Goal: Task Accomplishment & Management: Complete application form

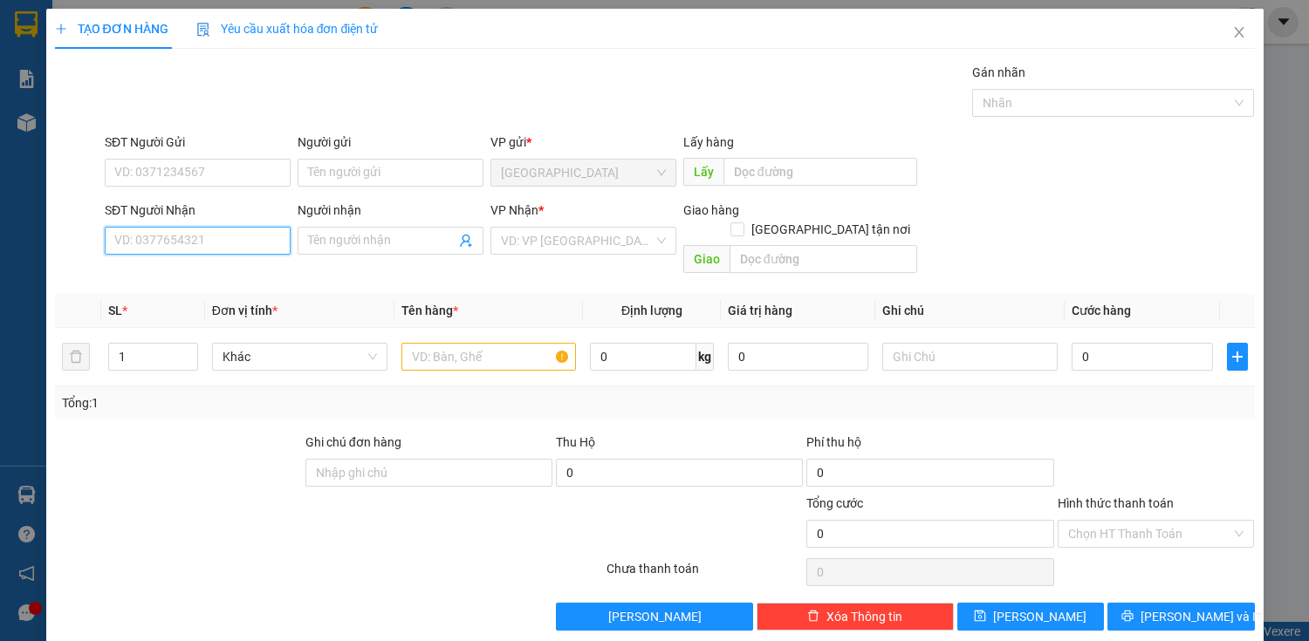
click at [236, 237] on input "SĐT Người Nhận" at bounding box center [198, 241] width 186 height 28
type input "0949718719"
click at [243, 277] on div "0949718719 - [PERSON_NAME]" at bounding box center [200, 274] width 172 height 19
type input "TUẤN"
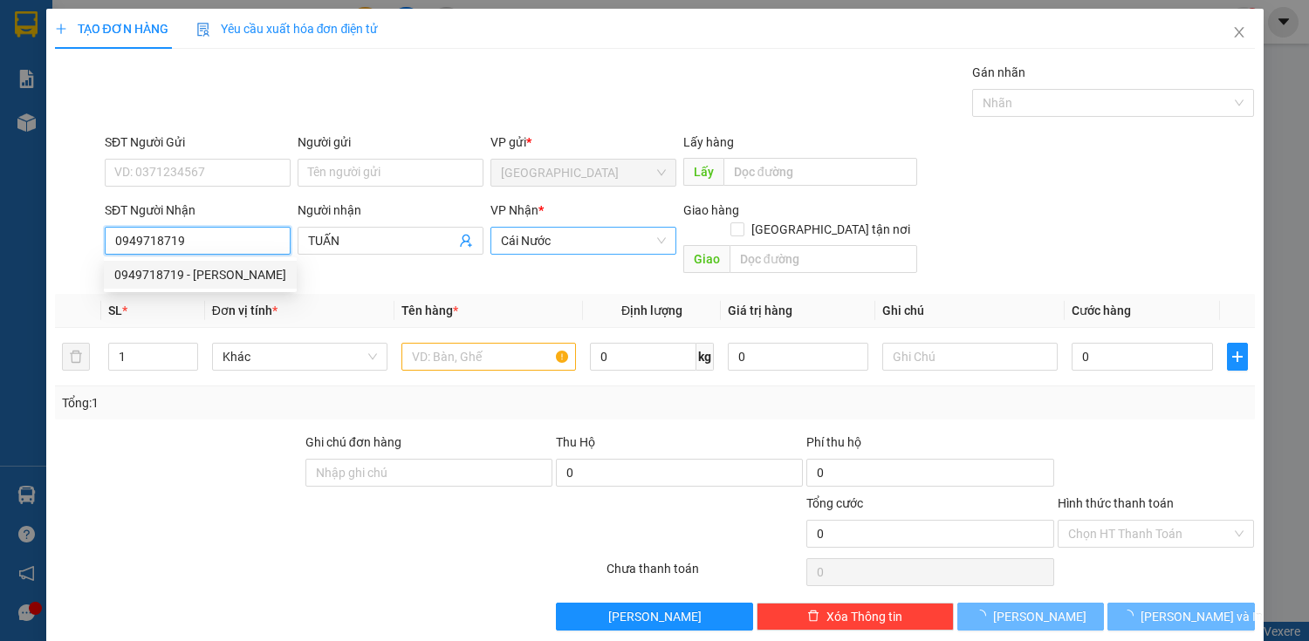
type input "60.000"
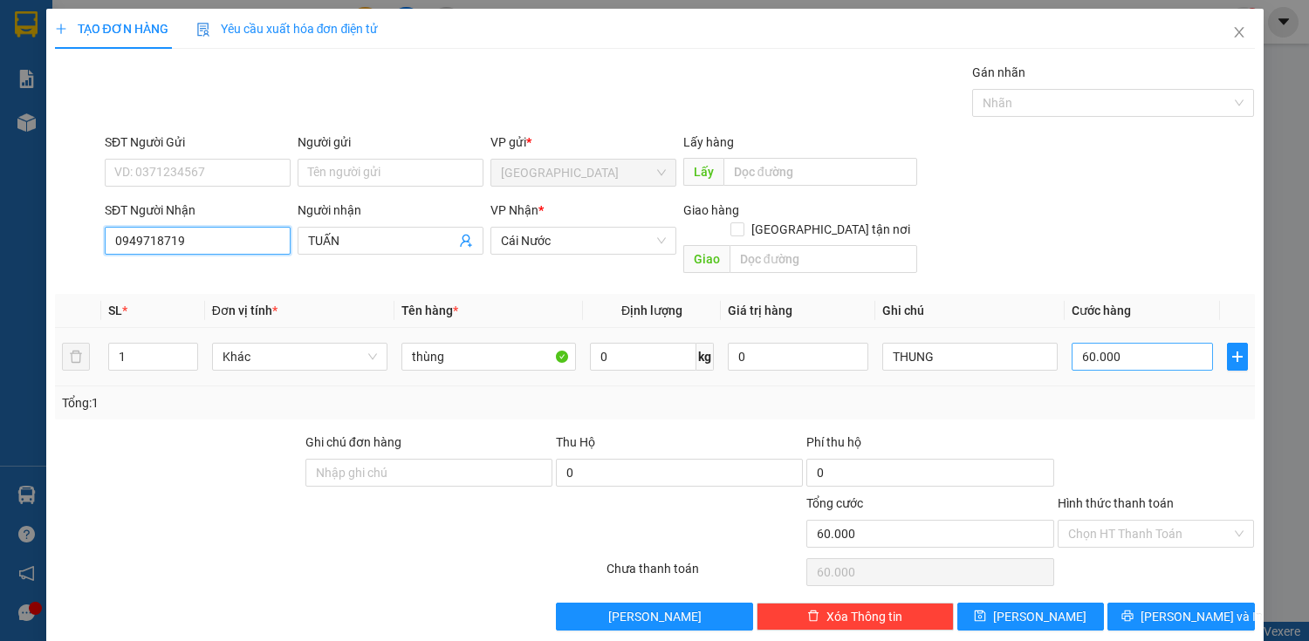
type input "0949718719"
click at [1100, 346] on input "60.000" at bounding box center [1142, 357] width 140 height 28
type input "0"
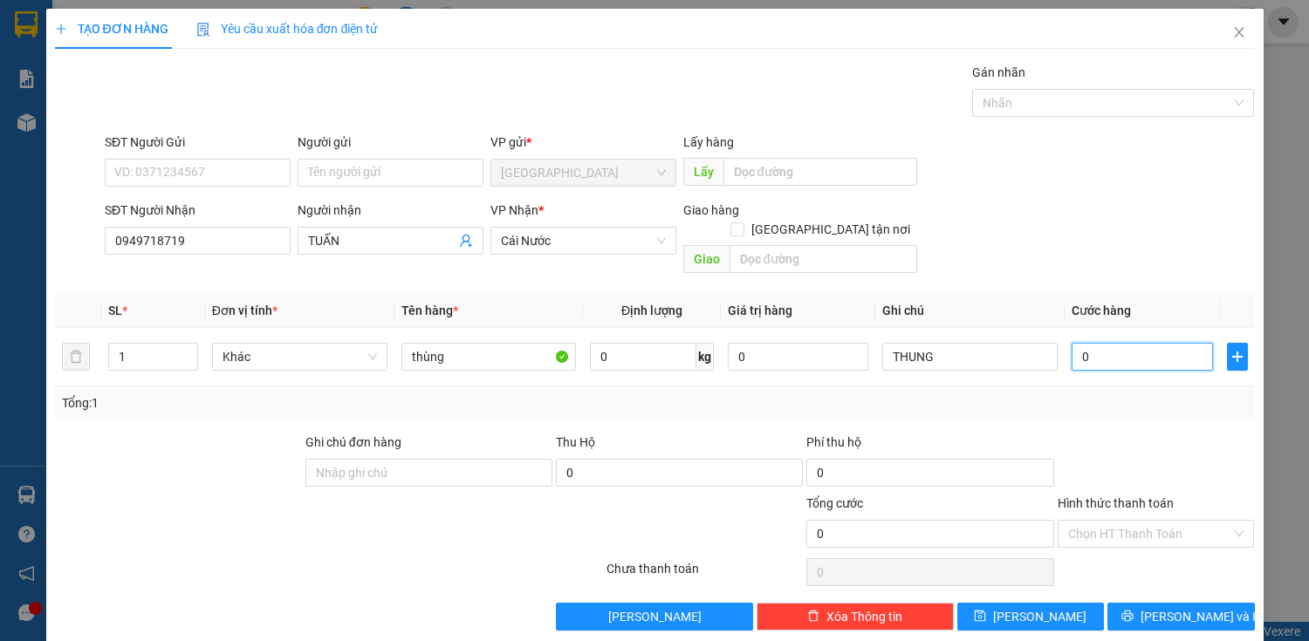
type input "1"
type input "01"
type input "12"
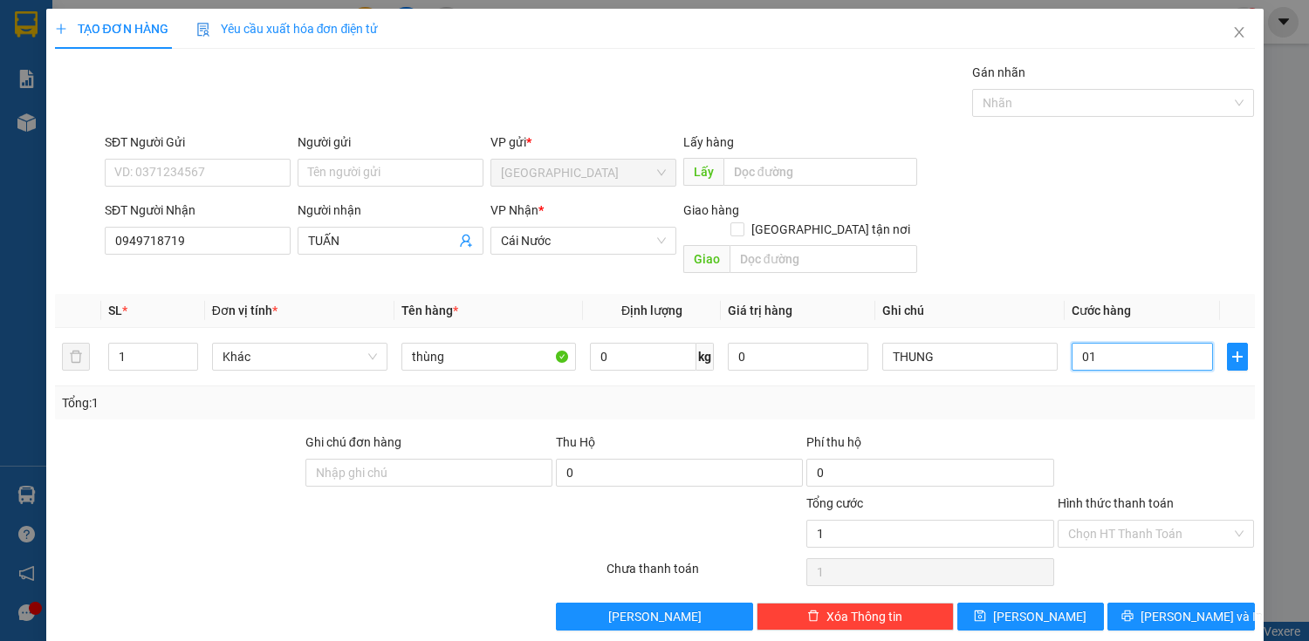
type input "012"
type input "120"
type input "0.120"
type input "12"
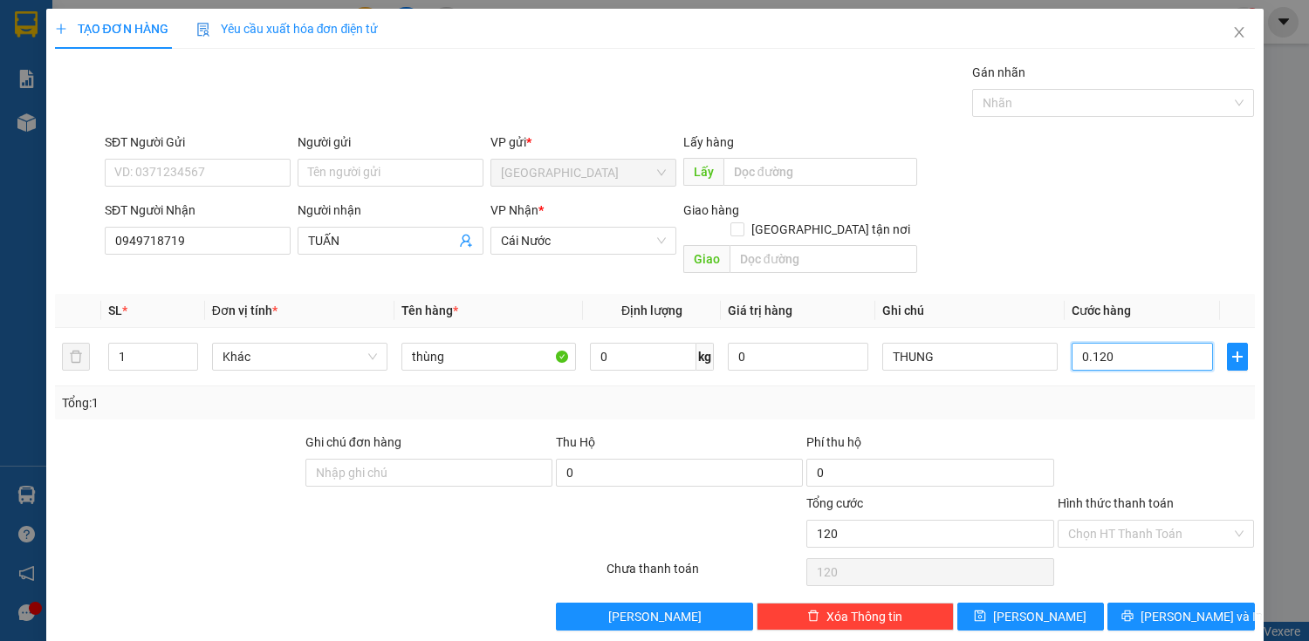
type input "12"
type input "01"
type input "0"
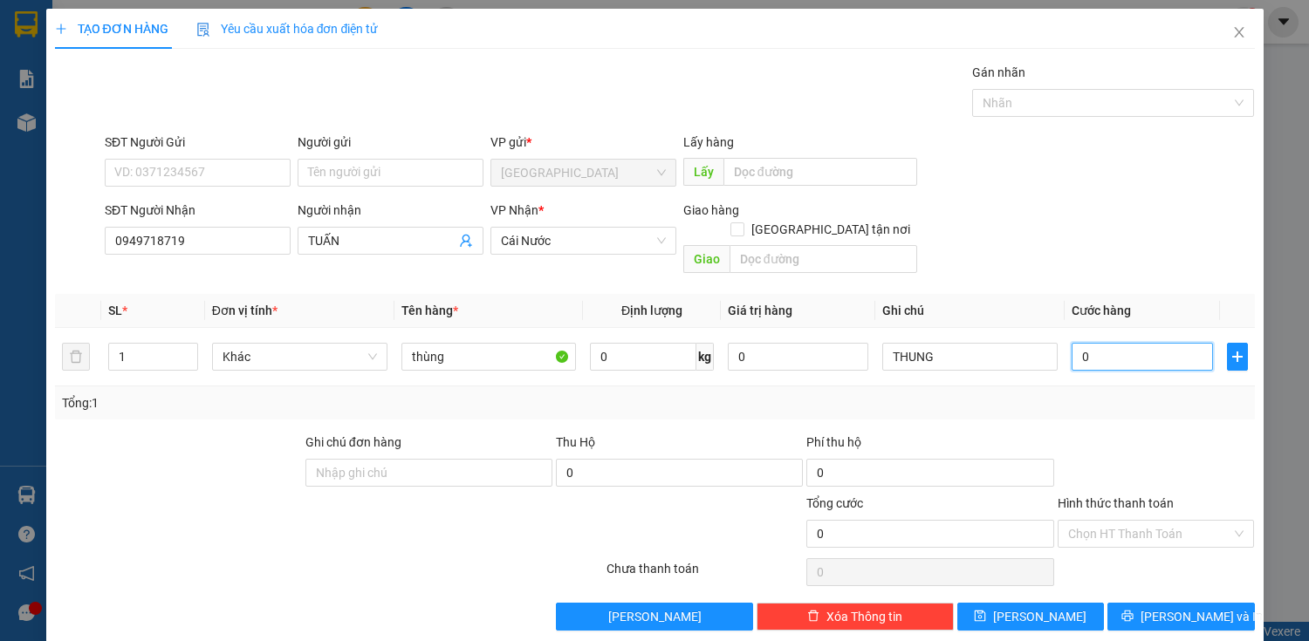
type input "10"
type input "110"
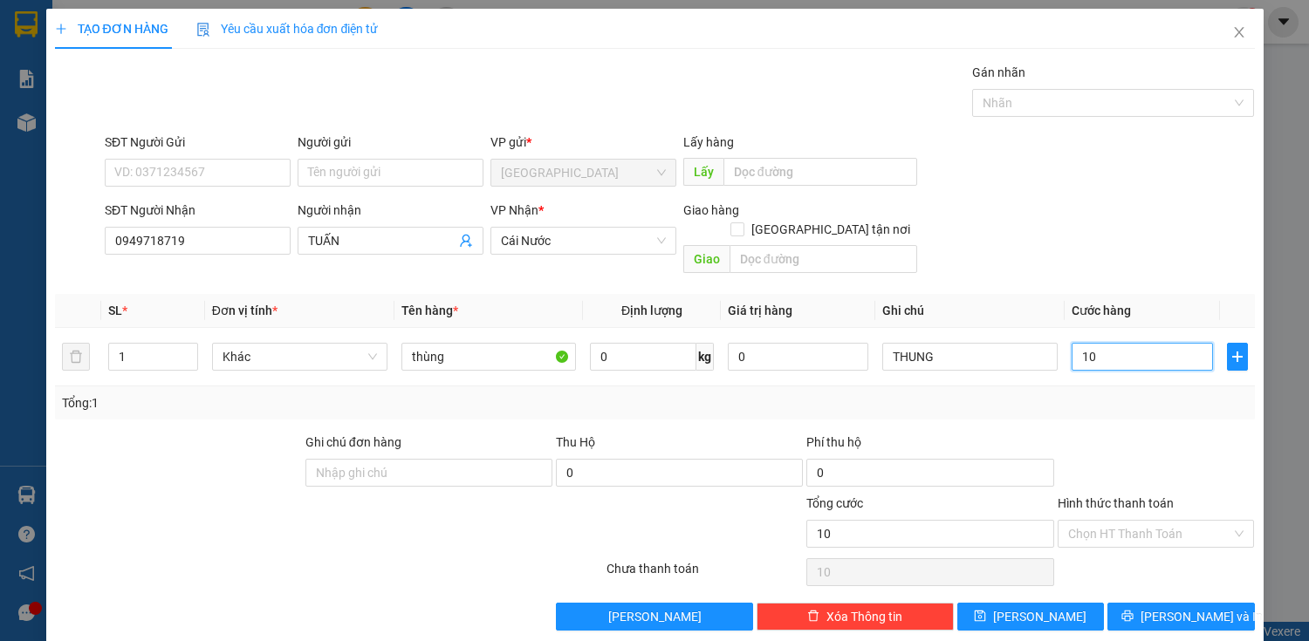
type input "110"
type input "10"
type input "120"
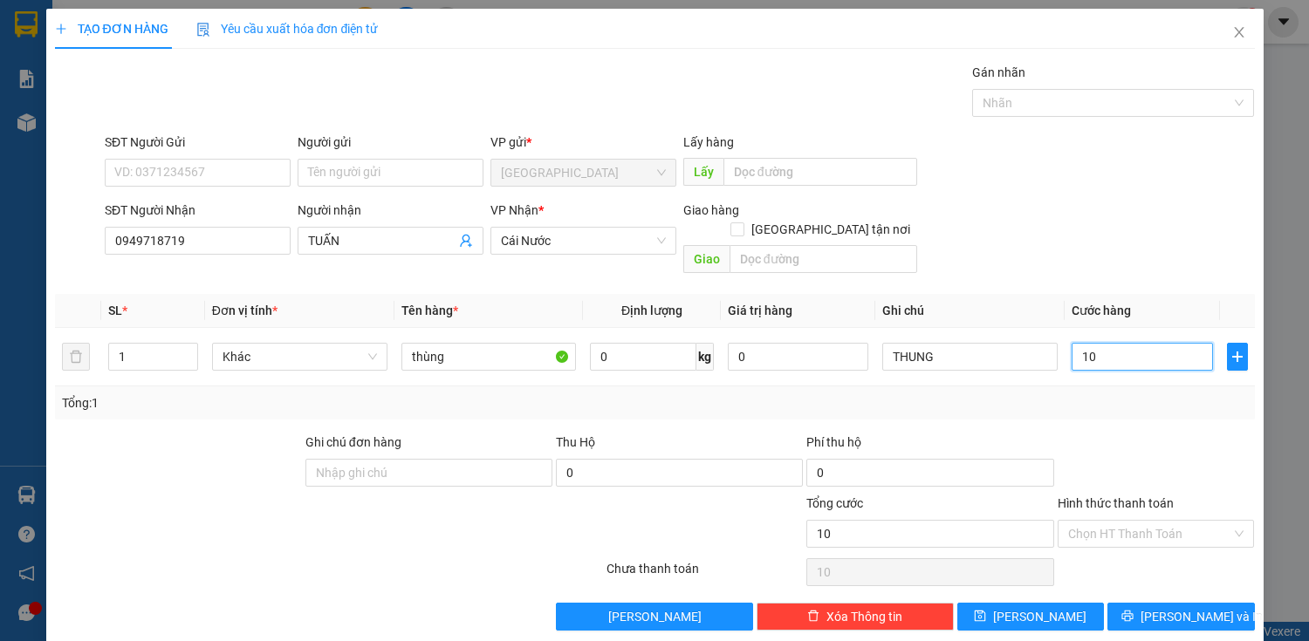
type input "120"
type input "1.200"
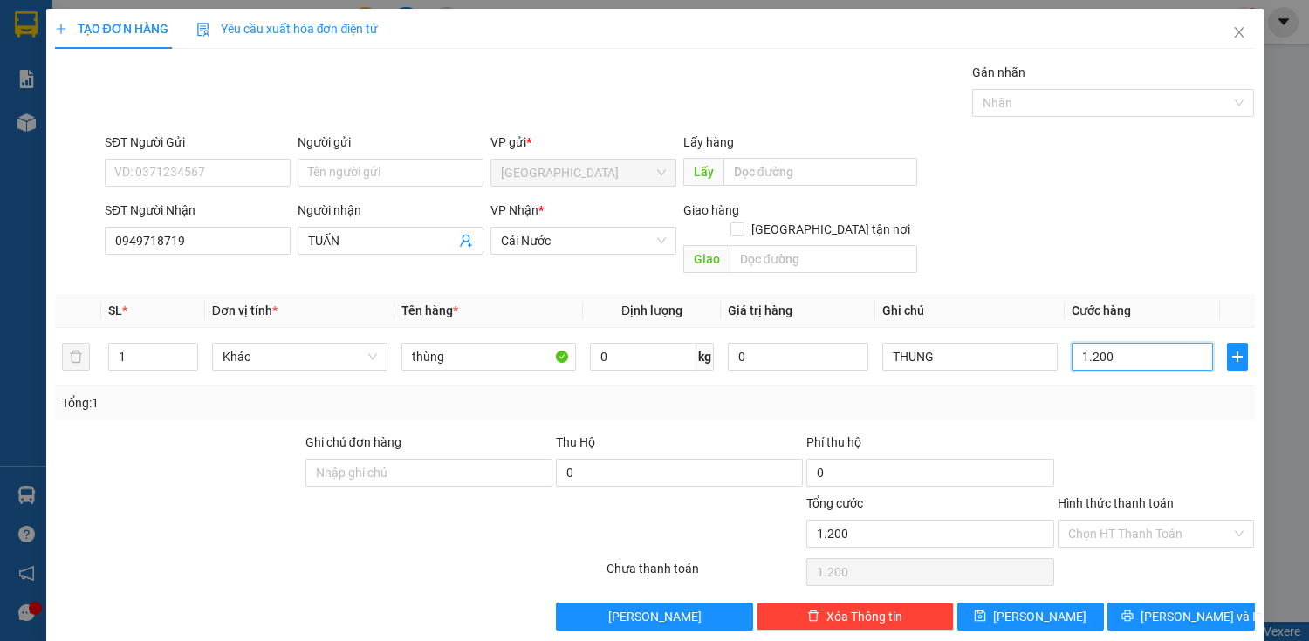
type input "12.000"
type input "120.000"
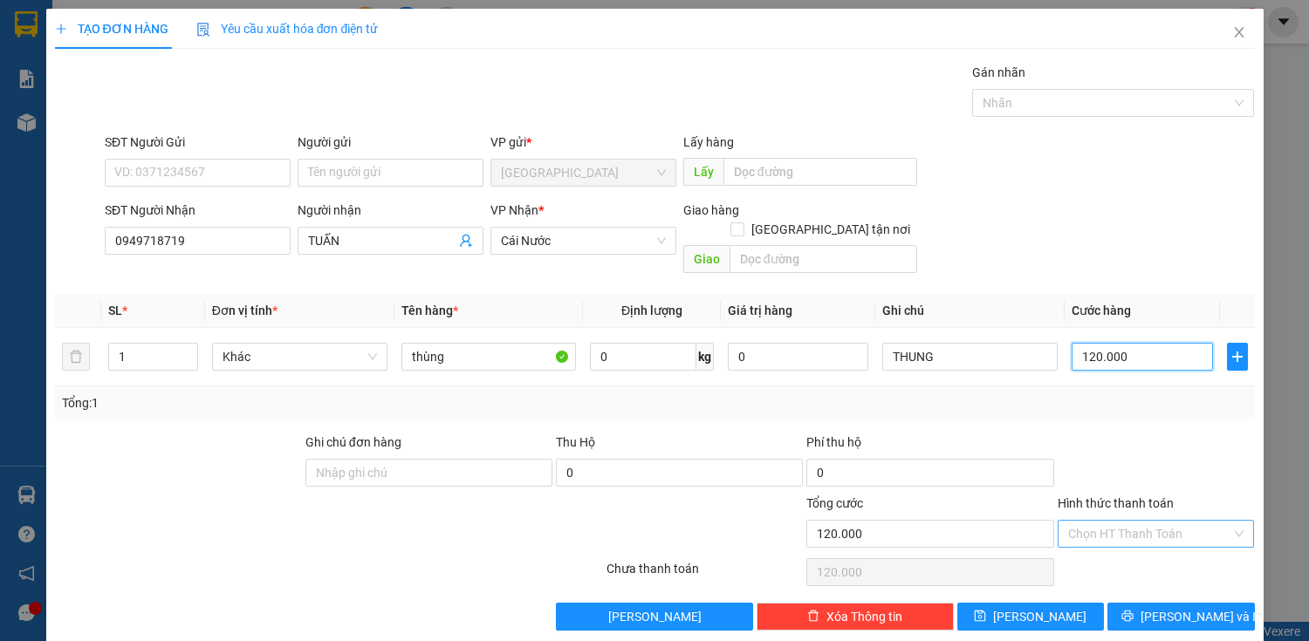
type input "120.000"
click at [1184, 521] on input "Hình thức thanh toán" at bounding box center [1150, 534] width 164 height 26
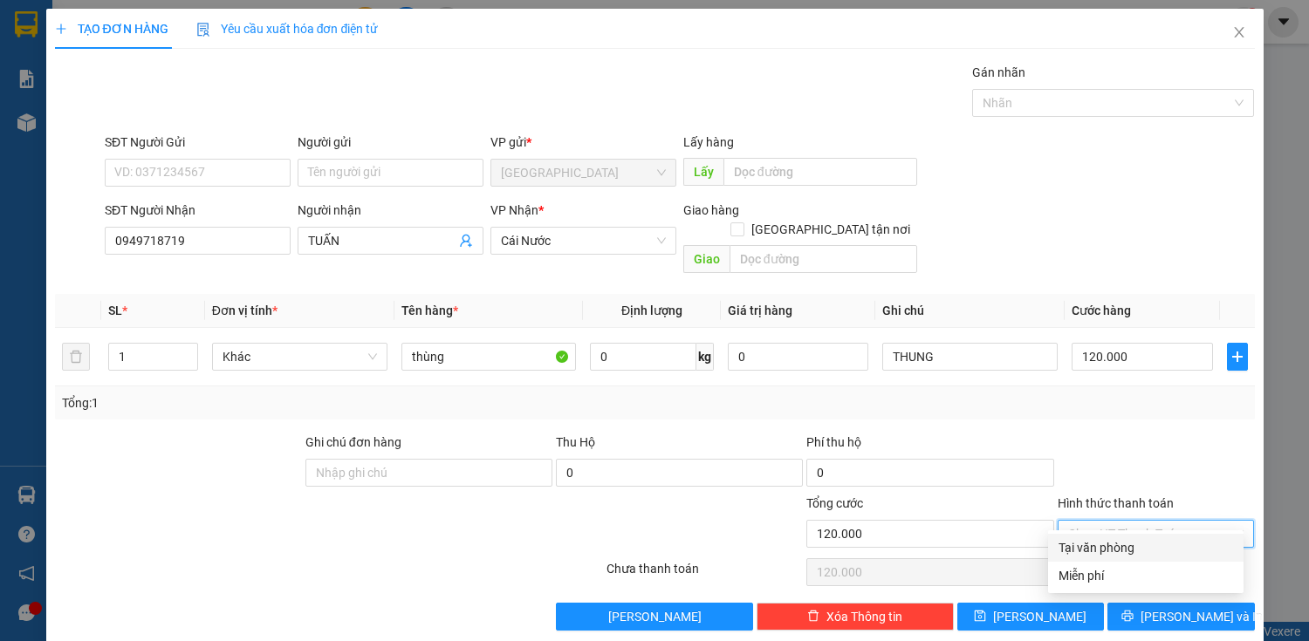
drag, startPoint x: 1150, startPoint y: 450, endPoint x: 1170, endPoint y: 477, distance: 33.7
click at [1150, 450] on div at bounding box center [1156, 463] width 201 height 61
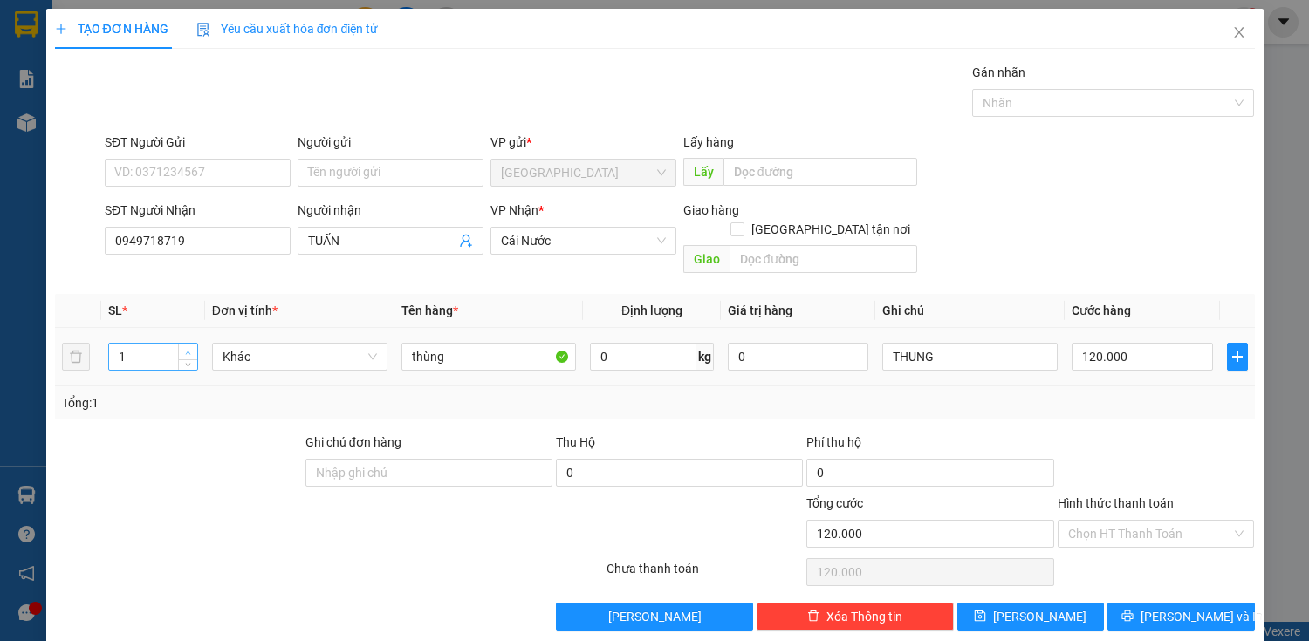
type input "2"
click at [183, 347] on span "up" at bounding box center [188, 352] width 10 height 10
click at [459, 343] on input "thùng" at bounding box center [488, 357] width 175 height 28
type input "t"
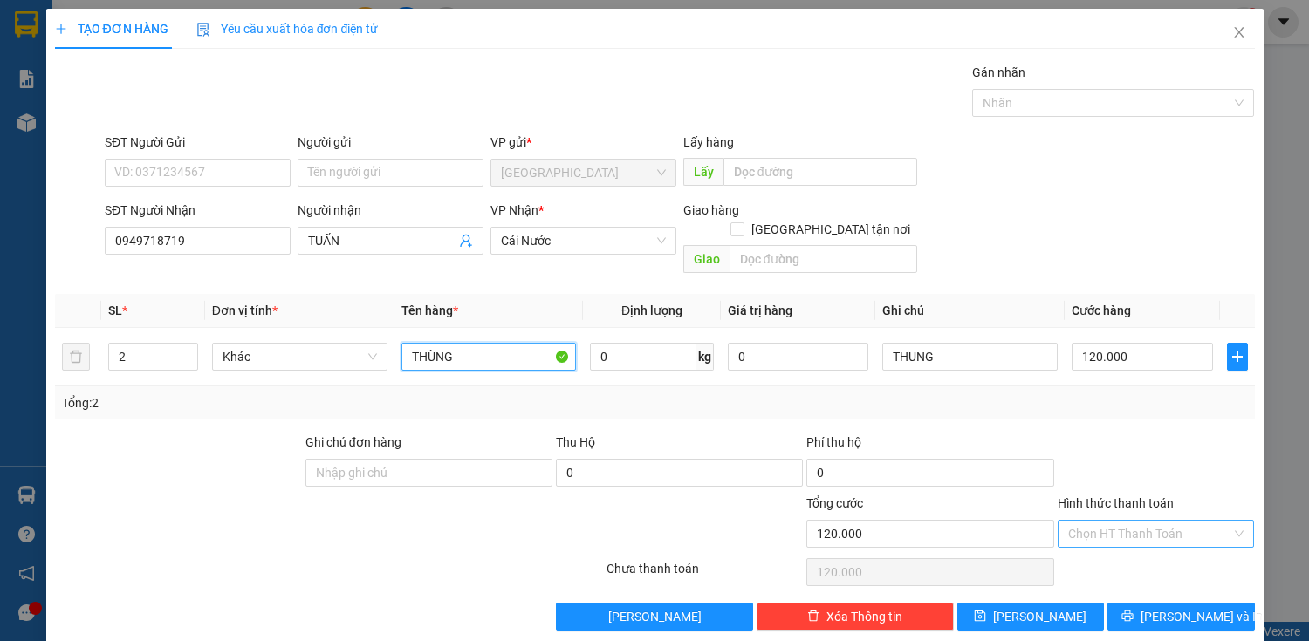
click at [1225, 520] on div "Chọn HT Thanh Toán" at bounding box center [1156, 534] width 197 height 28
type input "THÙNG"
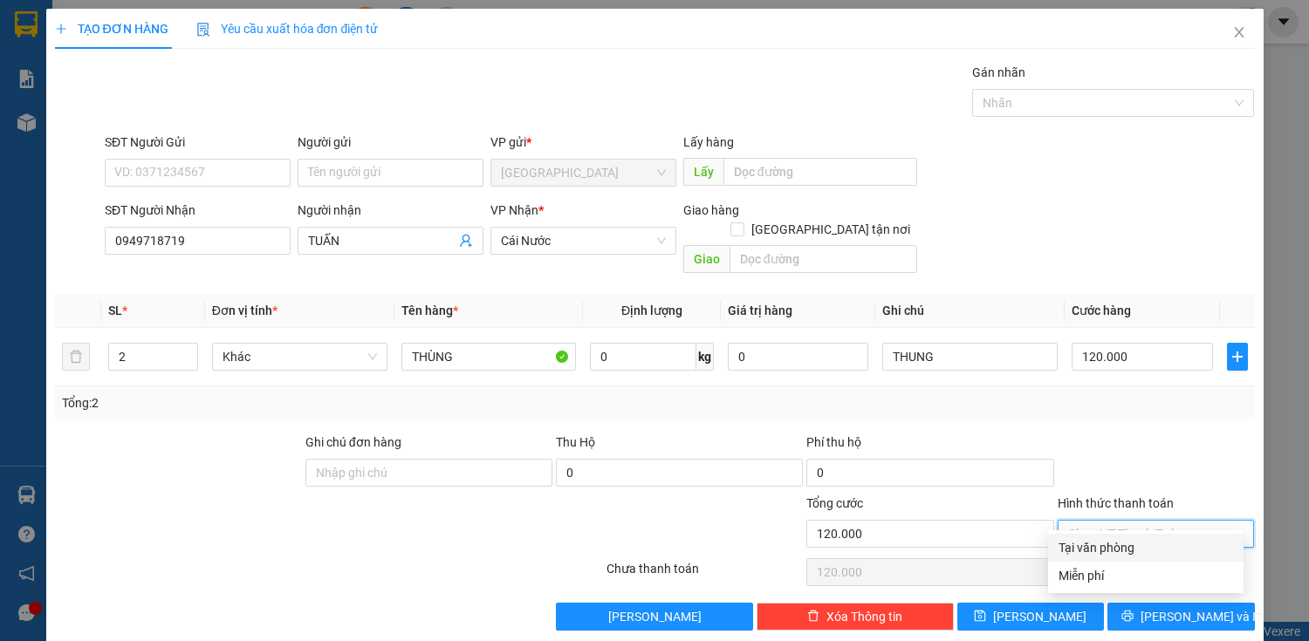
click at [1143, 433] on div at bounding box center [1156, 463] width 201 height 61
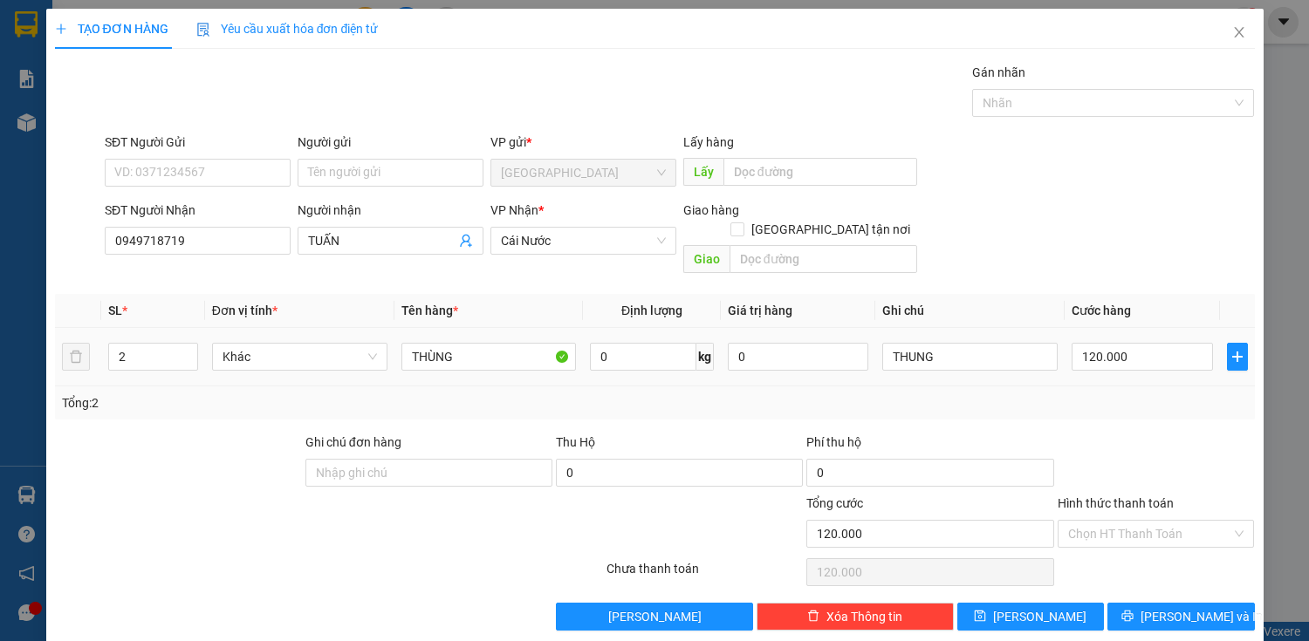
click at [924, 328] on td "THUNG" at bounding box center [969, 357] width 189 height 58
click at [942, 343] on input "THUNG" at bounding box center [969, 357] width 175 height 28
type input "T"
click at [1173, 607] on span "[PERSON_NAME] và In" at bounding box center [1201, 616] width 122 height 19
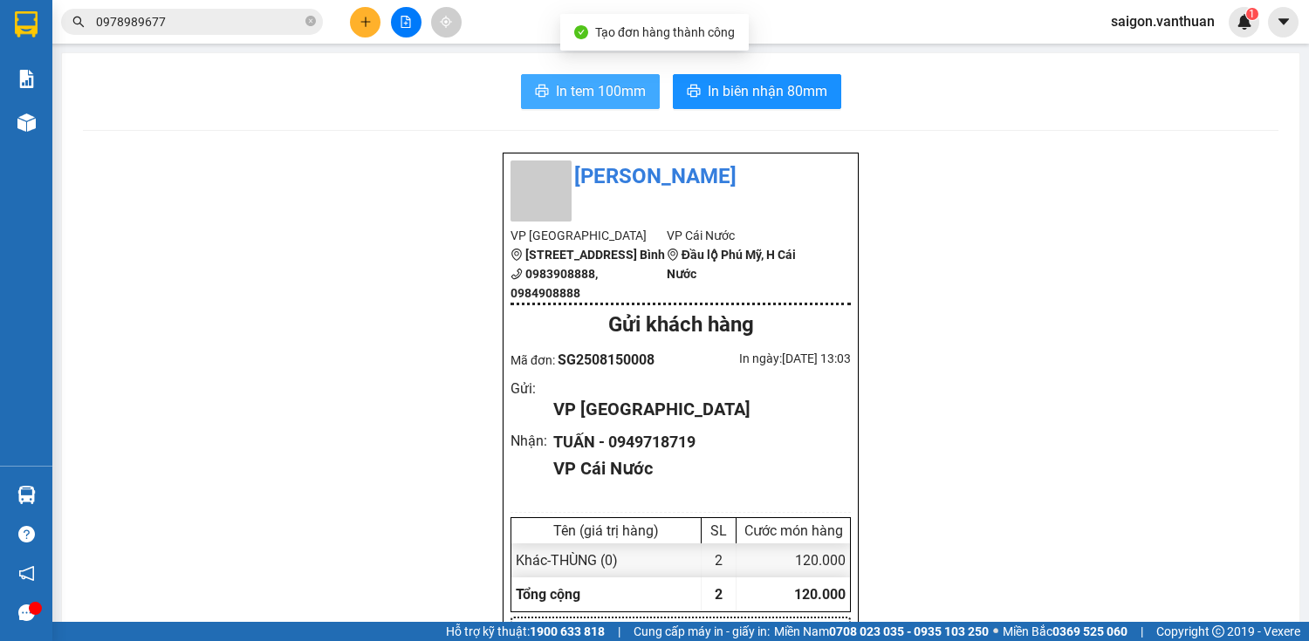
click at [539, 102] on button "In tem 100mm" at bounding box center [590, 91] width 139 height 35
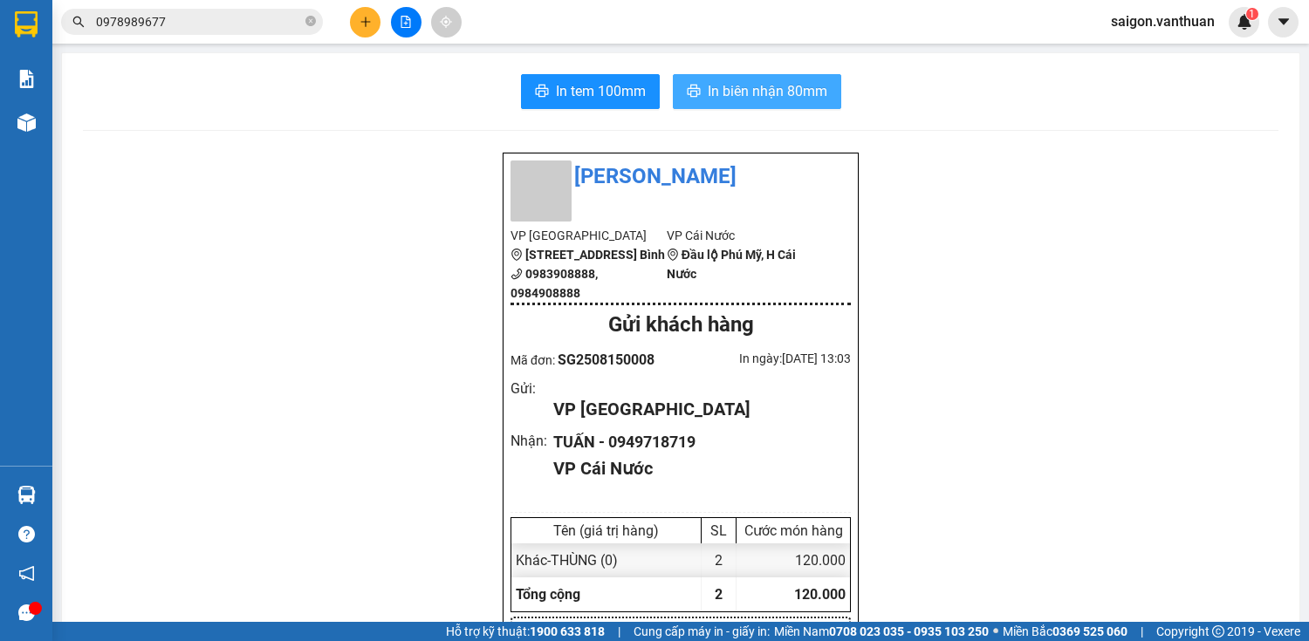
click at [725, 95] on span "In biên nhận 80mm" at bounding box center [768, 91] width 120 height 22
click at [365, 16] on icon "plus" at bounding box center [366, 22] width 12 height 12
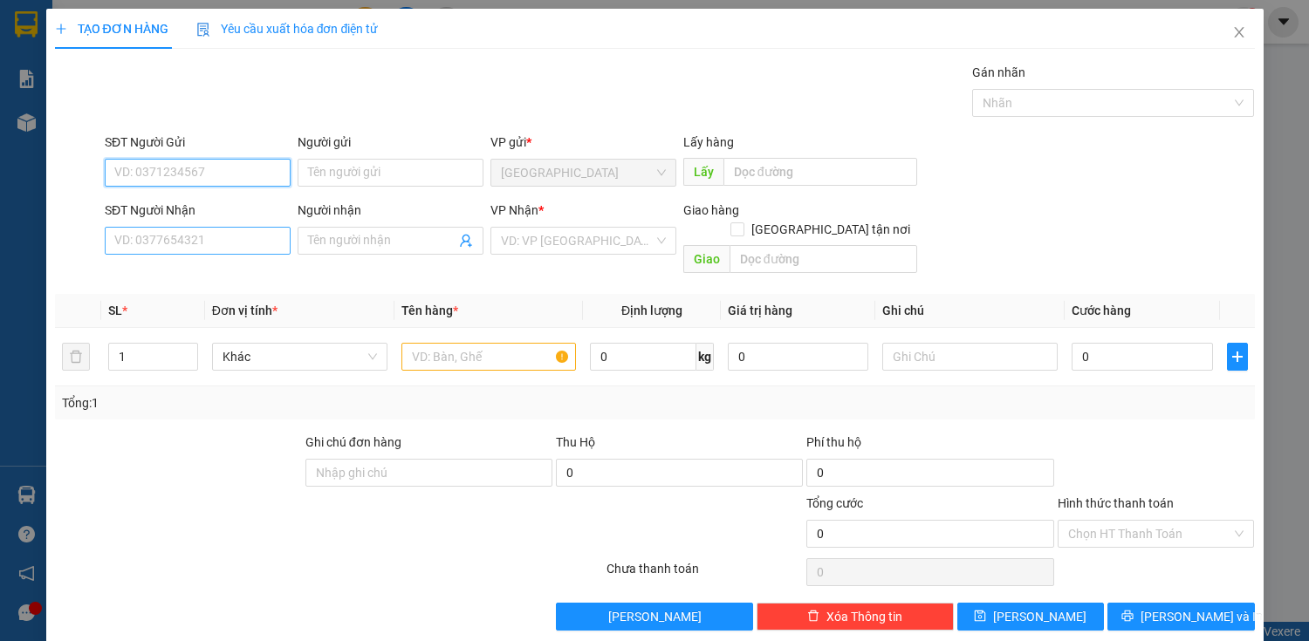
drag, startPoint x: 230, startPoint y: 201, endPoint x: 230, endPoint y: 229, distance: 27.9
click at [229, 210] on div "SĐT Người Nhận" at bounding box center [198, 210] width 186 height 19
click at [229, 227] on input "SĐT Người Nhận" at bounding box center [198, 241] width 186 height 28
click at [231, 236] on input "SĐT Người Nhận" at bounding box center [198, 241] width 186 height 28
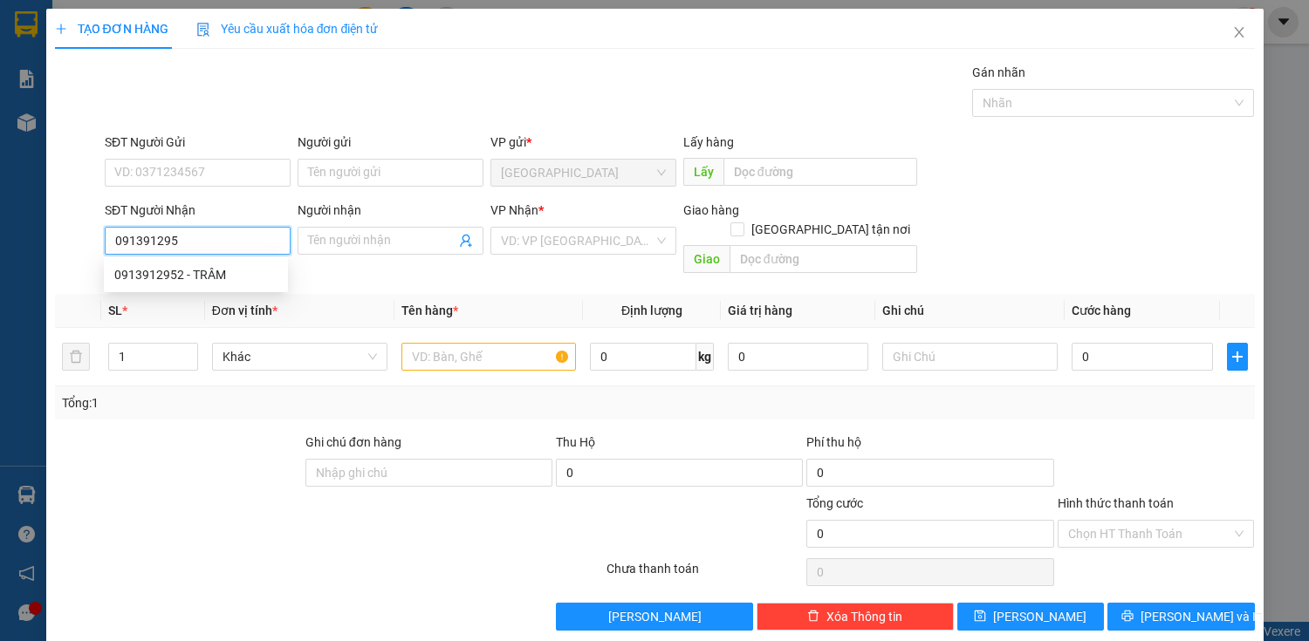
type input "0913912952"
click at [232, 276] on div "0913912952 - TRÂM" at bounding box center [195, 274] width 163 height 19
type input "TRÂM"
type input "50.000"
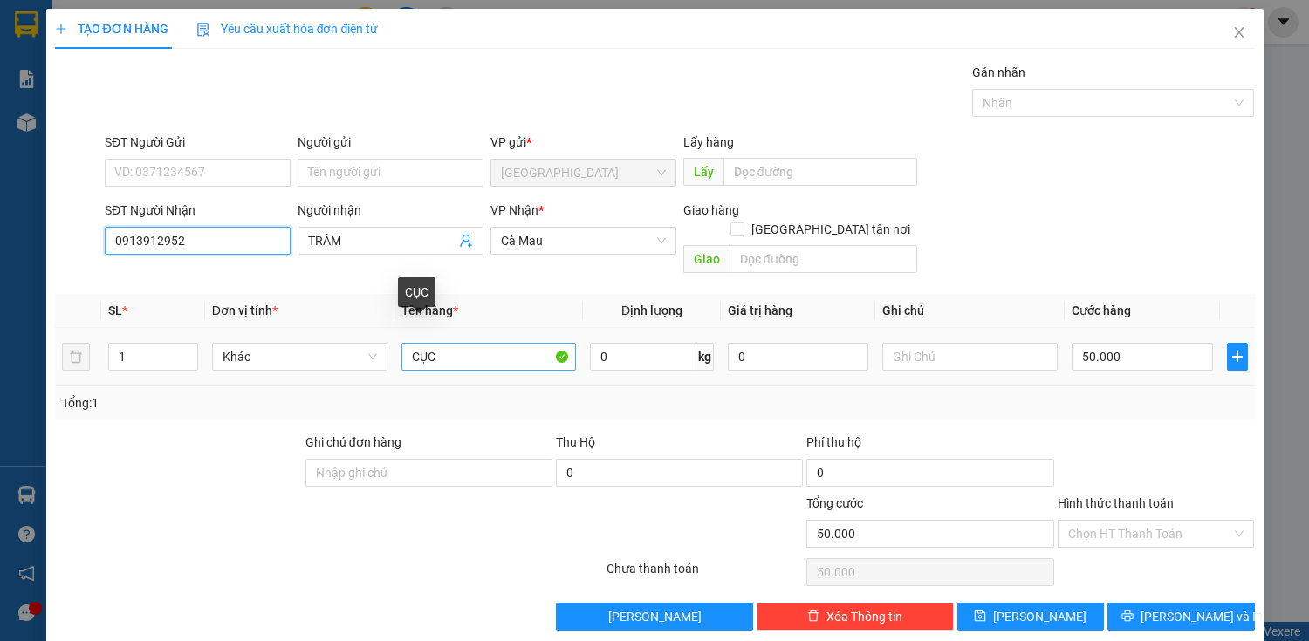
type input "0913912952"
click at [462, 343] on input "CỤC" at bounding box center [488, 357] width 175 height 28
type input "C"
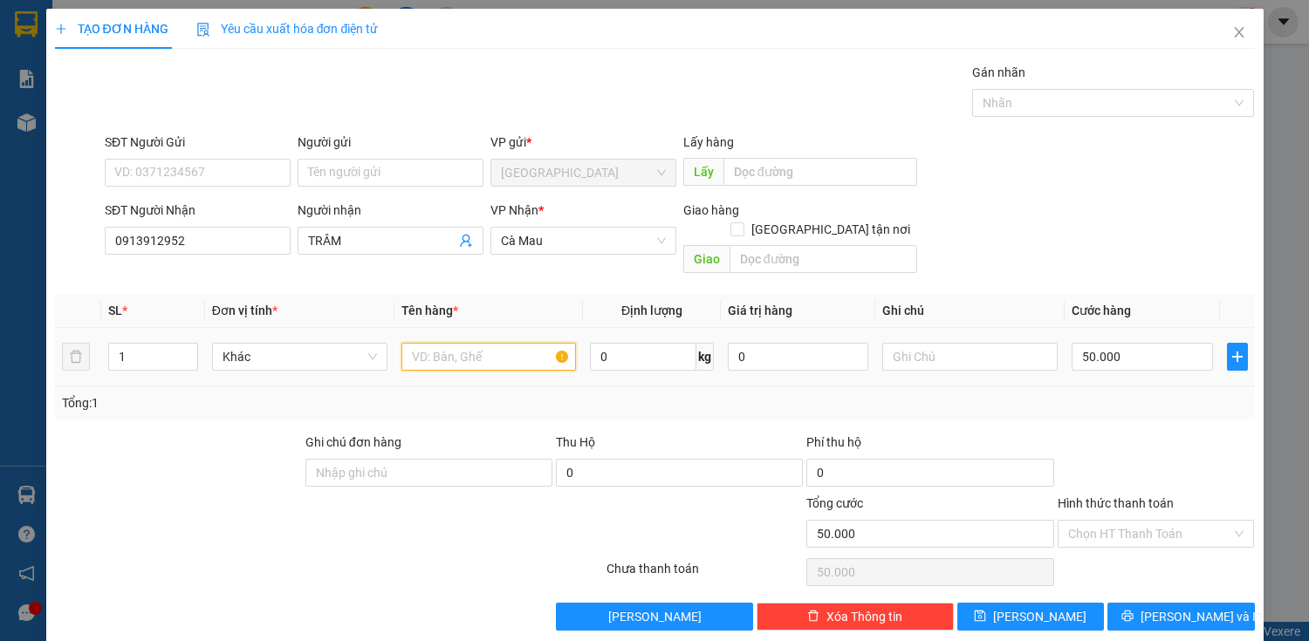
type input "H"
click at [1089, 343] on input "50.000" at bounding box center [1142, 357] width 140 height 28
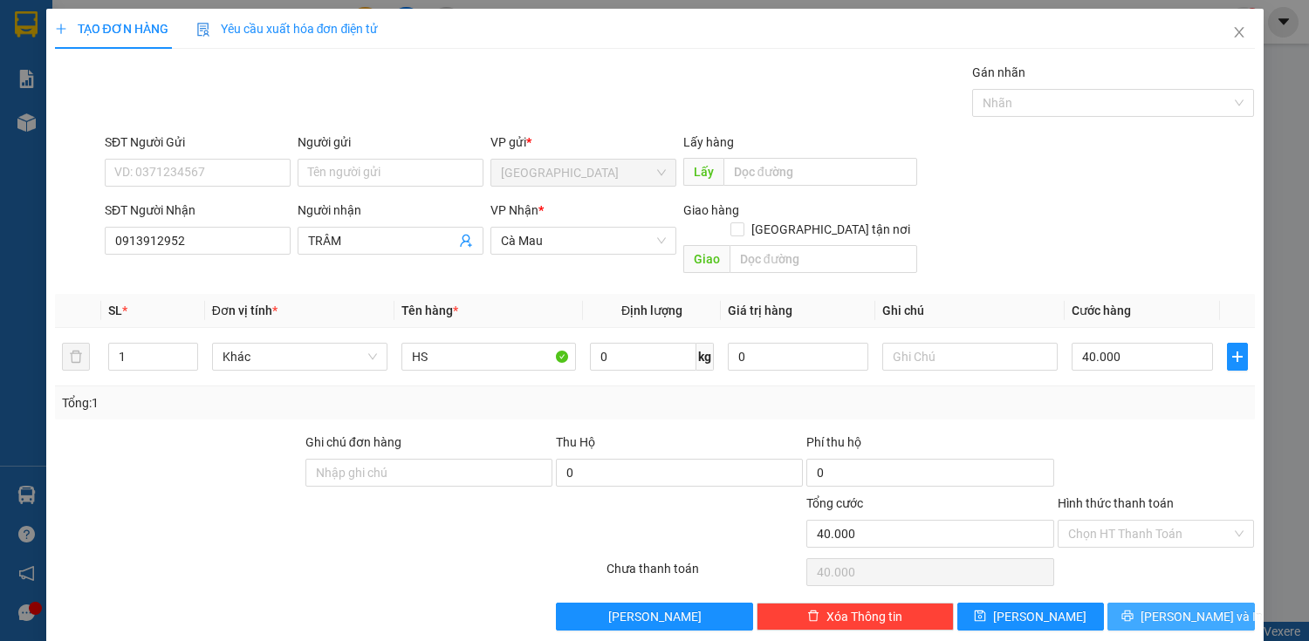
click at [1152, 603] on button "[PERSON_NAME] và In" at bounding box center [1180, 617] width 147 height 28
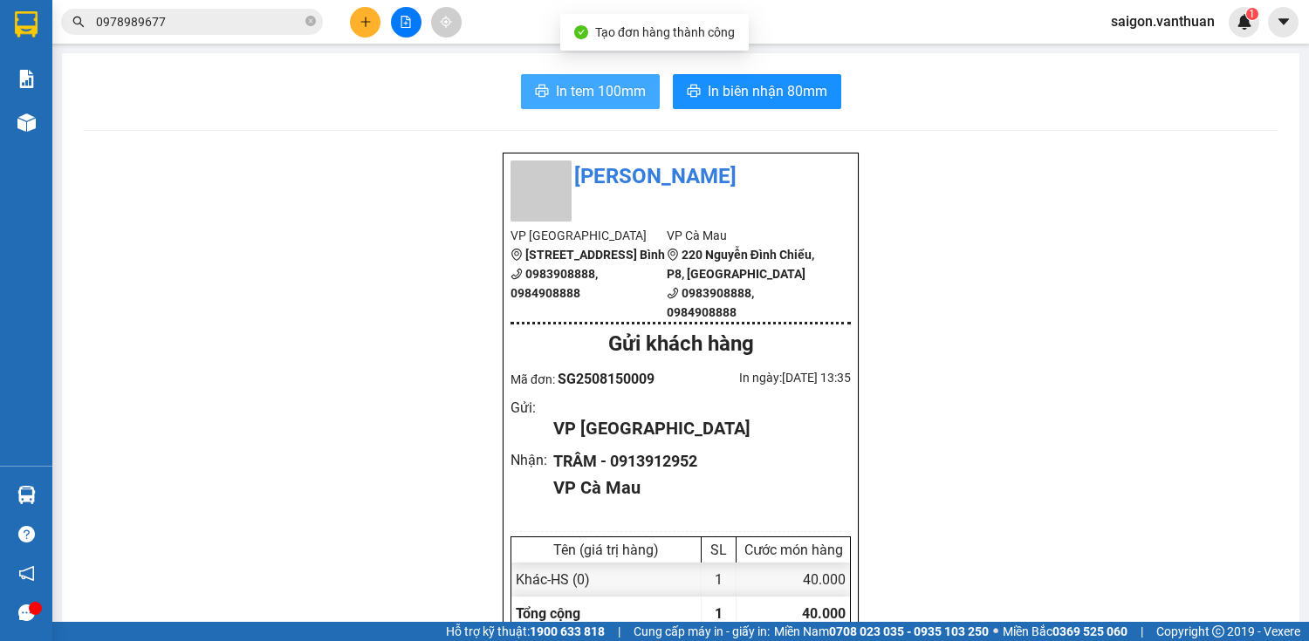
click at [604, 77] on button "In tem 100mm" at bounding box center [590, 91] width 139 height 35
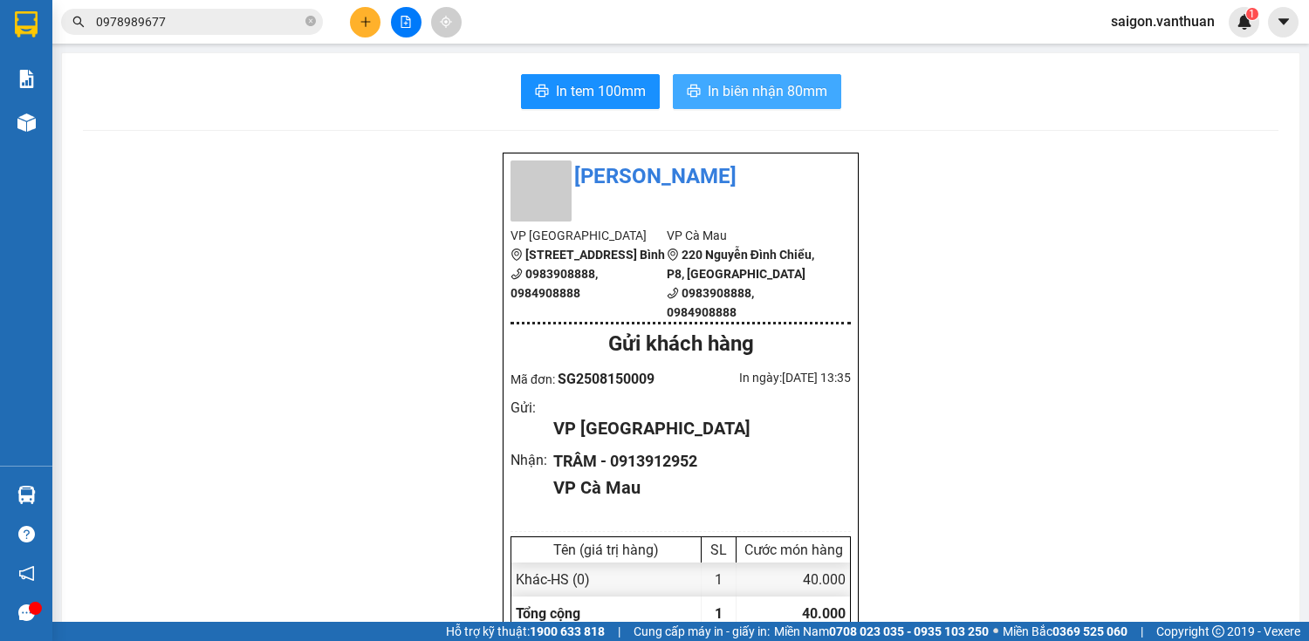
drag, startPoint x: 754, startPoint y: 74, endPoint x: 755, endPoint y: 96, distance: 21.8
click at [754, 79] on button "In biên nhận 80mm" at bounding box center [757, 91] width 168 height 35
click at [755, 96] on span "In biên nhận 80mm" at bounding box center [768, 91] width 120 height 22
click at [368, 21] on icon "plus" at bounding box center [366, 22] width 12 height 12
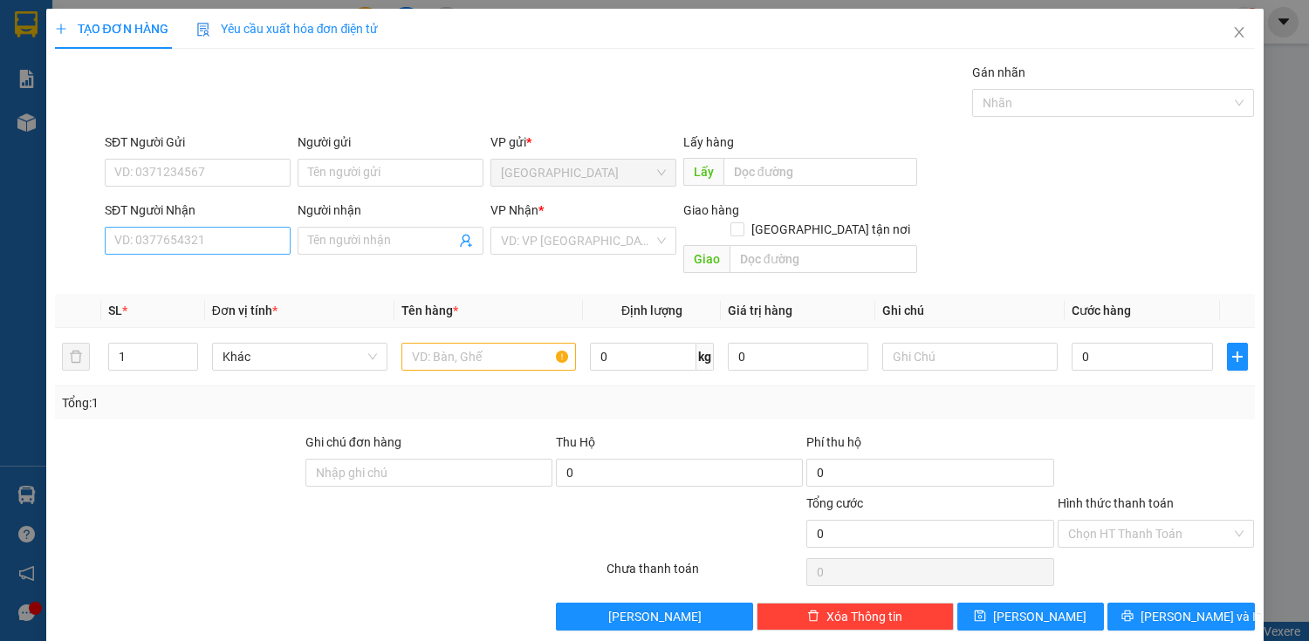
drag, startPoint x: 255, startPoint y: 209, endPoint x: 258, endPoint y: 230, distance: 21.2
click at [258, 216] on div "SĐT Người Nhận" at bounding box center [198, 210] width 186 height 19
click at [258, 227] on input "SĐT Người Nhận" at bounding box center [198, 241] width 186 height 28
click at [258, 237] on input "SĐT Người Nhận" at bounding box center [198, 241] width 186 height 28
click at [154, 271] on div "0966531508 - HUNG" at bounding box center [195, 274] width 163 height 19
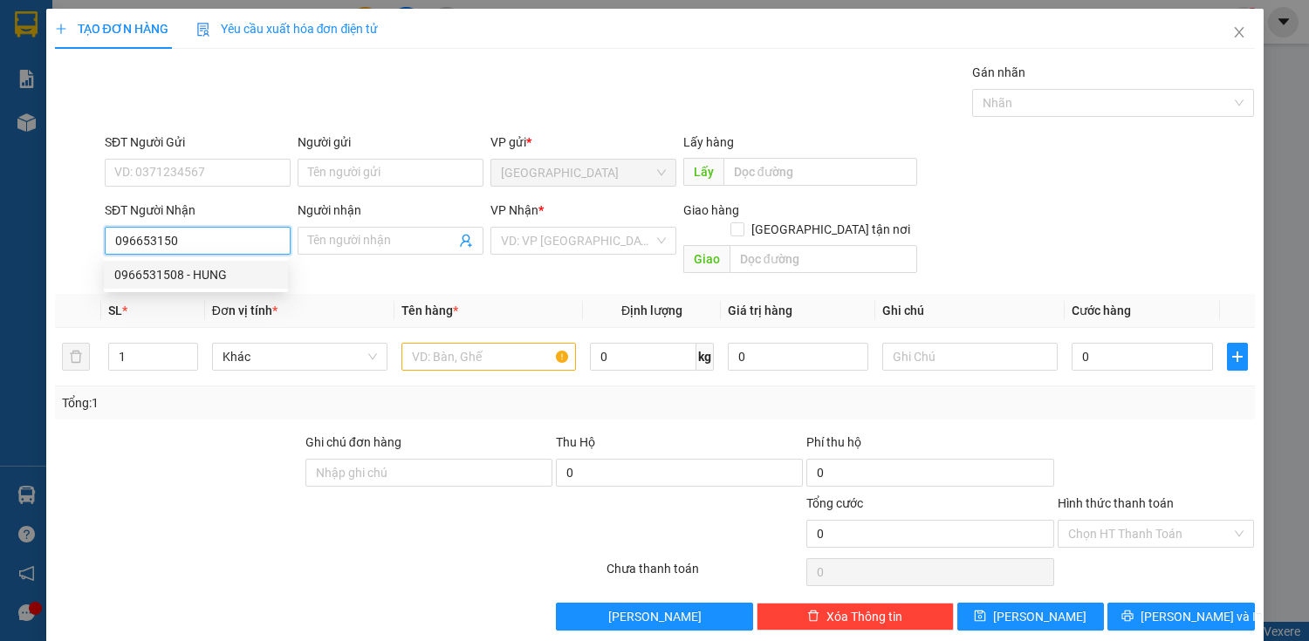
type input "0966531508"
type input "HUNG"
type input "60.000"
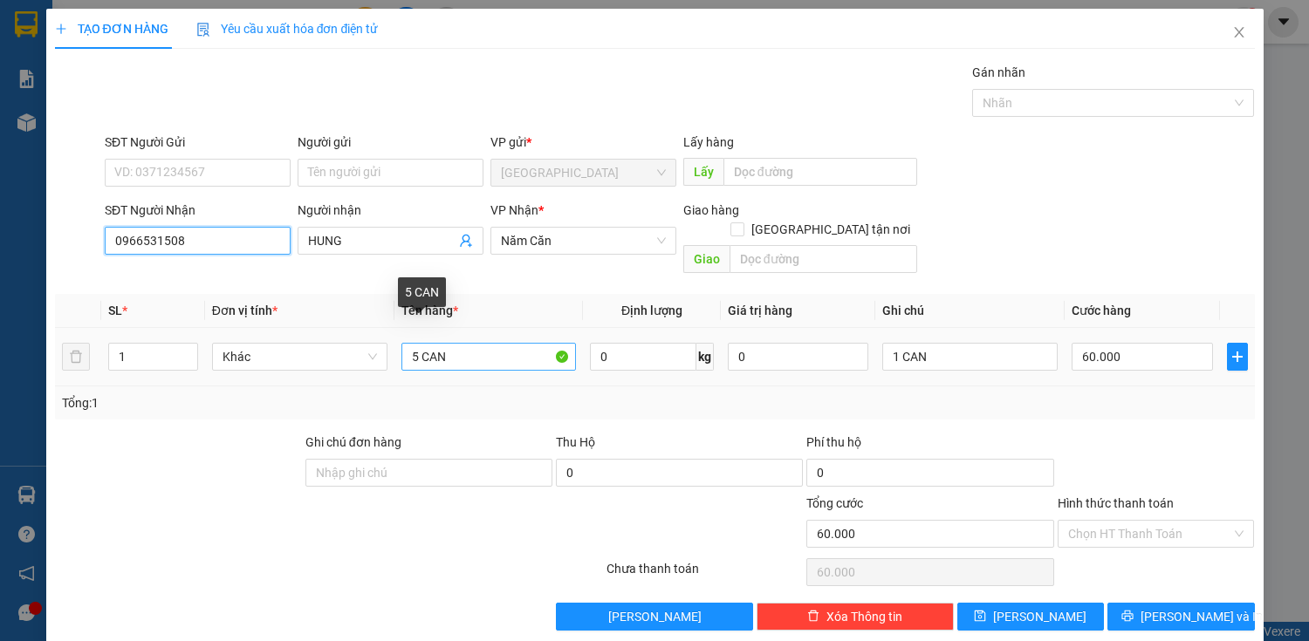
type input "0966531508"
click at [513, 343] on input "5 CAN" at bounding box center [488, 357] width 175 height 28
type input "5"
type input "THÙNG"
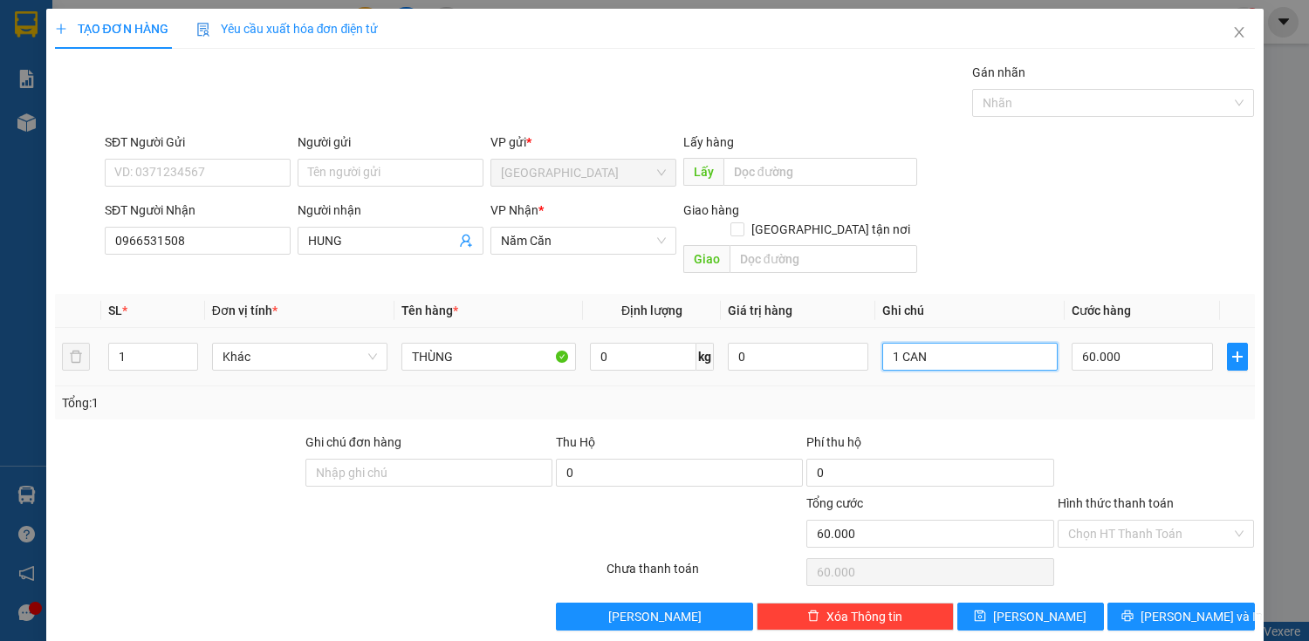
click at [1024, 343] on input "1 CAN" at bounding box center [969, 357] width 175 height 28
type input "1"
type input "0"
click at [1082, 343] on input "0" at bounding box center [1142, 357] width 140 height 28
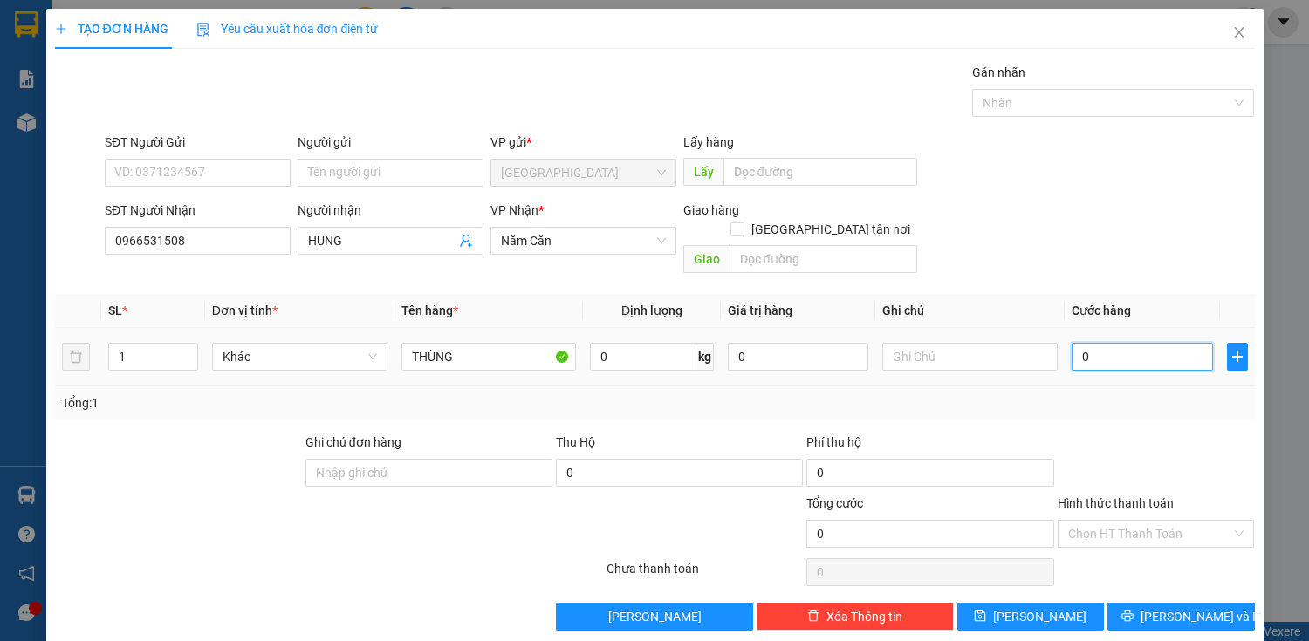
type input "0"
click at [1147, 521] on input "Hình thức thanh toán" at bounding box center [1150, 534] width 164 height 26
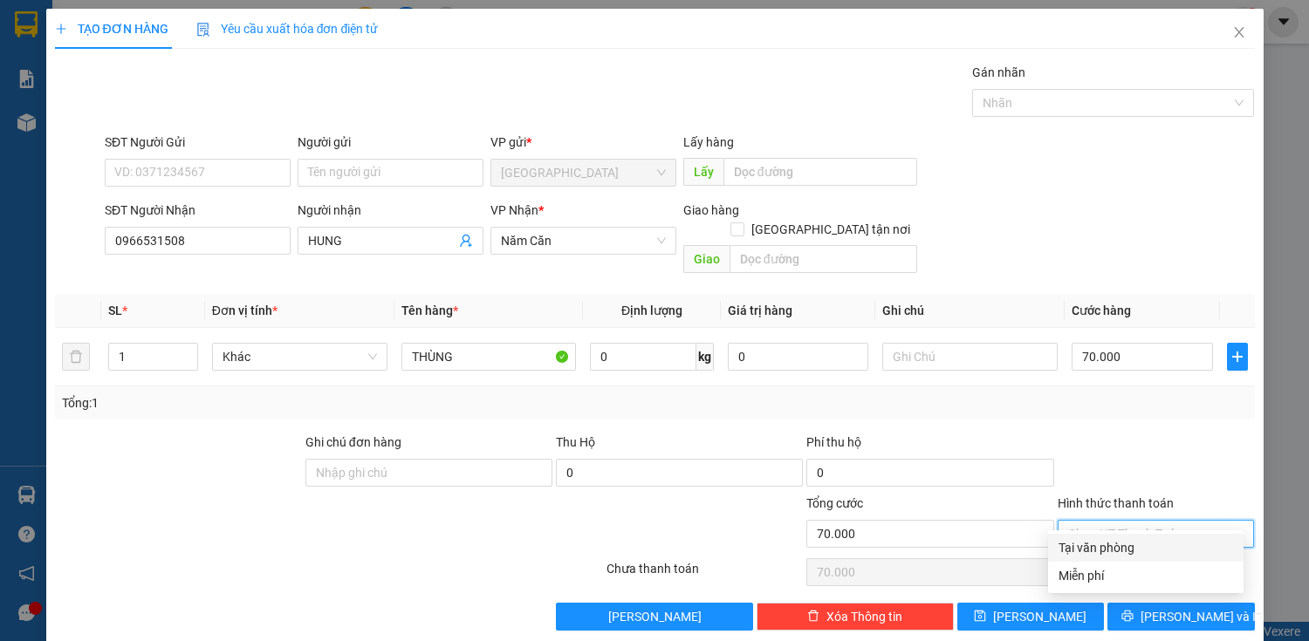
click at [1145, 545] on div "Tại văn phòng" at bounding box center [1145, 547] width 175 height 19
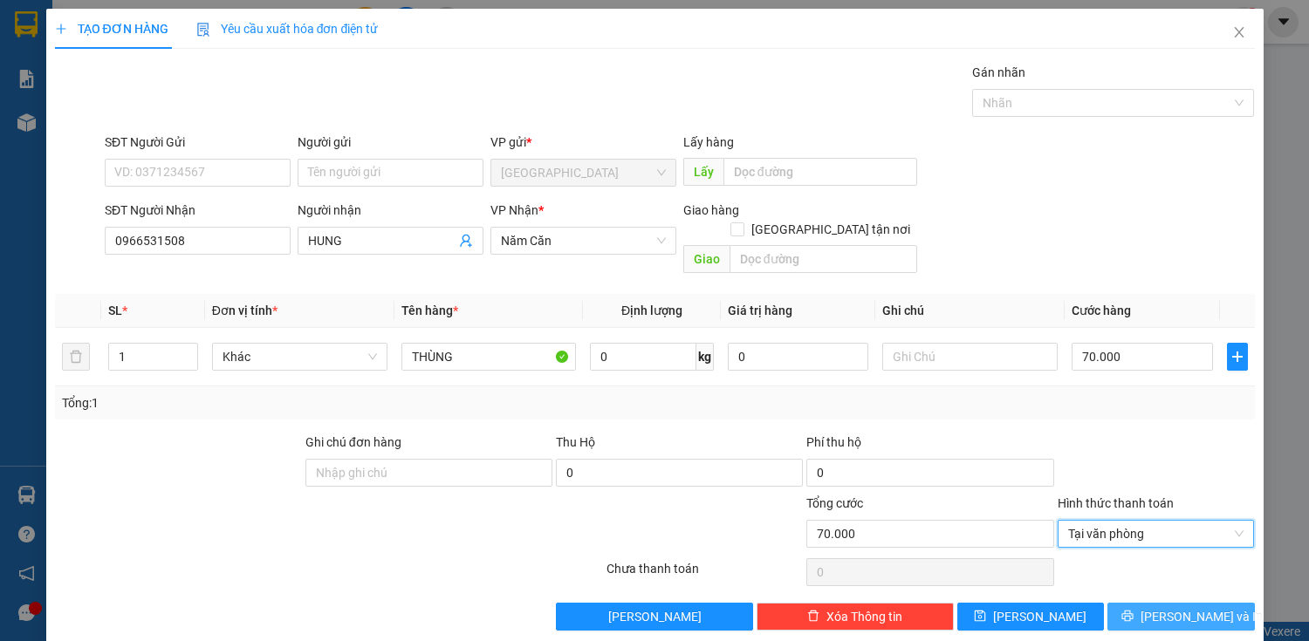
drag, startPoint x: 1151, startPoint y: 591, endPoint x: 1139, endPoint y: 576, distance: 19.2
click at [1152, 603] on button "[PERSON_NAME] và In" at bounding box center [1180, 617] width 147 height 28
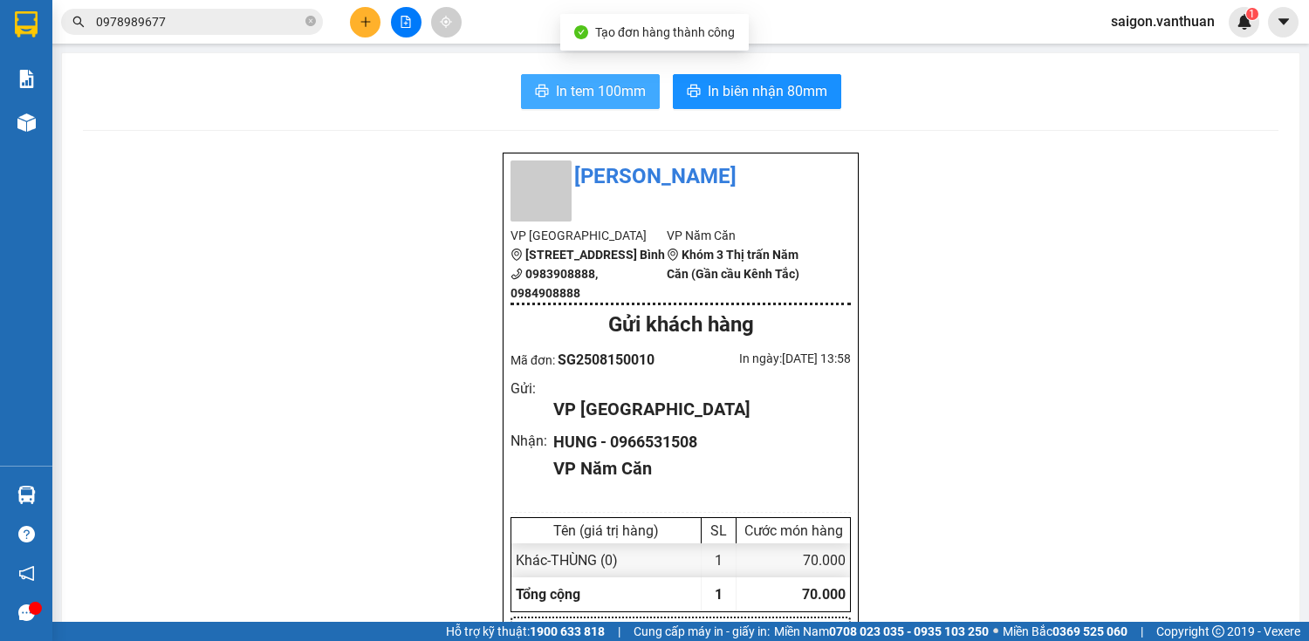
drag, startPoint x: 618, startPoint y: 80, endPoint x: 608, endPoint y: 97, distance: 19.2
click at [617, 80] on span "In tem 100mm" at bounding box center [601, 91] width 90 height 22
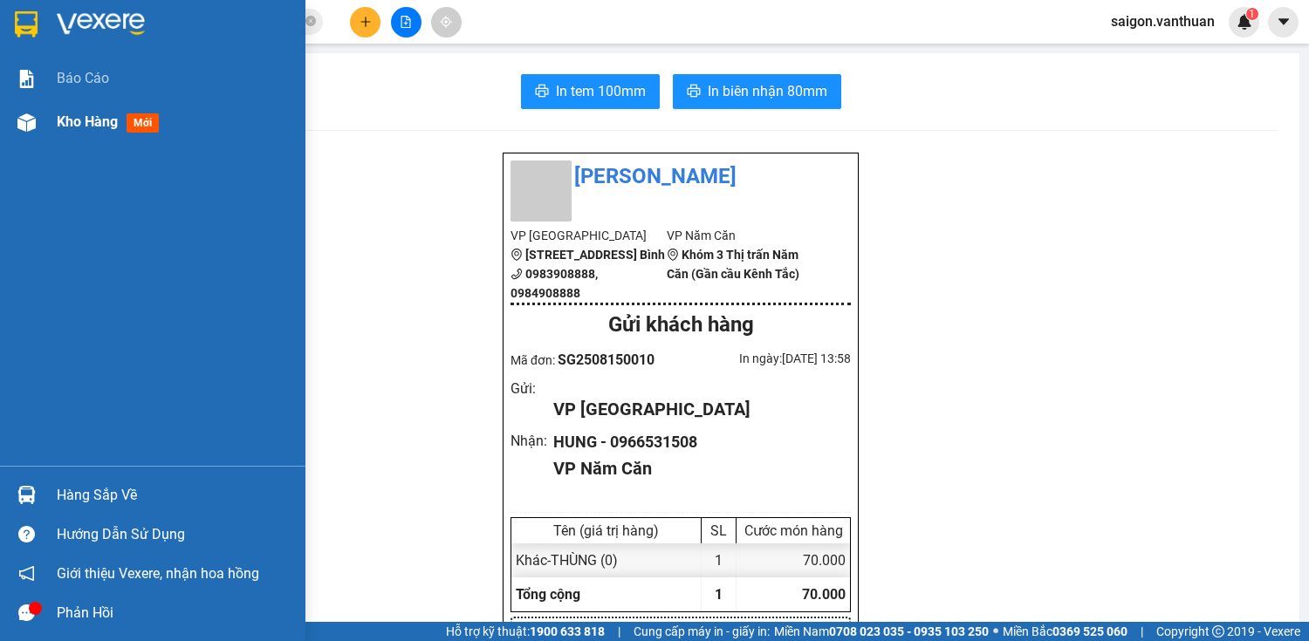
click at [49, 122] on div "Kho hàng mới" at bounding box center [152, 122] width 305 height 44
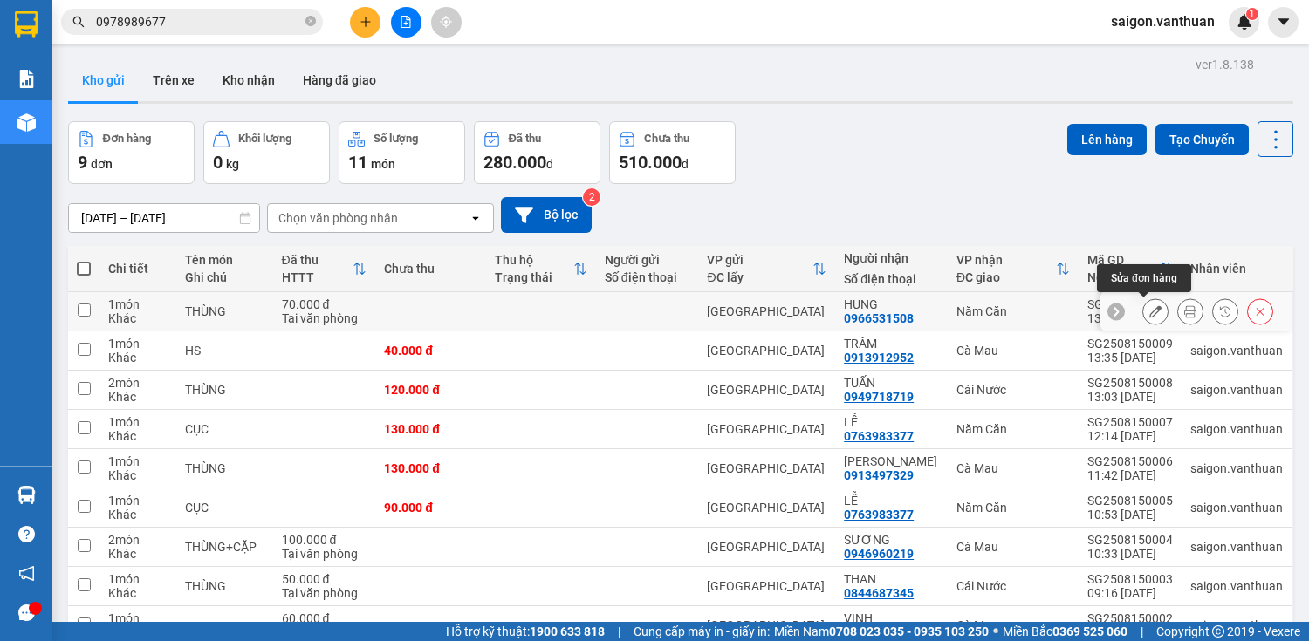
click at [1150, 314] on button at bounding box center [1155, 312] width 24 height 31
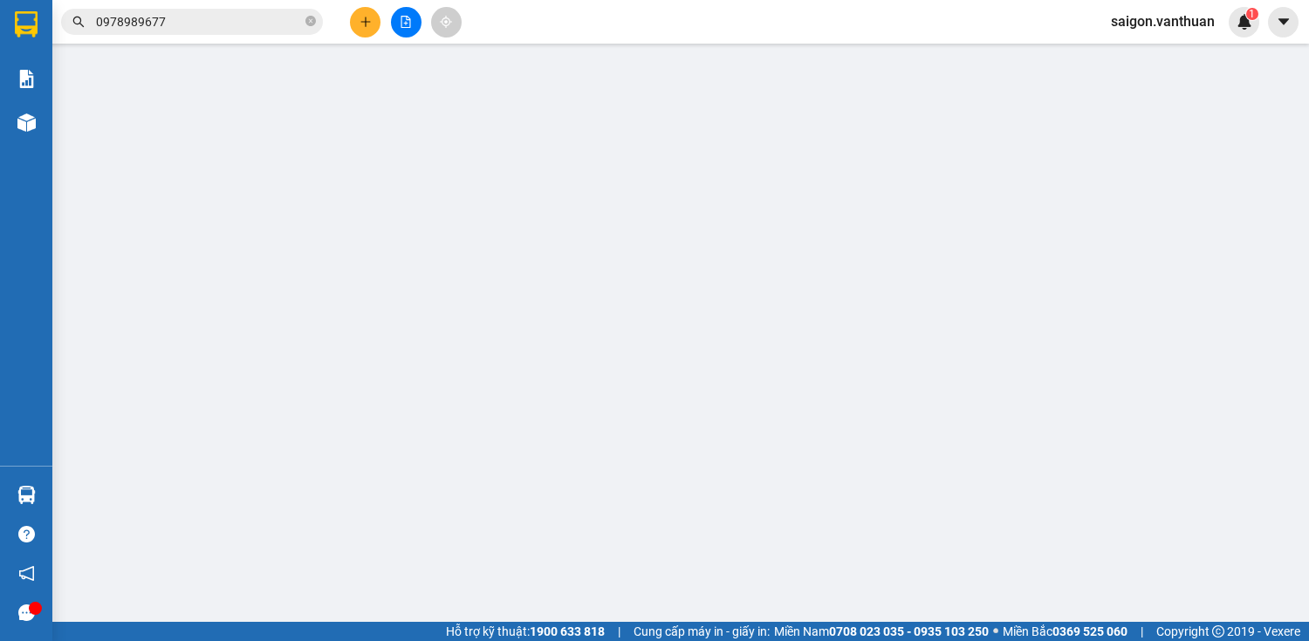
type input "0966531508"
type input "HUNG"
type input "70.000"
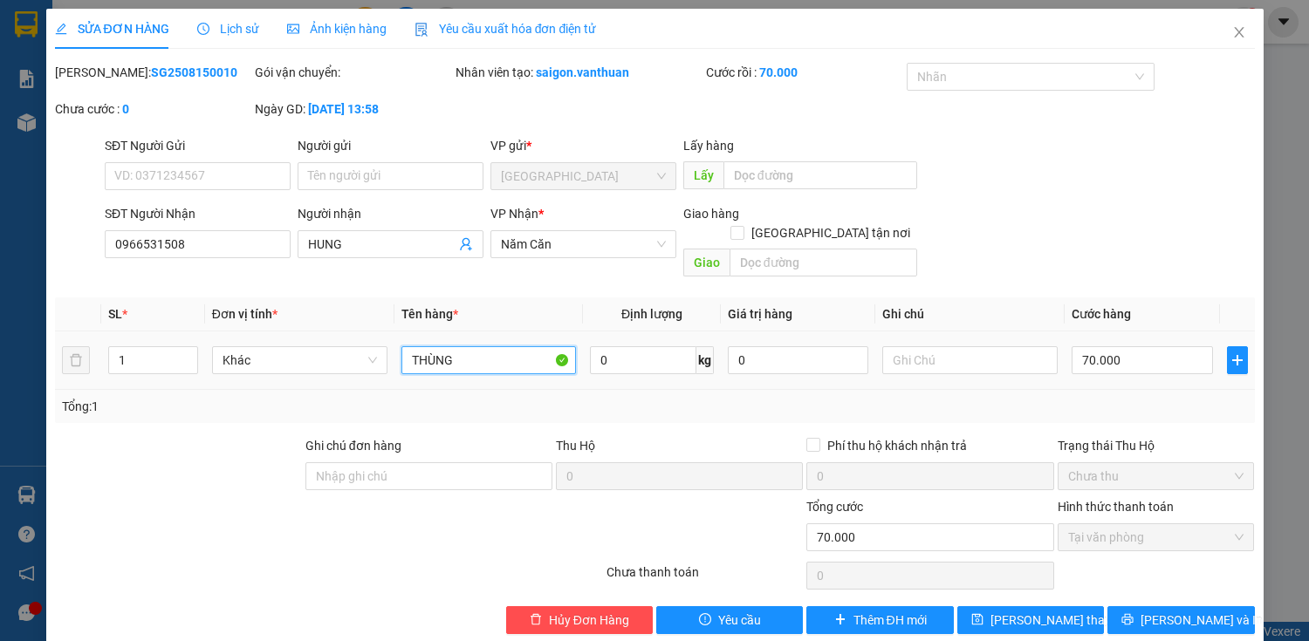
click at [510, 346] on input "THÙNG" at bounding box center [488, 360] width 175 height 28
type input "T"
type input "CANj"
click at [1138, 609] on button "[PERSON_NAME] và In" at bounding box center [1180, 620] width 147 height 28
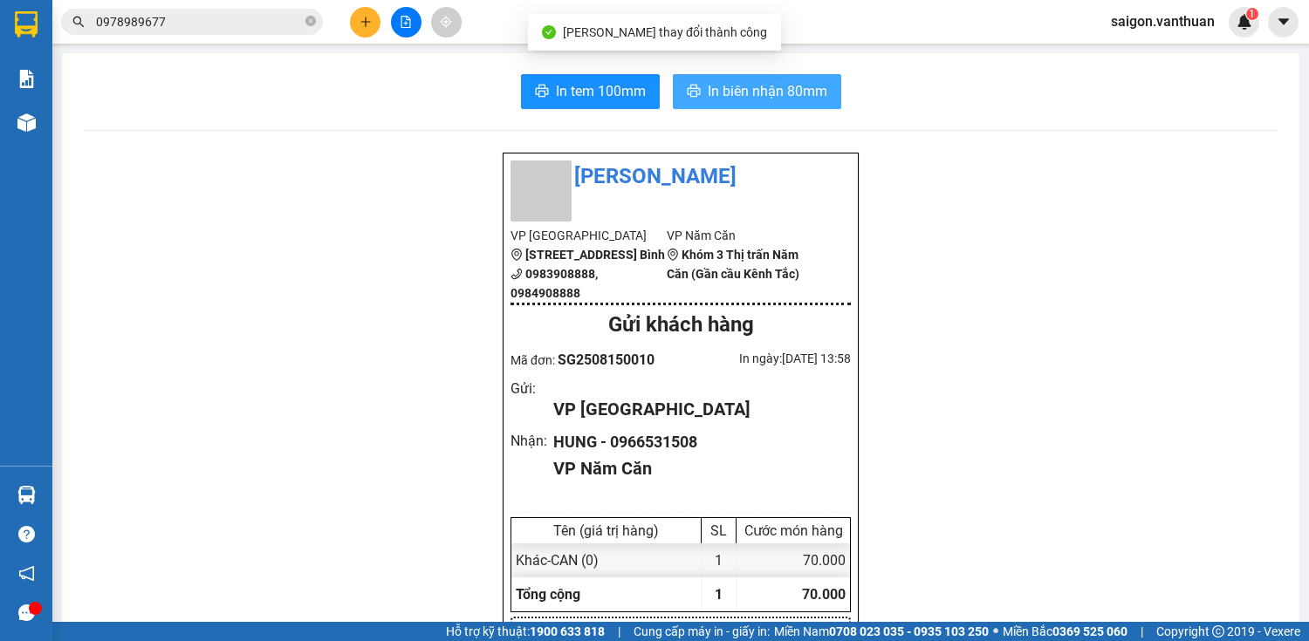
click at [718, 90] on span "In biên nhận 80mm" at bounding box center [768, 91] width 120 height 22
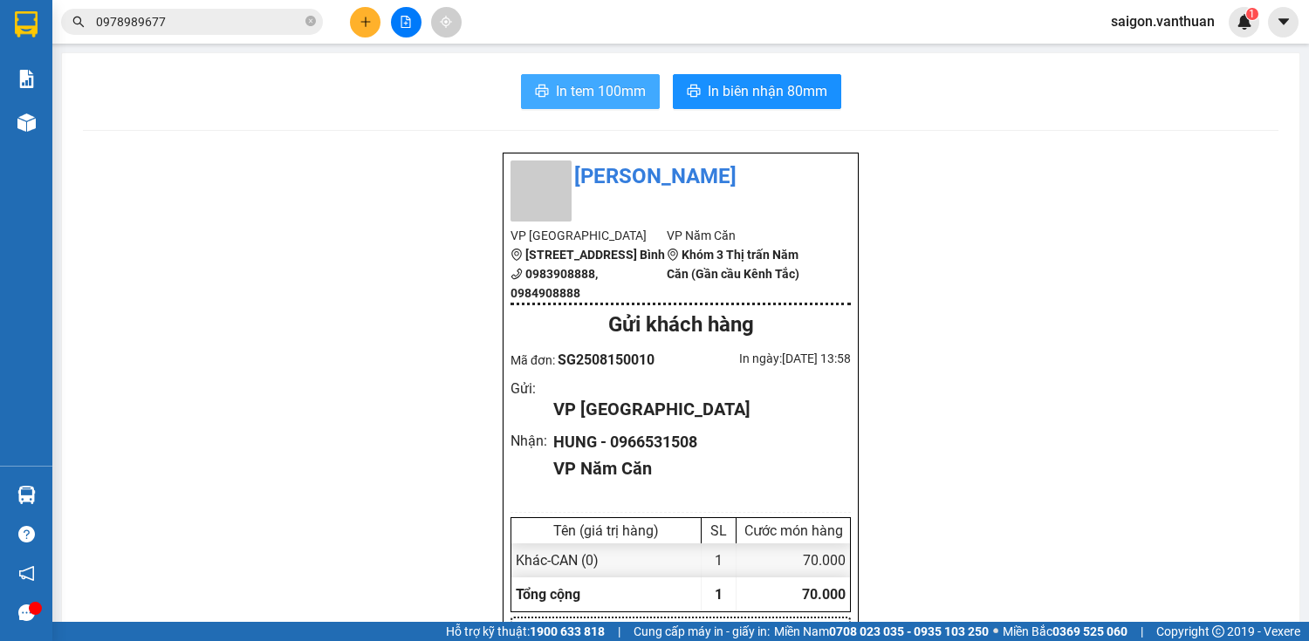
click at [597, 92] on span "In tem 100mm" at bounding box center [601, 91] width 90 height 22
drag, startPoint x: 1038, startPoint y: 499, endPoint x: 365, endPoint y: 25, distance: 823.6
click at [365, 25] on icon "plus" at bounding box center [365, 22] width 1 height 10
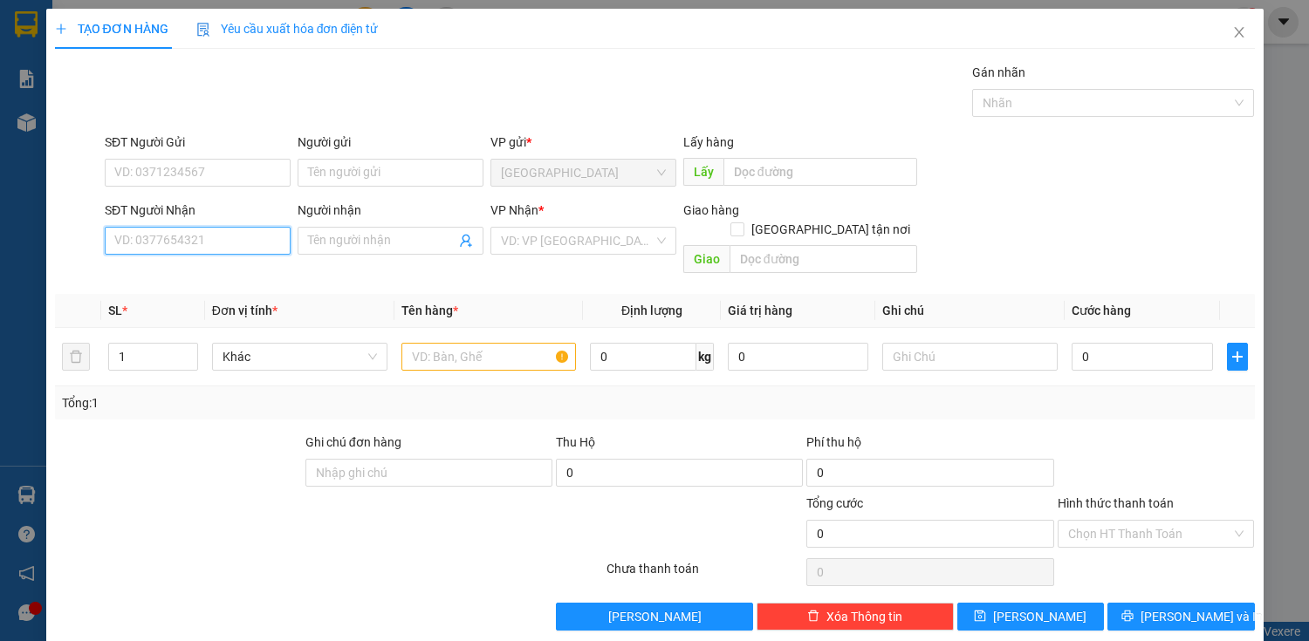
click at [198, 240] on input "SĐT Người Nhận" at bounding box center [198, 241] width 186 height 28
click at [190, 298] on div "0915579587 - THOA" at bounding box center [195, 302] width 163 height 19
type input "0915579587"
type input "THOA"
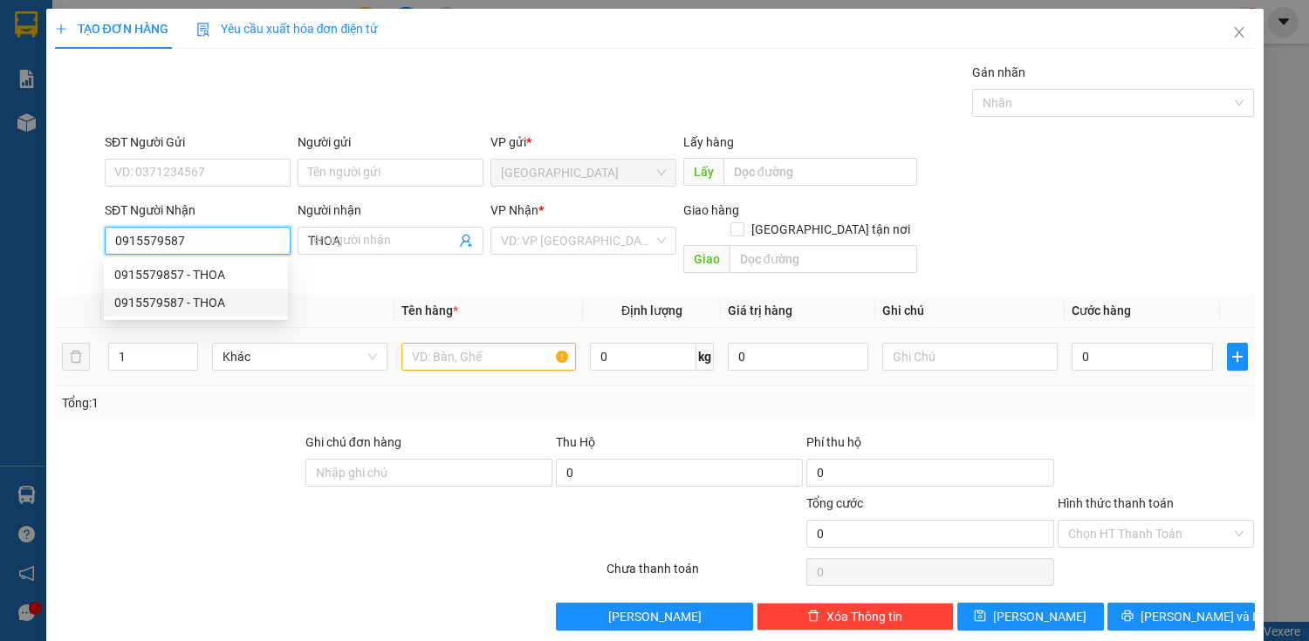
type input "100.000"
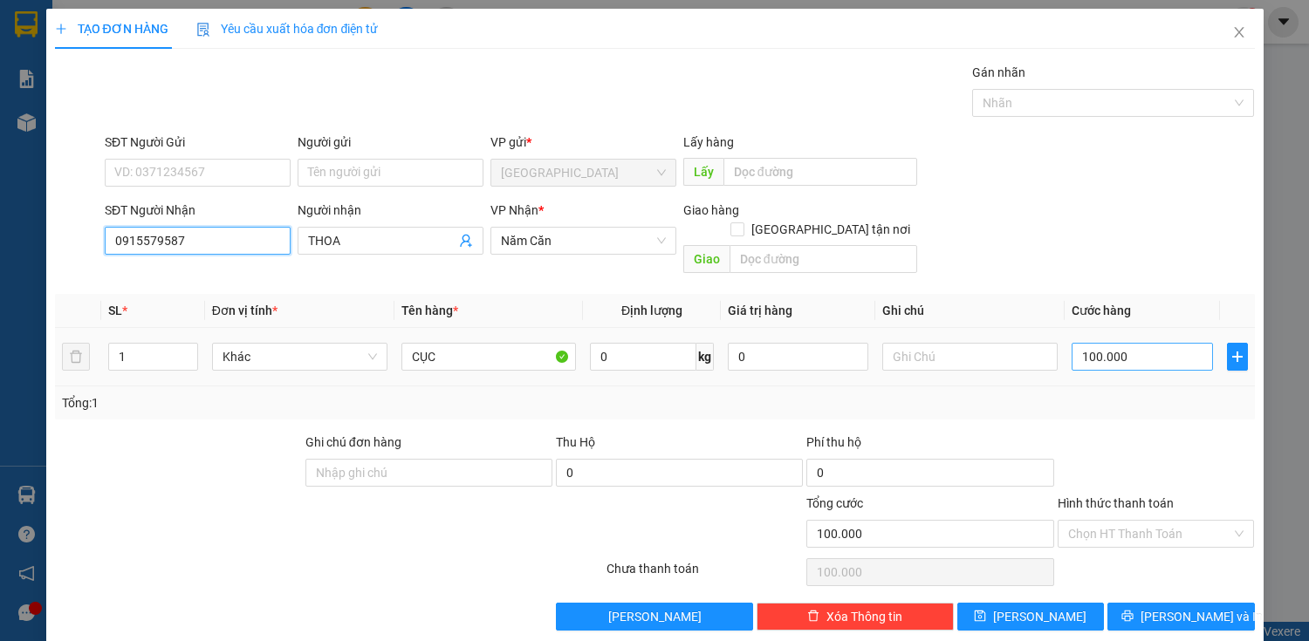
type input "0915579587"
click at [1113, 343] on input "100.000" at bounding box center [1142, 357] width 140 height 28
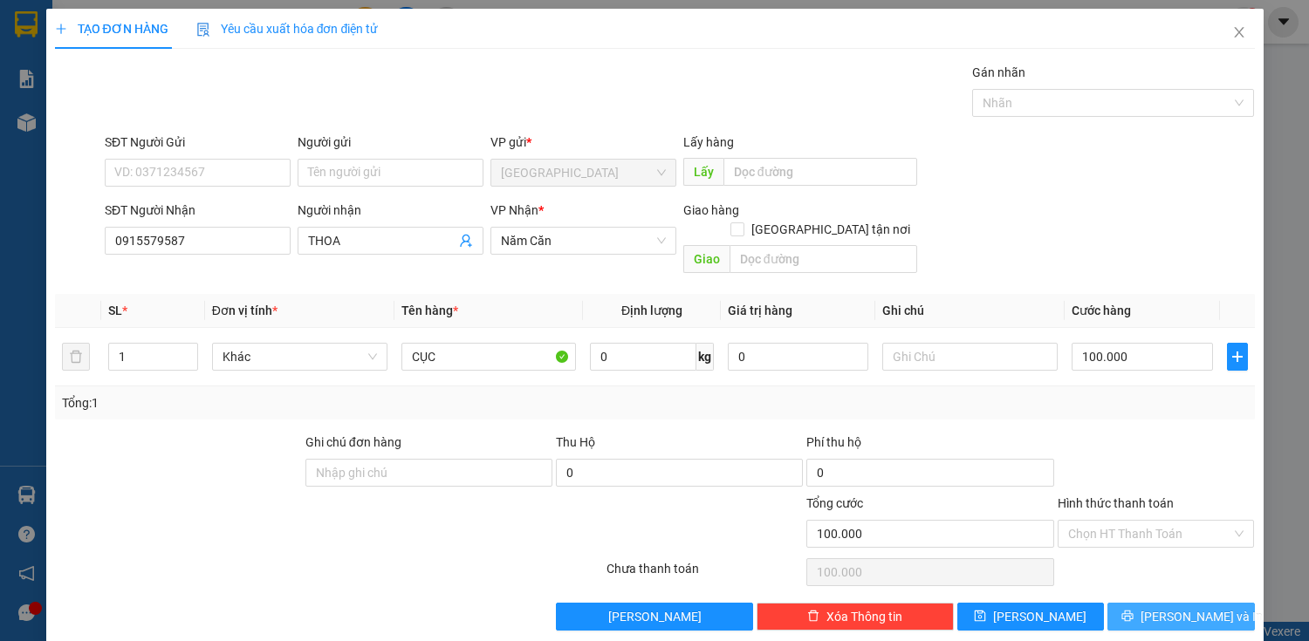
click at [1154, 603] on button "[PERSON_NAME] và In" at bounding box center [1180, 617] width 147 height 28
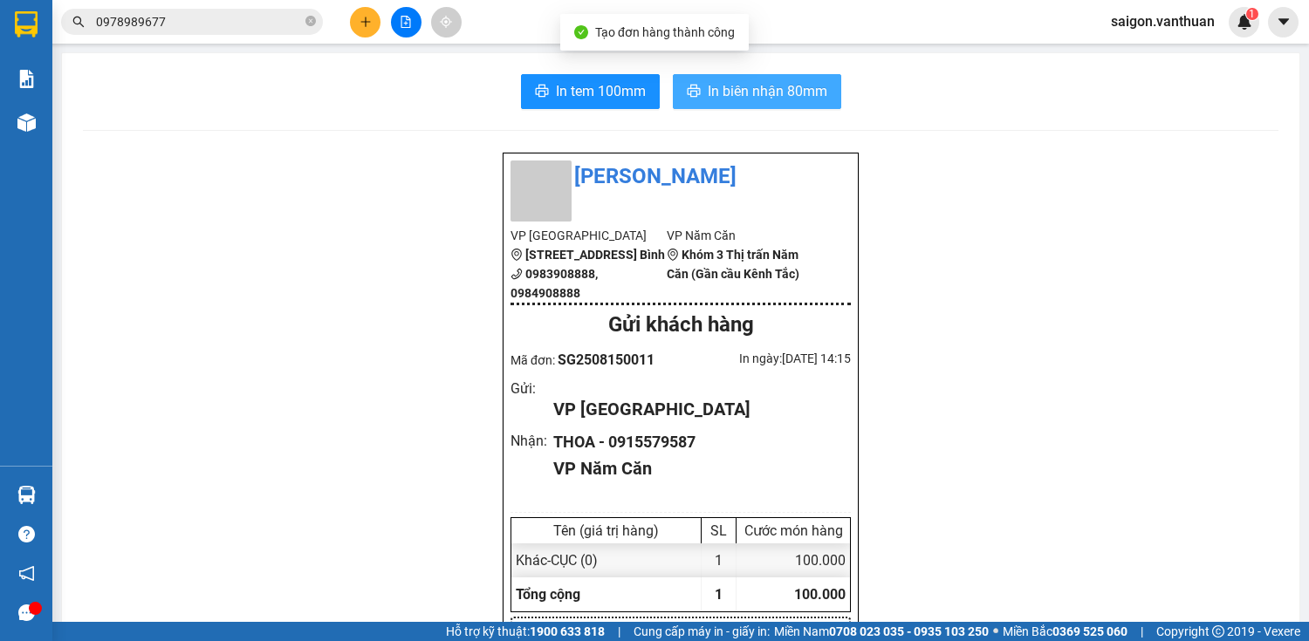
click at [760, 85] on span "In biên nhận 80mm" at bounding box center [768, 91] width 120 height 22
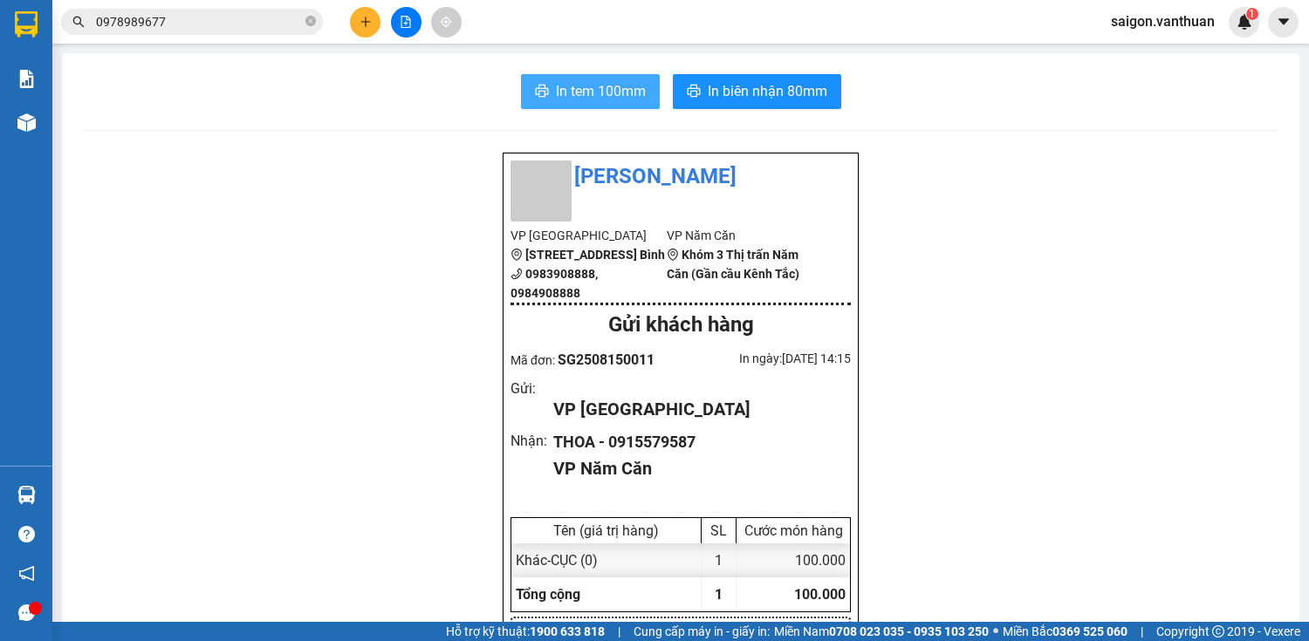
click at [556, 98] on span "In tem 100mm" at bounding box center [601, 91] width 90 height 22
click at [370, 28] on button at bounding box center [365, 22] width 31 height 31
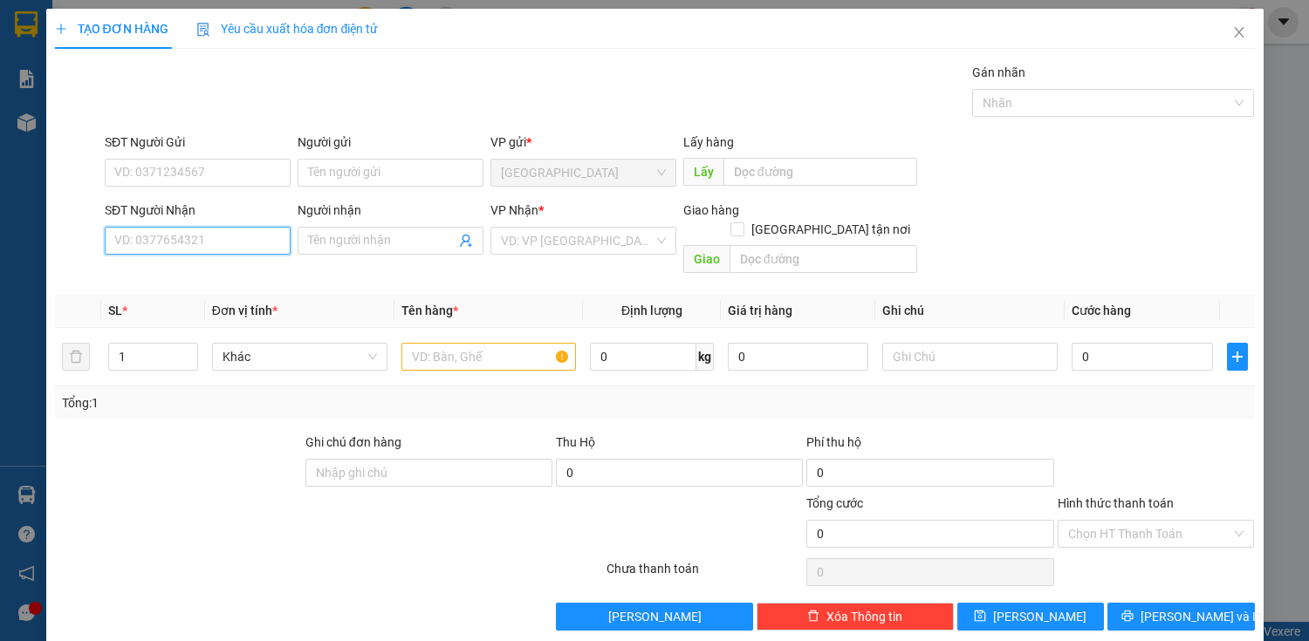
click at [216, 234] on input "SĐT Người Nhận" at bounding box center [198, 241] width 186 height 28
drag, startPoint x: 203, startPoint y: 318, endPoint x: 224, endPoint y: 182, distance: 137.7
click at [220, 258] on body "Kết quả tìm kiếm ( 2 ) Bộ lọc Mã ĐH Trạng thái Món hàng Thu hộ Tổng cước Chưa c…" at bounding box center [654, 320] width 1309 height 641
click at [210, 242] on input "091906" at bounding box center [198, 241] width 186 height 28
click at [195, 280] on div "0919069978 - K TEN" at bounding box center [195, 274] width 163 height 19
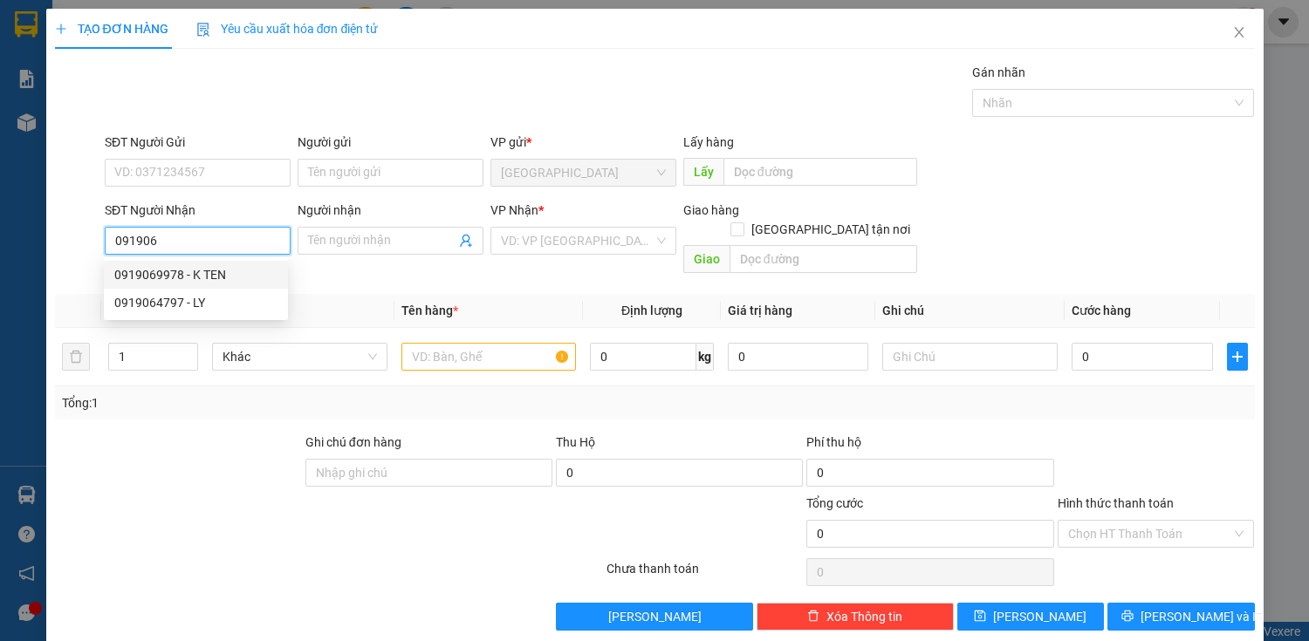
type input "0919069978"
type input "K TEN"
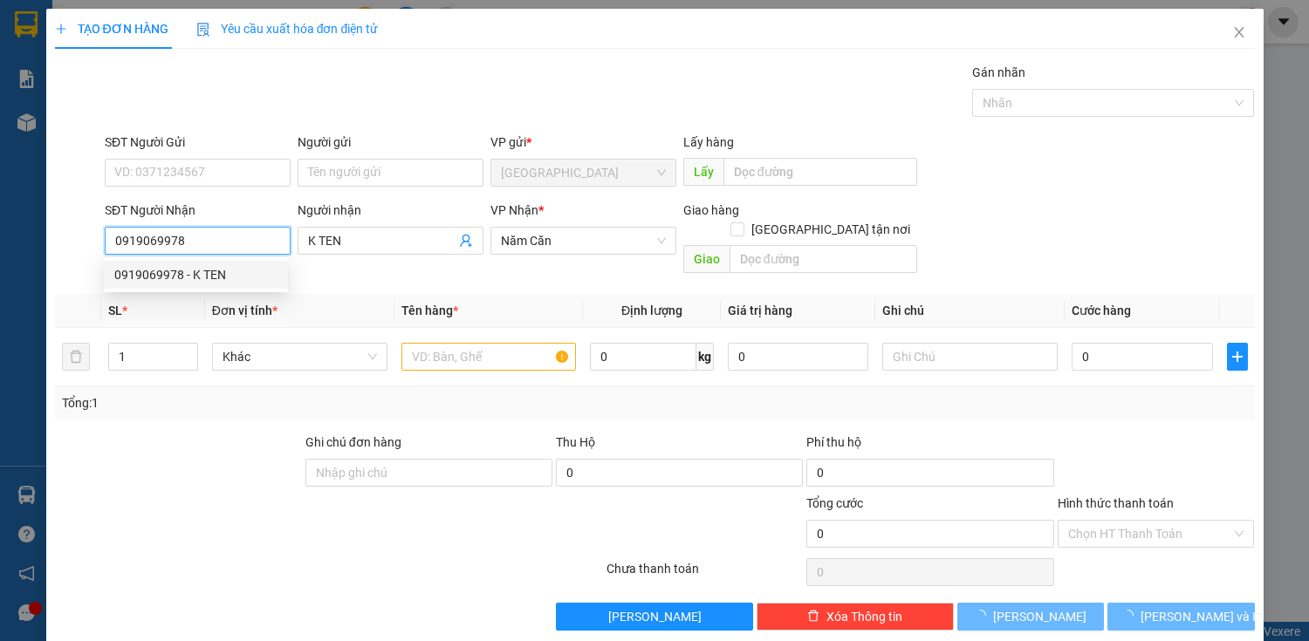
type input "50.000"
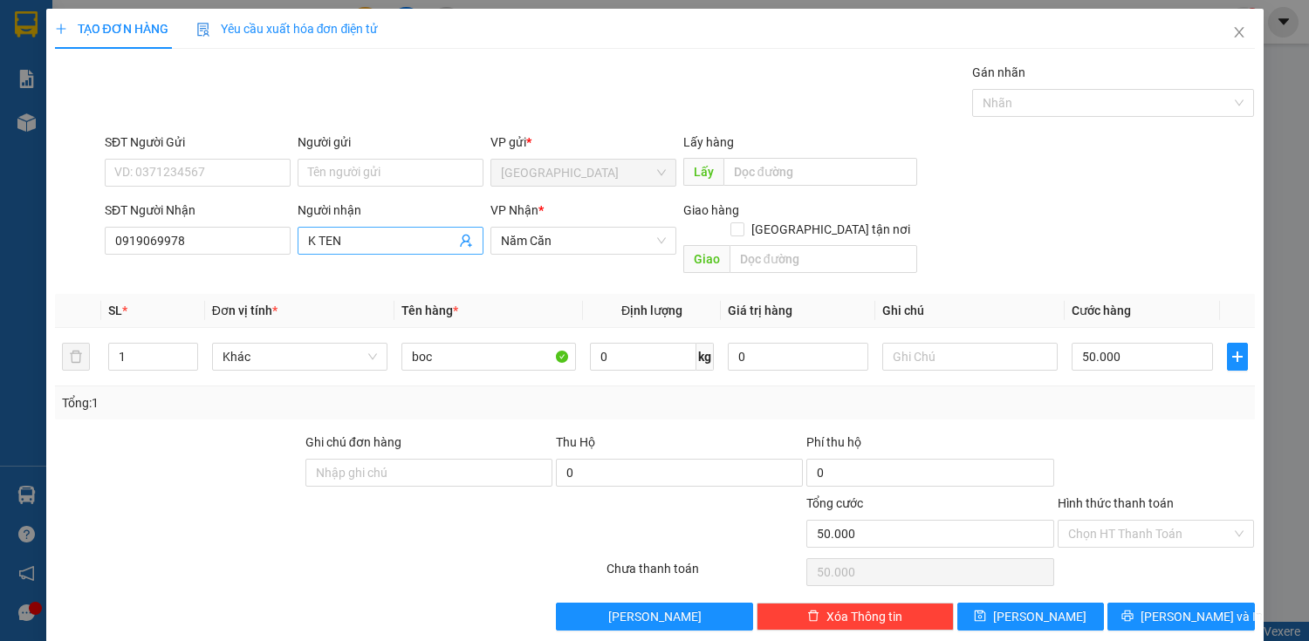
click at [426, 238] on input "K TEN" at bounding box center [381, 240] width 147 height 19
click at [425, 238] on input "K TEN" at bounding box center [381, 240] width 147 height 19
click at [424, 238] on input "K TEN" at bounding box center [381, 240] width 147 height 19
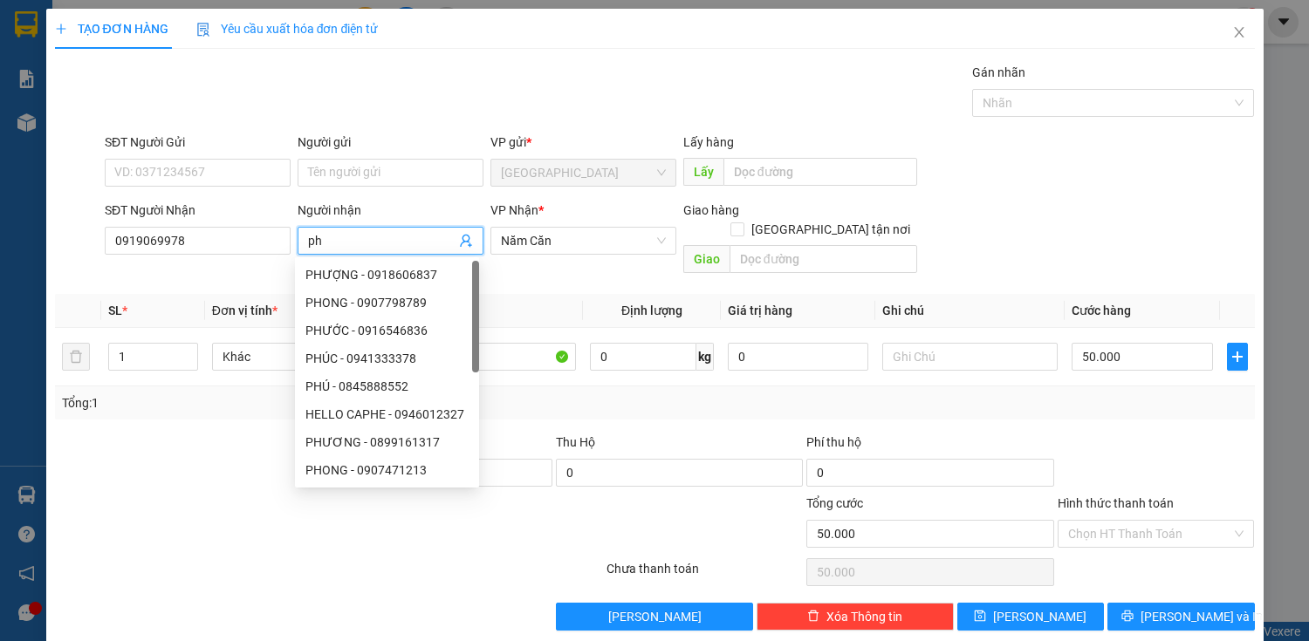
type input "p"
type input "PHƯƠNG"
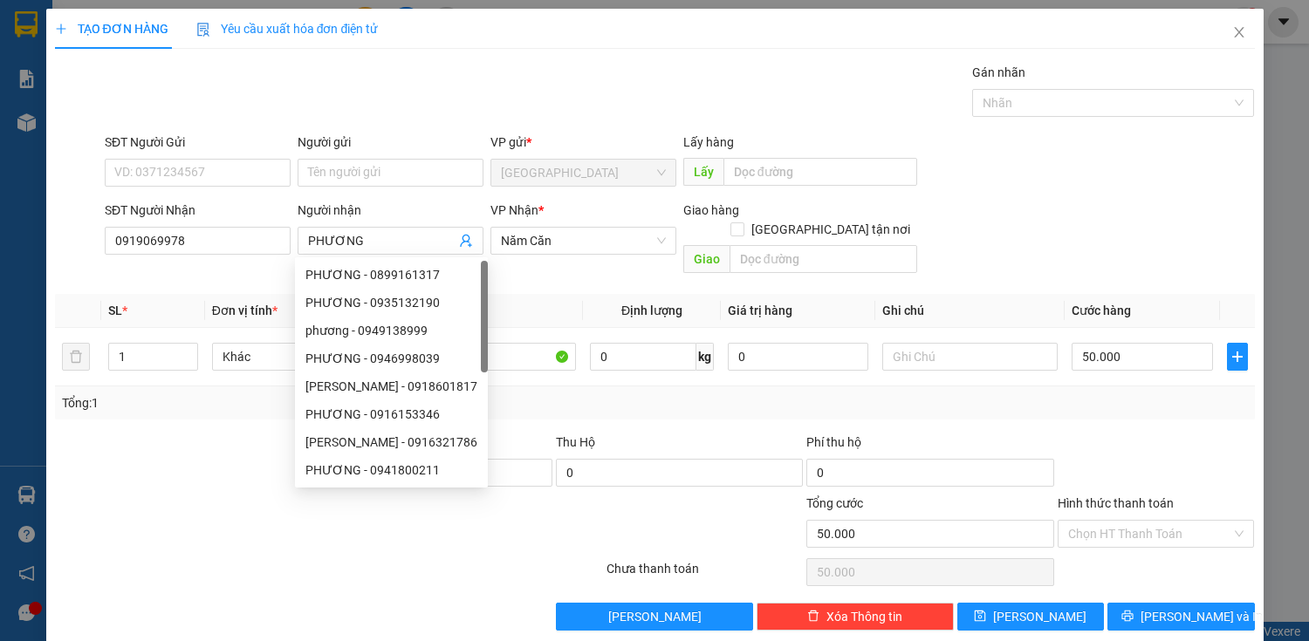
click at [952, 213] on div "SĐT Người Nhận 0919069978 Người nhận PHƯƠNG VP Nhận * Năm Căn Giao hàng Giao tậ…" at bounding box center [679, 241] width 1157 height 80
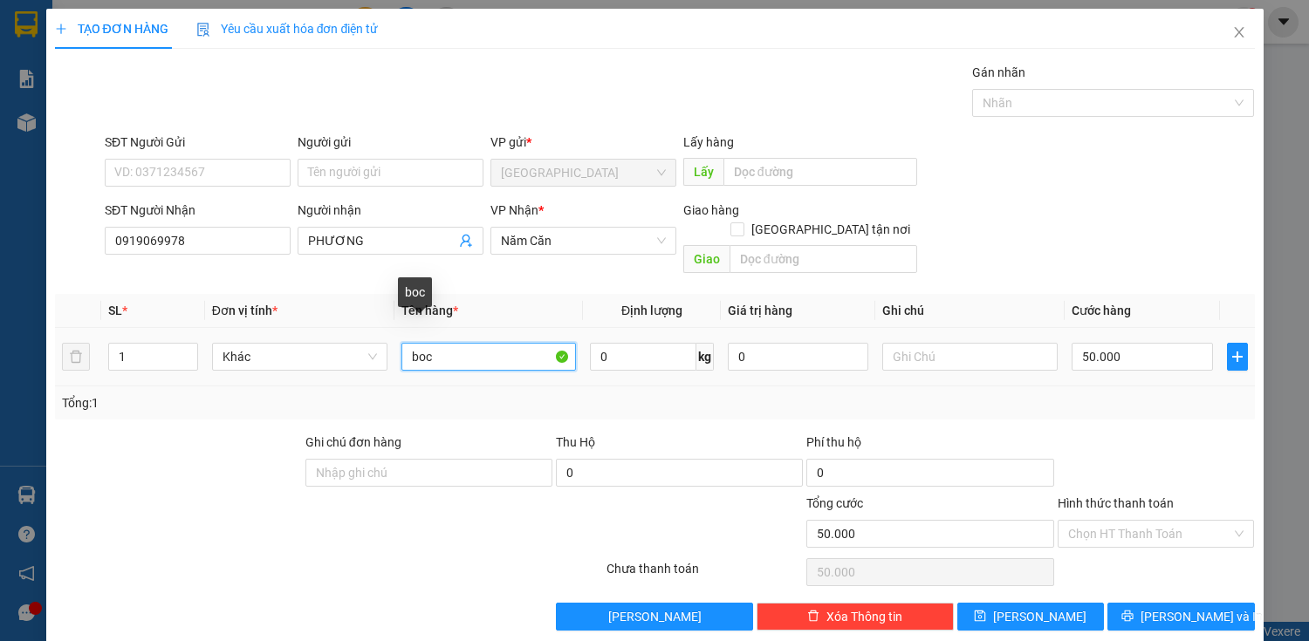
click at [428, 343] on input "boc" at bounding box center [488, 357] width 175 height 28
type input "THÙNG"
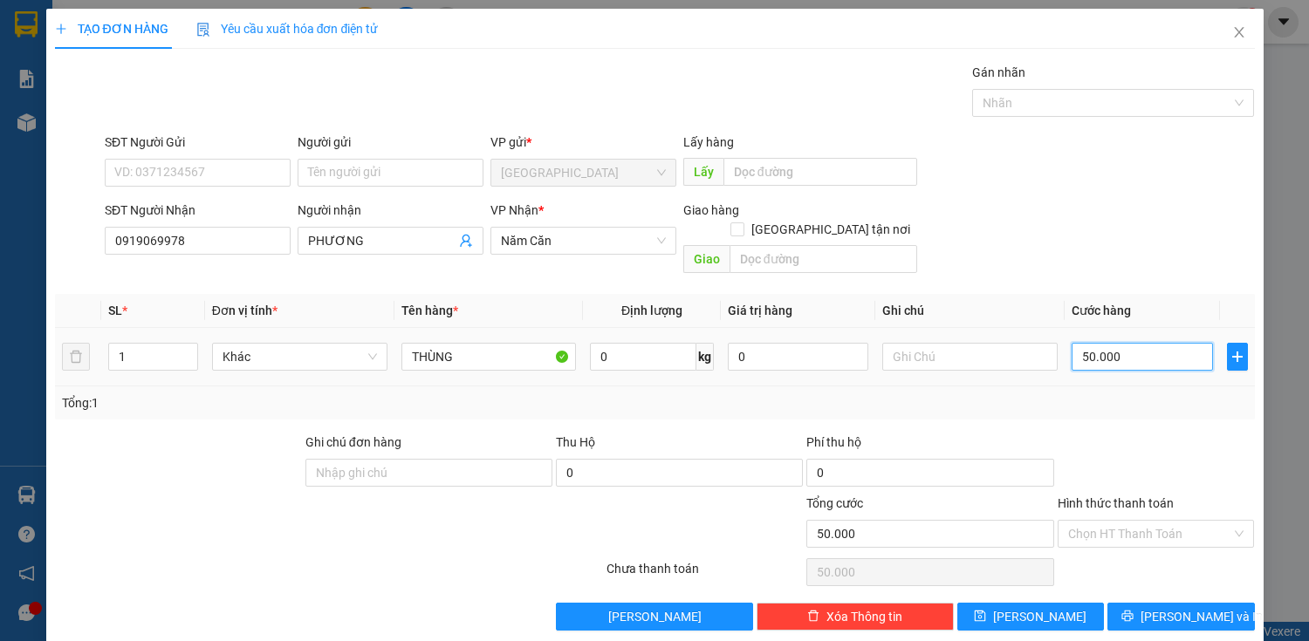
click at [1129, 348] on input "50.000" at bounding box center [1142, 357] width 140 height 28
type input "0"
type input "0.000"
type input "60.000"
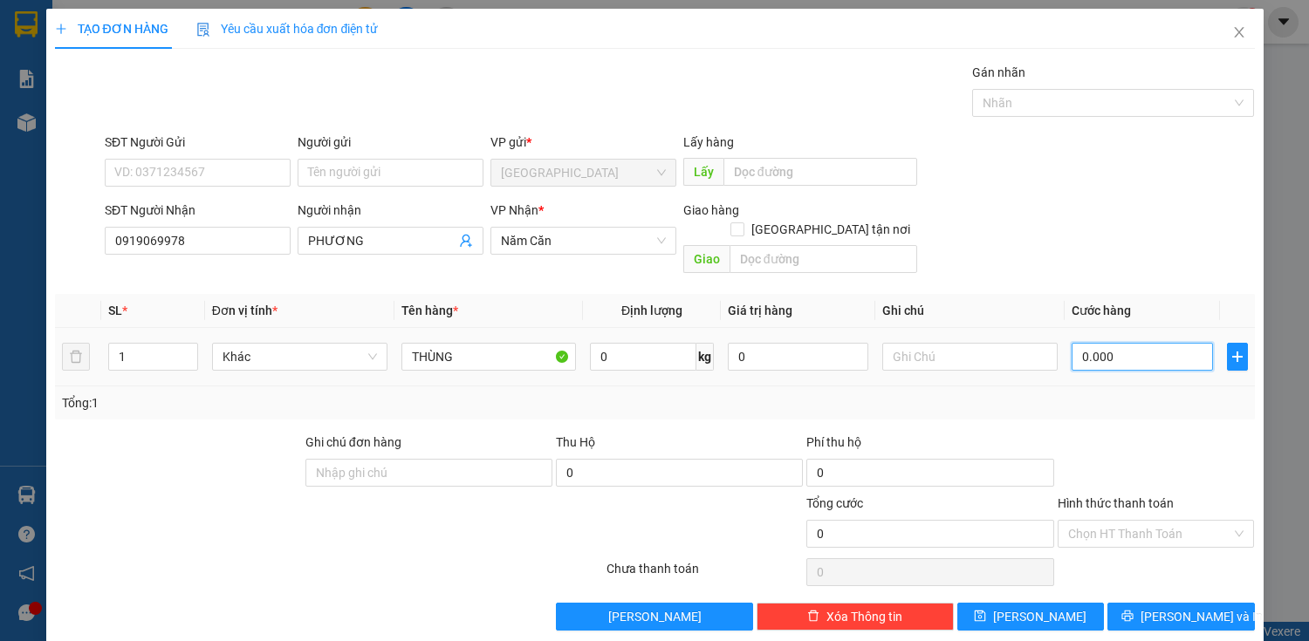
type input "60.000"
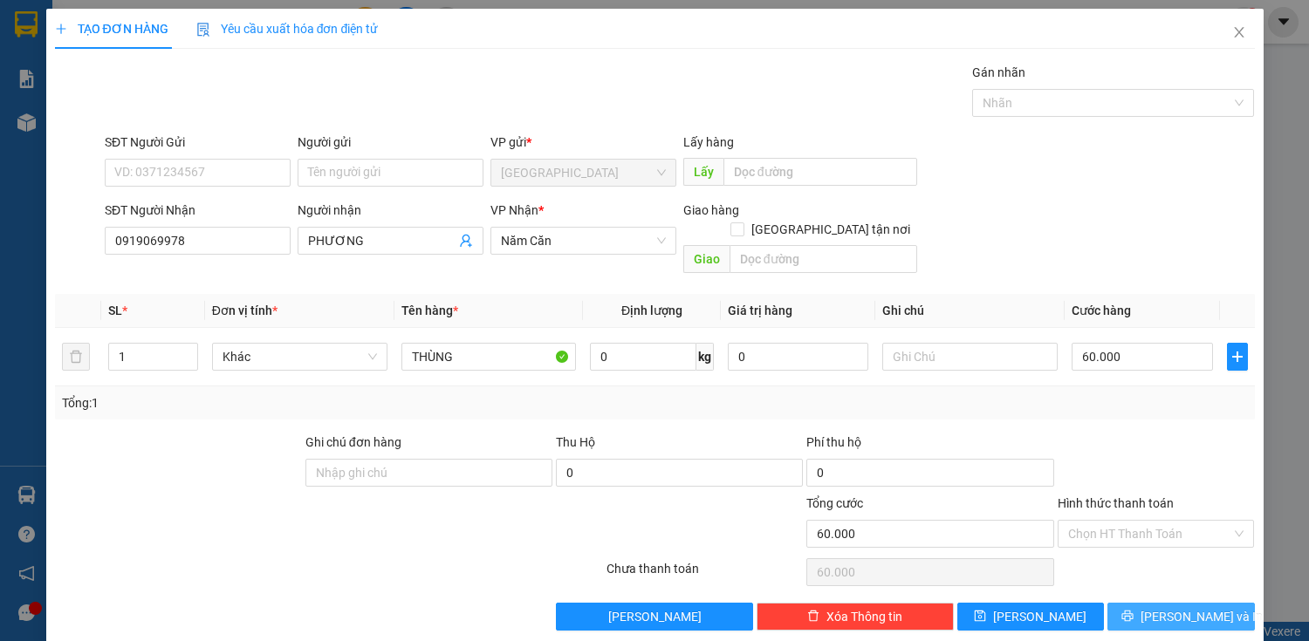
click at [1182, 607] on span "[PERSON_NAME] và In" at bounding box center [1201, 616] width 122 height 19
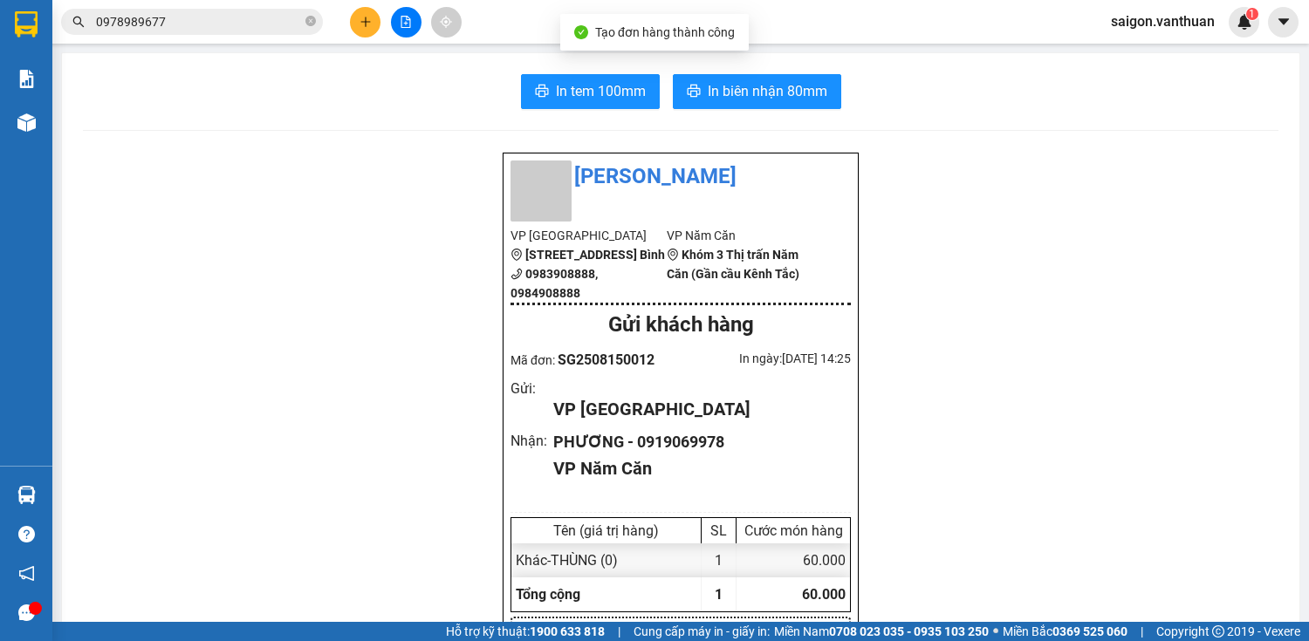
click at [818, 81] on span "In biên nhận 80mm" at bounding box center [768, 91] width 120 height 22
click at [625, 98] on span "In tem 100mm" at bounding box center [601, 91] width 90 height 22
click at [304, 21] on span "0978989677" at bounding box center [192, 22] width 262 height 26
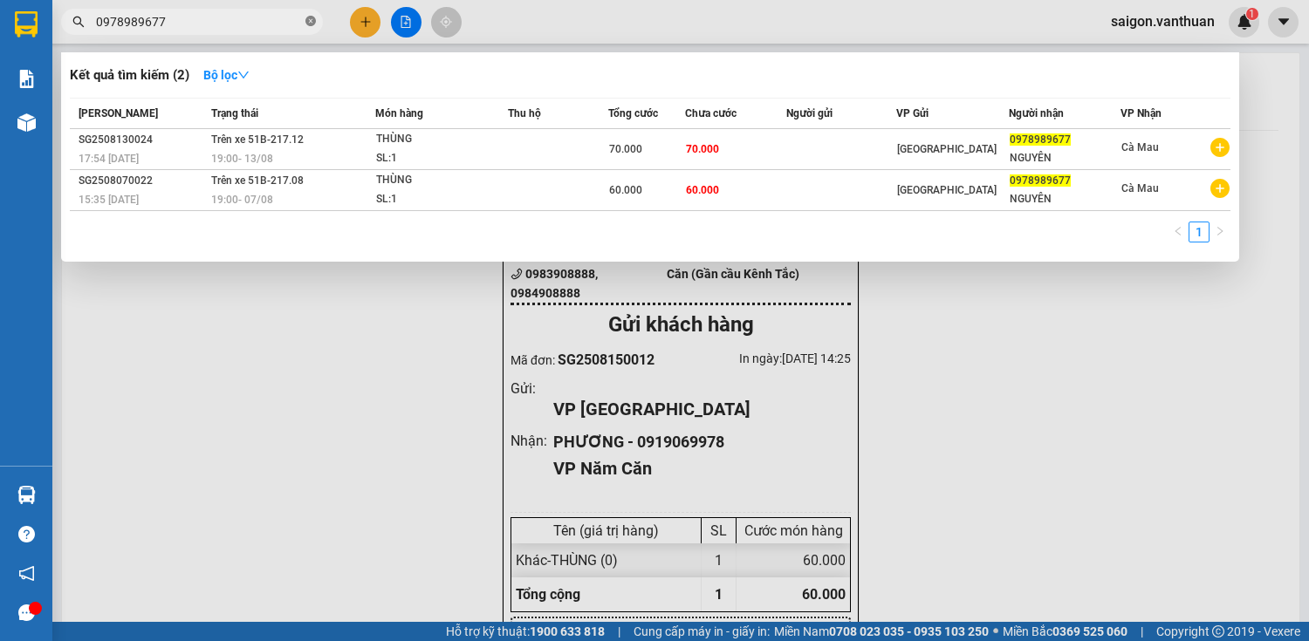
click at [315, 23] on icon "close-circle" at bounding box center [310, 21] width 10 height 10
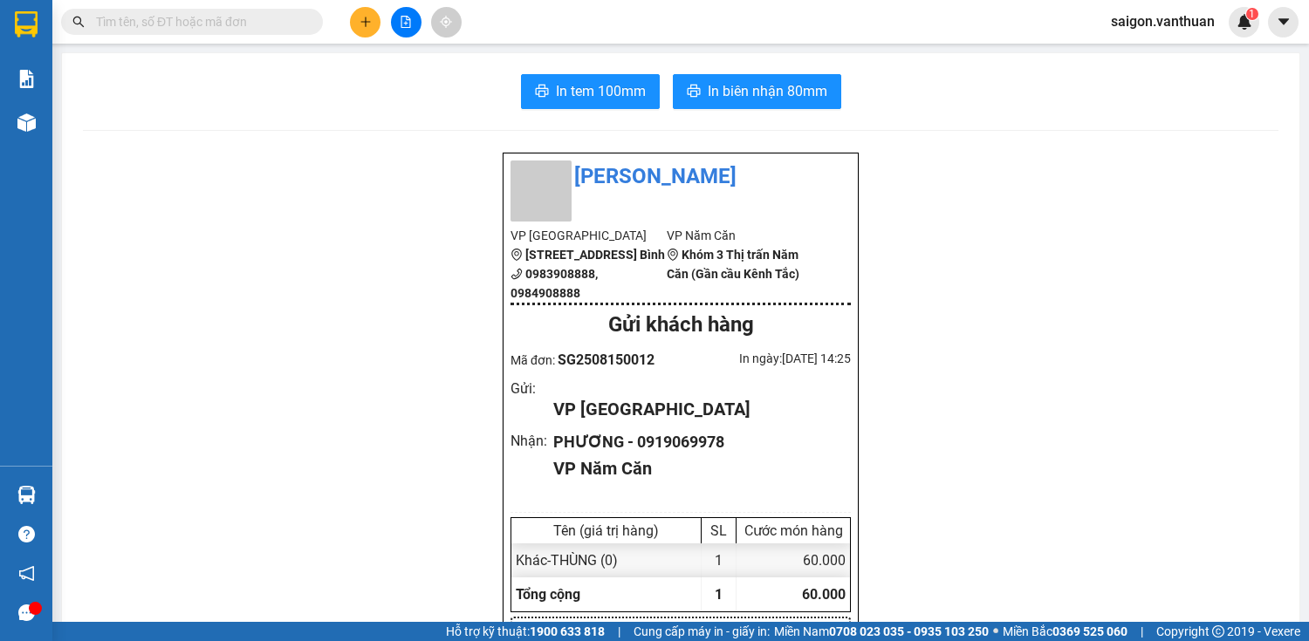
click at [344, 22] on div at bounding box center [405, 22] width 131 height 31
click at [366, 19] on icon "plus" at bounding box center [365, 22] width 1 height 10
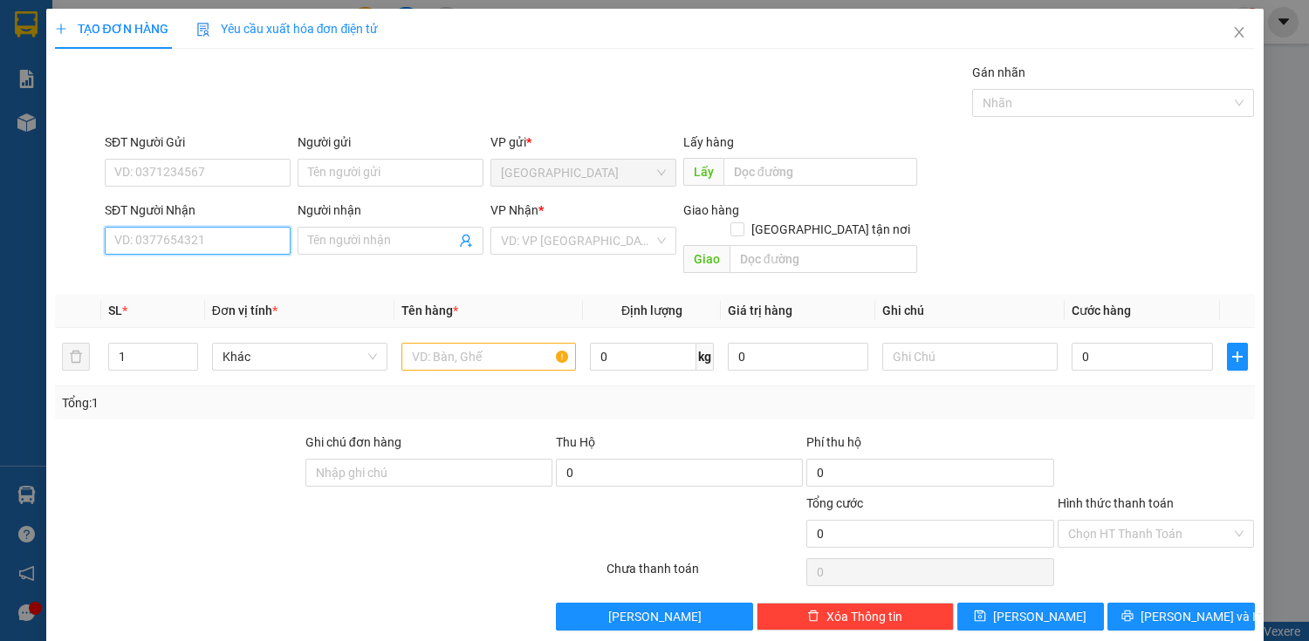
click at [210, 236] on input "SĐT Người Nhận" at bounding box center [198, 241] width 186 height 28
type input "0943521258"
click at [273, 271] on div "0943521258 - KHANH" at bounding box center [195, 274] width 163 height 19
type input "KHANH"
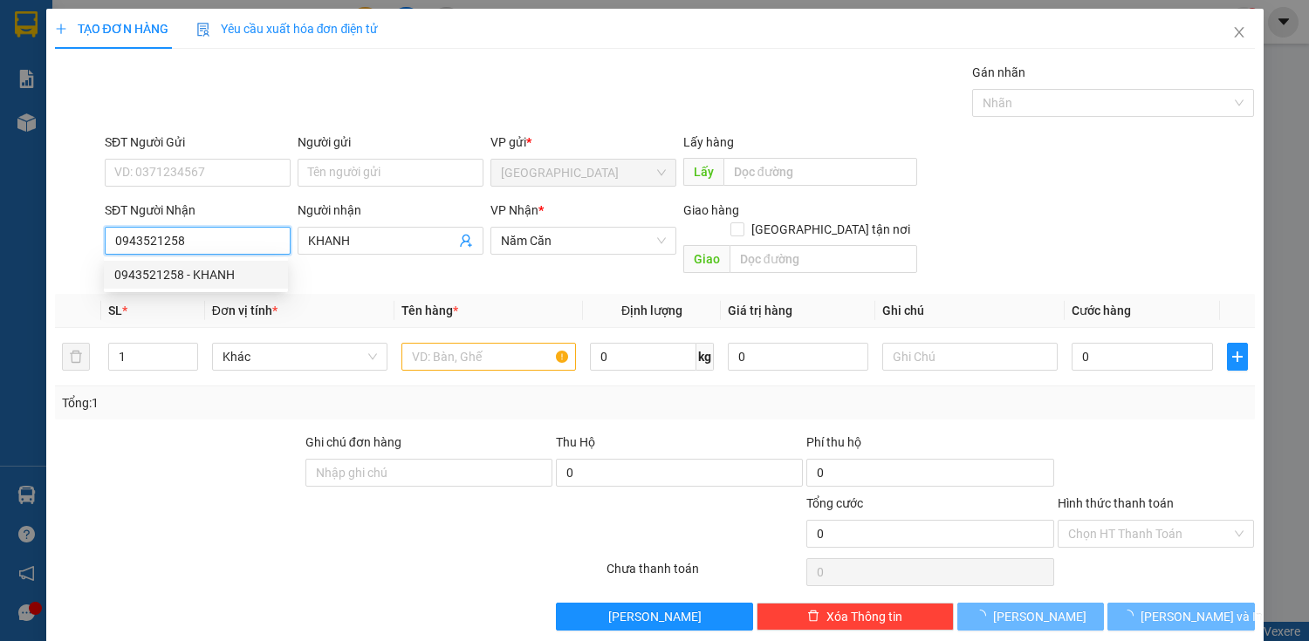
type input "50.000"
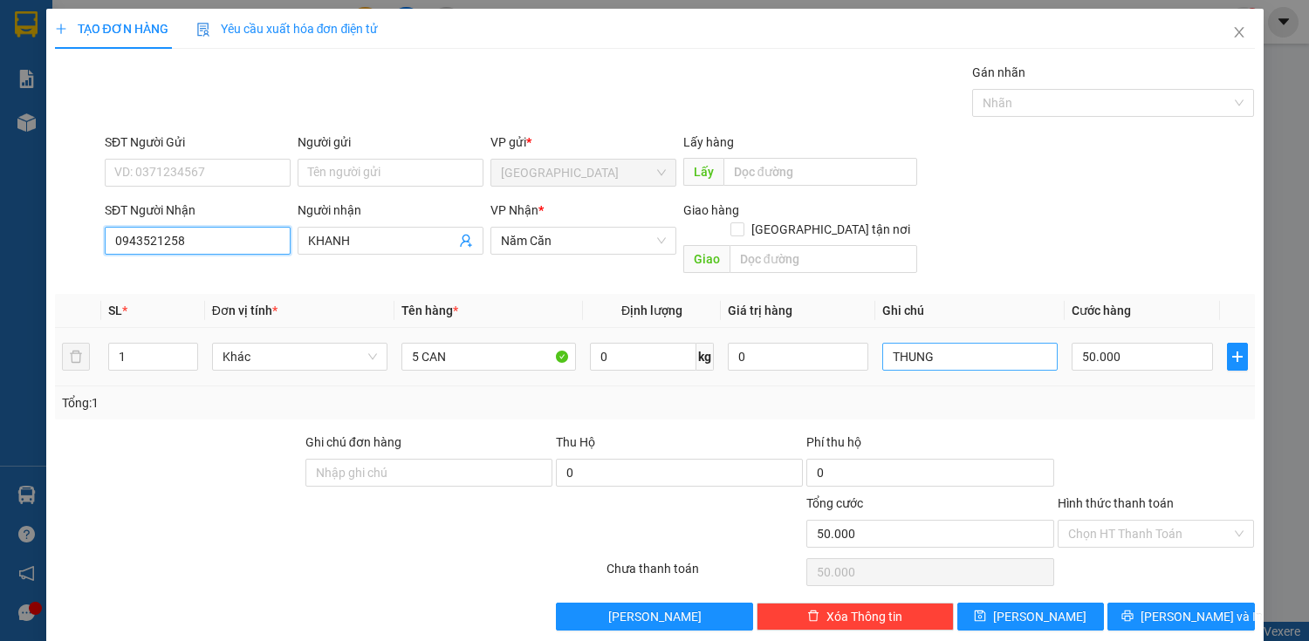
type input "0943521258"
click at [946, 345] on input "THUNG" at bounding box center [969, 357] width 175 height 28
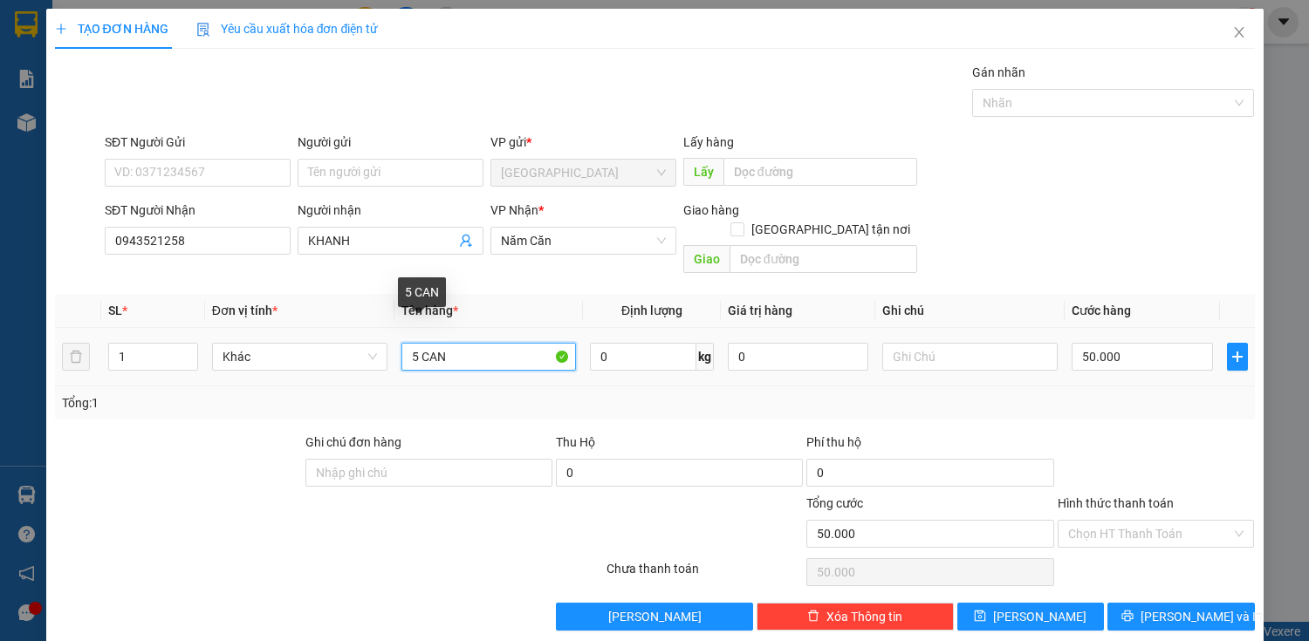
click at [455, 344] on input "5 CAN" at bounding box center [488, 357] width 175 height 28
type input "THÙNG"
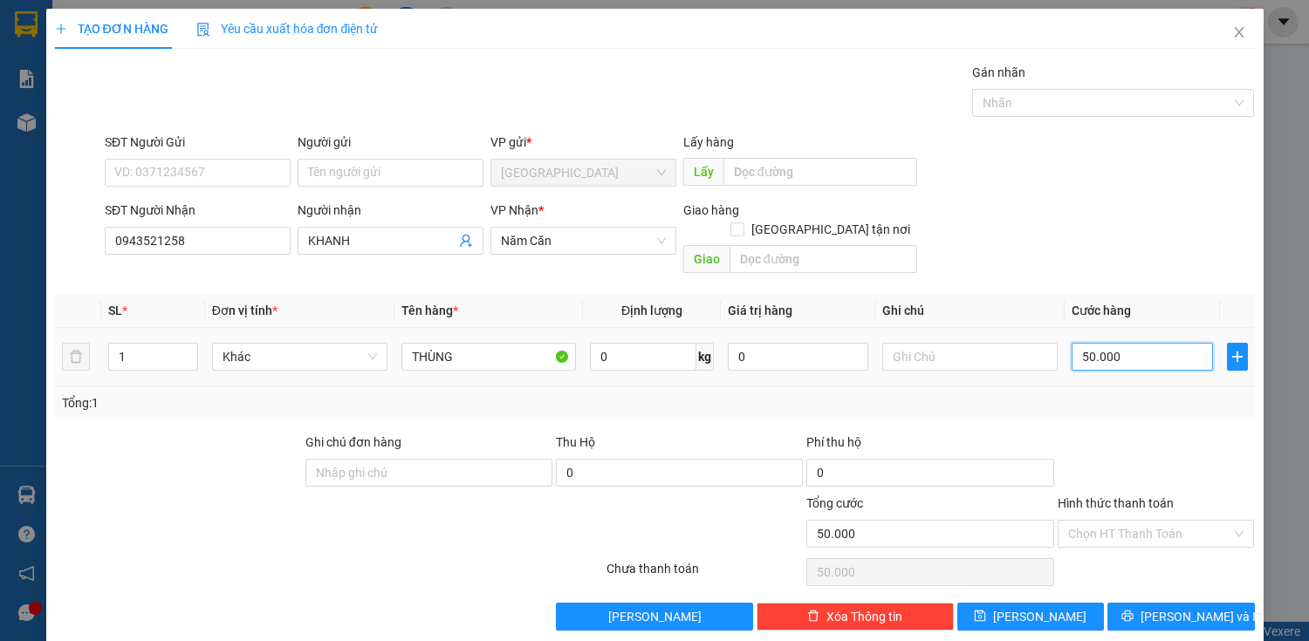
click at [1131, 343] on input "50.000" at bounding box center [1142, 357] width 140 height 28
type input "0"
type input "0.000"
type input "70.000"
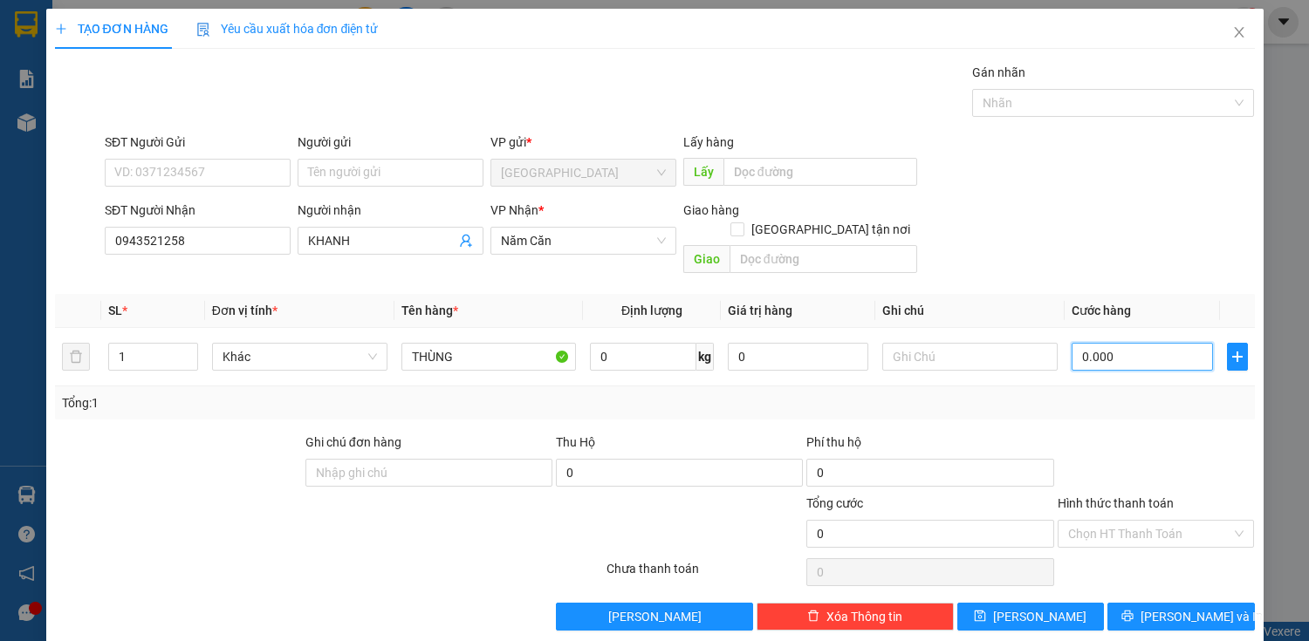
type input "70.000"
click at [1162, 607] on span "[PERSON_NAME] và In" at bounding box center [1201, 616] width 122 height 19
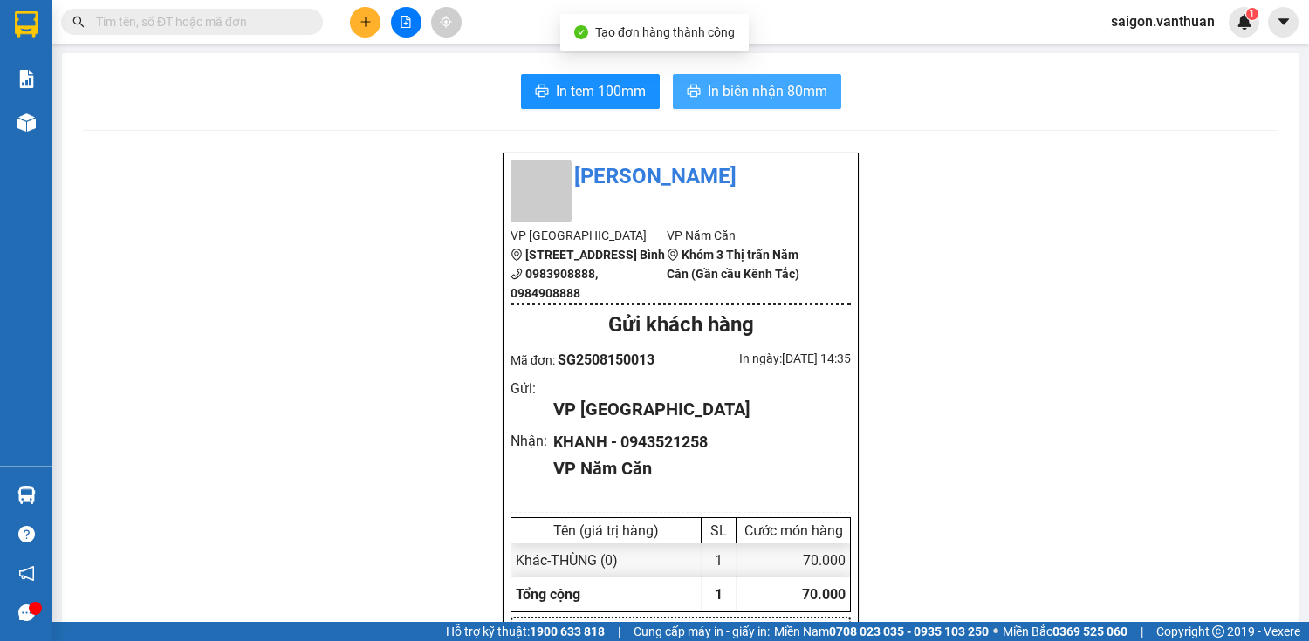
click at [772, 99] on span "In biên nhận 80mm" at bounding box center [768, 91] width 120 height 22
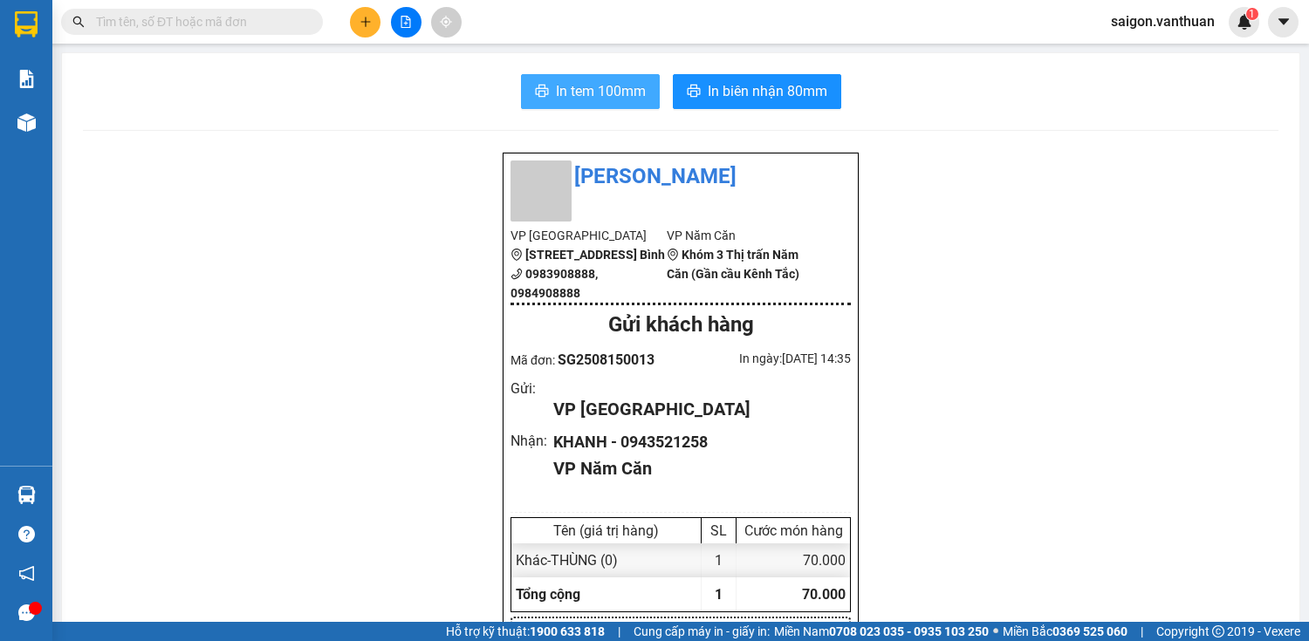
click at [605, 91] on span "In tem 100mm" at bounding box center [601, 91] width 90 height 22
click at [360, 16] on icon "plus" at bounding box center [366, 22] width 12 height 12
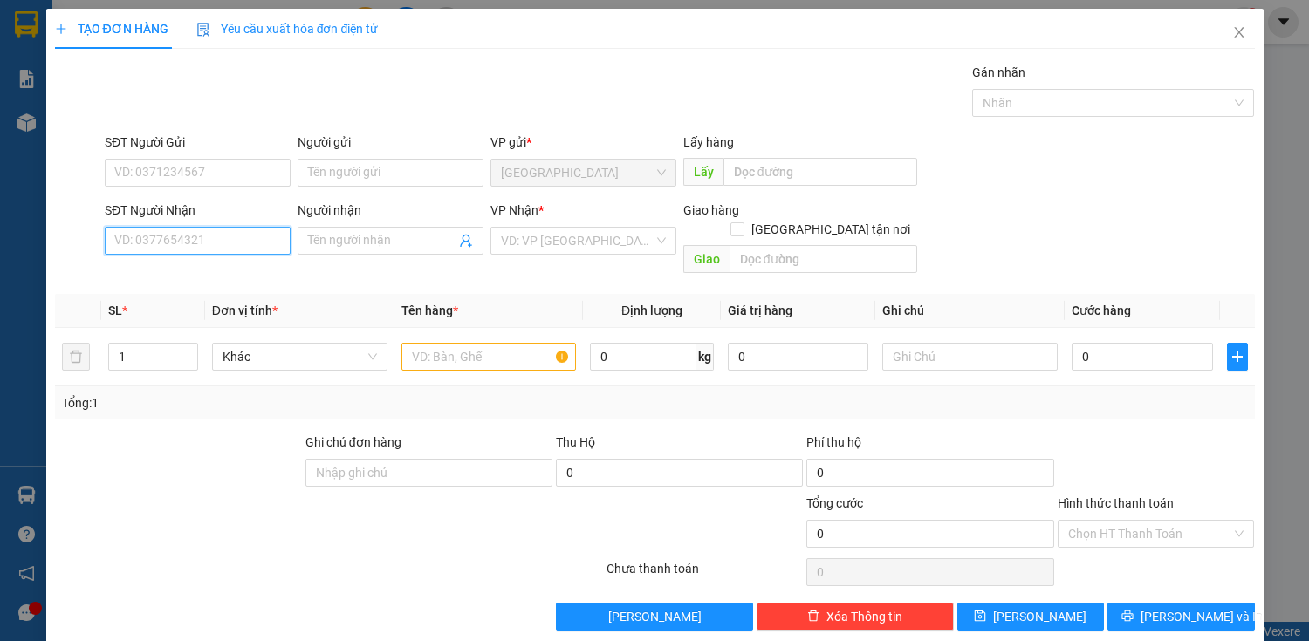
click at [235, 245] on input "SĐT Người Nhận" at bounding box center [198, 241] width 186 height 28
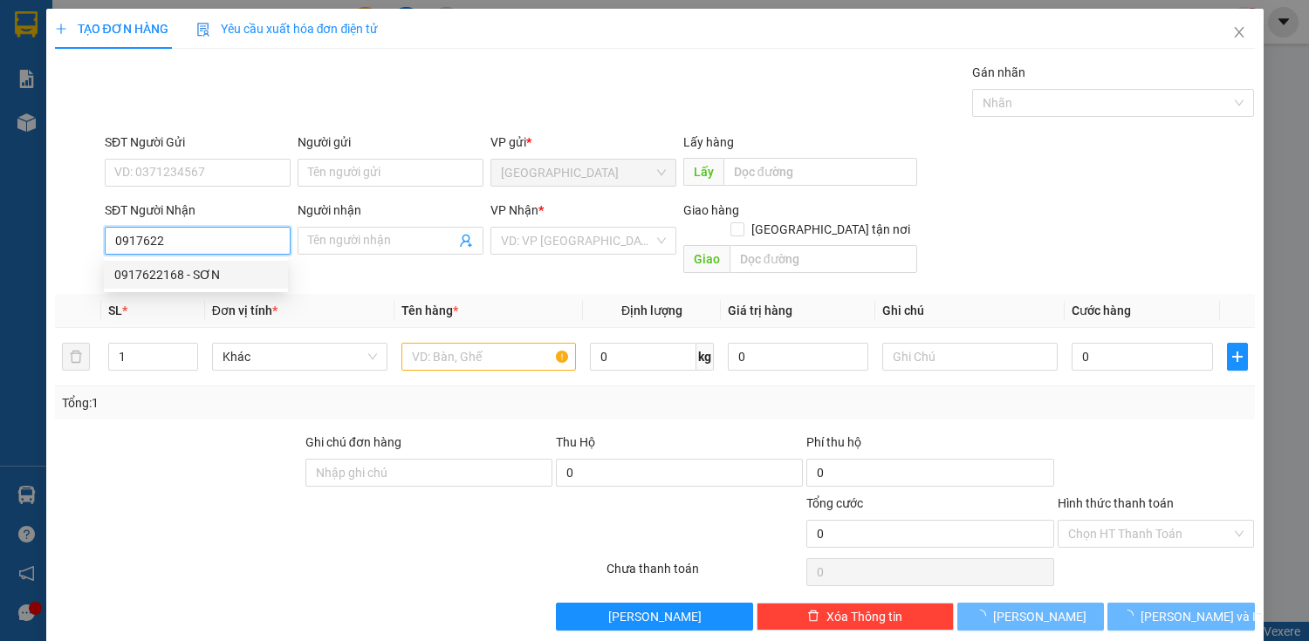
click at [204, 267] on div "0917622168 - SƠN" at bounding box center [195, 274] width 163 height 19
type input "0917622168"
type input "SƠN"
type input "50.000"
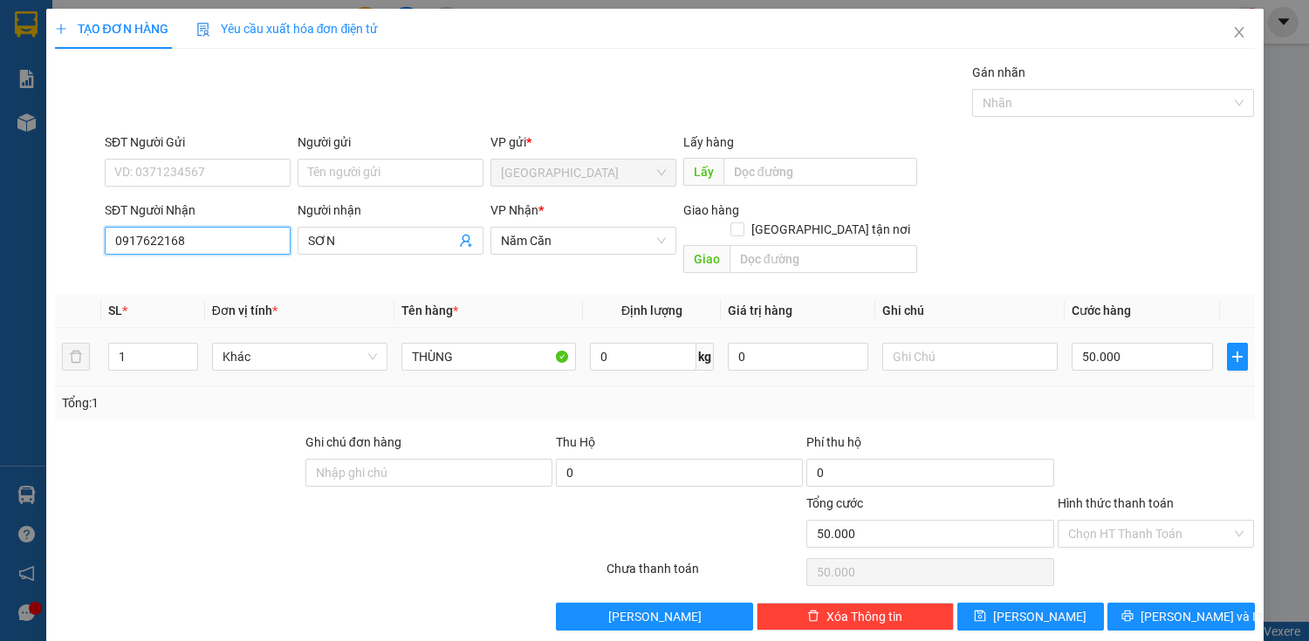
type input "0917622168"
click at [1130, 433] on div at bounding box center [1156, 463] width 201 height 61
click at [1193, 607] on span "[PERSON_NAME] và In" at bounding box center [1201, 616] width 122 height 19
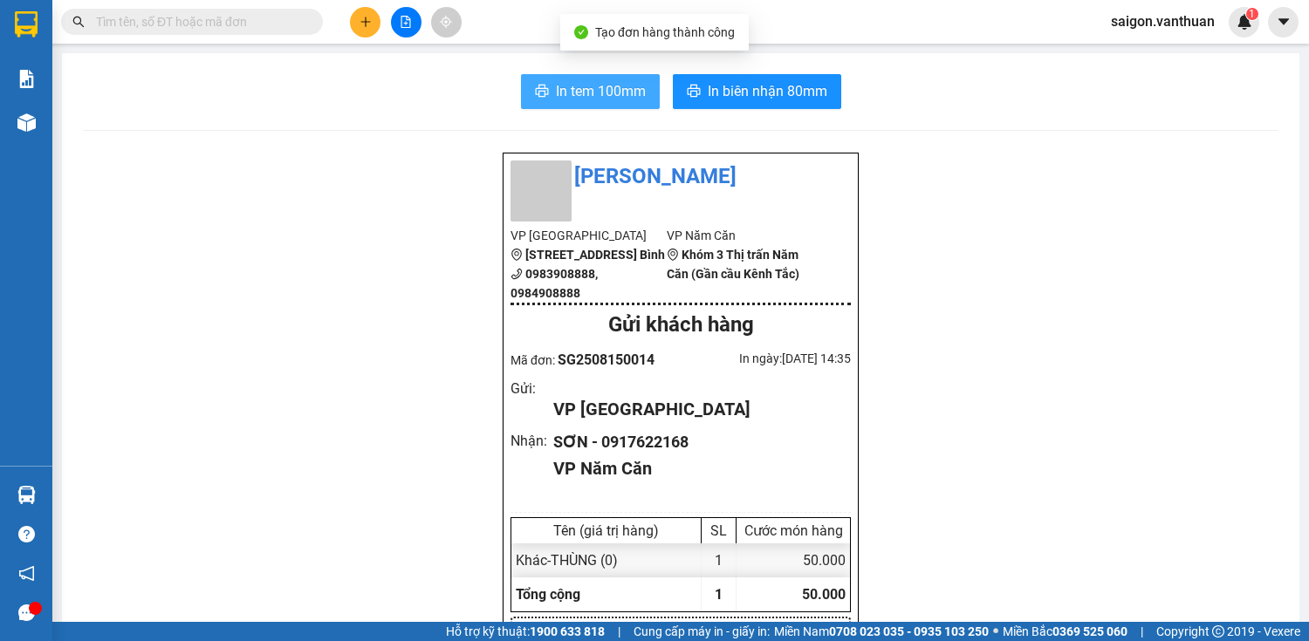
click at [582, 85] on span "In tem 100mm" at bounding box center [601, 91] width 90 height 22
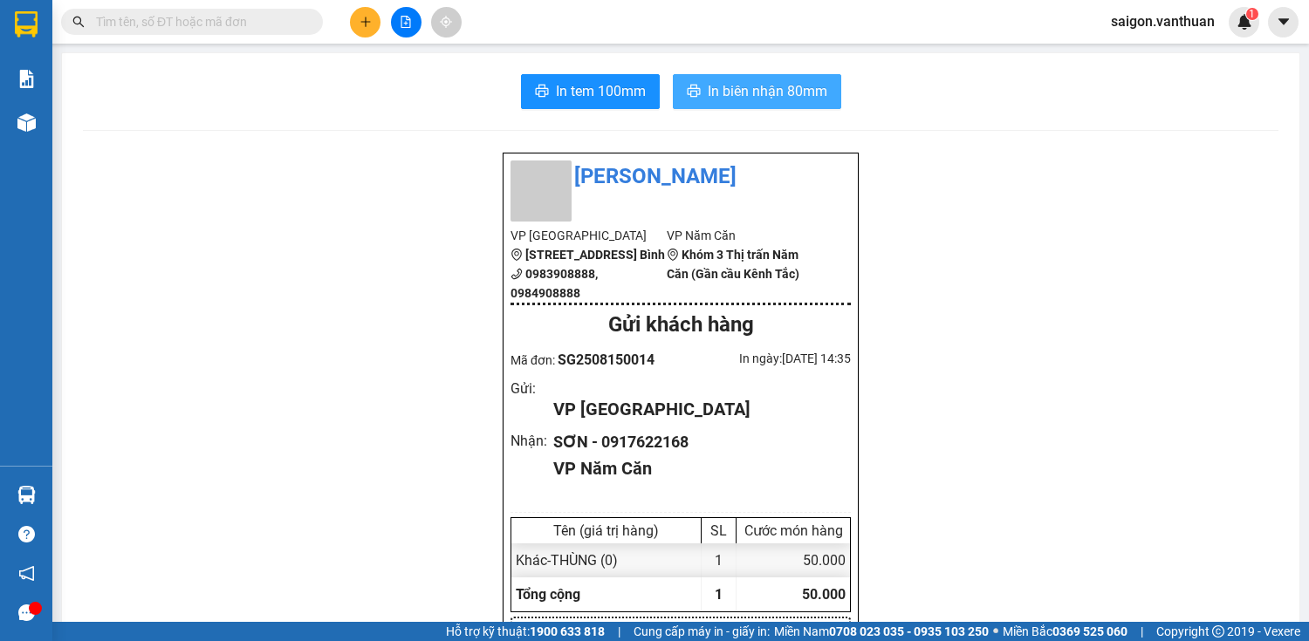
click at [786, 94] on span "In biên nhận 80mm" at bounding box center [768, 91] width 120 height 22
drag, startPoint x: 346, startPoint y: 14, endPoint x: 360, endPoint y: 17, distance: 14.4
click at [349, 14] on div at bounding box center [405, 22] width 131 height 31
click at [360, 17] on icon "plus" at bounding box center [366, 22] width 12 height 12
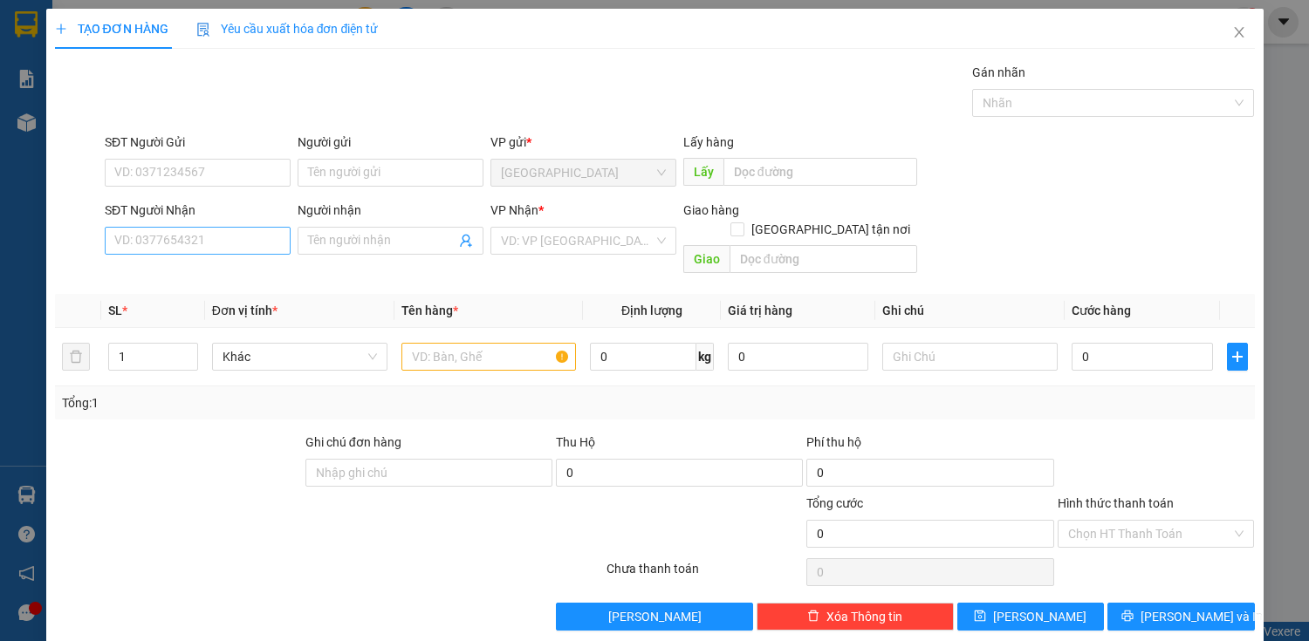
click at [234, 227] on div "SĐT Người Nhận VD: 0377654321" at bounding box center [198, 231] width 186 height 61
click at [237, 230] on input "SĐT Người Nhận" at bounding box center [198, 241] width 186 height 28
click at [241, 266] on div "0918169274 - [PERSON_NAME]" at bounding box center [200, 274] width 172 height 19
type input "0918169274"
type input "TRƯƠNG"
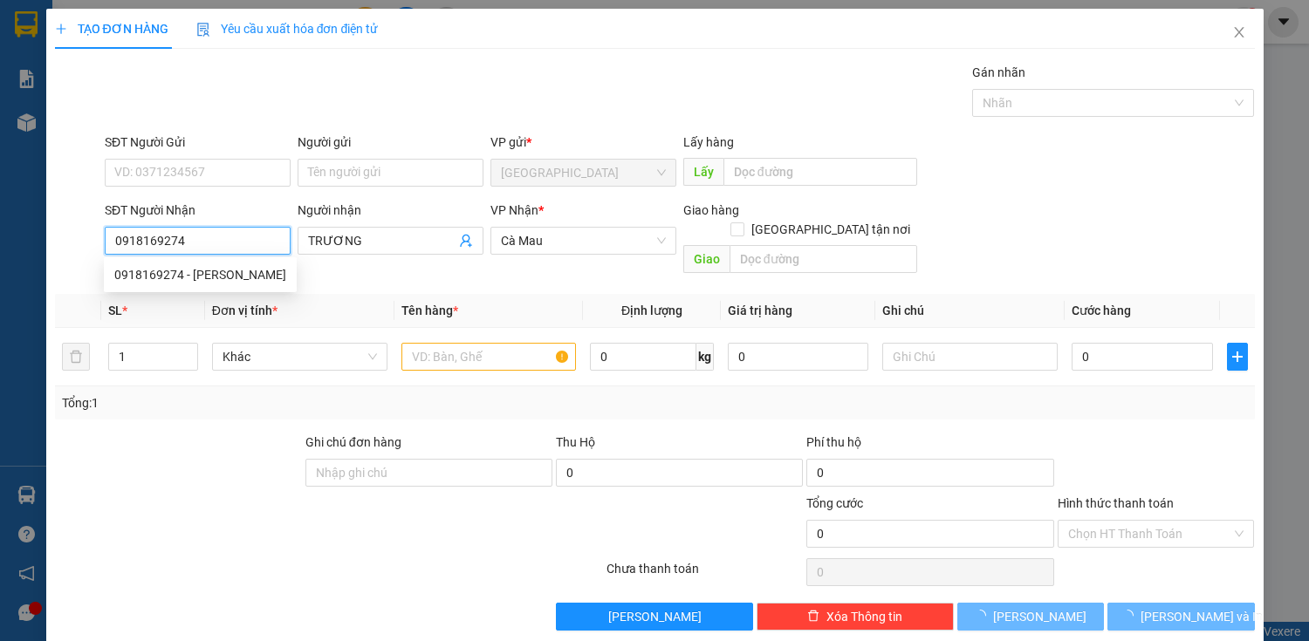
type input "130.000"
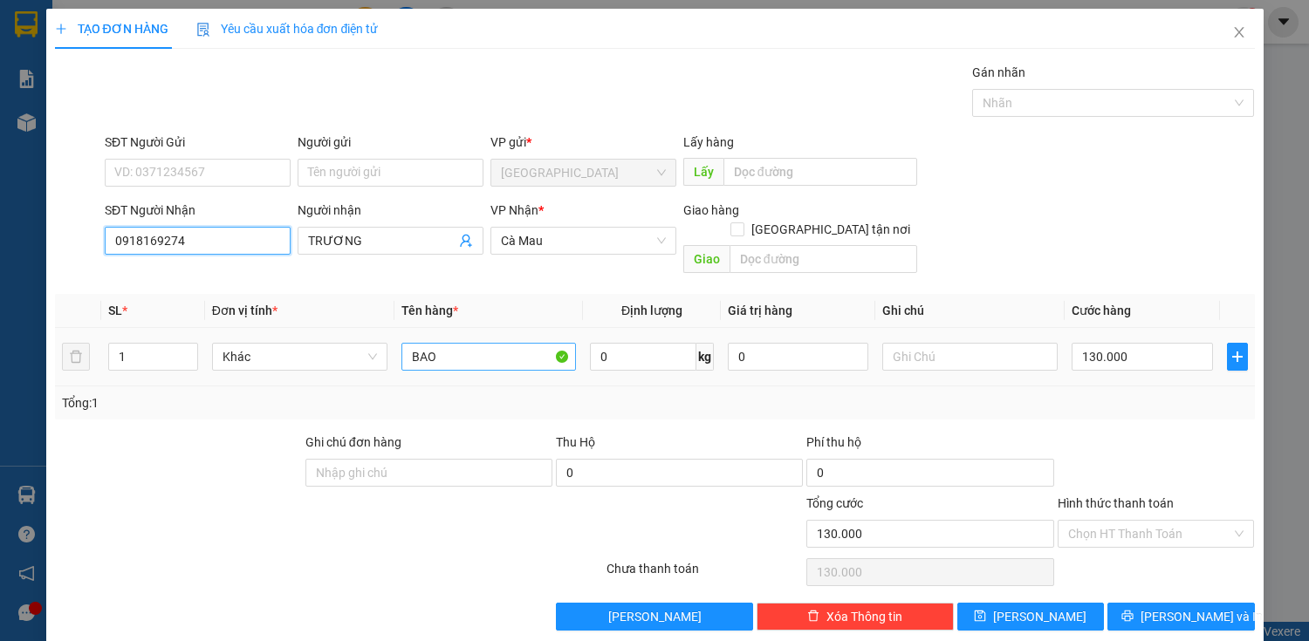
type input "0918169274"
click at [496, 345] on input "BAO" at bounding box center [488, 357] width 175 height 28
type input "CỤC"
click at [1159, 343] on input "130.000" at bounding box center [1142, 357] width 140 height 28
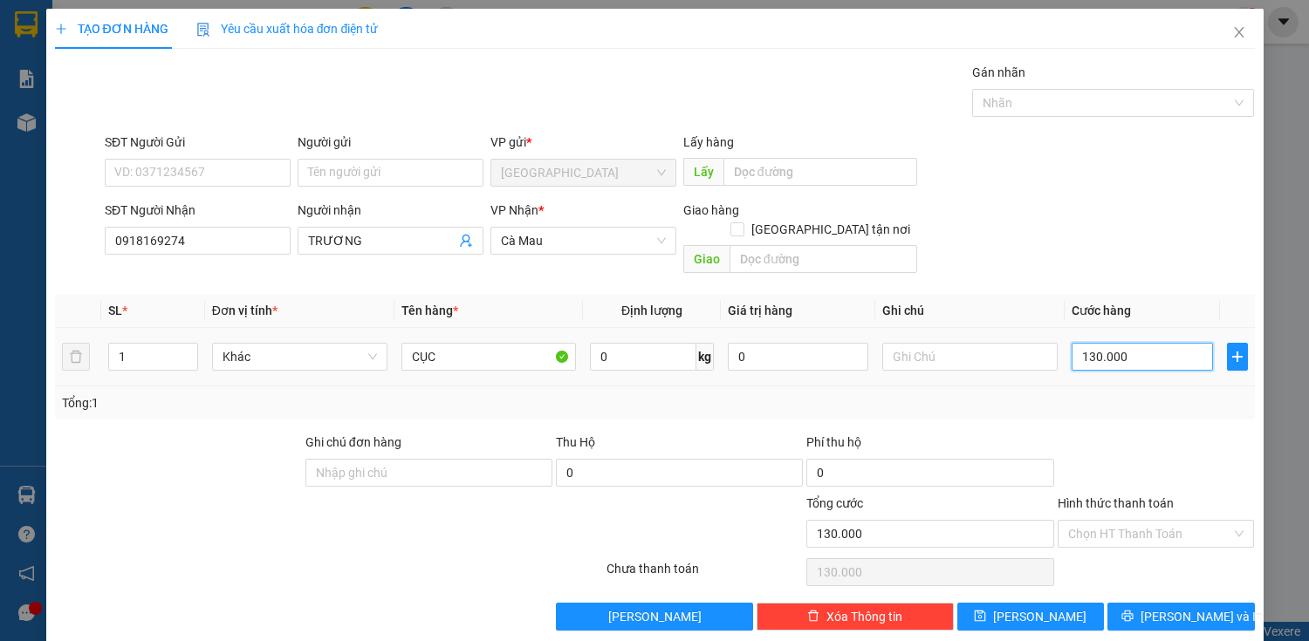
type input "10.000"
type input "0"
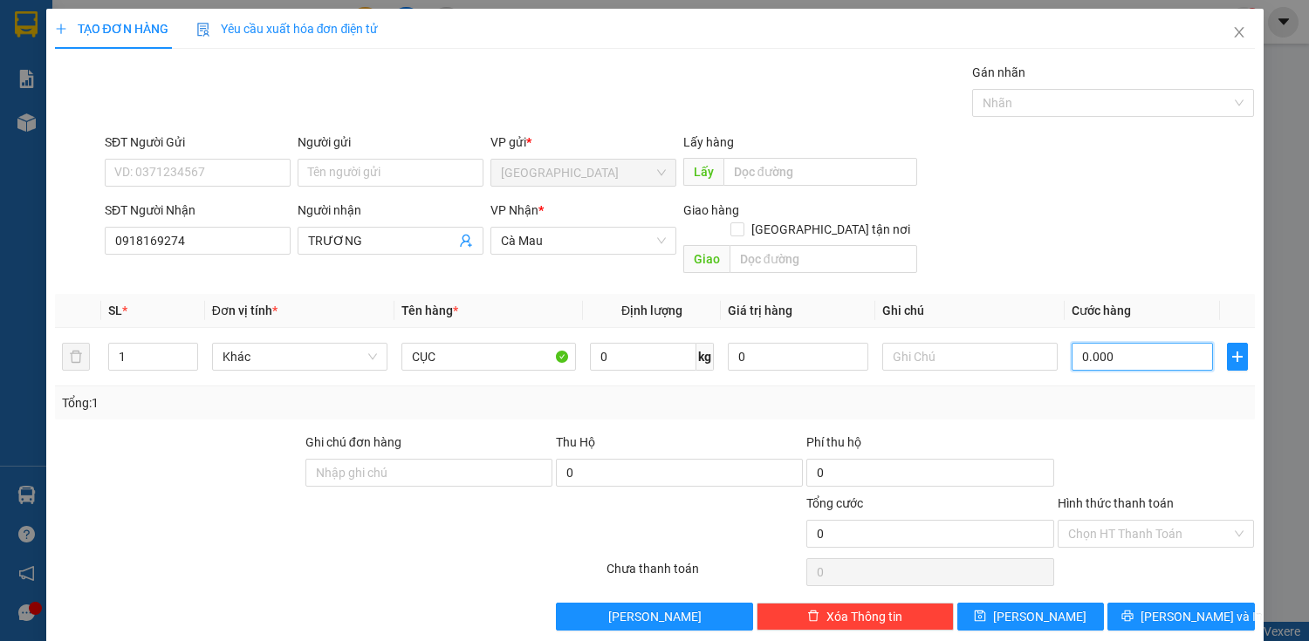
type input "60.000"
type input "650.000"
type input "60.000"
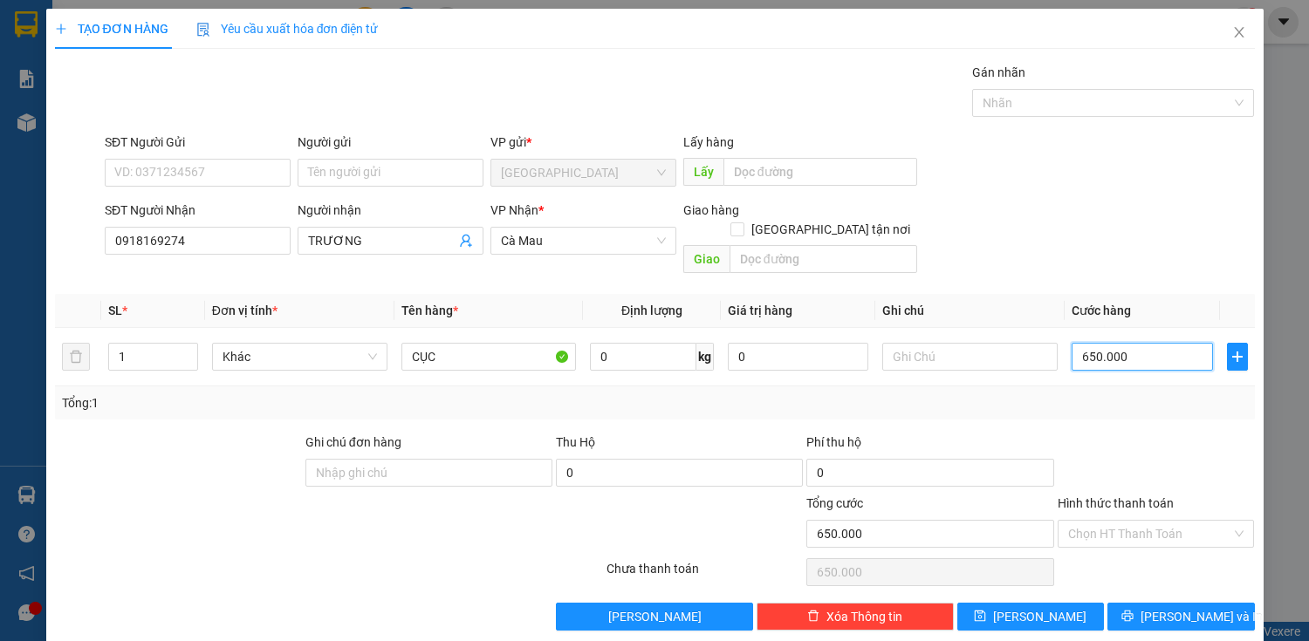
type input "60.000"
click at [1141, 603] on button "[PERSON_NAME] và In" at bounding box center [1180, 617] width 147 height 28
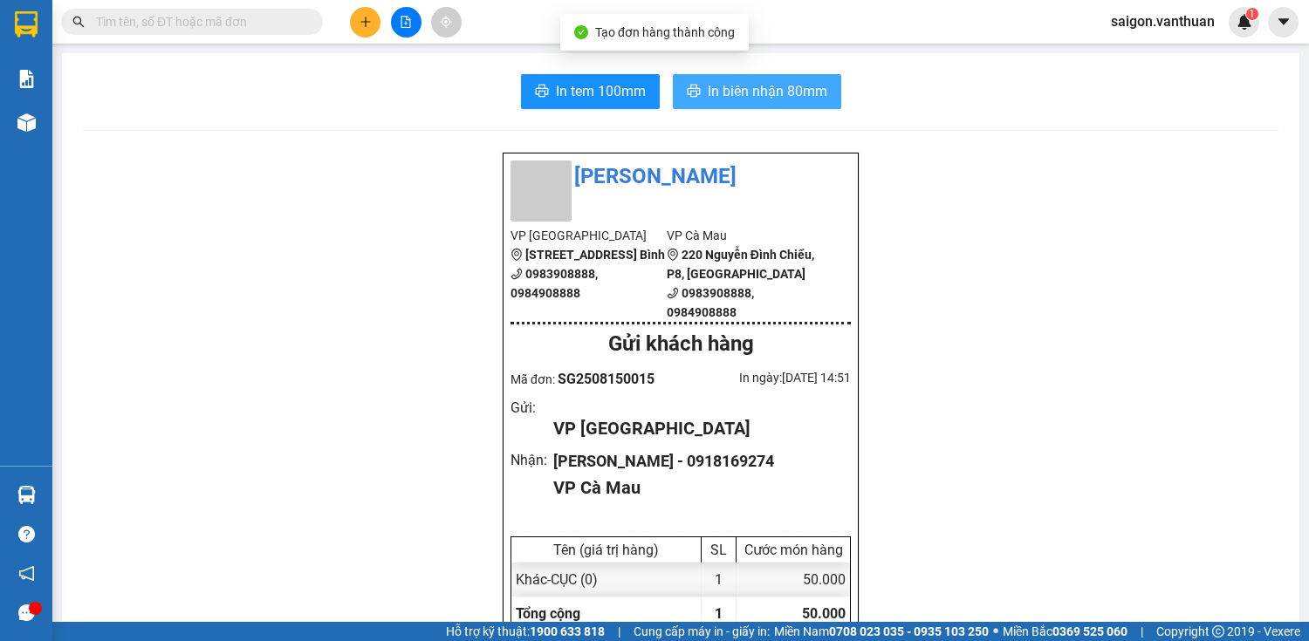
click at [786, 99] on span "In biên nhận 80mm" at bounding box center [768, 91] width 120 height 22
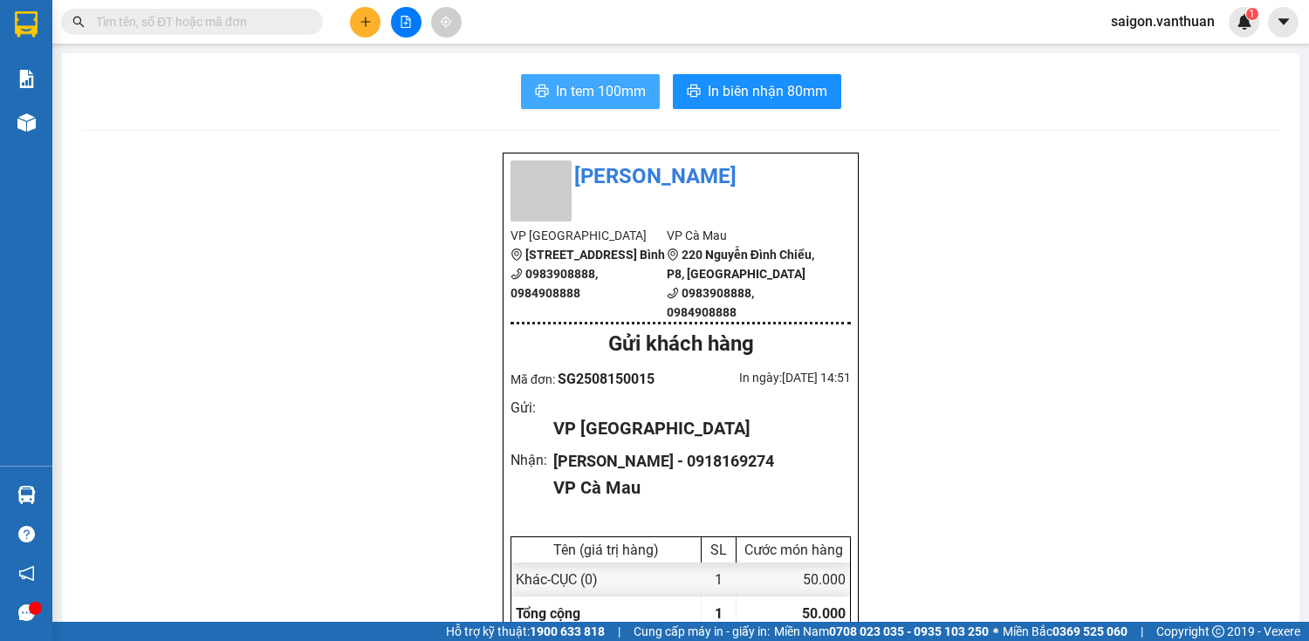
click at [607, 88] on span "In tem 100mm" at bounding box center [601, 91] width 90 height 22
click at [360, 30] on button at bounding box center [365, 22] width 31 height 31
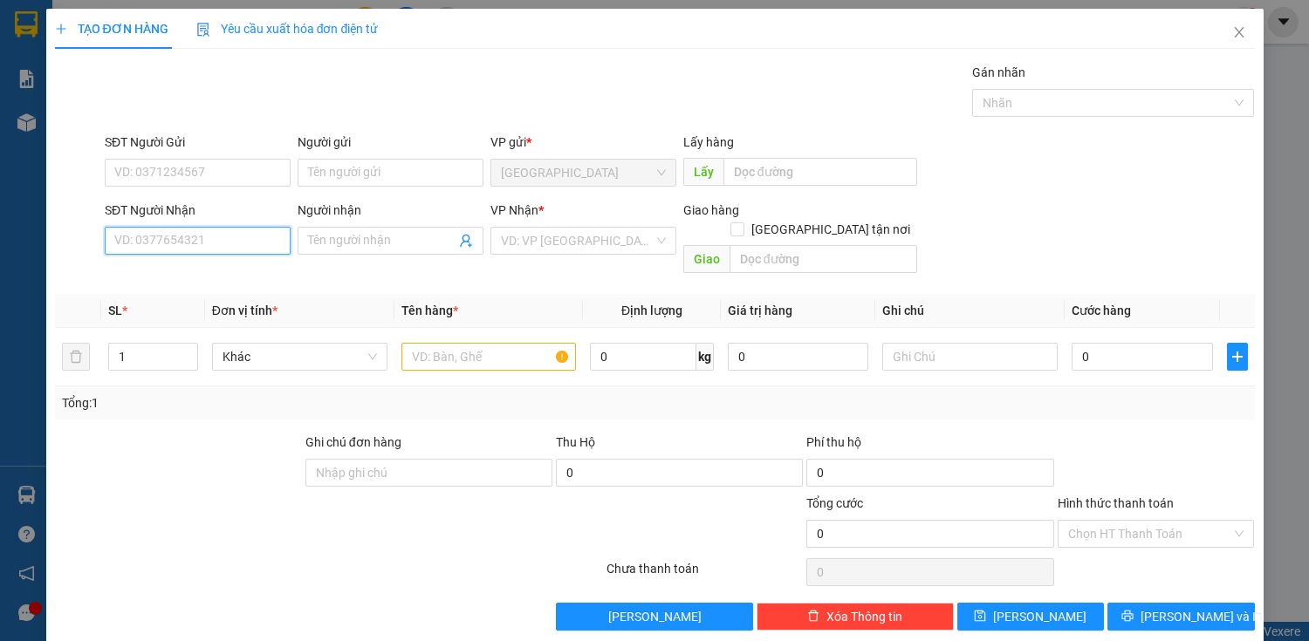
click at [264, 235] on input "SĐT Người Nhận" at bounding box center [198, 241] width 186 height 28
click at [230, 269] on div "0946422346 - CƯỜNG" at bounding box center [195, 274] width 163 height 19
type input "0946422346"
type input "CƯỜNG"
type input "200.000"
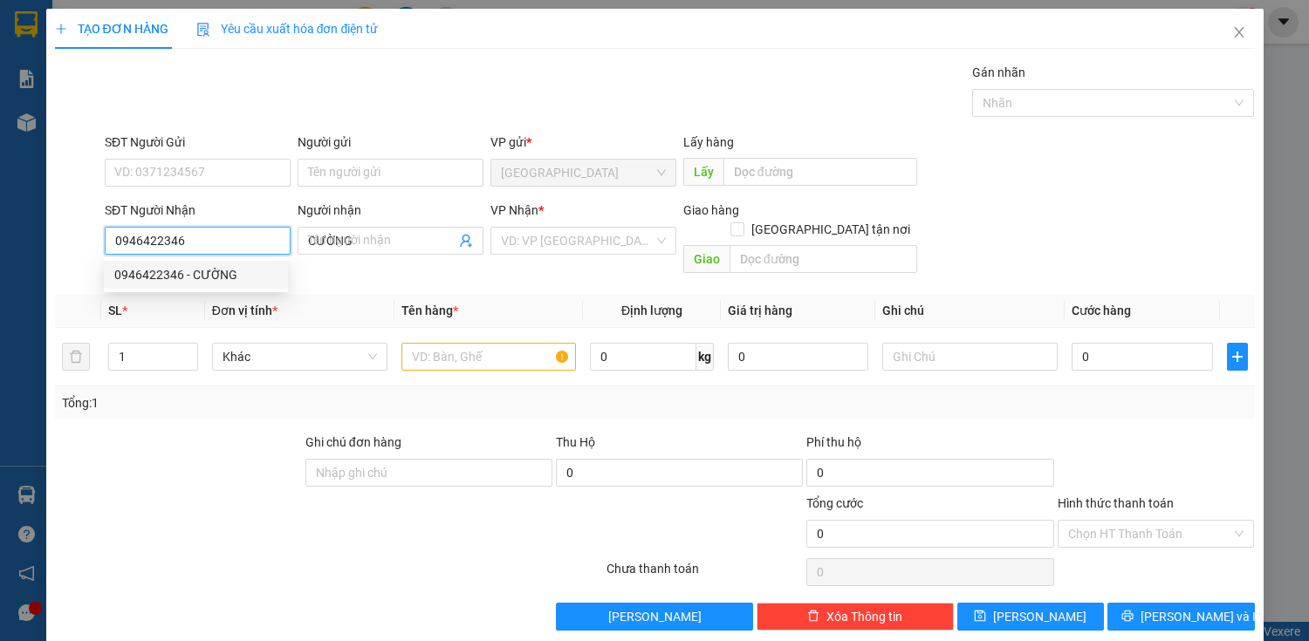
type input "200.000"
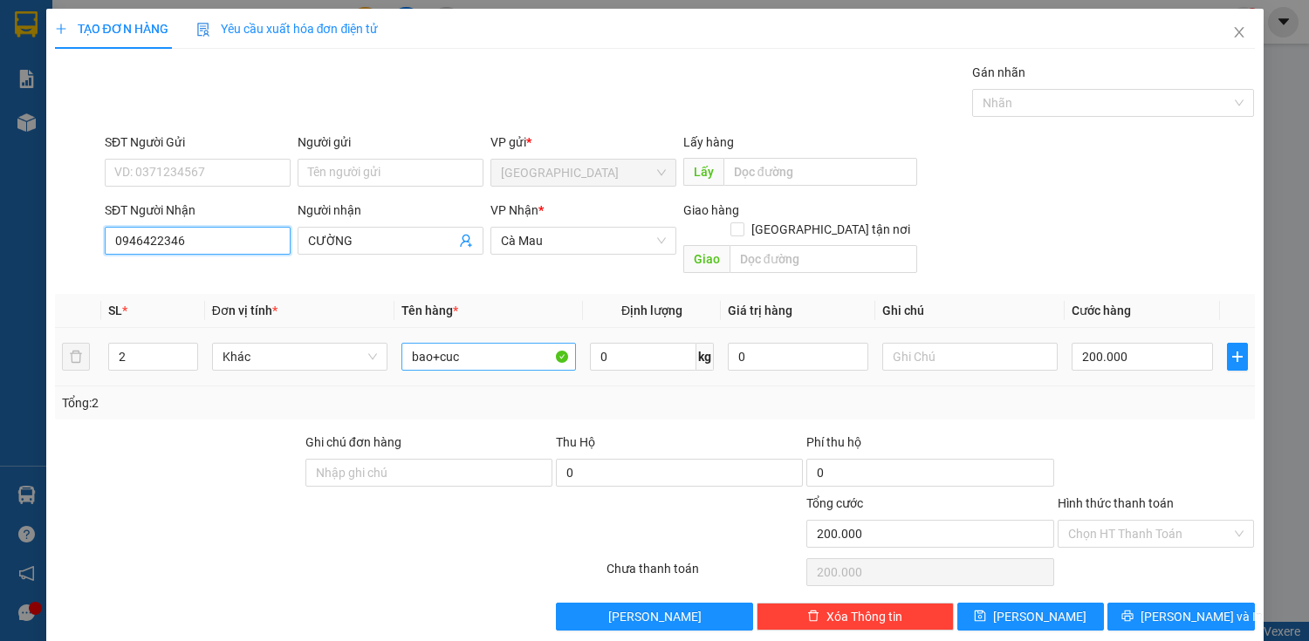
type input "0946422346"
click at [462, 343] on input "bao+cuc" at bounding box center [488, 357] width 175 height 28
type input "CỤC"
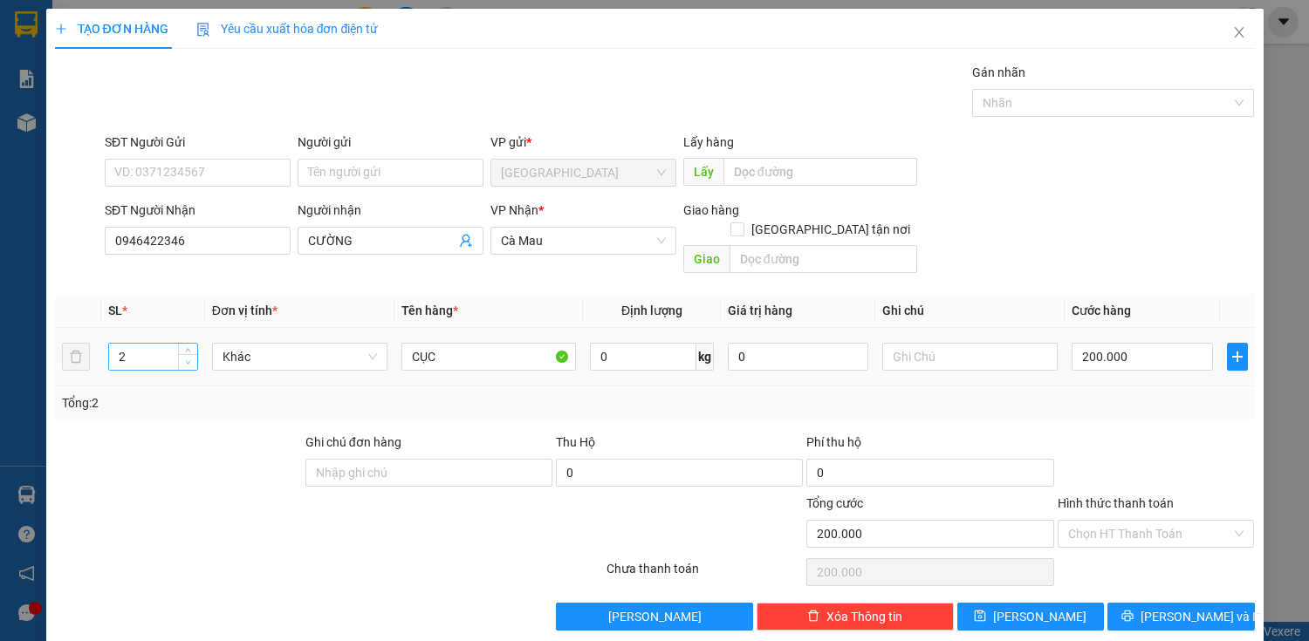
type input "1"
click at [186, 360] on icon "down" at bounding box center [188, 363] width 6 height 6
drag, startPoint x: 1204, startPoint y: 325, endPoint x: 1121, endPoint y: 335, distance: 83.6
click at [1188, 328] on td "200.000" at bounding box center [1142, 357] width 154 height 58
click at [1121, 343] on input "200.000" at bounding box center [1142, 357] width 140 height 28
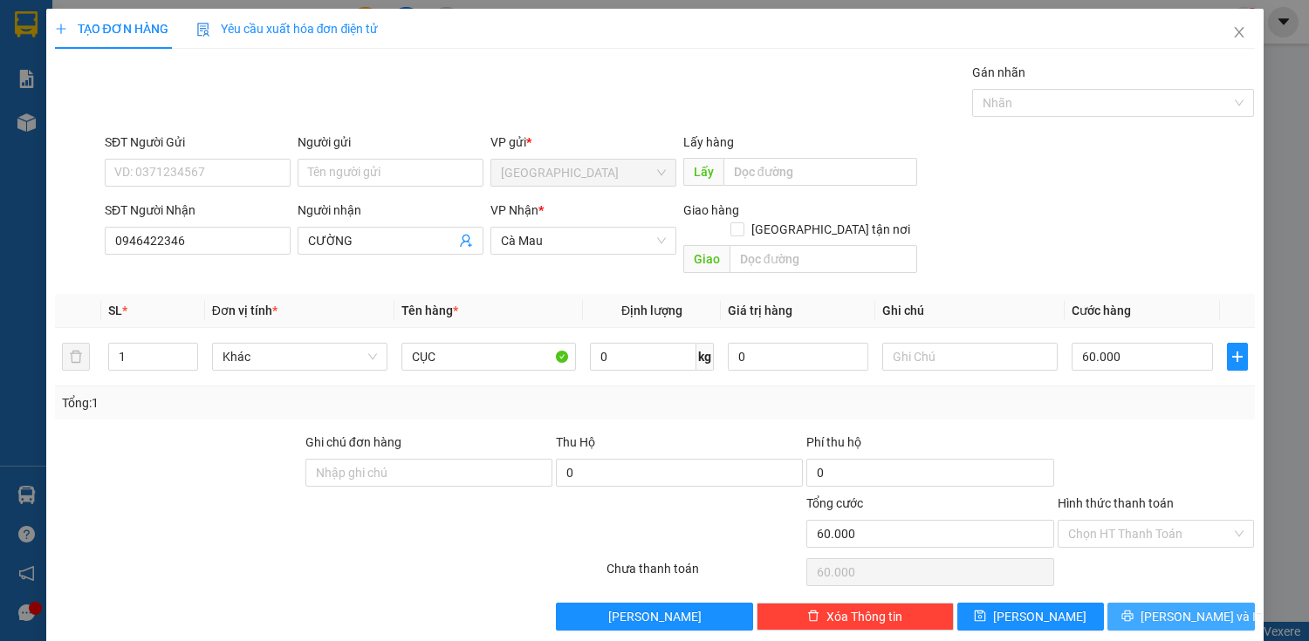
click at [1134, 603] on button "[PERSON_NAME] và In" at bounding box center [1180, 617] width 147 height 28
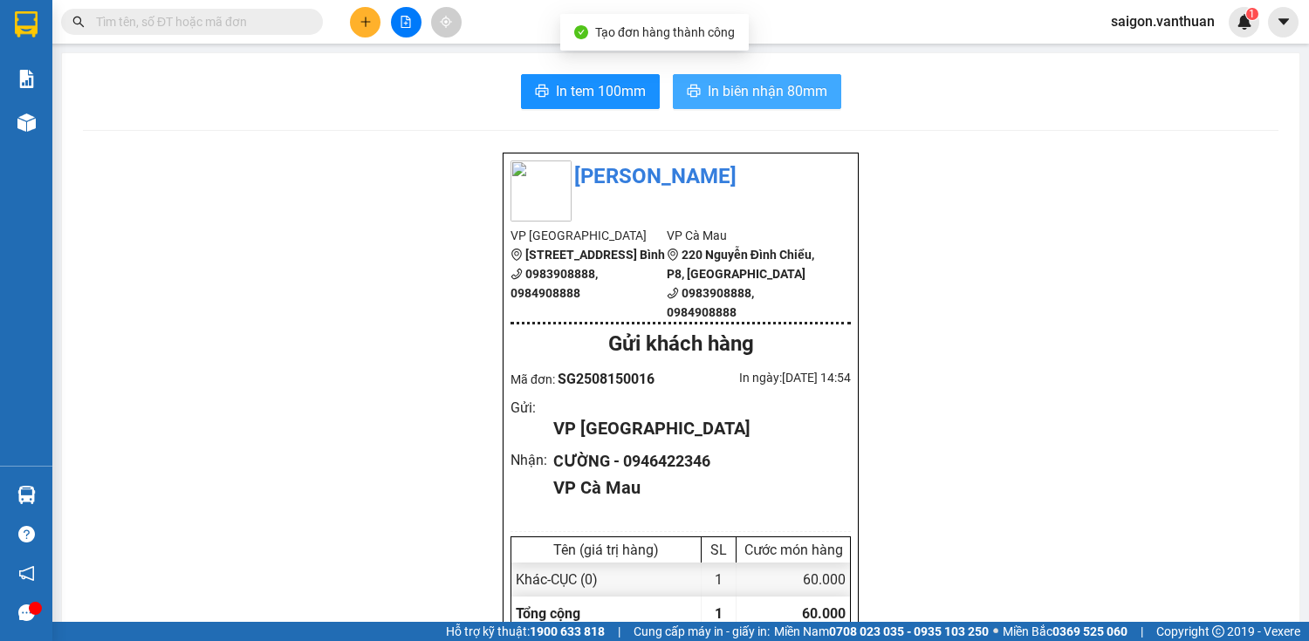
click at [712, 89] on span "In biên nhận 80mm" at bounding box center [768, 91] width 120 height 22
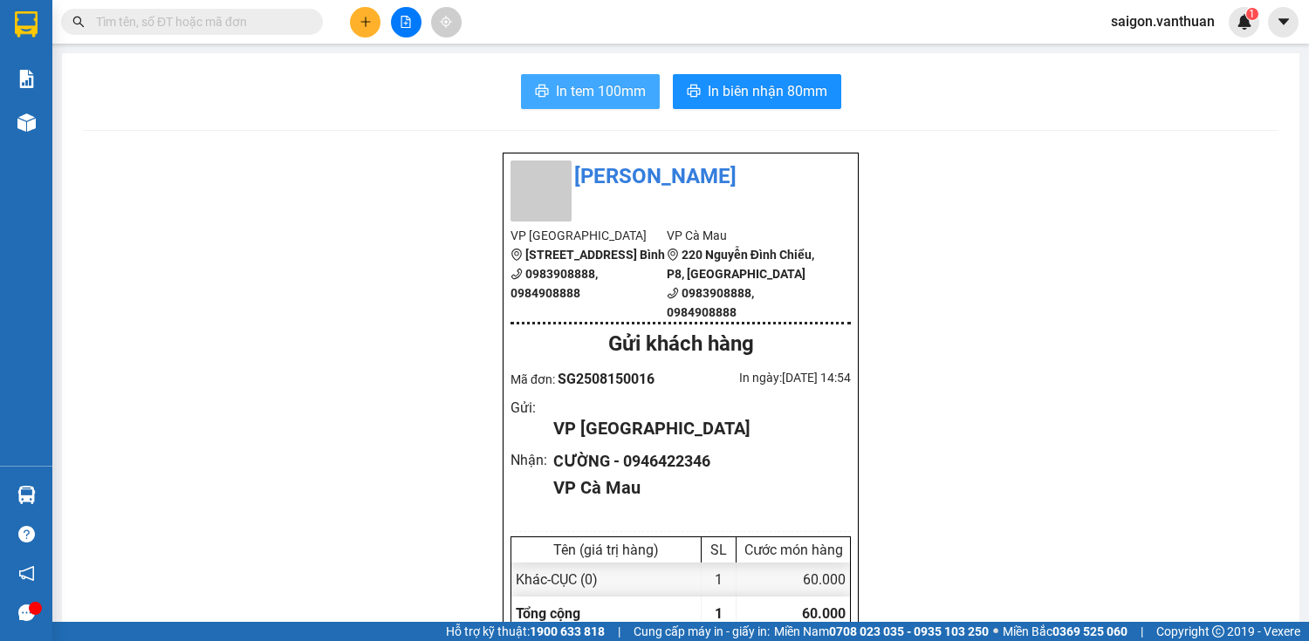
drag, startPoint x: 606, startPoint y: 101, endPoint x: 621, endPoint y: 100, distance: 15.7
click at [606, 101] on span "In tem 100mm" at bounding box center [601, 91] width 90 height 22
click at [351, 30] on div at bounding box center [405, 22] width 131 height 31
click at [356, 29] on button at bounding box center [365, 22] width 31 height 31
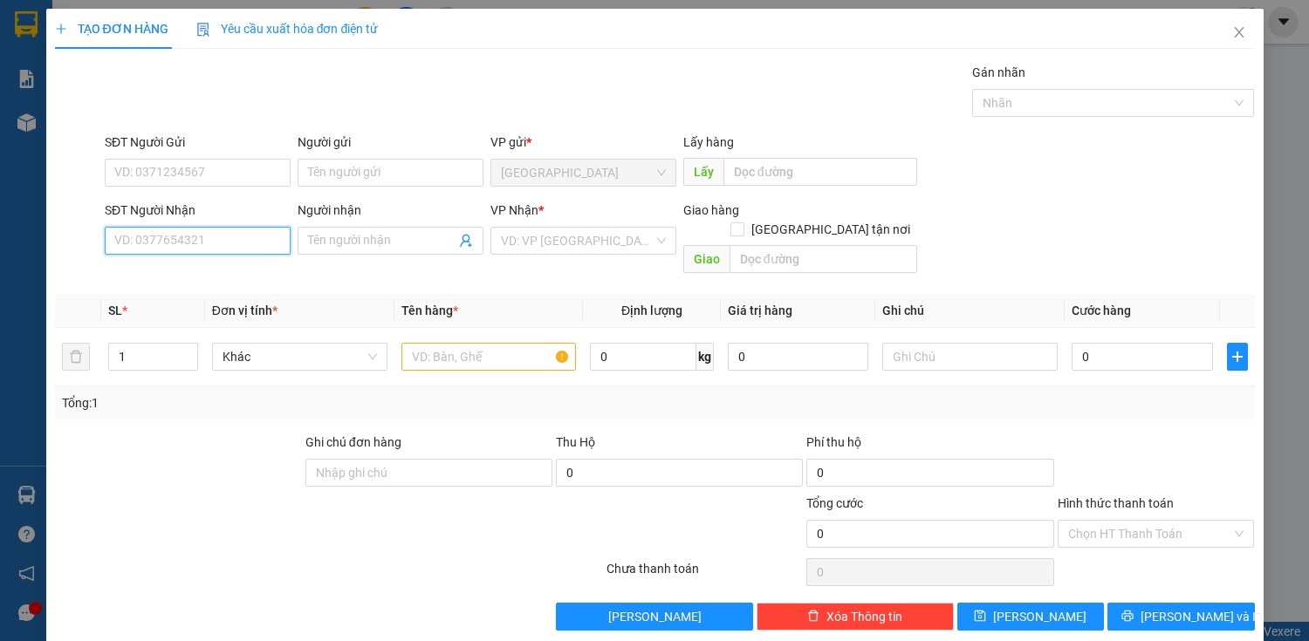
click at [254, 234] on input "SĐT Người Nhận" at bounding box center [198, 241] width 186 height 28
click at [220, 261] on div "0763983377 - LỄ" at bounding box center [200, 275] width 193 height 28
type input "0763983377"
type input "LỄ"
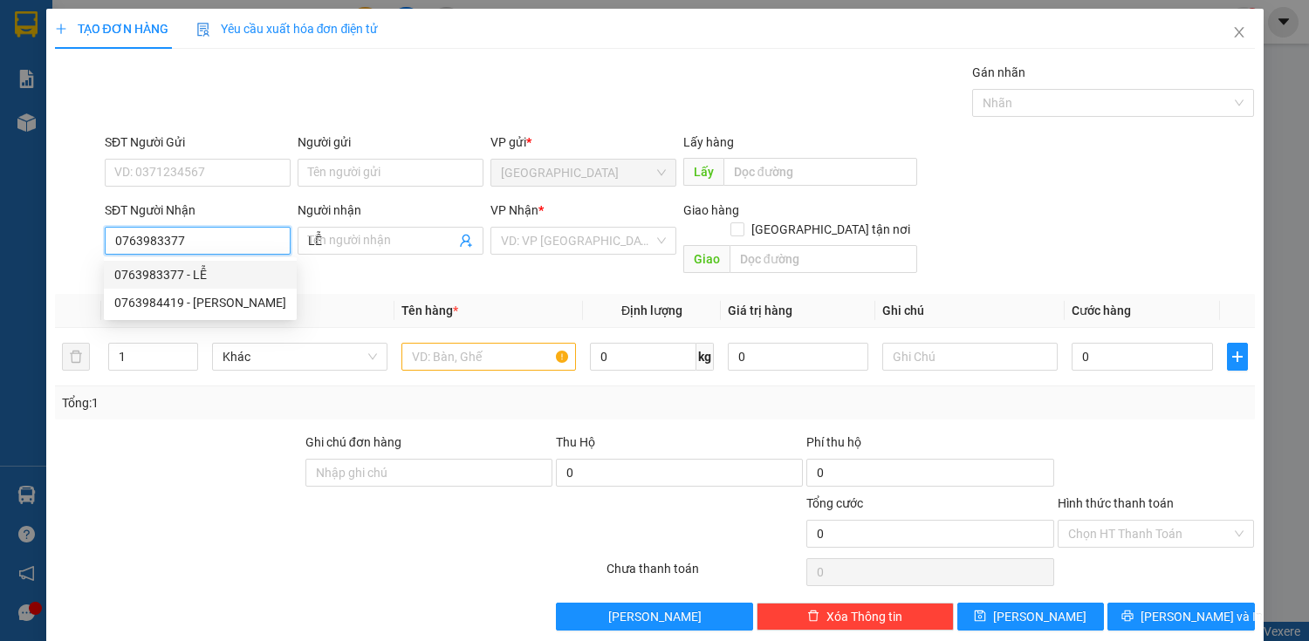
type input "130.000"
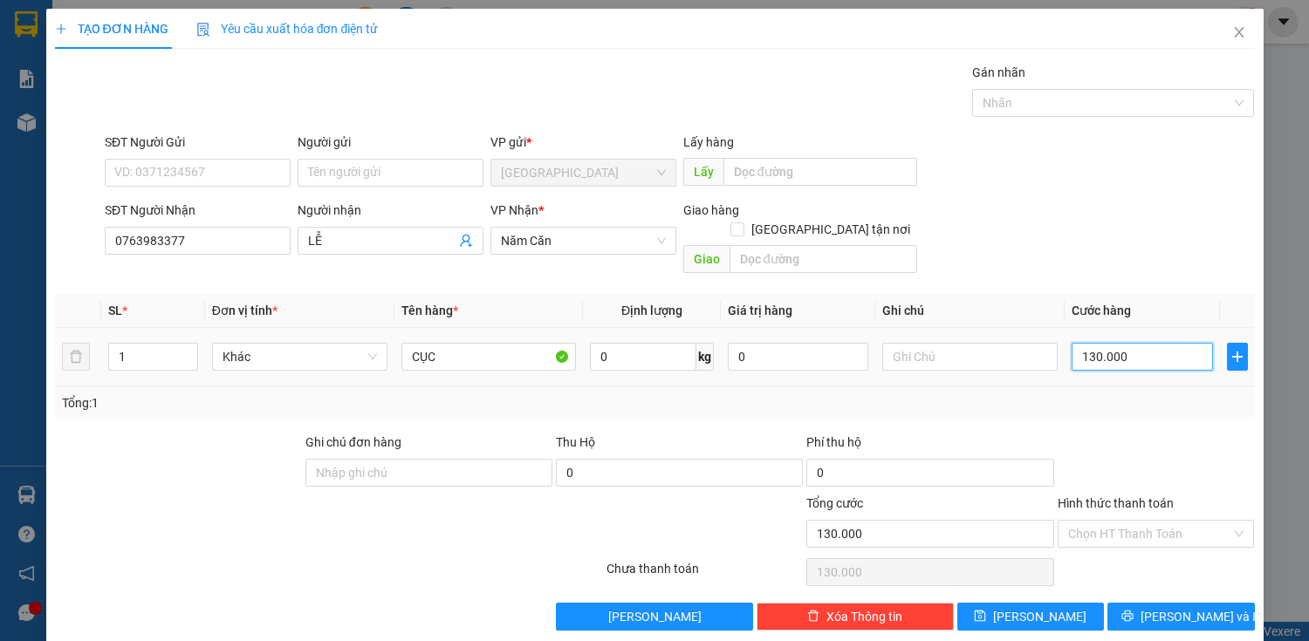
click at [1168, 343] on input "130.000" at bounding box center [1142, 357] width 140 height 28
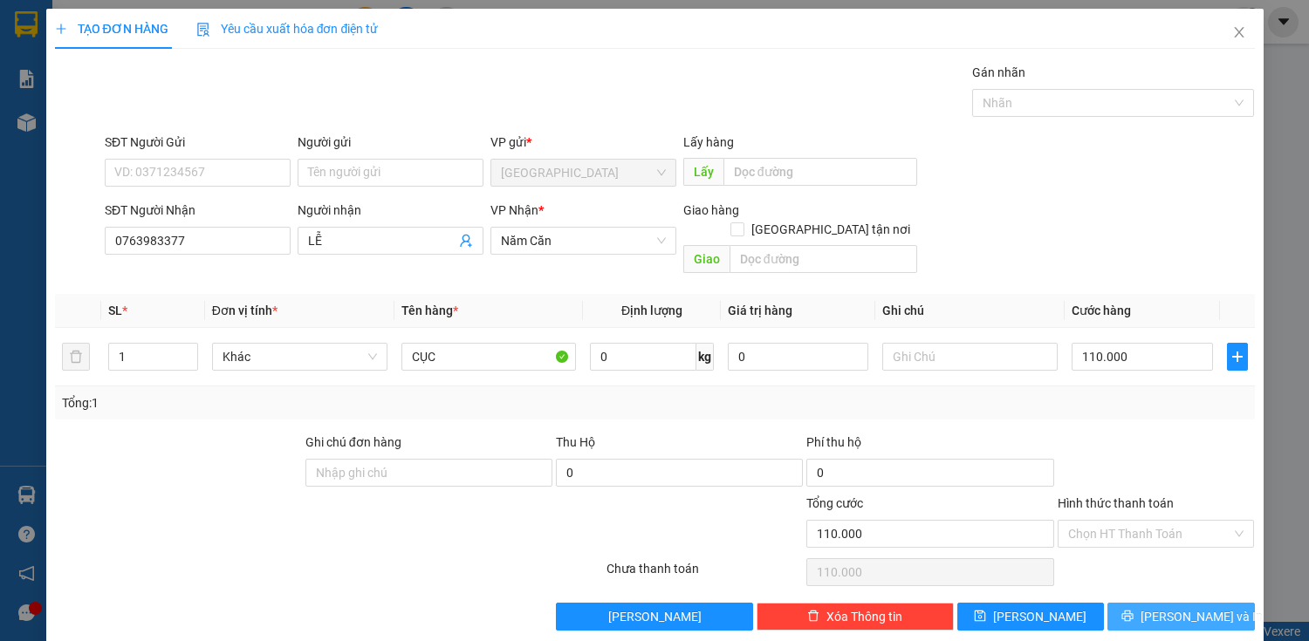
click at [1164, 607] on span "[PERSON_NAME] và In" at bounding box center [1201, 616] width 122 height 19
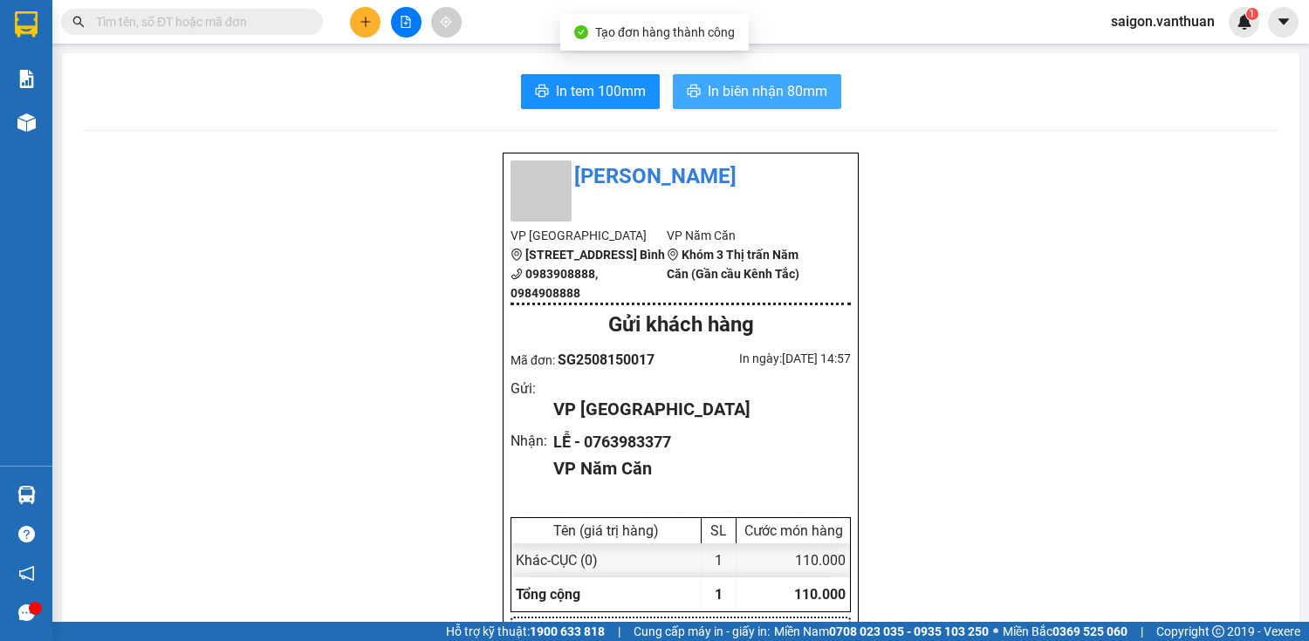
click at [737, 83] on span "In biên nhận 80mm" at bounding box center [768, 91] width 120 height 22
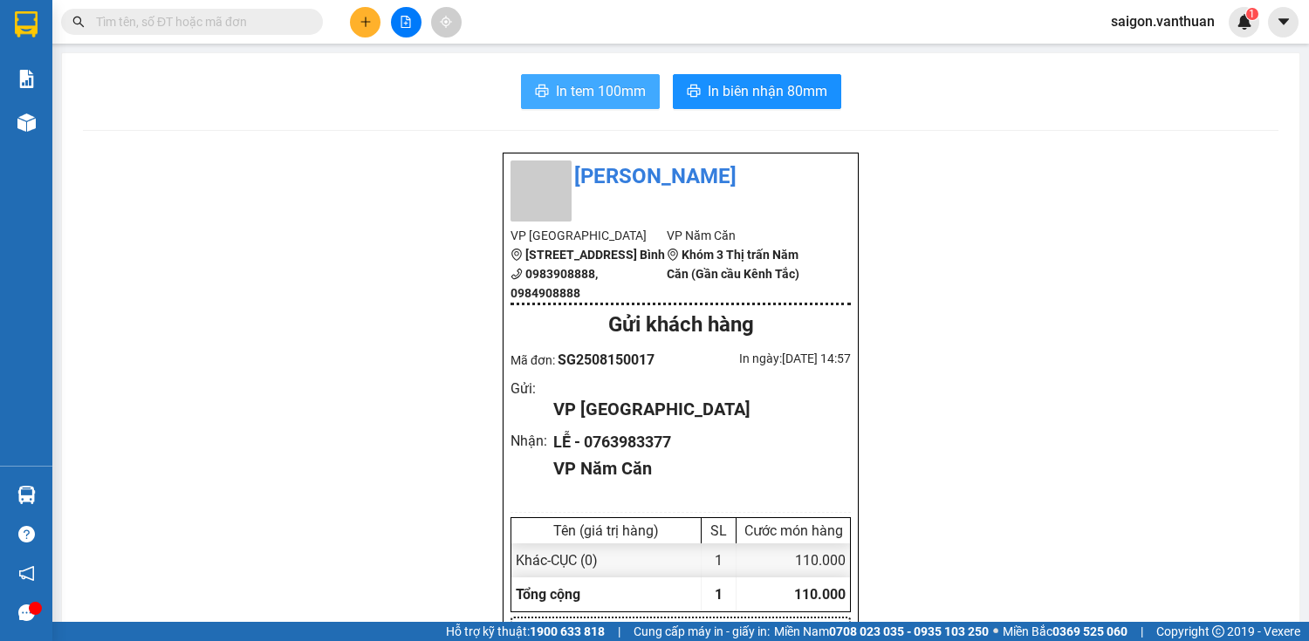
click at [627, 92] on span "In tem 100mm" at bounding box center [601, 91] width 90 height 22
click at [363, 9] on button at bounding box center [365, 22] width 31 height 31
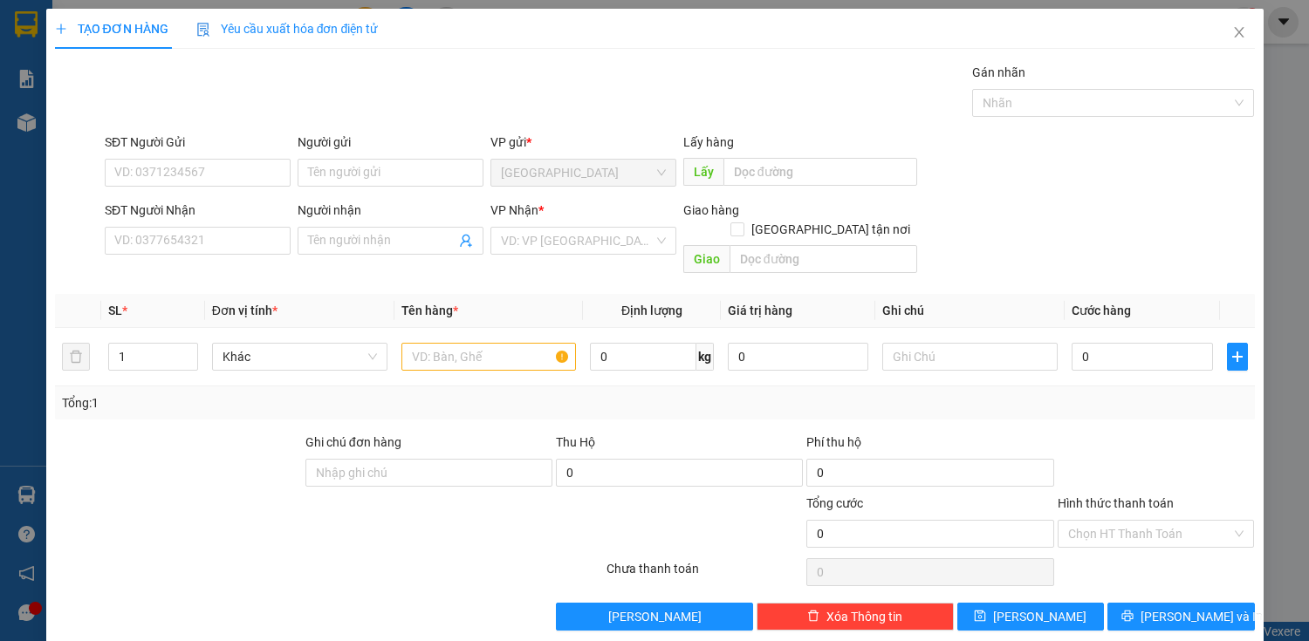
click at [230, 220] on div "SĐT Người Nhận" at bounding box center [198, 214] width 186 height 26
click at [229, 233] on input "SĐT Người Nhận" at bounding box center [198, 241] width 186 height 28
type input "0949077797"
click at [429, 249] on input "Người nhận" at bounding box center [381, 240] width 147 height 19
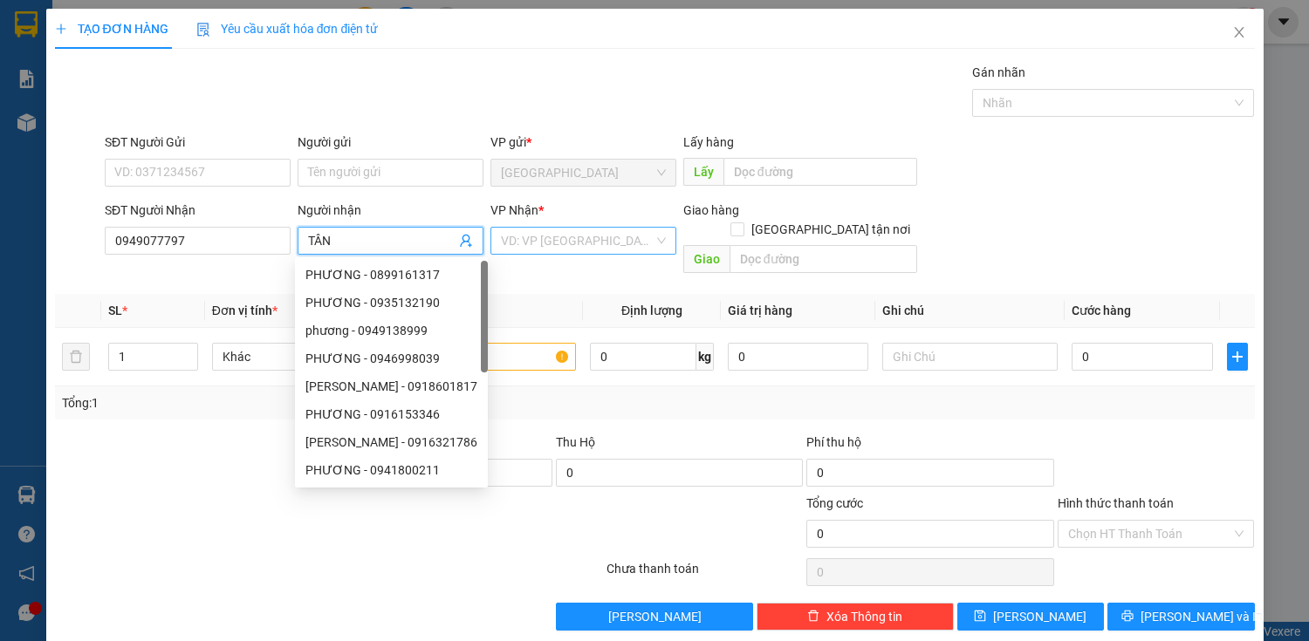
type input "TÂN"
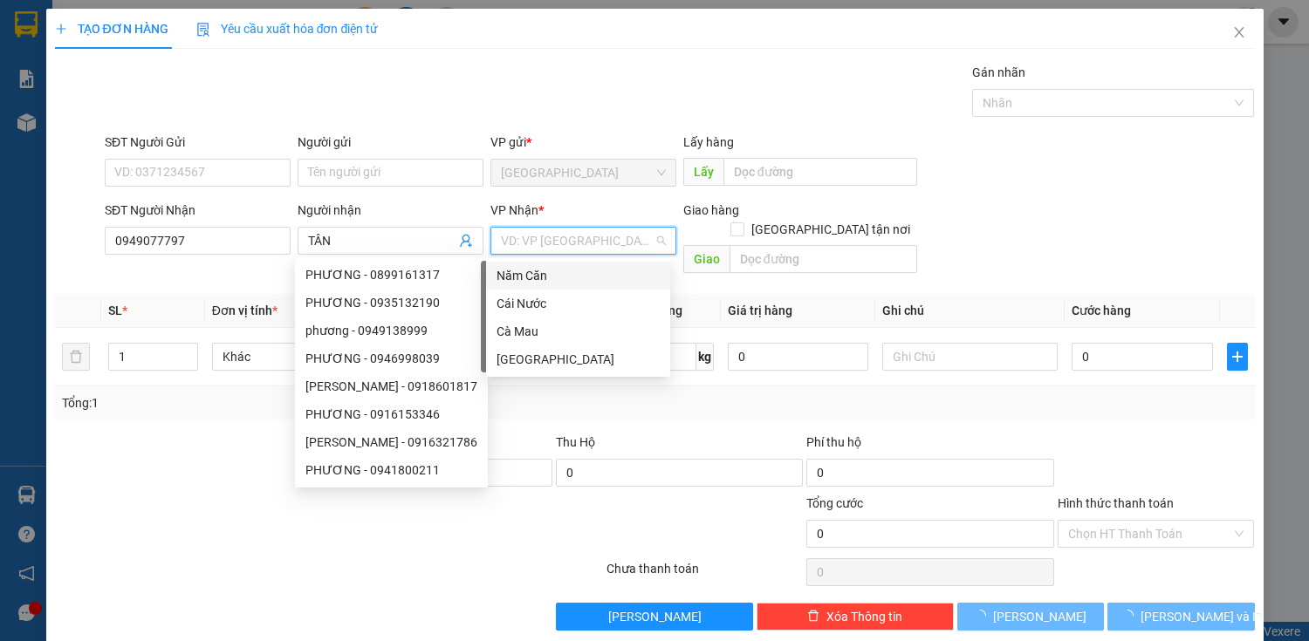
drag, startPoint x: 607, startPoint y: 232, endPoint x: 620, endPoint y: 290, distance: 59.1
click at [607, 236] on input "search" at bounding box center [577, 241] width 153 height 26
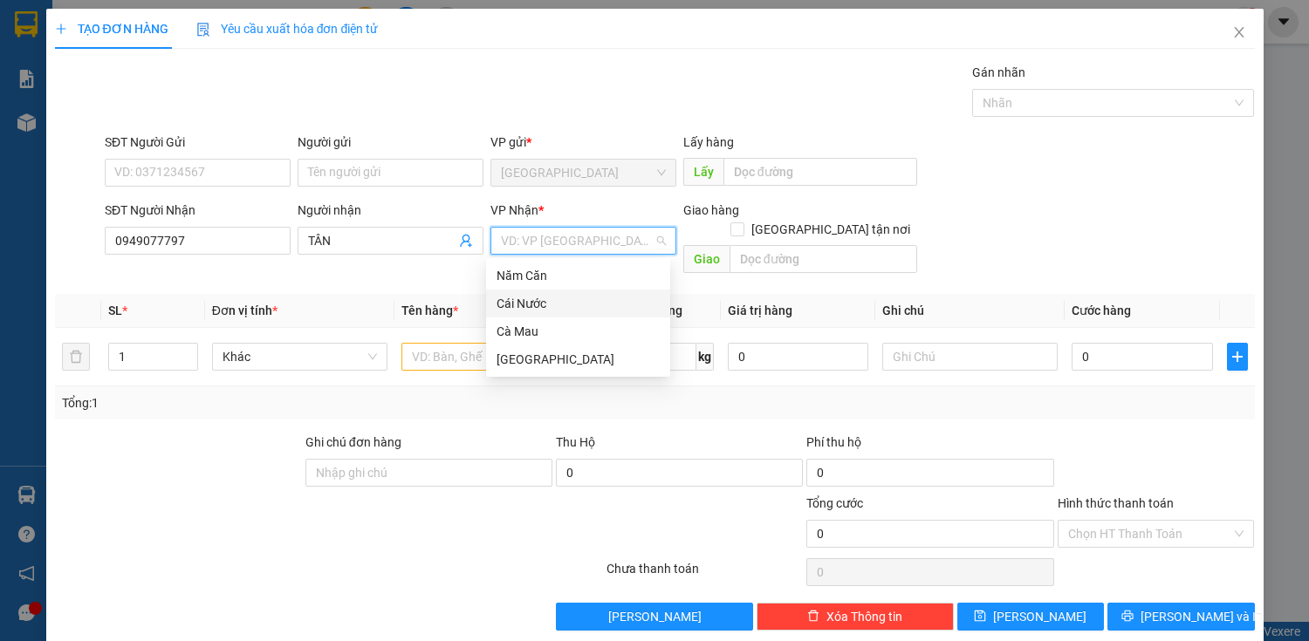
click at [572, 304] on div "Cái Nước" at bounding box center [577, 303] width 163 height 19
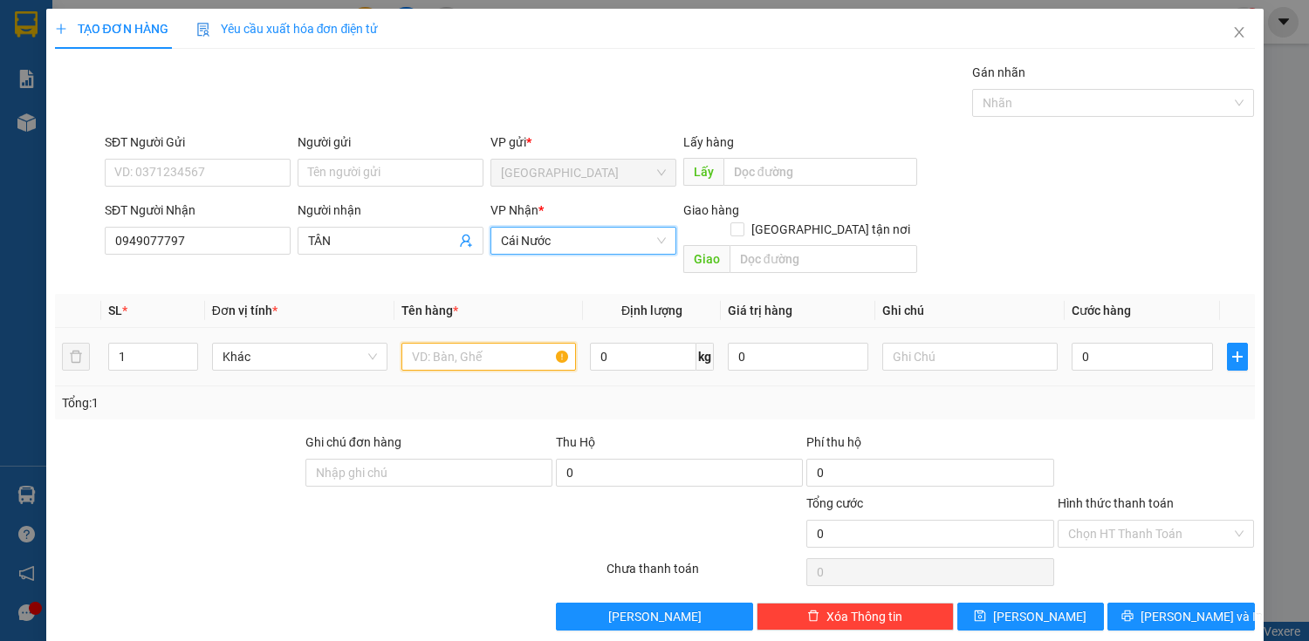
click at [478, 343] on input "text" at bounding box center [488, 357] width 175 height 28
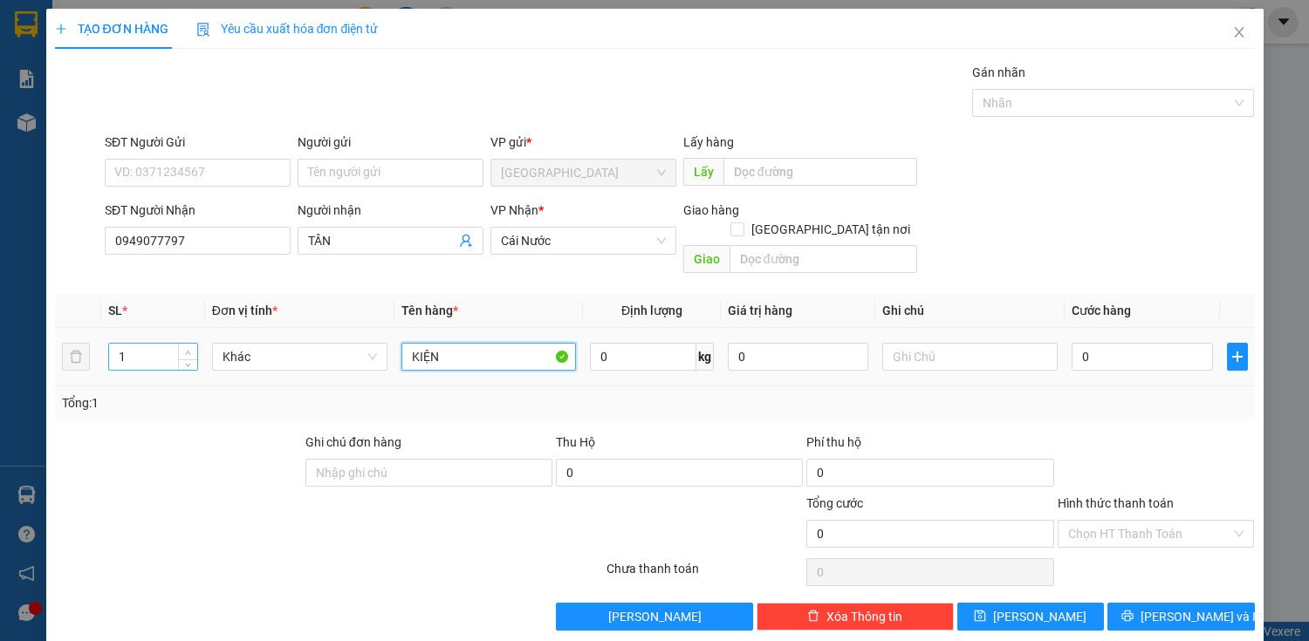
type input "KIỆN"
click at [183, 347] on span "up" at bounding box center [188, 352] width 10 height 10
click at [185, 350] on icon "up" at bounding box center [188, 353] width 6 height 6
type input "4"
click at [185, 350] on icon "up" at bounding box center [188, 353] width 6 height 6
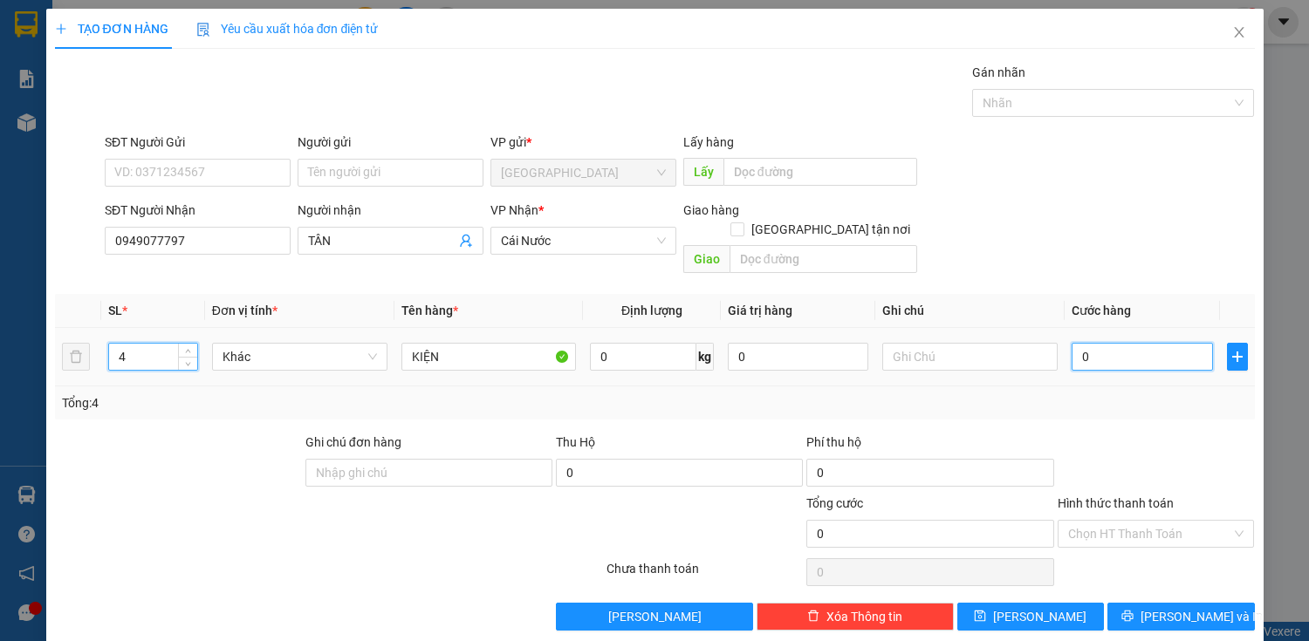
click at [1127, 343] on input "0" at bounding box center [1142, 357] width 140 height 28
type input "20"
type input "280"
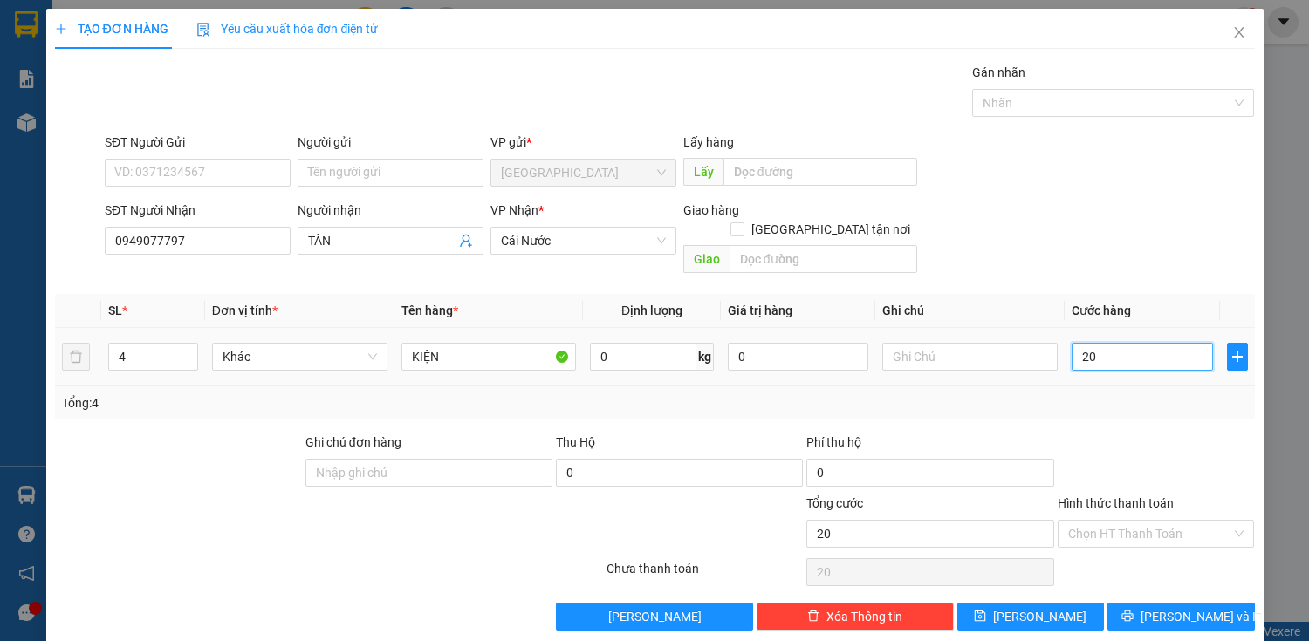
type input "280"
type input "2.800"
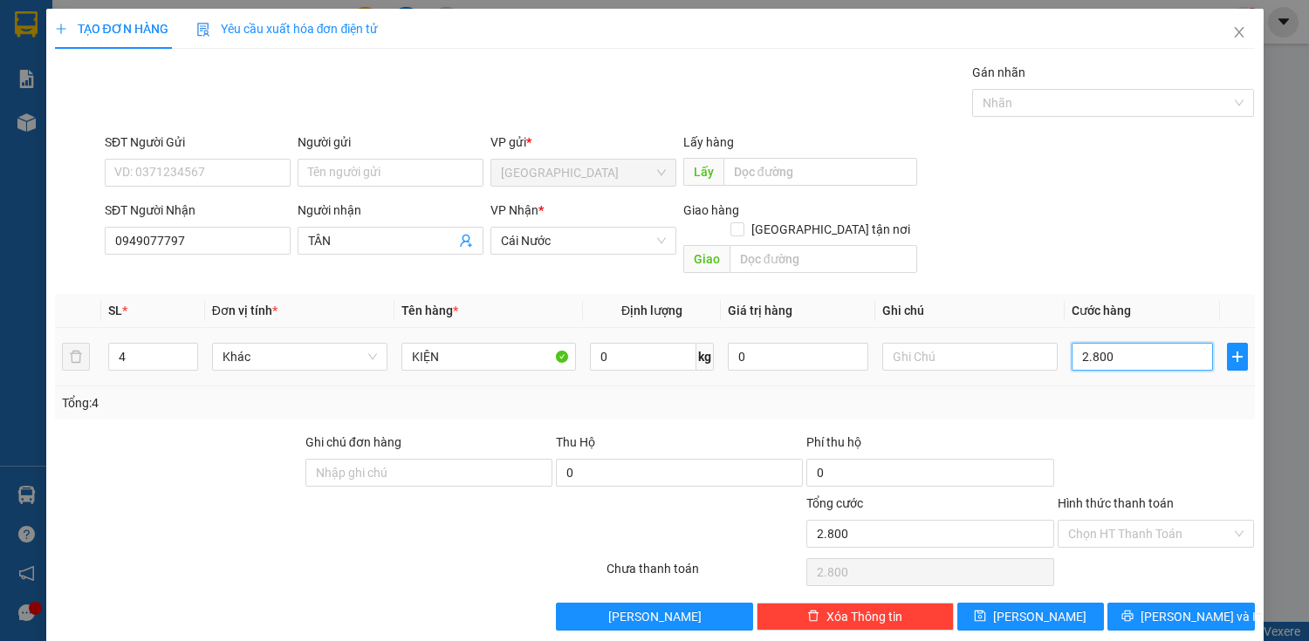
type input "28.000"
type input "280.000"
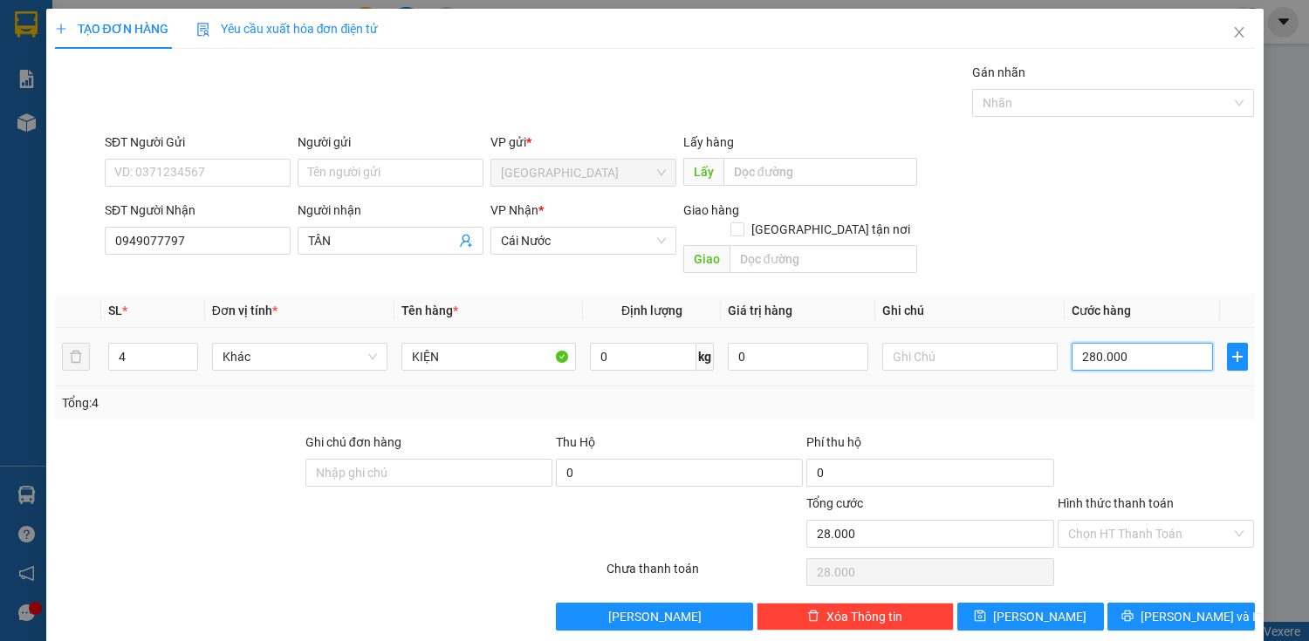
type input "280.000"
click at [1113, 521] on input "Hình thức thanh toán" at bounding box center [1150, 534] width 164 height 26
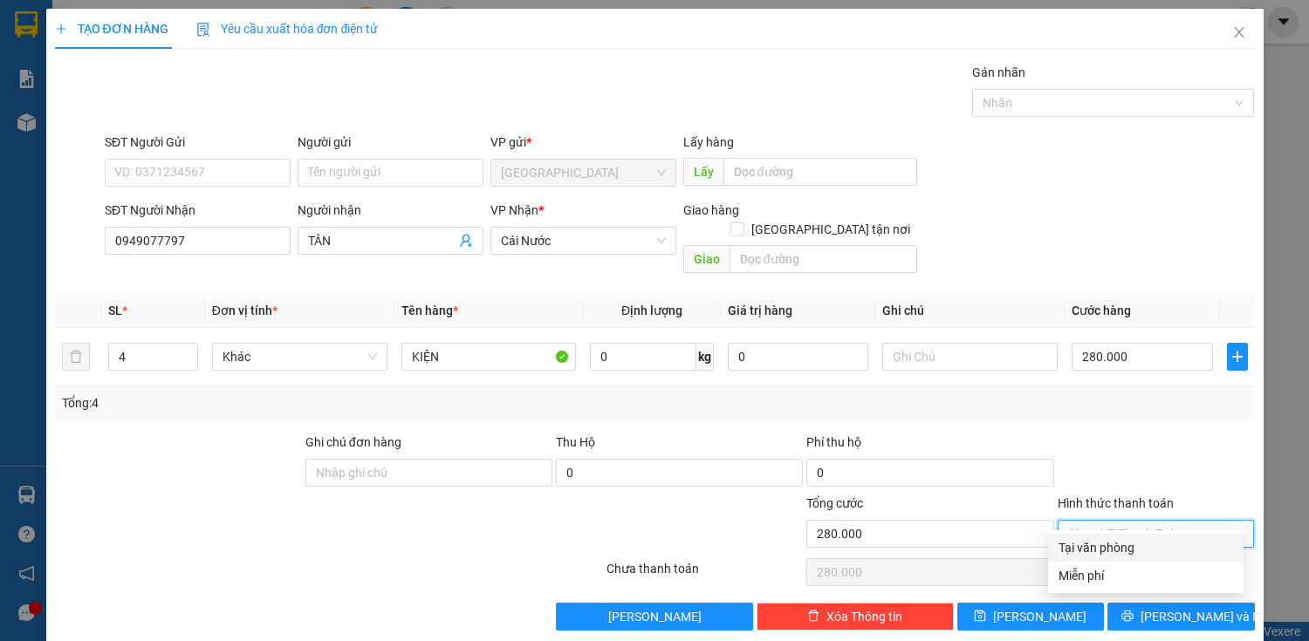
drag, startPoint x: 1138, startPoint y: 442, endPoint x: 1131, endPoint y: 485, distance: 44.2
click at [1138, 445] on div at bounding box center [1156, 463] width 201 height 61
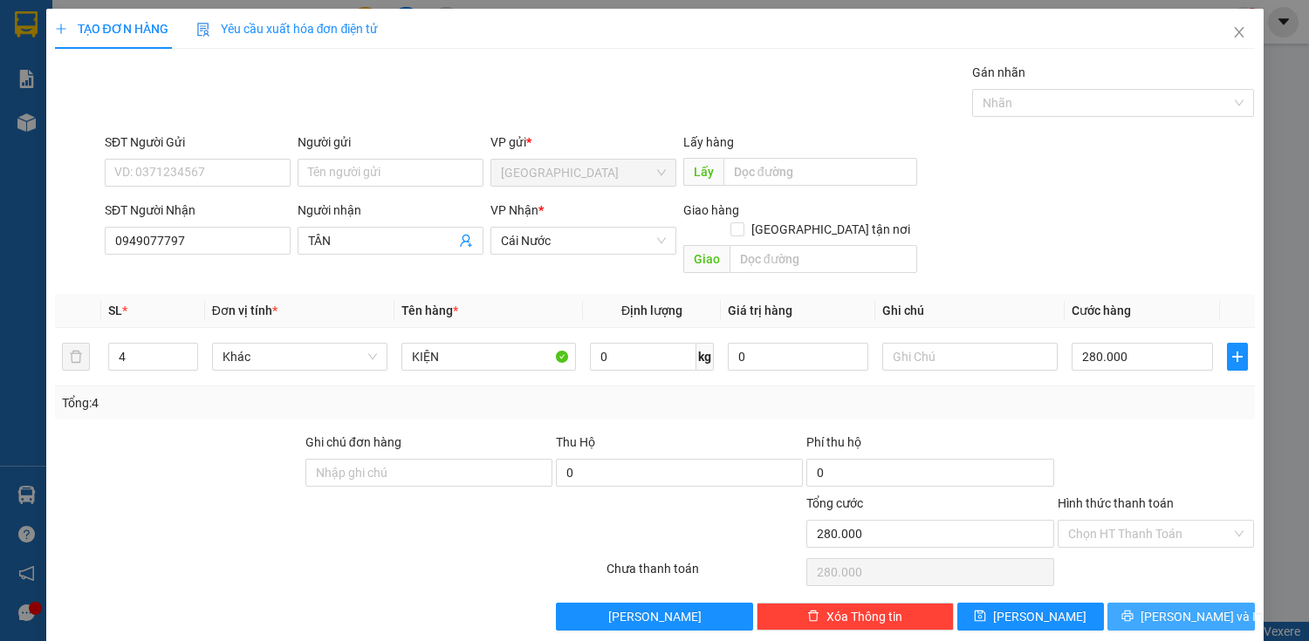
click at [1150, 603] on button "[PERSON_NAME] và In" at bounding box center [1180, 617] width 147 height 28
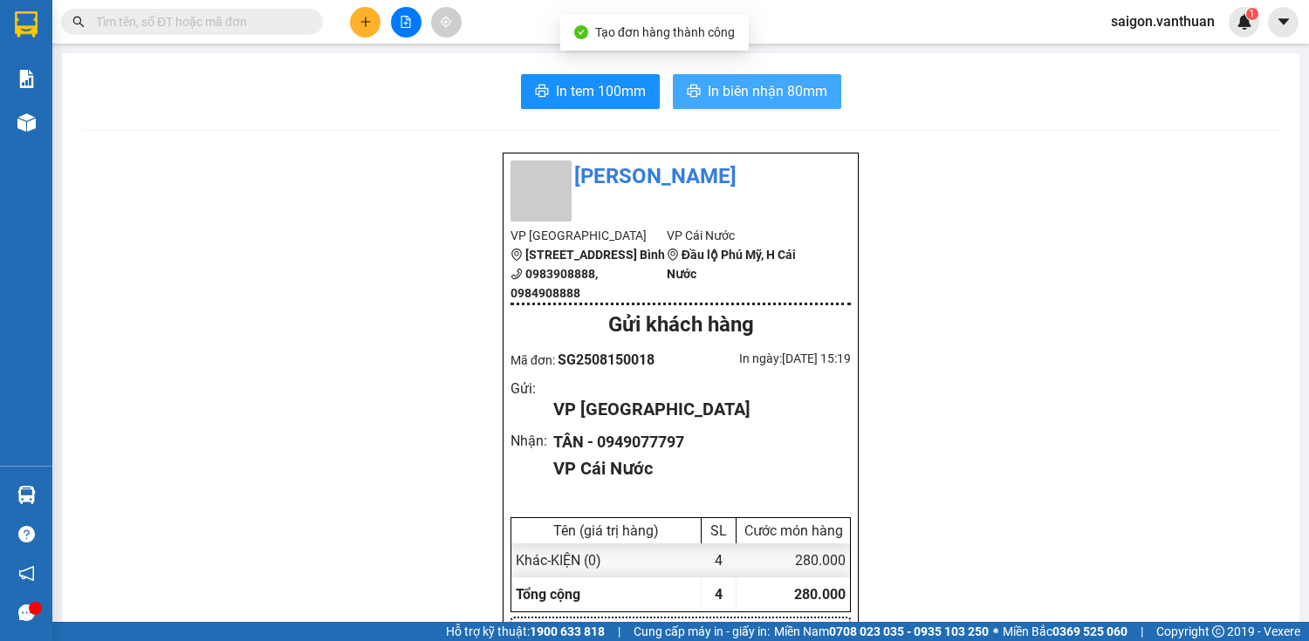
click at [753, 84] on span "In biên nhận 80mm" at bounding box center [768, 91] width 120 height 22
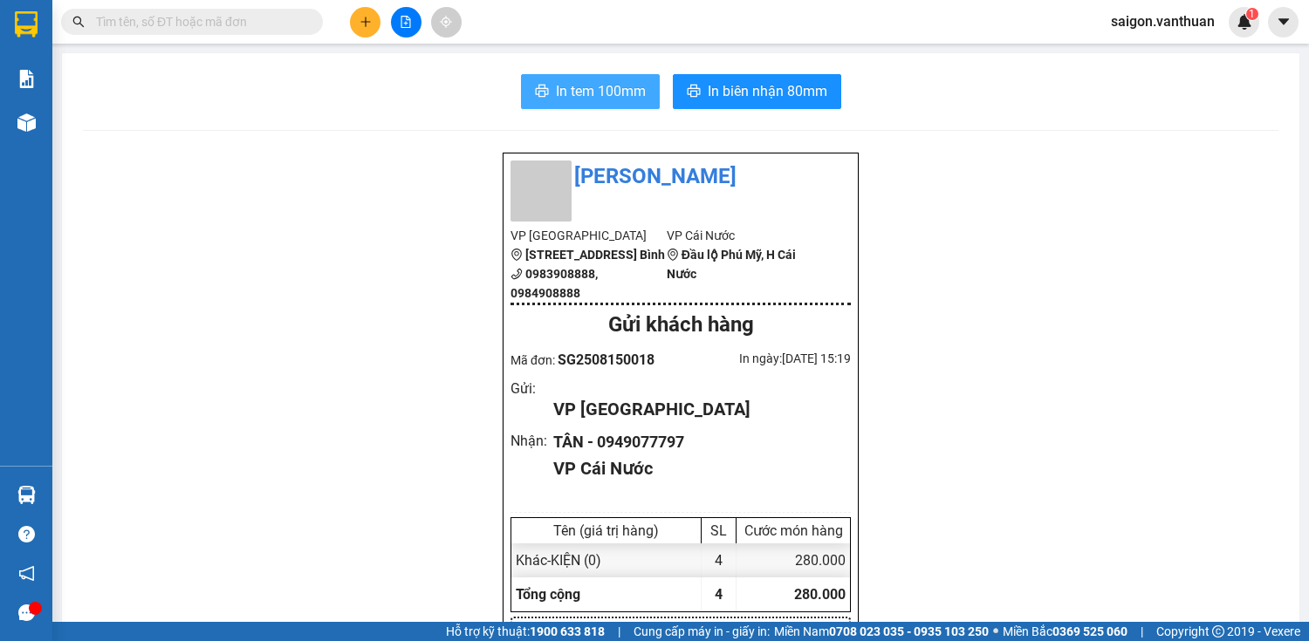
click at [590, 92] on span "In tem 100mm" at bounding box center [601, 91] width 90 height 22
click at [368, 14] on button at bounding box center [365, 22] width 31 height 31
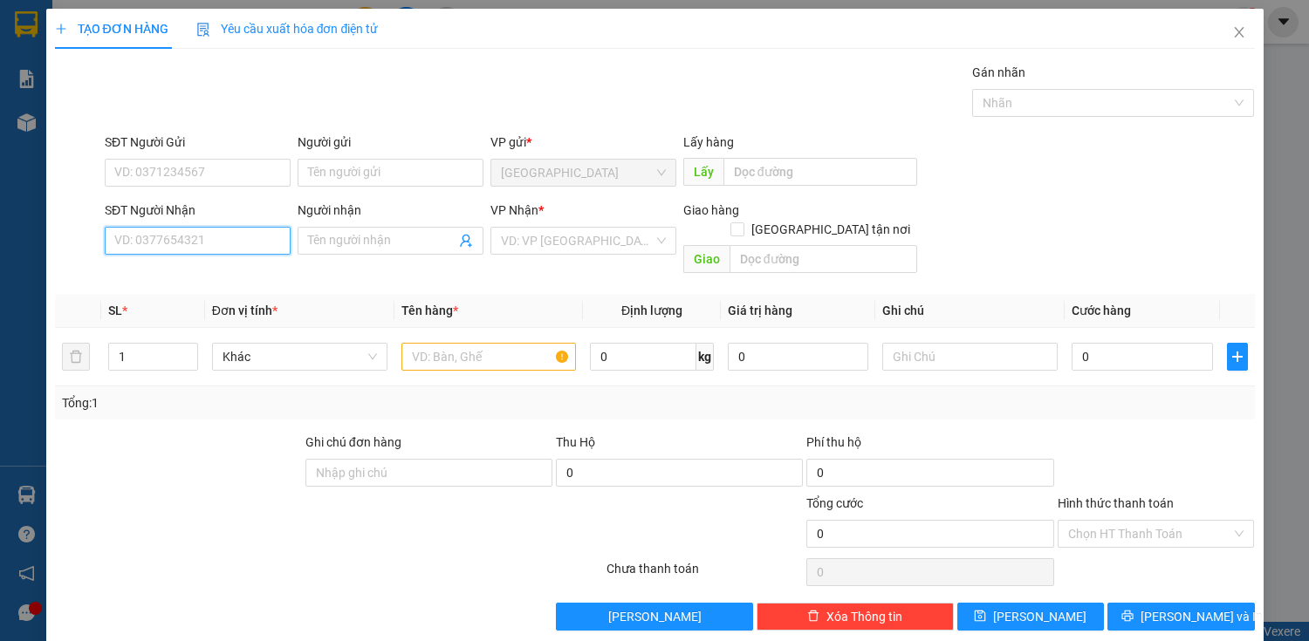
click at [241, 243] on input "SĐT Người Nhận" at bounding box center [198, 241] width 186 height 28
type input "6"
click at [178, 279] on div "0919606603 - CÔ HỘI" at bounding box center [195, 274] width 163 height 19
type input "0919606603"
type input "CÔ HỘI"
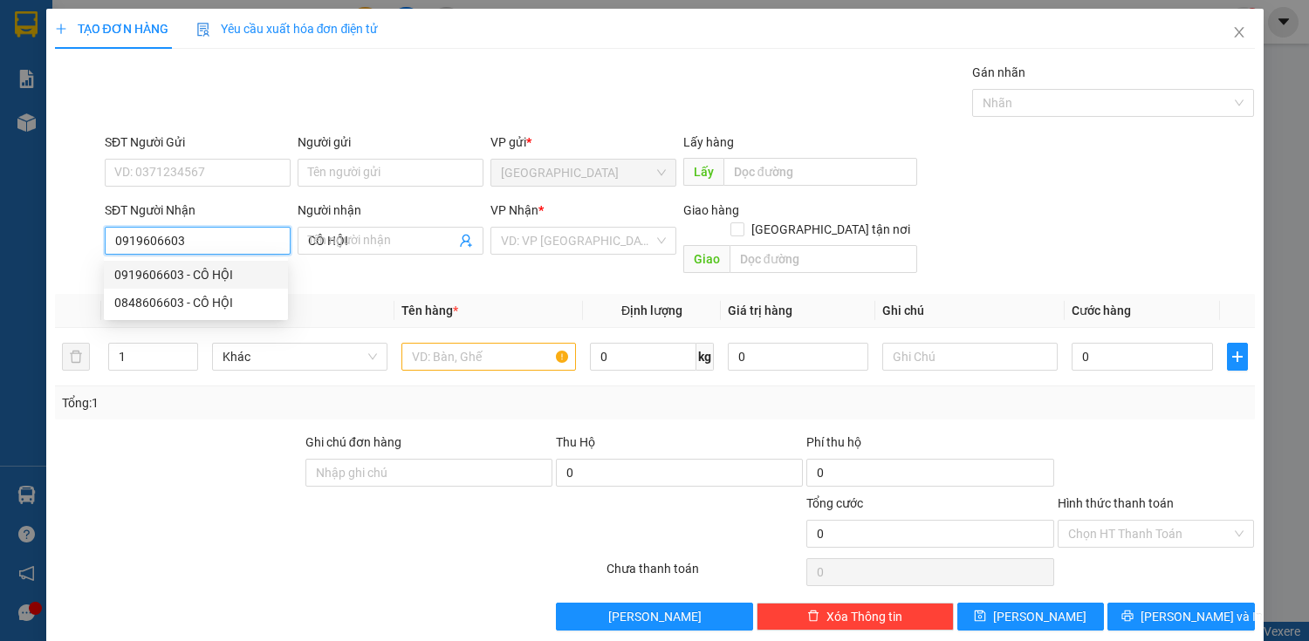
type input "70.000"
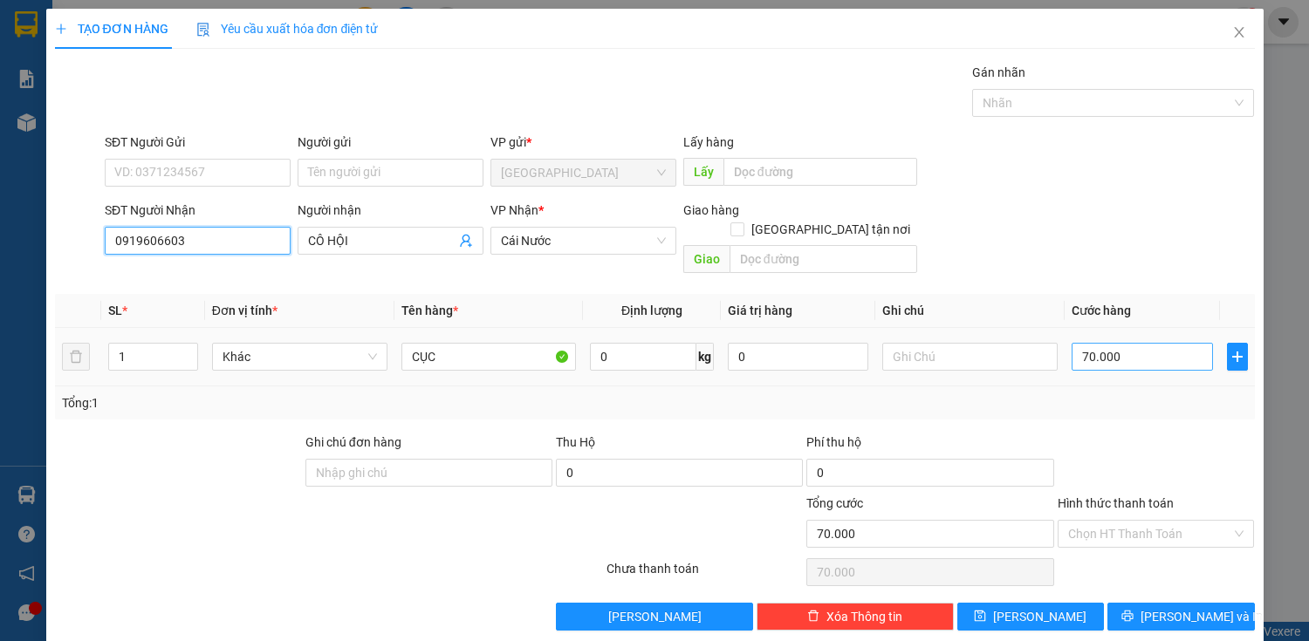
type input "0919606603"
click at [1072, 343] on input "70.000" at bounding box center [1142, 357] width 140 height 28
type input "="
type input "0"
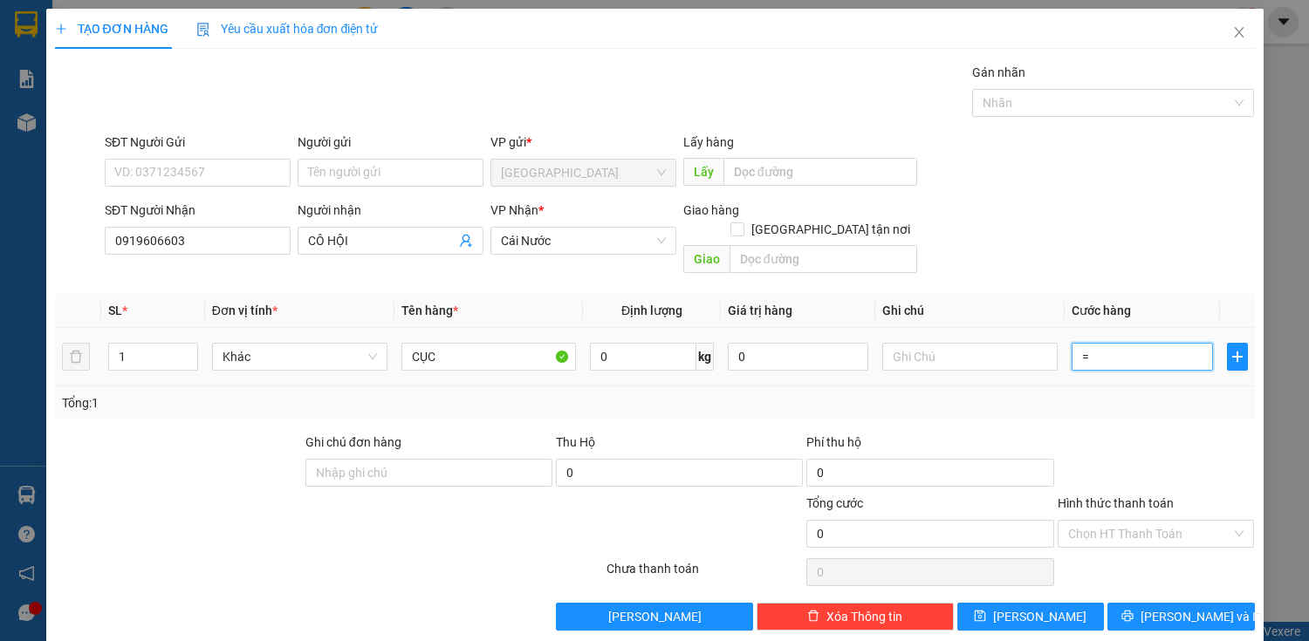
type input "0"
type input "50"
type input "500"
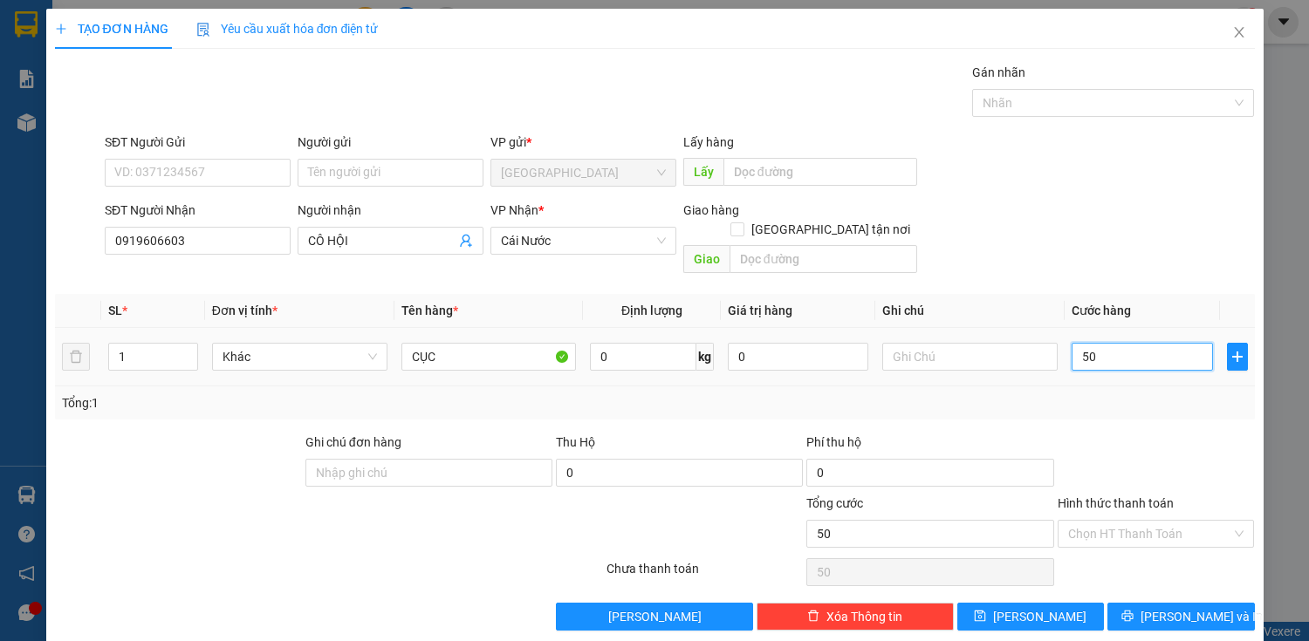
type input "500"
type input "5.050"
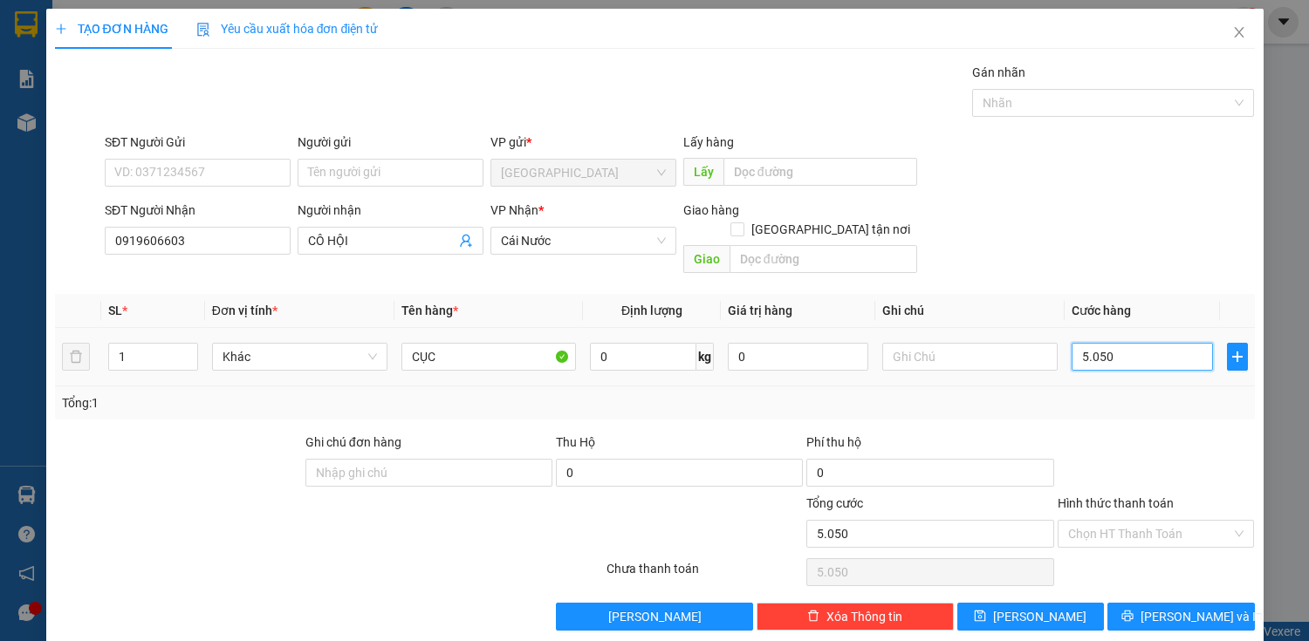
type input "50.500"
type input "5.050"
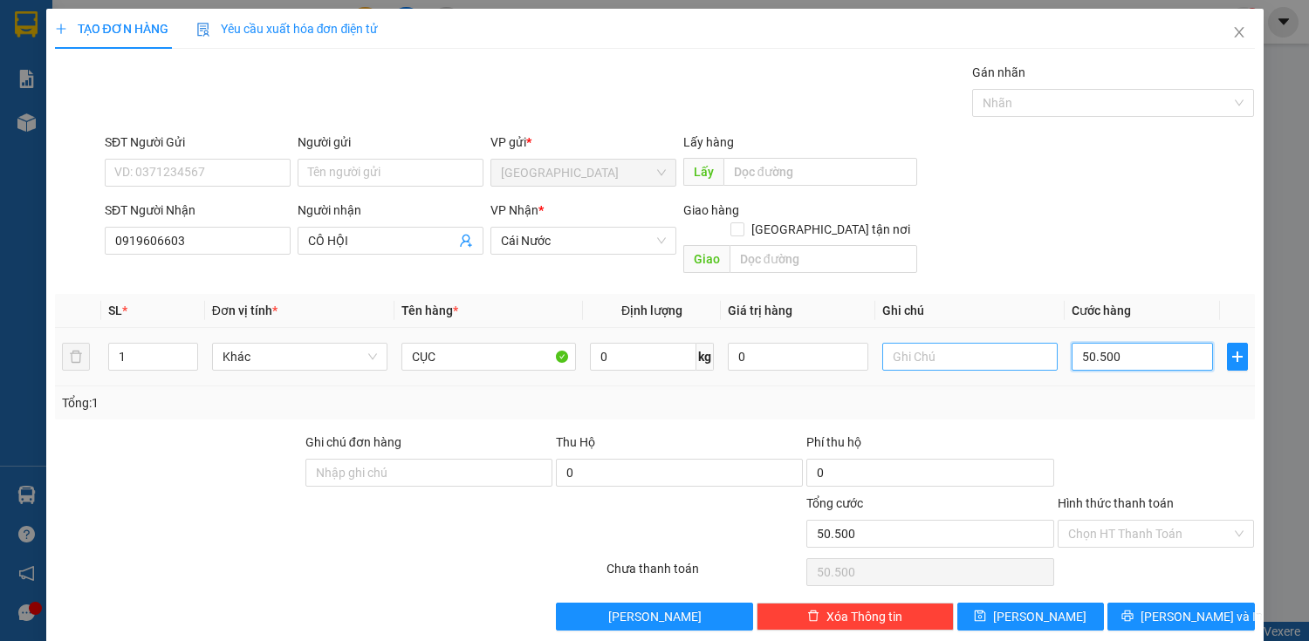
type input "5.050"
type input "505"
type input "50"
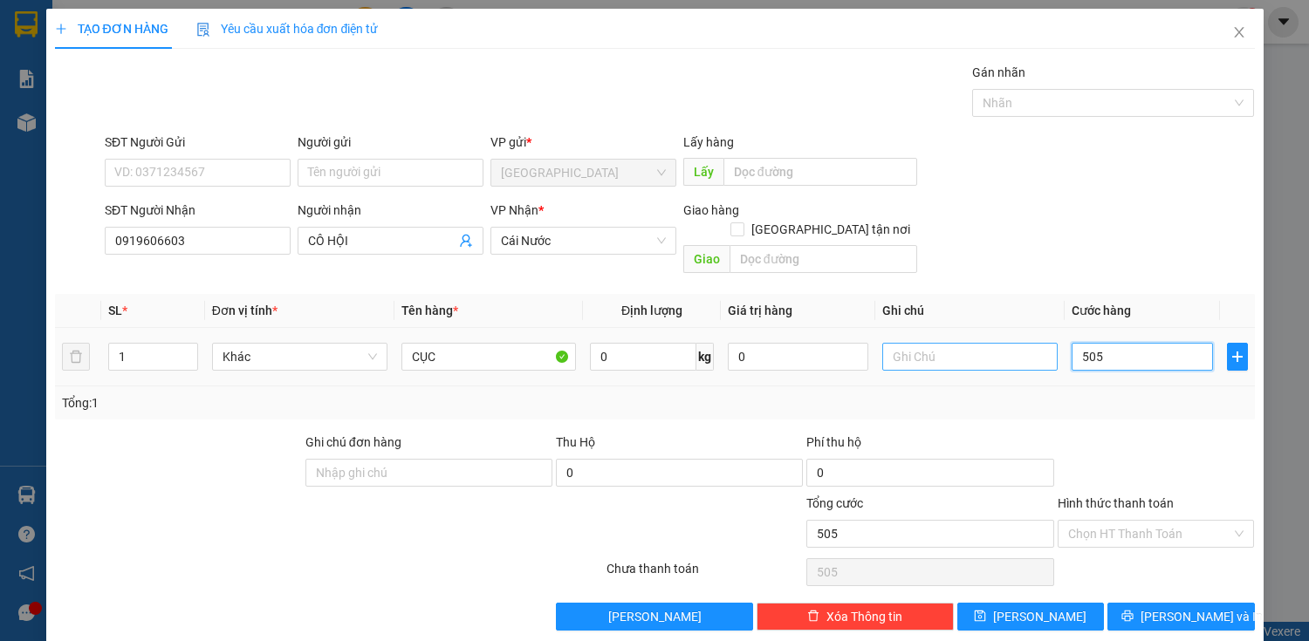
type input "50"
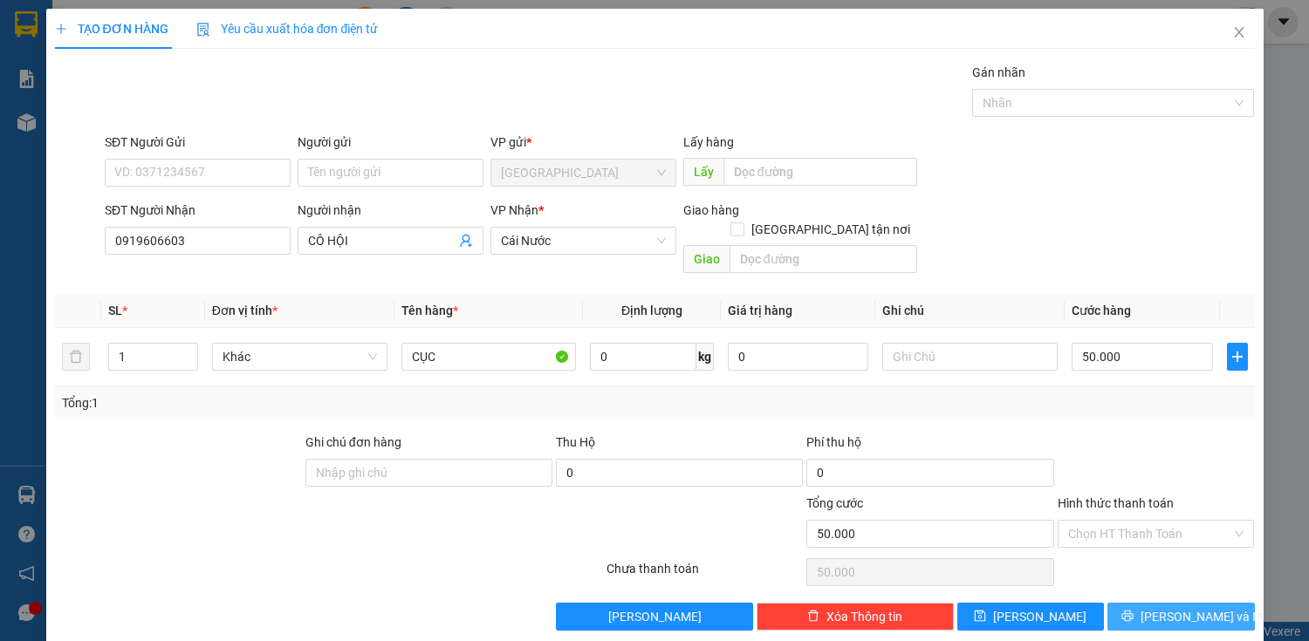
drag, startPoint x: 1180, startPoint y: 596, endPoint x: 1072, endPoint y: 531, distance: 125.7
click at [1180, 607] on span "[PERSON_NAME] và In" at bounding box center [1201, 616] width 122 height 19
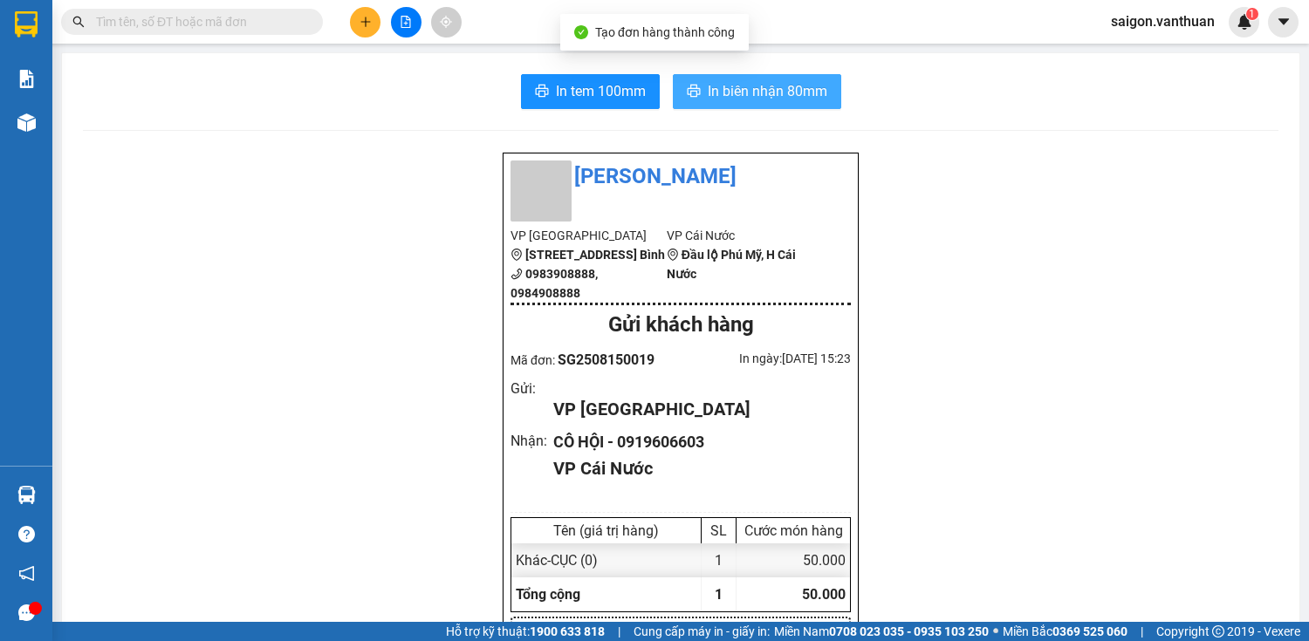
click at [739, 93] on span "In biên nhận 80mm" at bounding box center [768, 91] width 120 height 22
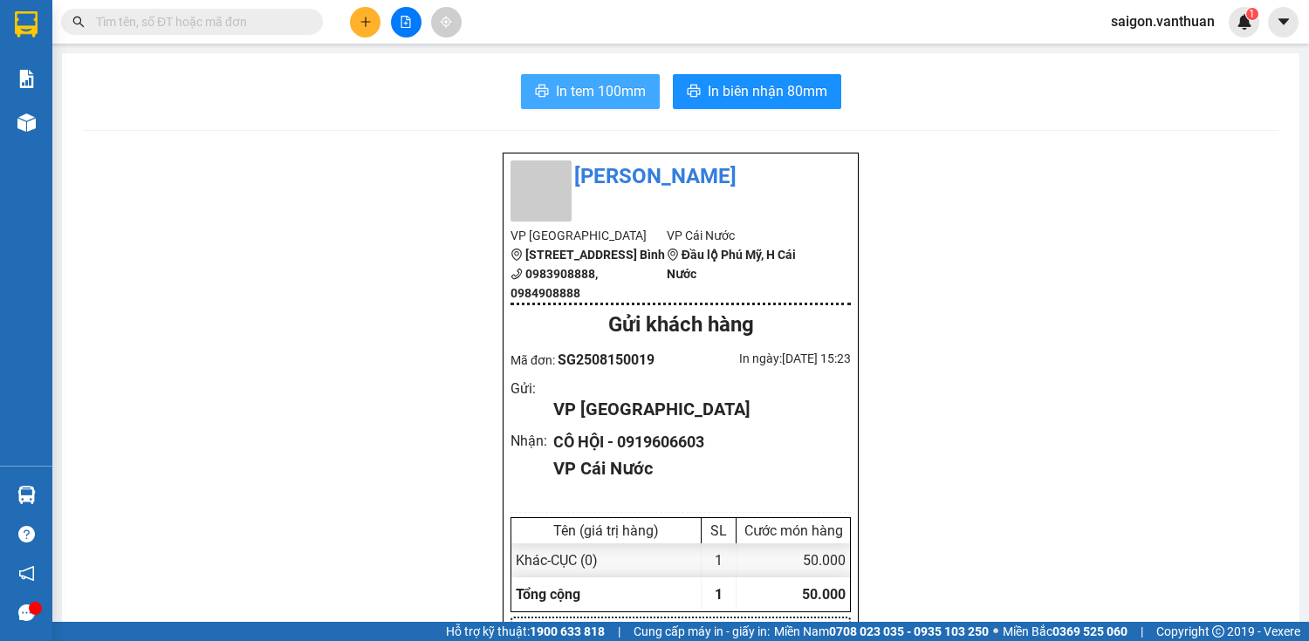
click at [581, 94] on span "In tem 100mm" at bounding box center [601, 91] width 90 height 22
click at [373, 23] on button at bounding box center [365, 22] width 31 height 31
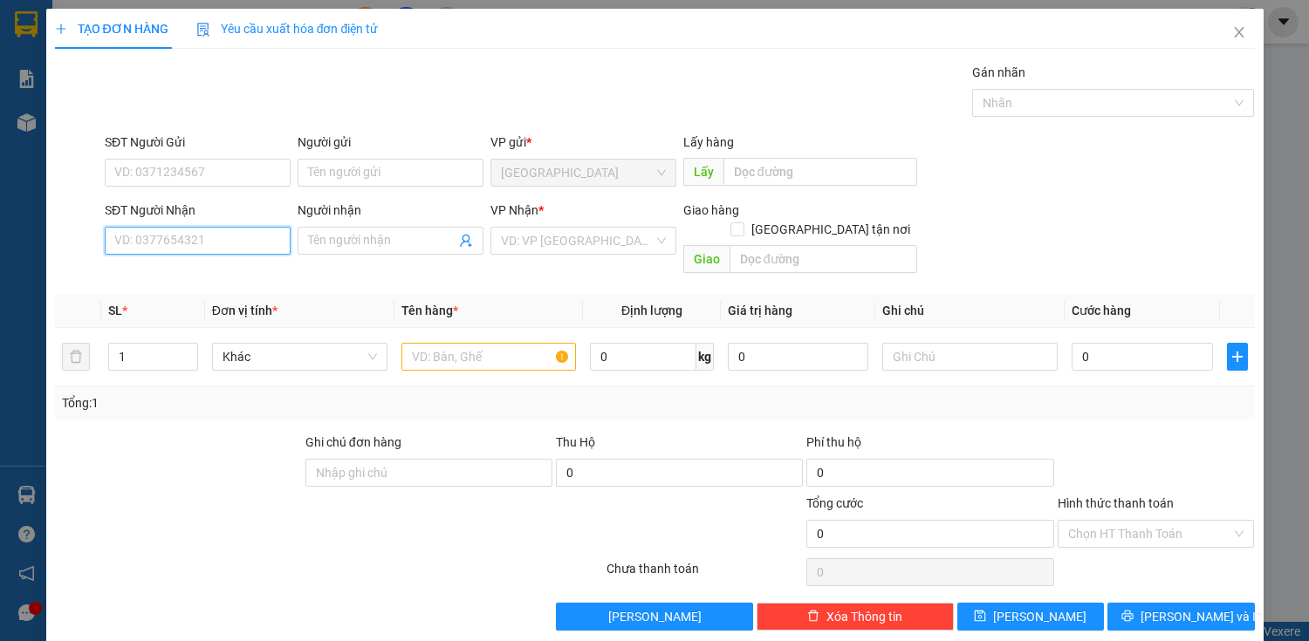
click at [240, 250] on input "SĐT Người Nhận" at bounding box center [198, 241] width 186 height 28
type input "0917957037"
drag, startPoint x: 159, startPoint y: 277, endPoint x: 193, endPoint y: 280, distance: 34.1
click at [163, 277] on div "0917957037 - VIỆT" at bounding box center [195, 274] width 163 height 19
type input "VIỆT"
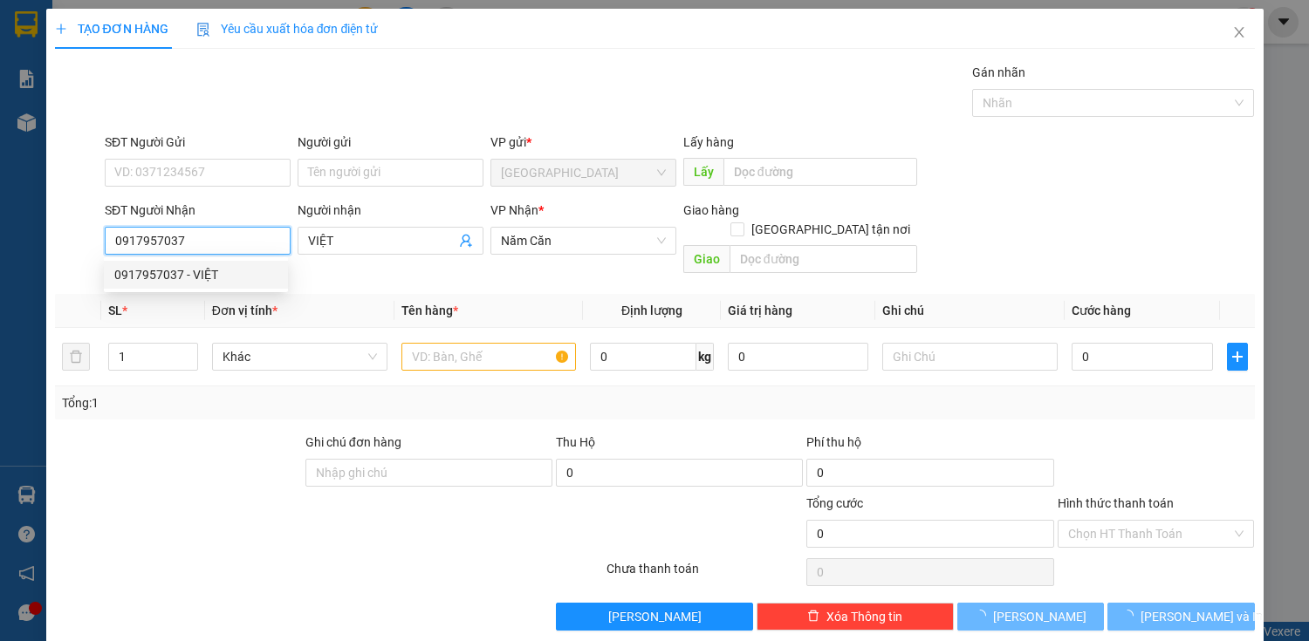
type input "50.000"
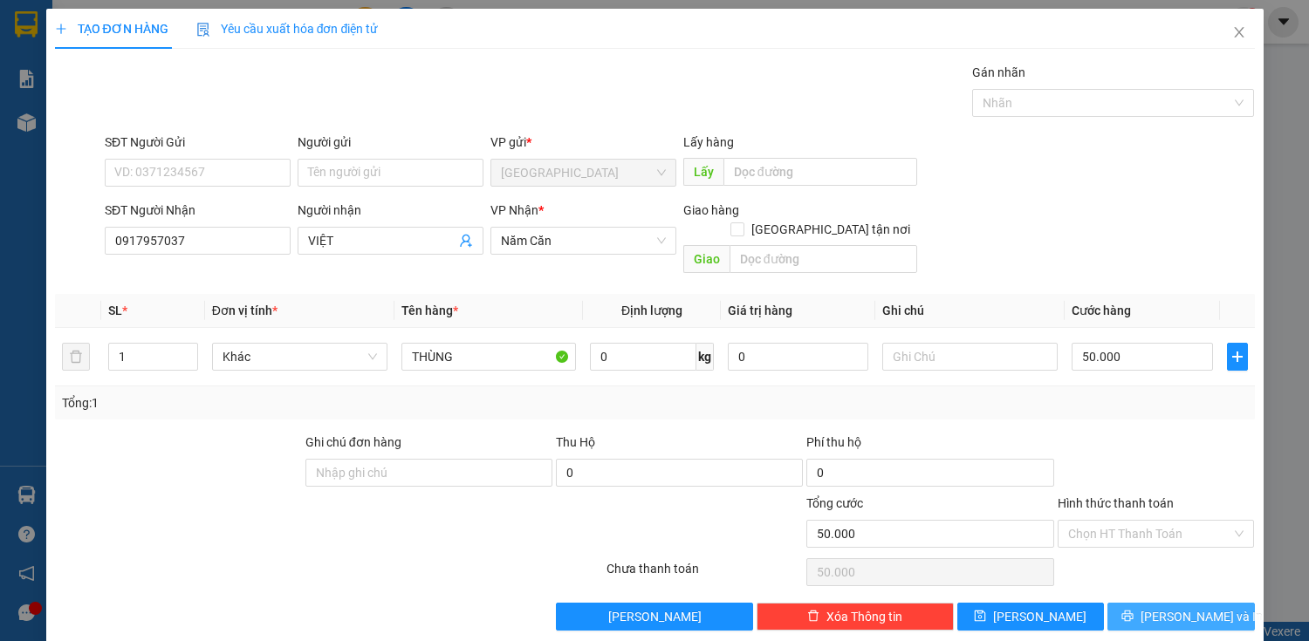
click at [1173, 607] on span "[PERSON_NAME] và In" at bounding box center [1201, 616] width 122 height 19
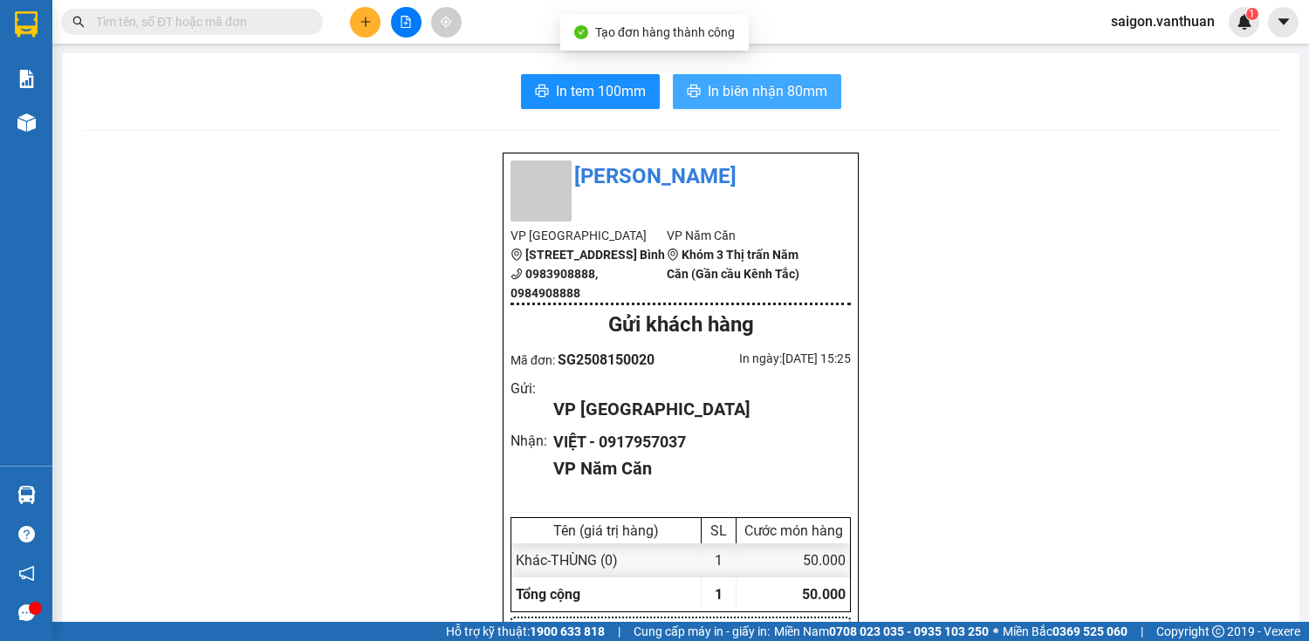
click at [798, 91] on span "In biên nhận 80mm" at bounding box center [768, 91] width 120 height 22
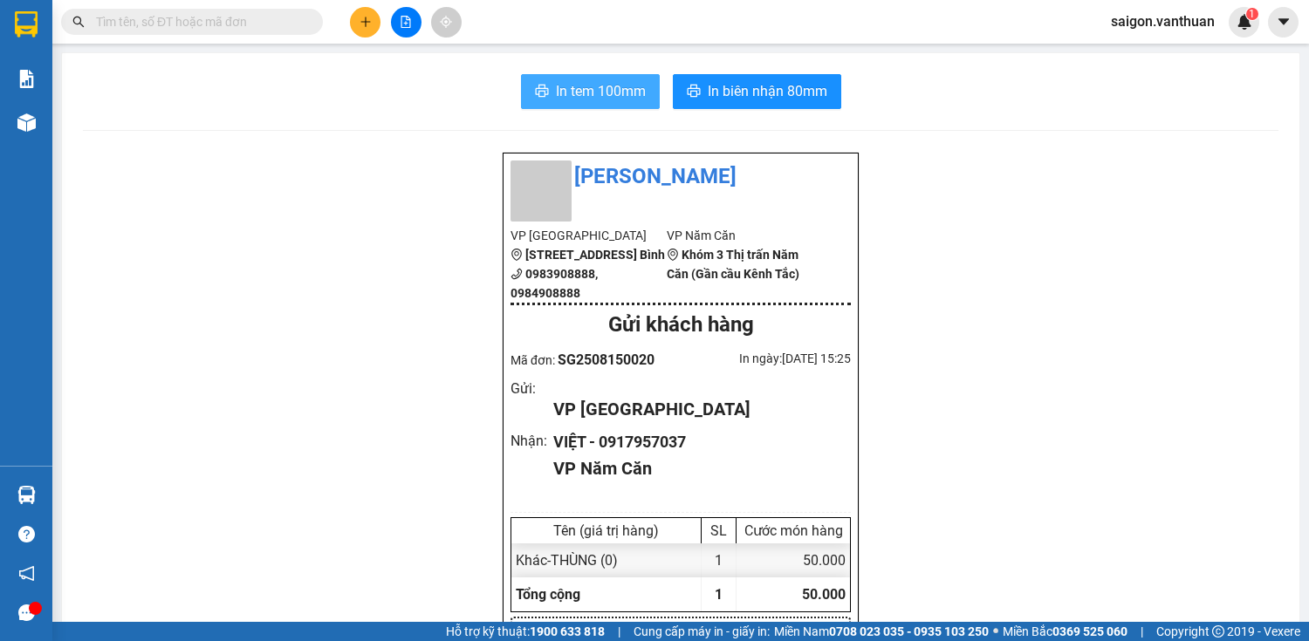
click at [597, 94] on span "In tem 100mm" at bounding box center [601, 91] width 90 height 22
drag, startPoint x: 387, startPoint y: 13, endPoint x: 368, endPoint y: 16, distance: 19.4
click at [387, 13] on div at bounding box center [405, 22] width 131 height 31
click at [368, 16] on icon "plus" at bounding box center [366, 22] width 12 height 12
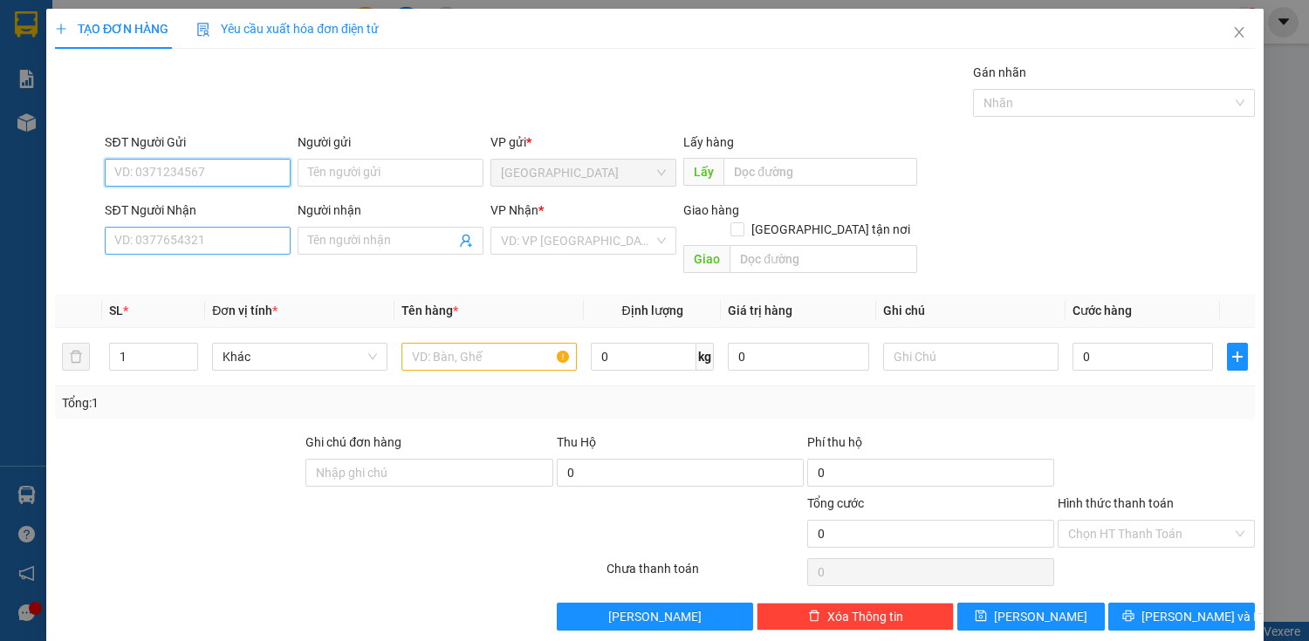
click at [180, 231] on input "SĐT Người Nhận" at bounding box center [198, 241] width 186 height 28
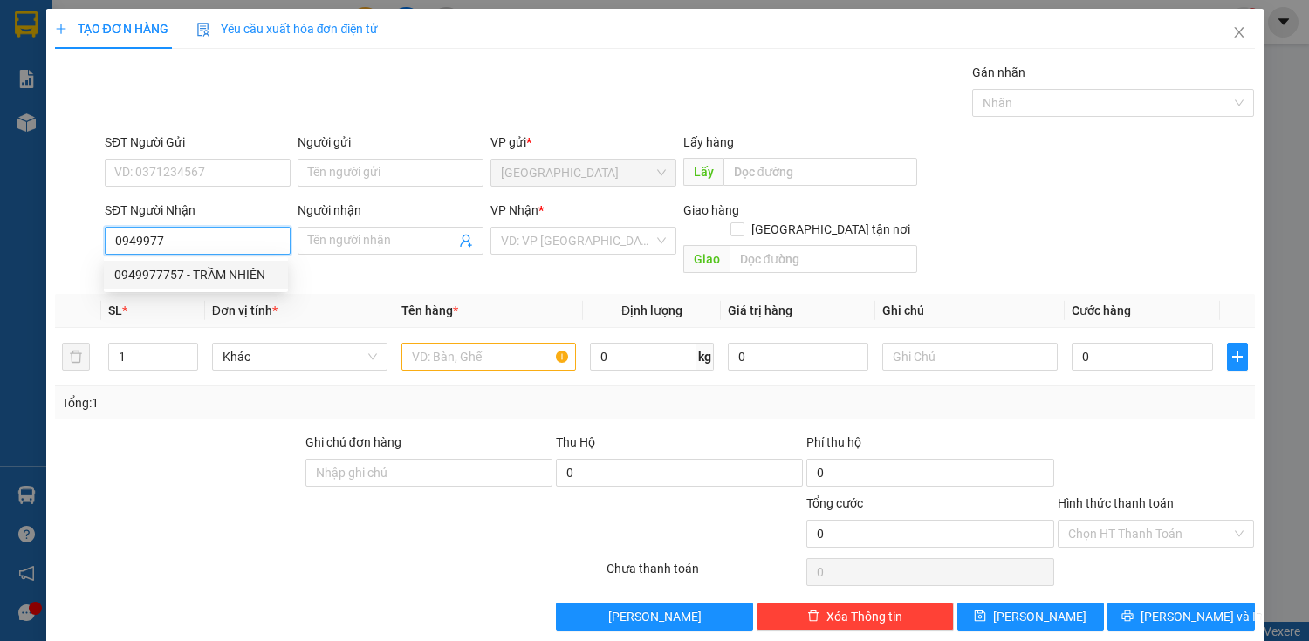
click at [209, 283] on div "0949977757 - TRẦM NHIÊN" at bounding box center [195, 274] width 163 height 19
type input "0949977757"
type input "TRẦM NHIÊN"
checkbox input "true"
type input "[PERSON_NAME]"
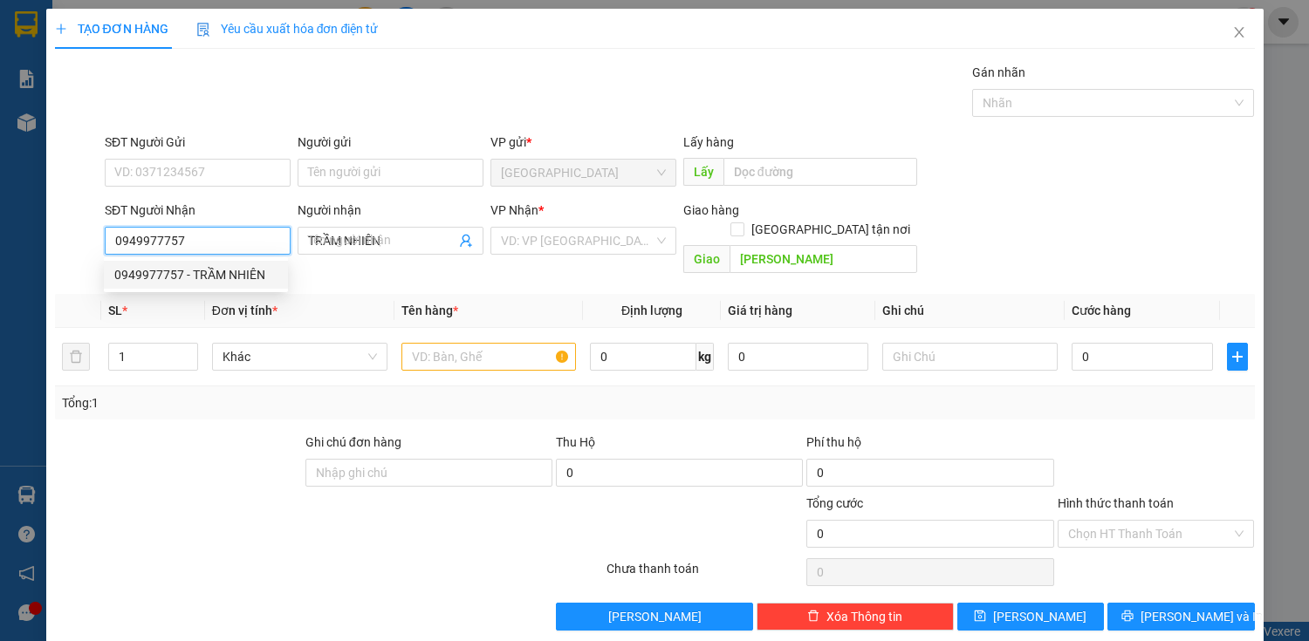
type input "70.000"
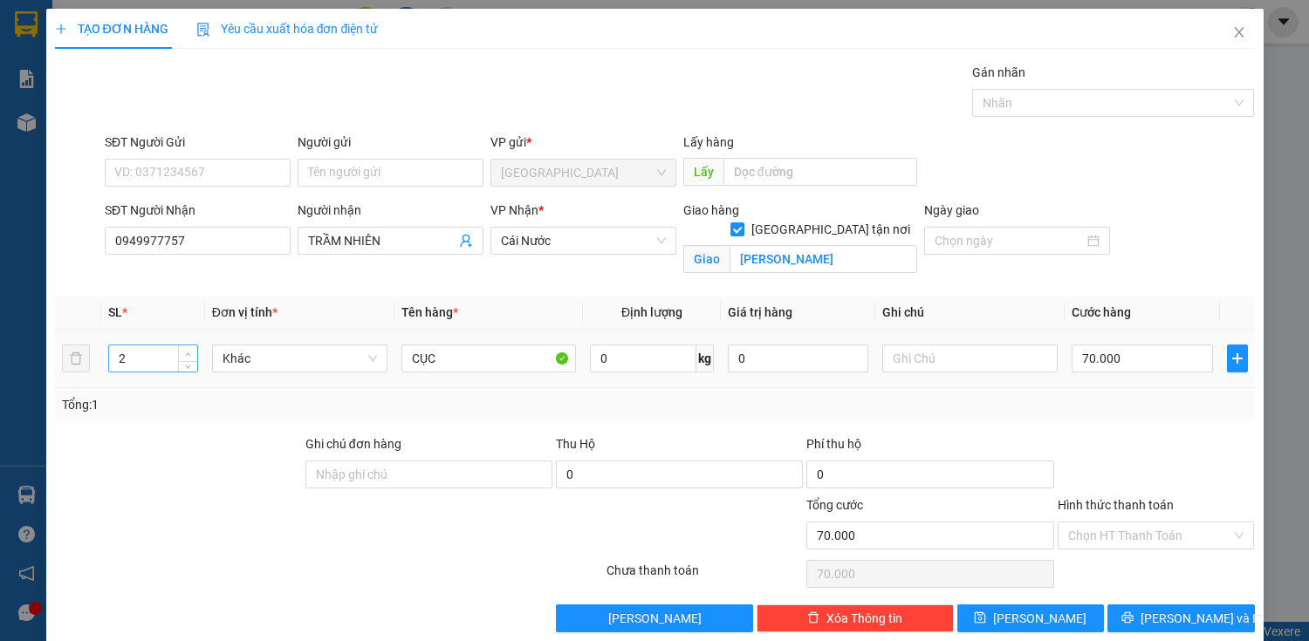
click at [181, 352] on span "Increase Value" at bounding box center [187, 354] width 19 height 16
click at [488, 360] on input "CỤC" at bounding box center [488, 359] width 175 height 28
click at [1110, 349] on input "70.000" at bounding box center [1142, 359] width 140 height 28
click at [1174, 609] on span "[PERSON_NAME] và In" at bounding box center [1201, 618] width 122 height 19
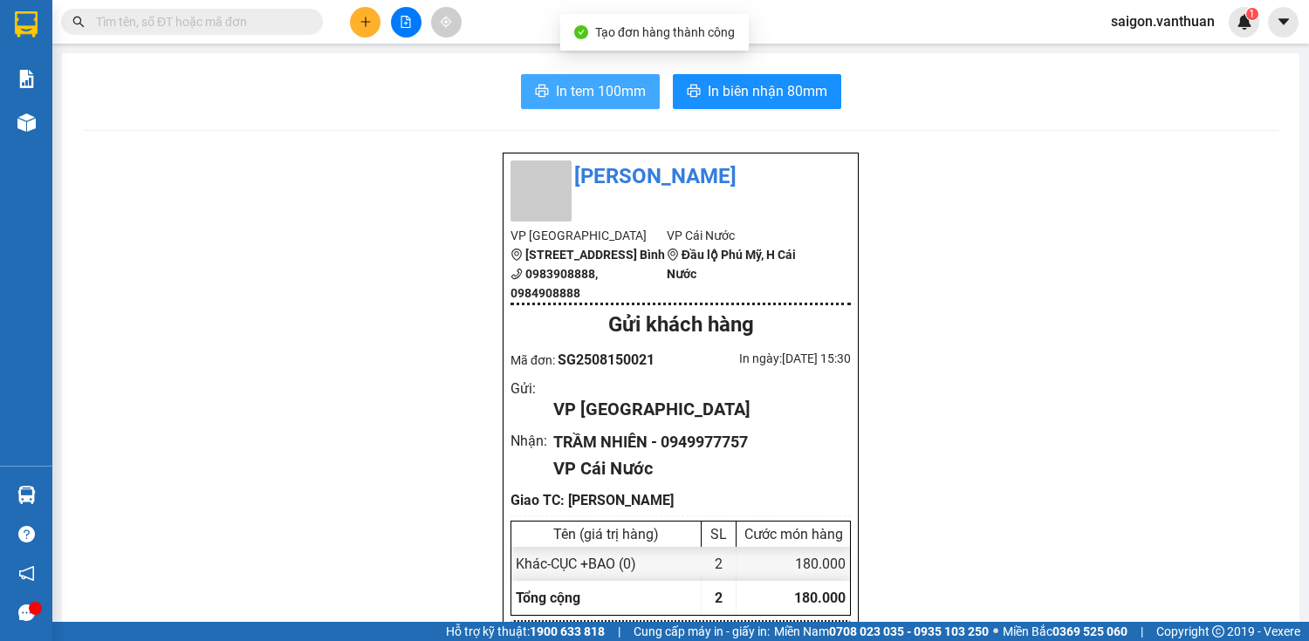
click at [592, 79] on button "In tem 100mm" at bounding box center [590, 91] width 139 height 35
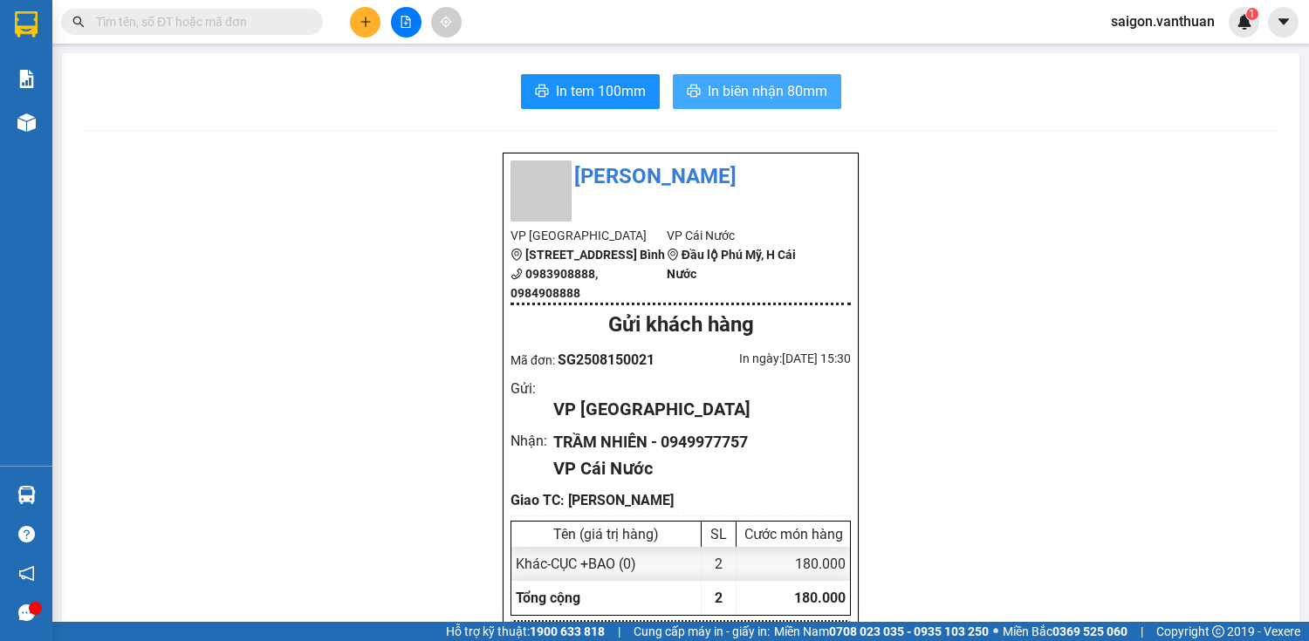
click at [791, 74] on button "In biên nhận 80mm" at bounding box center [757, 91] width 168 height 35
click at [362, 9] on button at bounding box center [365, 22] width 31 height 31
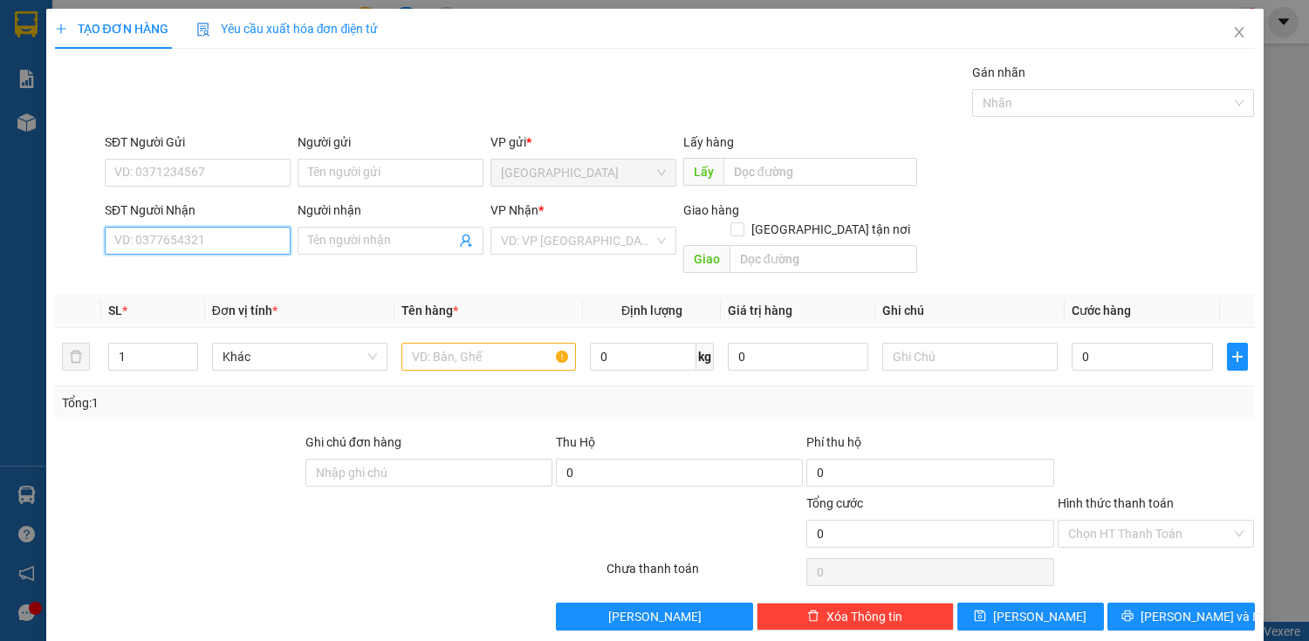
click at [186, 233] on input "SĐT Người Nhận" at bounding box center [198, 241] width 186 height 28
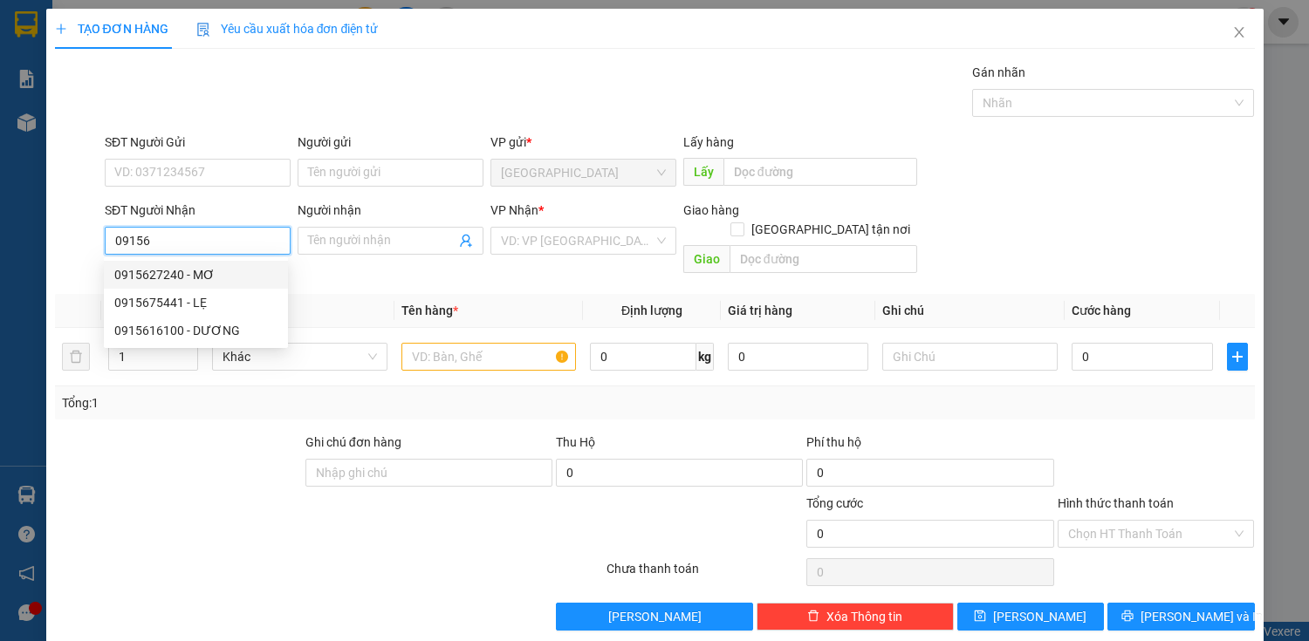
click at [140, 244] on input "09156" at bounding box center [198, 241] width 186 height 28
click at [231, 272] on div "0915567435 - [PERSON_NAME]" at bounding box center [200, 274] width 172 height 19
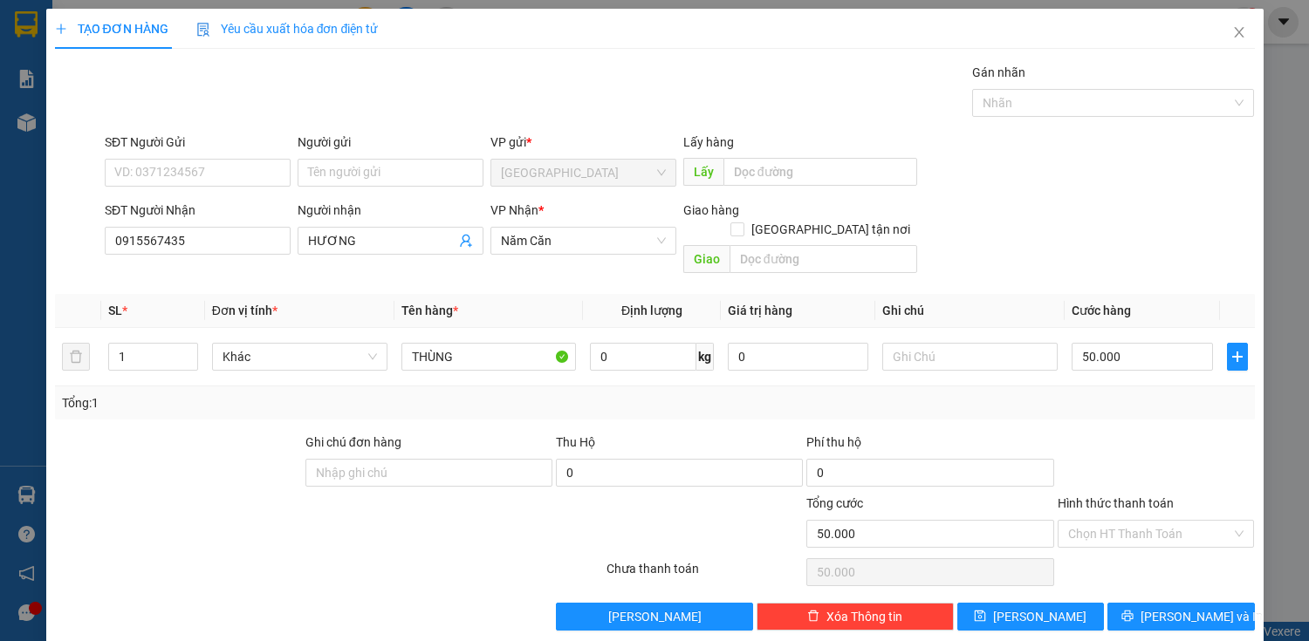
click at [1151, 529] on div "Hình thức thanh toán Chọn HT Thanh Toán" at bounding box center [1156, 524] width 197 height 61
click at [1174, 607] on span "[PERSON_NAME] và In" at bounding box center [1201, 616] width 122 height 19
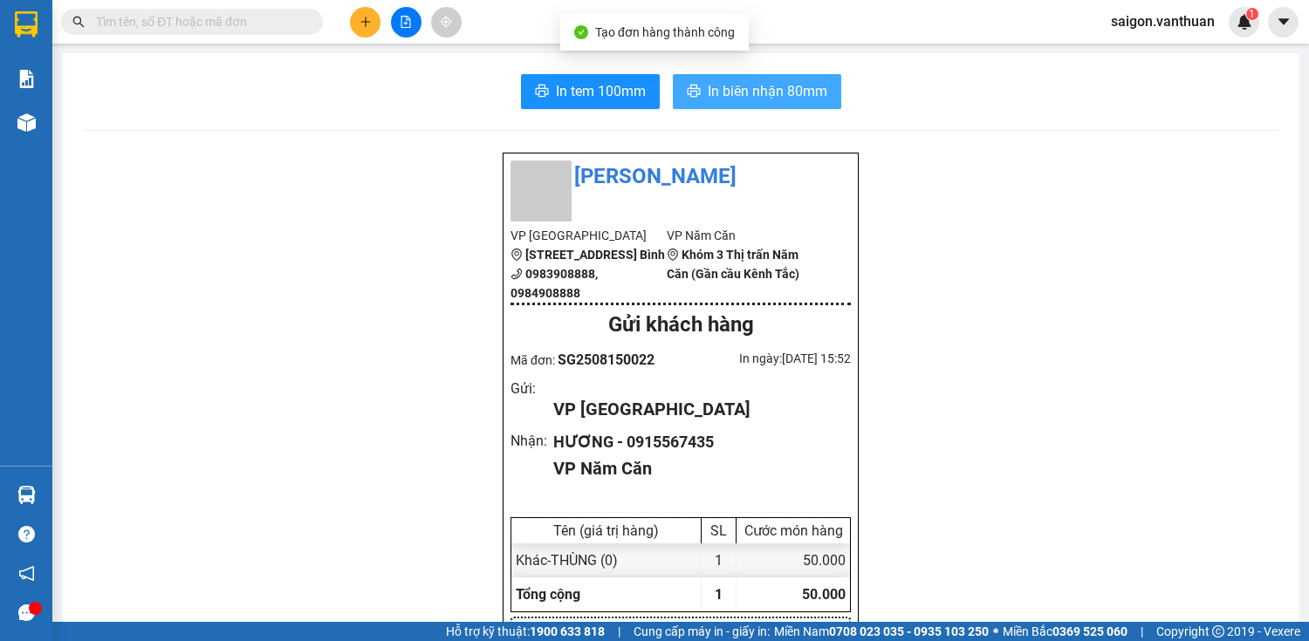
click at [711, 92] on span "In biên nhận 80mm" at bounding box center [768, 91] width 120 height 22
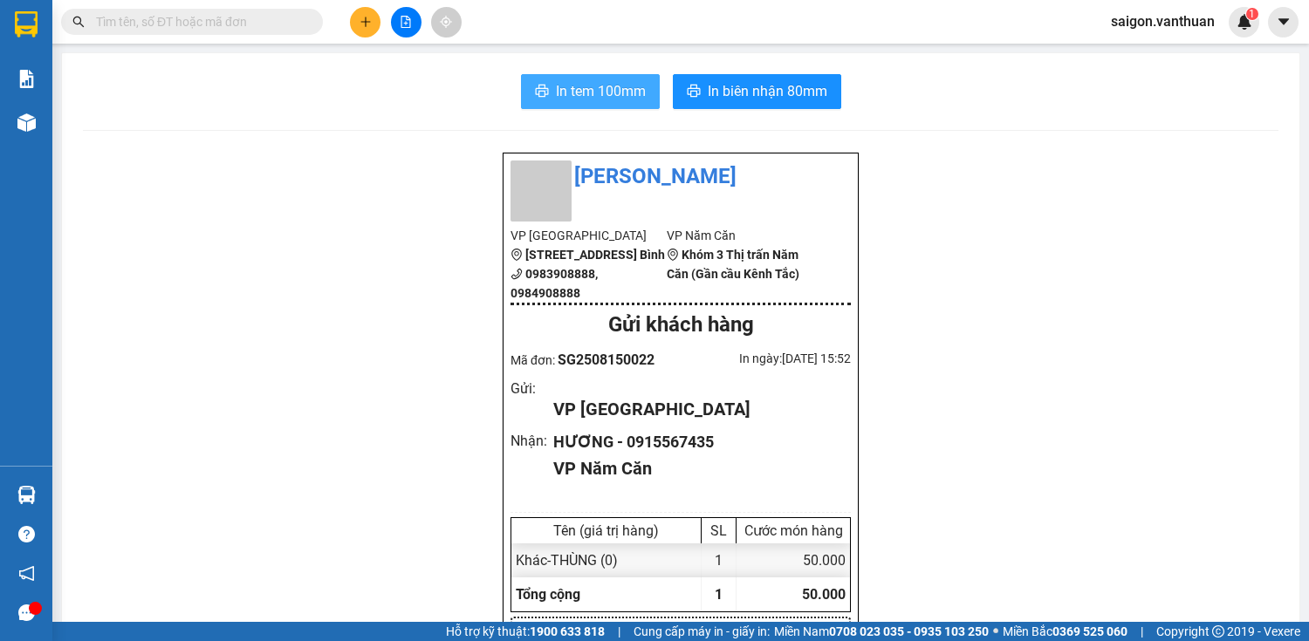
click at [571, 77] on button "In tem 100mm" at bounding box center [590, 91] width 139 height 35
click at [369, 24] on icon "plus" at bounding box center [366, 22] width 12 height 12
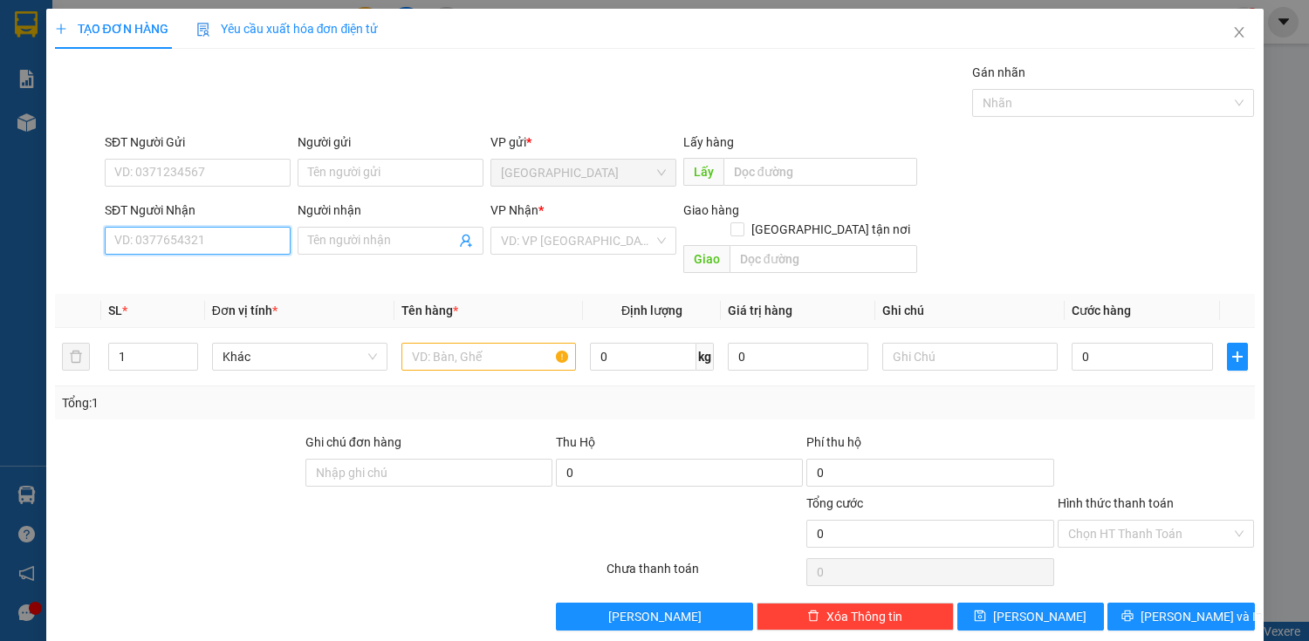
click at [244, 241] on input "SĐT Người Nhận" at bounding box center [198, 241] width 186 height 28
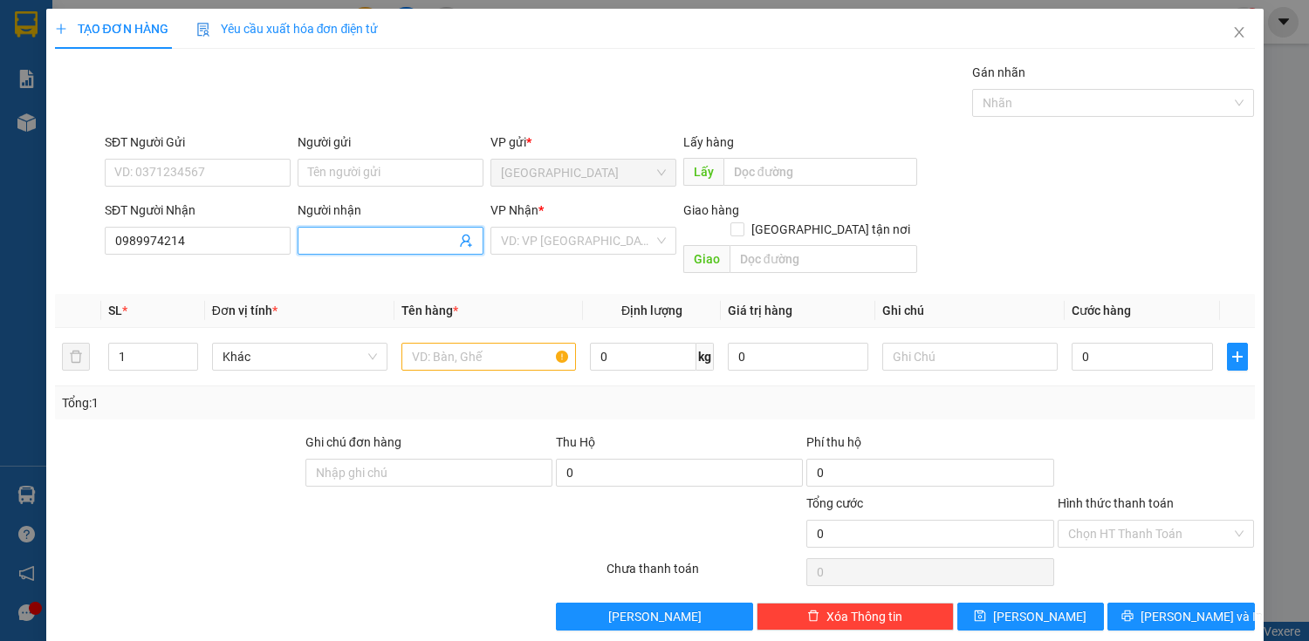
drag, startPoint x: 357, startPoint y: 239, endPoint x: 369, endPoint y: 242, distance: 12.5
click at [360, 239] on input "Người nhận" at bounding box center [381, 240] width 147 height 19
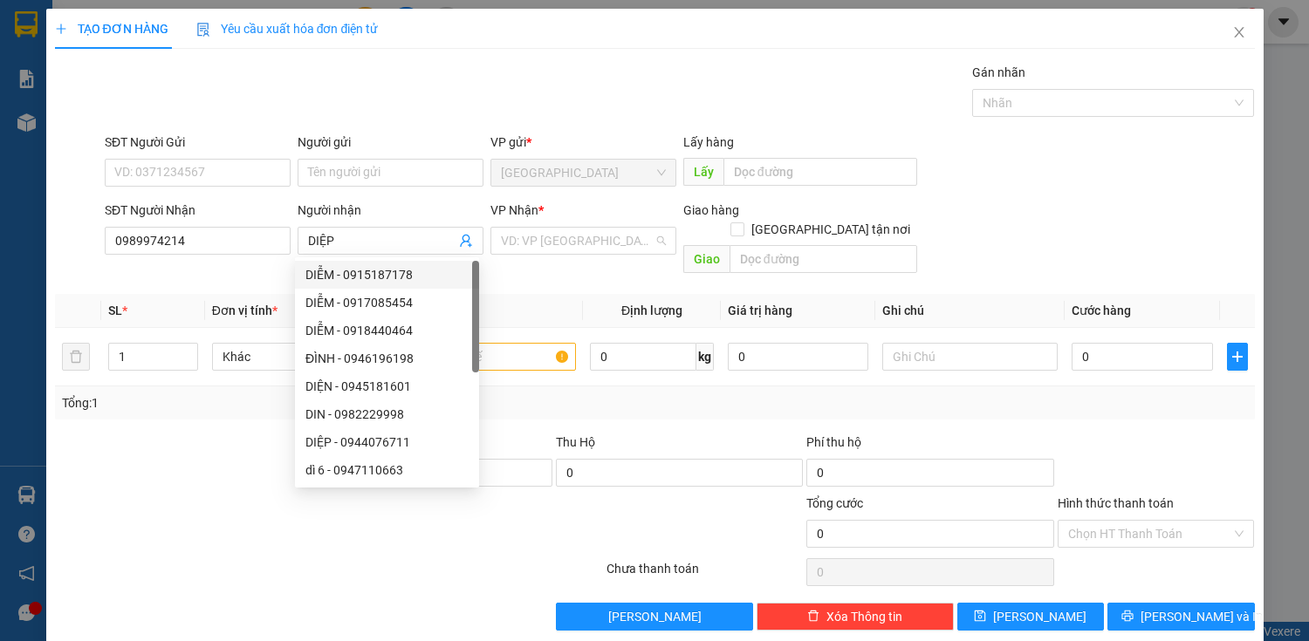
drag, startPoint x: 569, startPoint y: 237, endPoint x: 565, endPoint y: 357, distance: 119.6
click at [569, 256] on div "VP Nhận * VD: VP [GEOGRAPHIC_DATA]" at bounding box center [583, 231] width 186 height 61
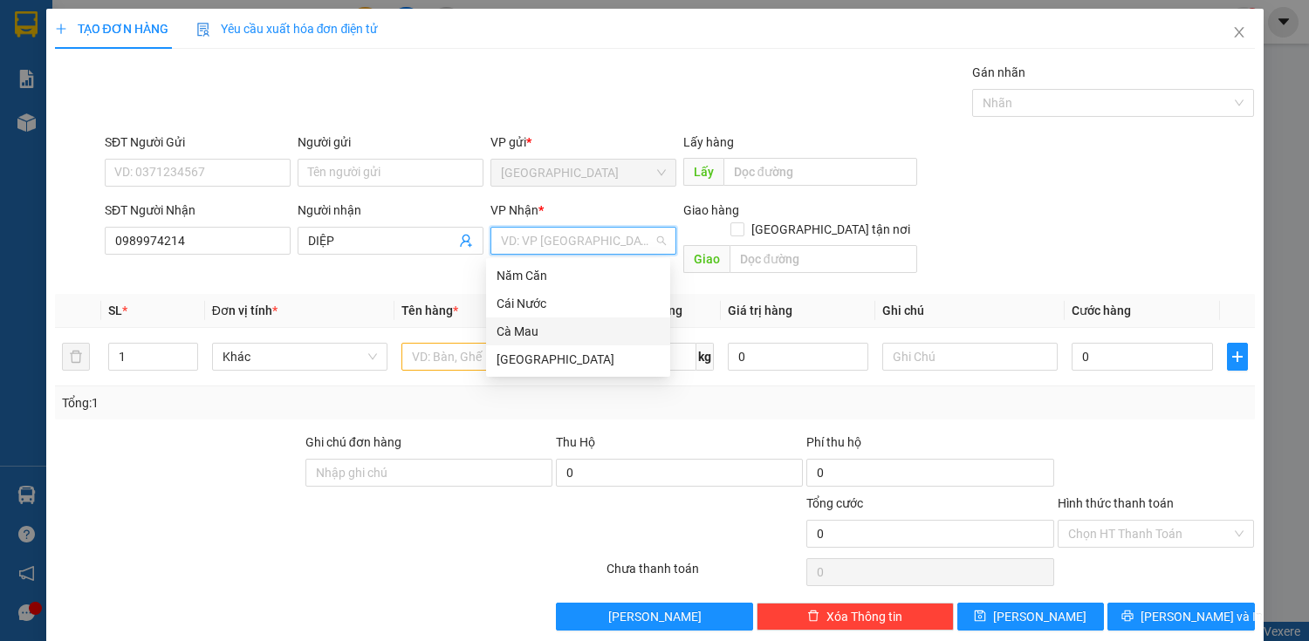
click at [565, 335] on div "Cà Mau" at bounding box center [577, 331] width 163 height 19
click at [453, 347] on input "text" at bounding box center [488, 357] width 175 height 28
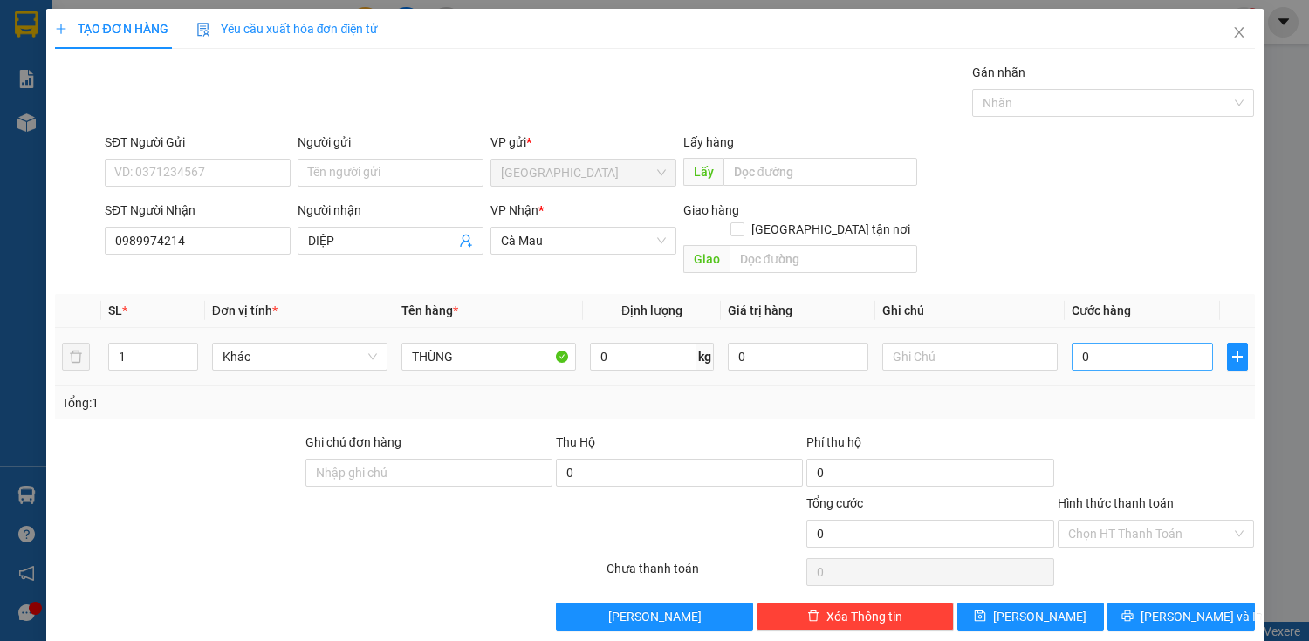
click at [1124, 339] on div "0" at bounding box center [1142, 356] width 140 height 35
click at [1116, 343] on input "0" at bounding box center [1142, 357] width 140 height 28
drag, startPoint x: 1189, startPoint y: 515, endPoint x: 1171, endPoint y: 562, distance: 50.6
click at [1189, 525] on input "Hình thức thanh toán" at bounding box center [1150, 534] width 164 height 26
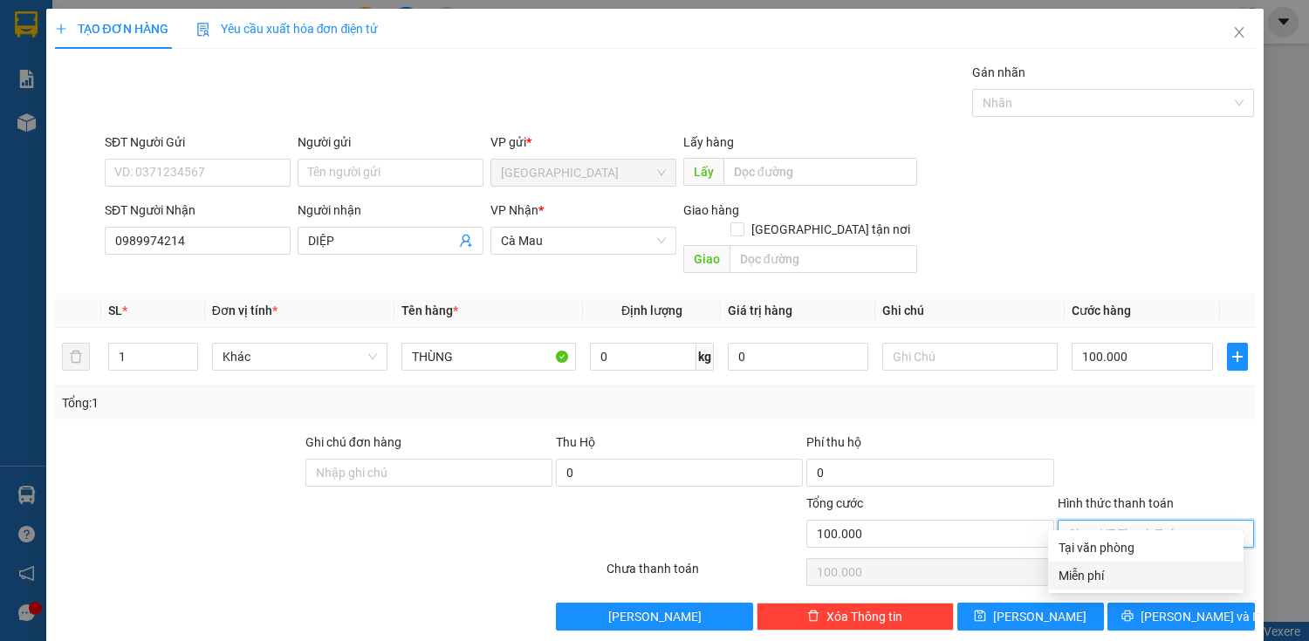
click at [1169, 562] on div "Miễn phí" at bounding box center [1145, 576] width 195 height 28
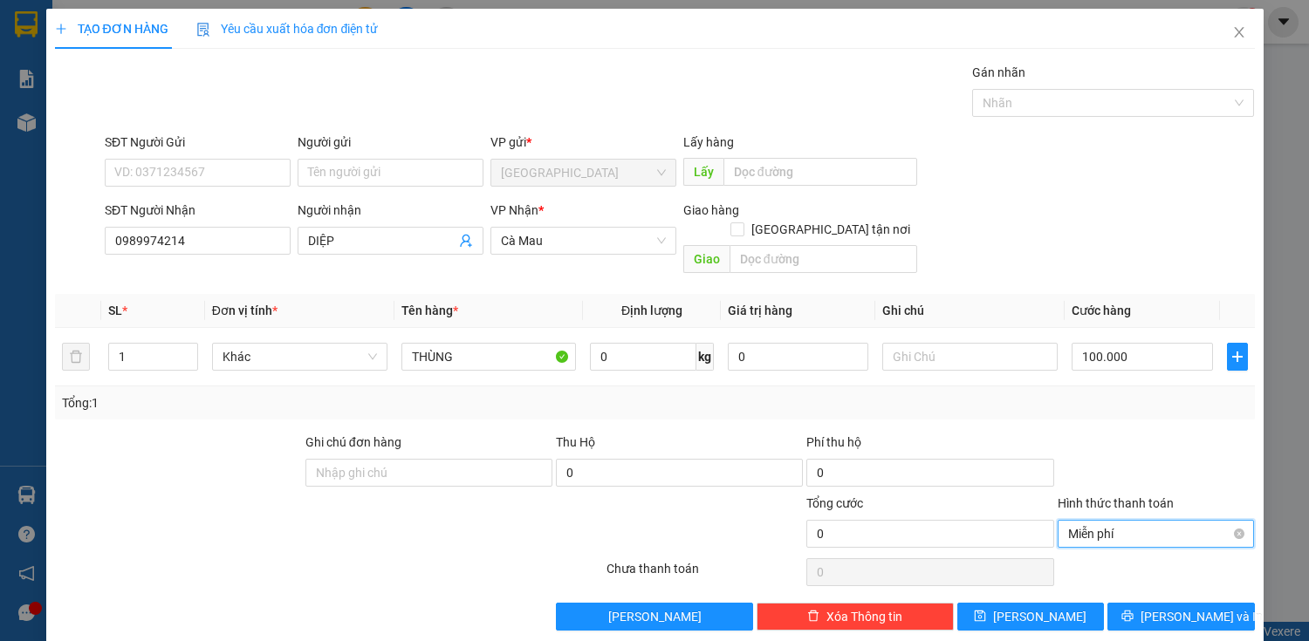
drag, startPoint x: 1211, startPoint y: 524, endPoint x: 1200, endPoint y: 577, distance: 54.4
click at [1213, 527] on div "Miễn phí" at bounding box center [1156, 534] width 197 height 28
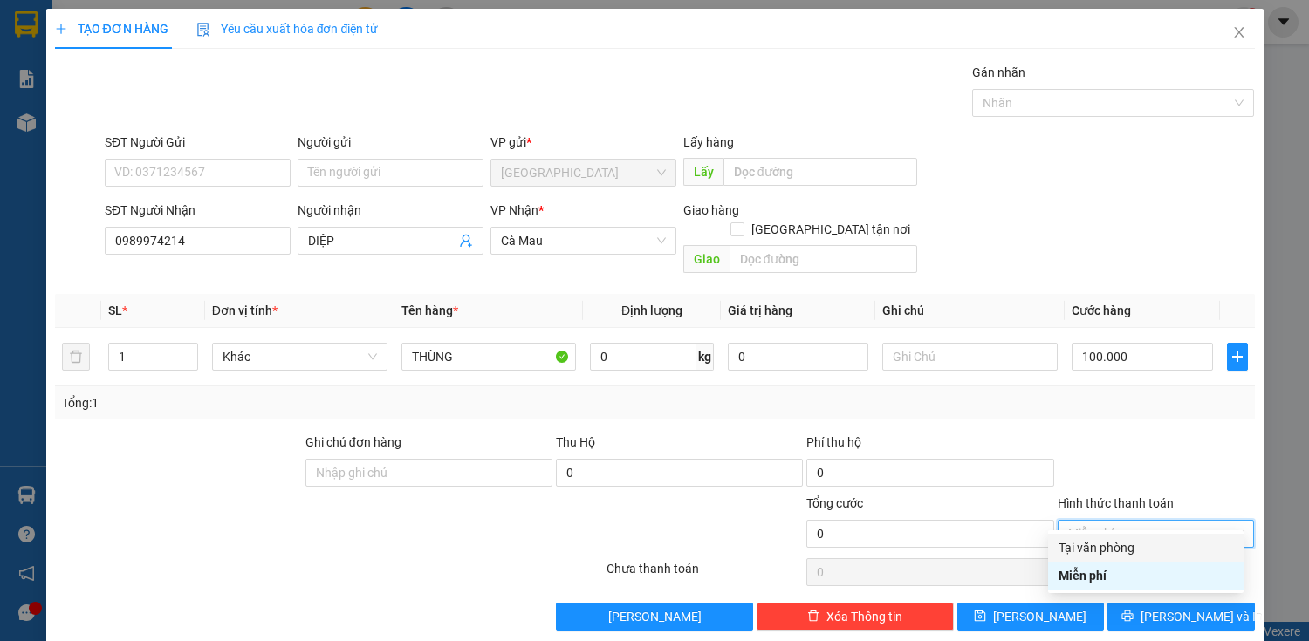
click at [1182, 541] on div "Tại văn phòng" at bounding box center [1145, 547] width 175 height 19
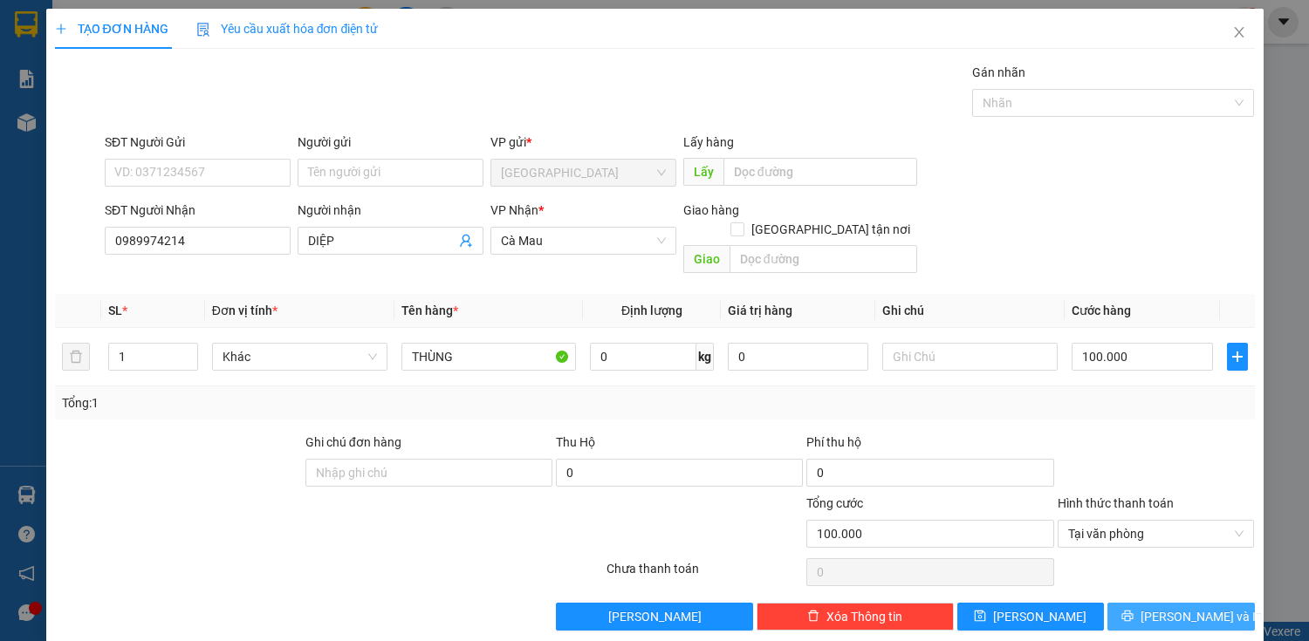
click at [1181, 607] on span "[PERSON_NAME] và In" at bounding box center [1201, 616] width 122 height 19
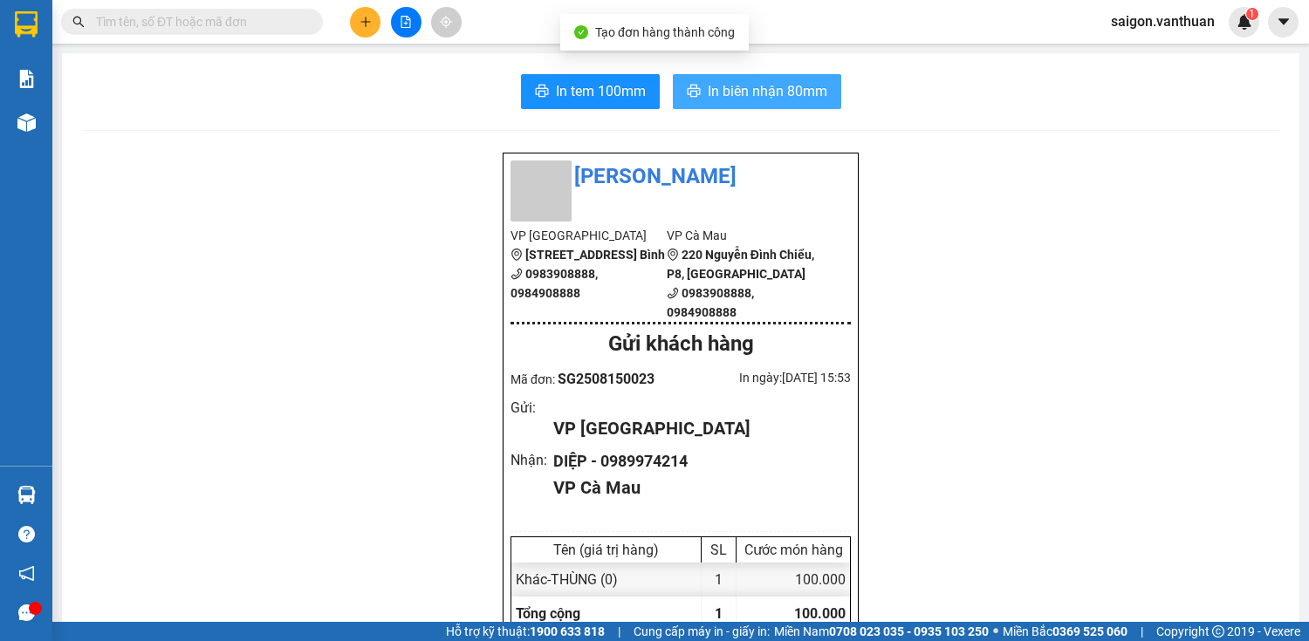
click at [727, 92] on span "In biên nhận 80mm" at bounding box center [768, 91] width 120 height 22
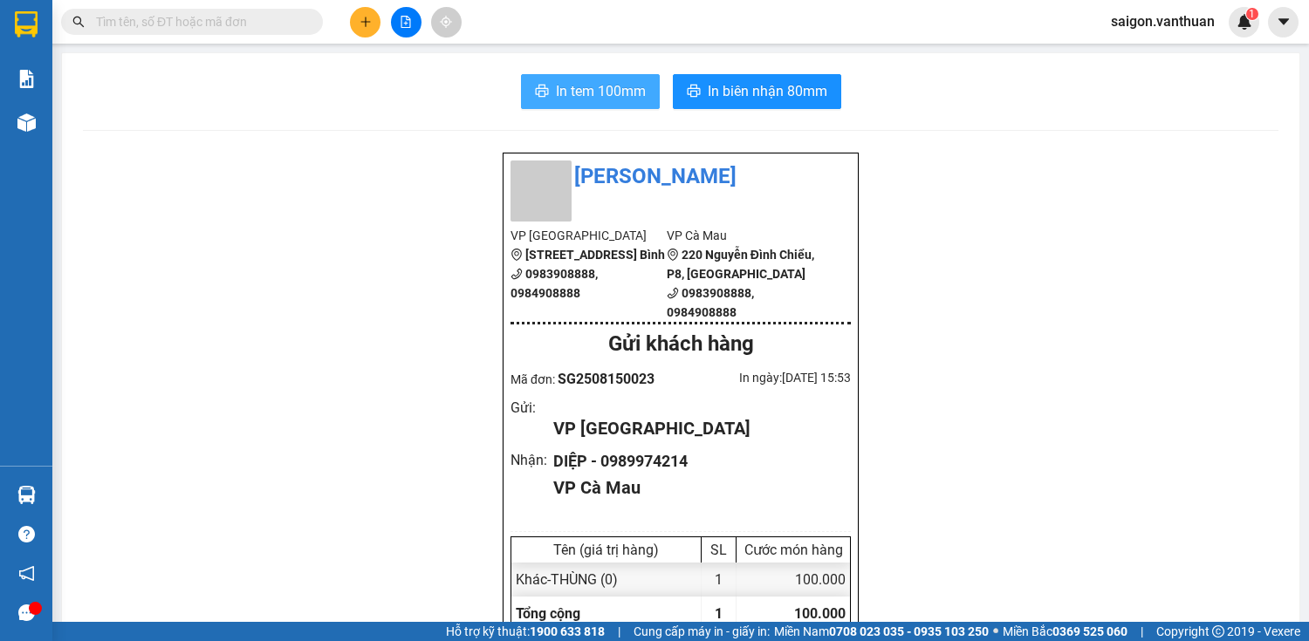
click at [599, 78] on button "In tem 100mm" at bounding box center [590, 91] width 139 height 35
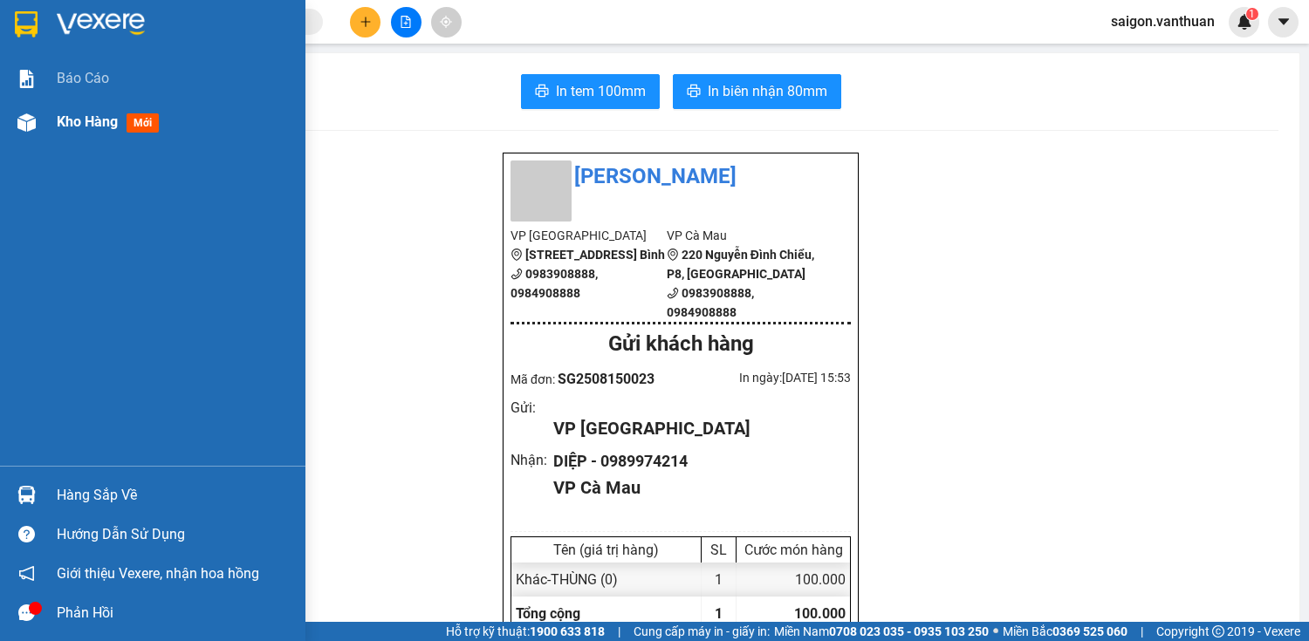
click at [48, 121] on div "Kho hàng mới" at bounding box center [152, 122] width 305 height 44
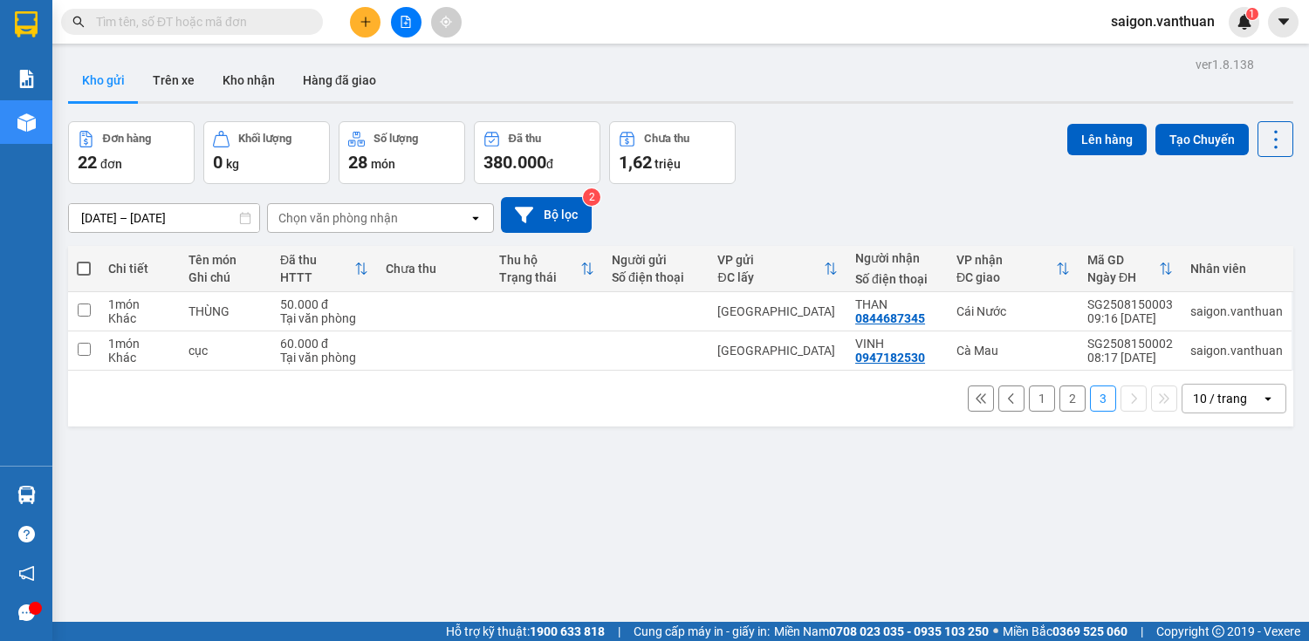
click at [1031, 386] on button "1" at bounding box center [1042, 399] width 26 height 26
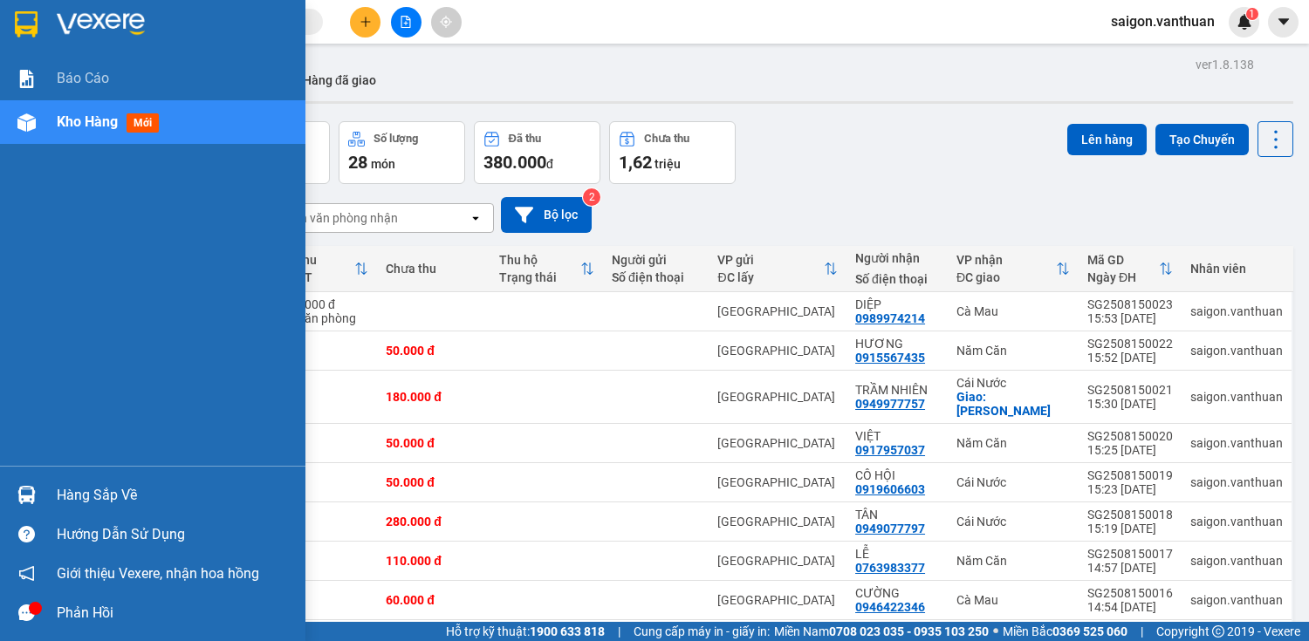
click at [42, 127] on div "Kho hàng mới" at bounding box center [152, 122] width 305 height 44
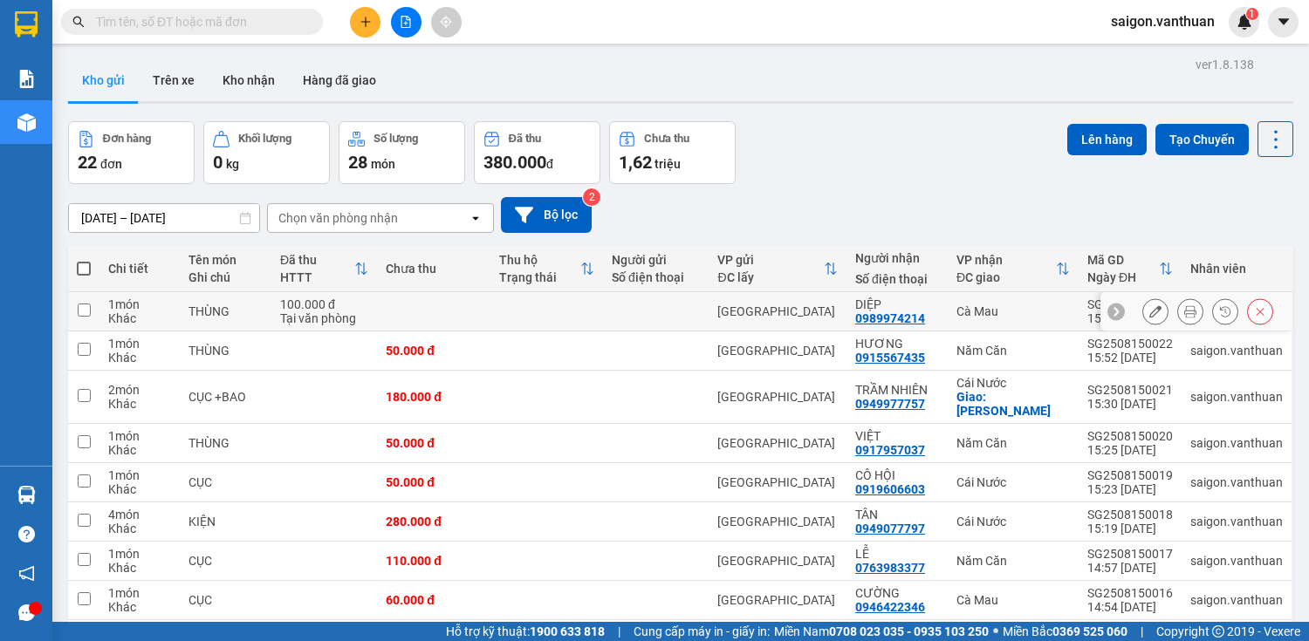
click at [1143, 314] on button at bounding box center [1155, 312] width 24 height 31
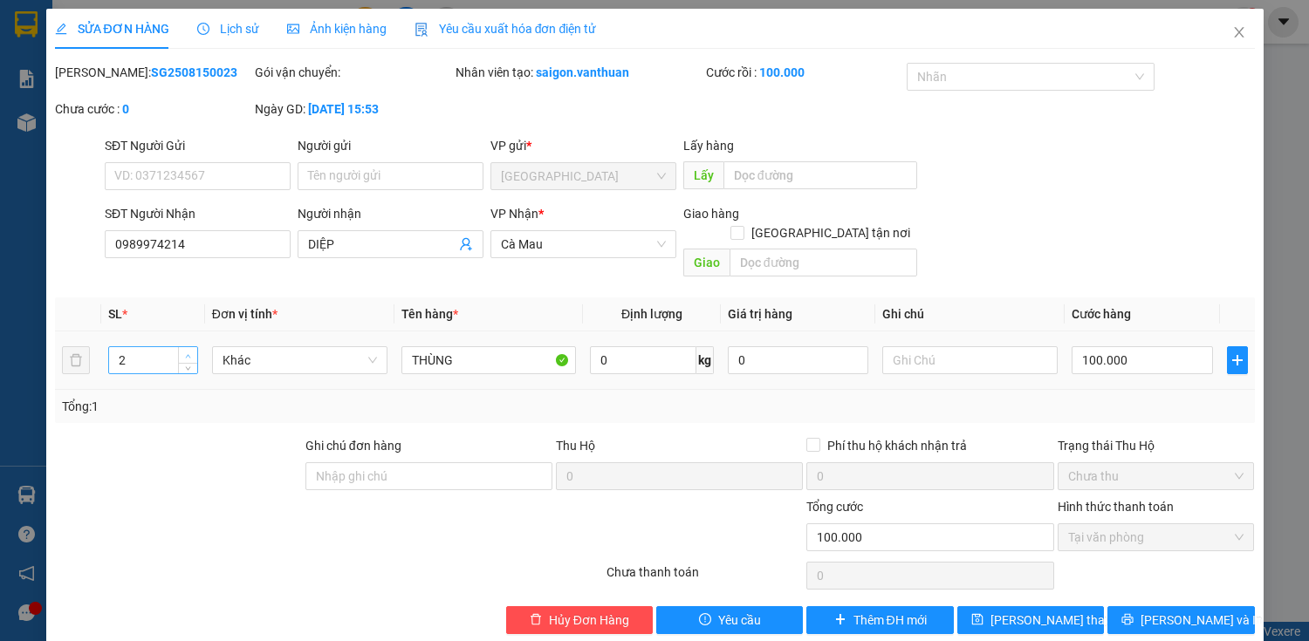
click at [183, 351] on span "up" at bounding box center [188, 356] width 10 height 10
click at [1172, 611] on span "[PERSON_NAME] và In" at bounding box center [1201, 620] width 122 height 19
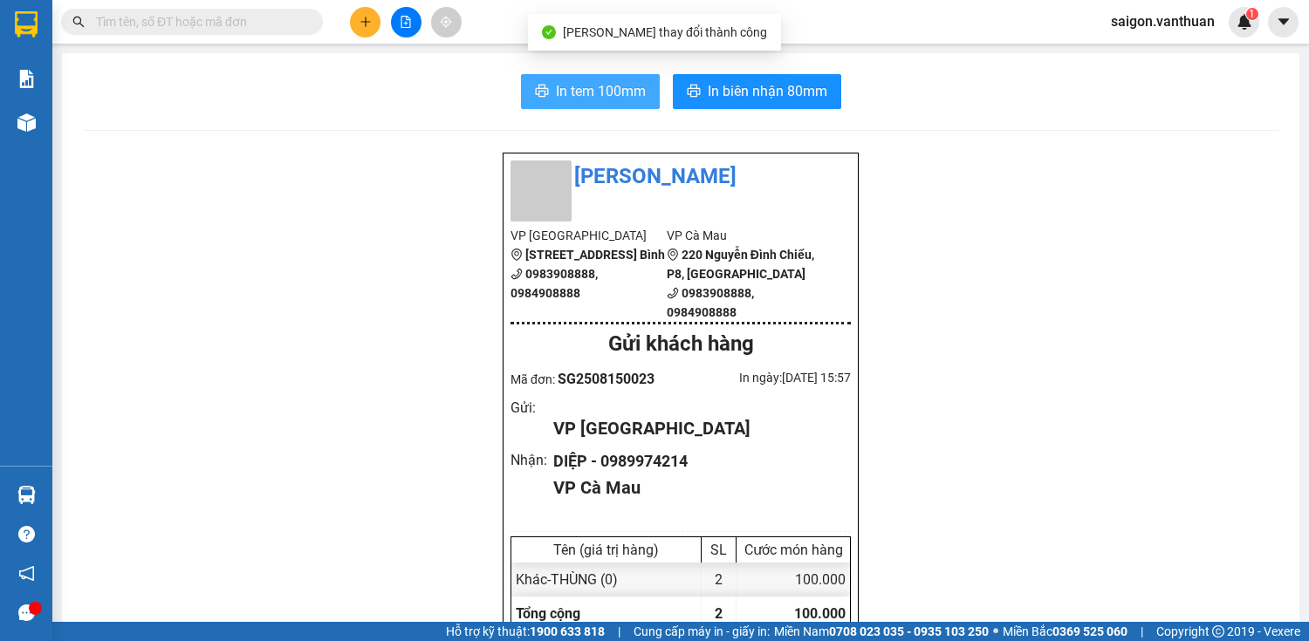
click at [599, 101] on span "In tem 100mm" at bounding box center [601, 91] width 90 height 22
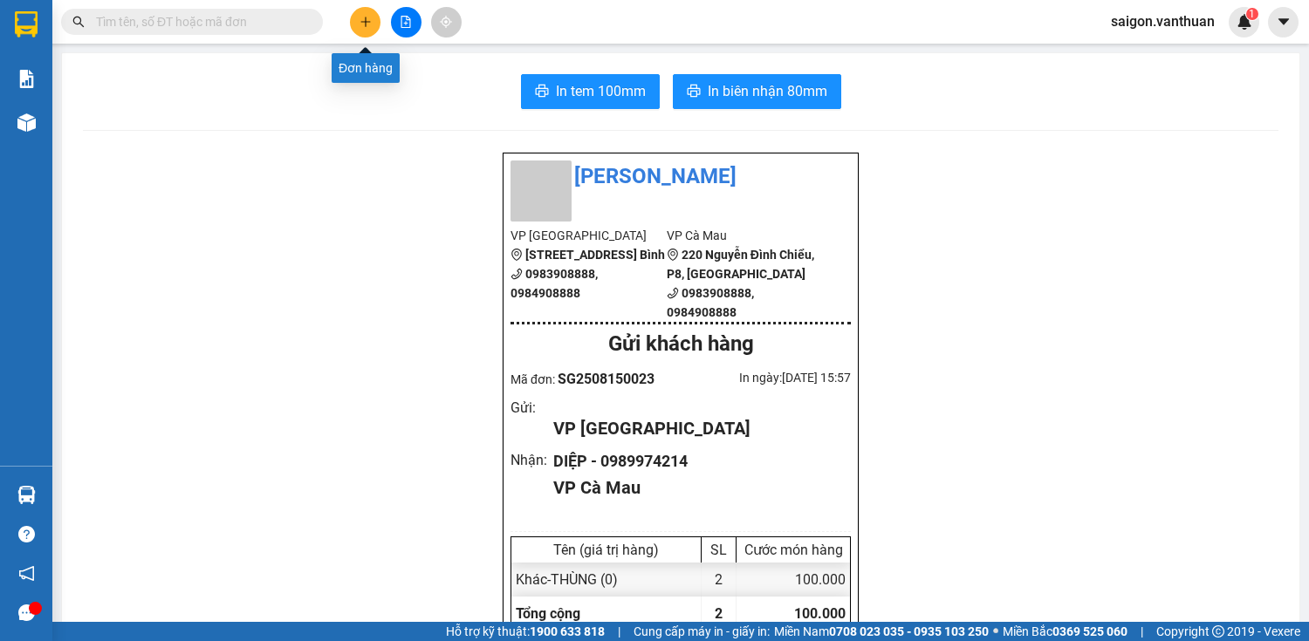
click at [369, 23] on icon "plus" at bounding box center [366, 22] width 12 height 12
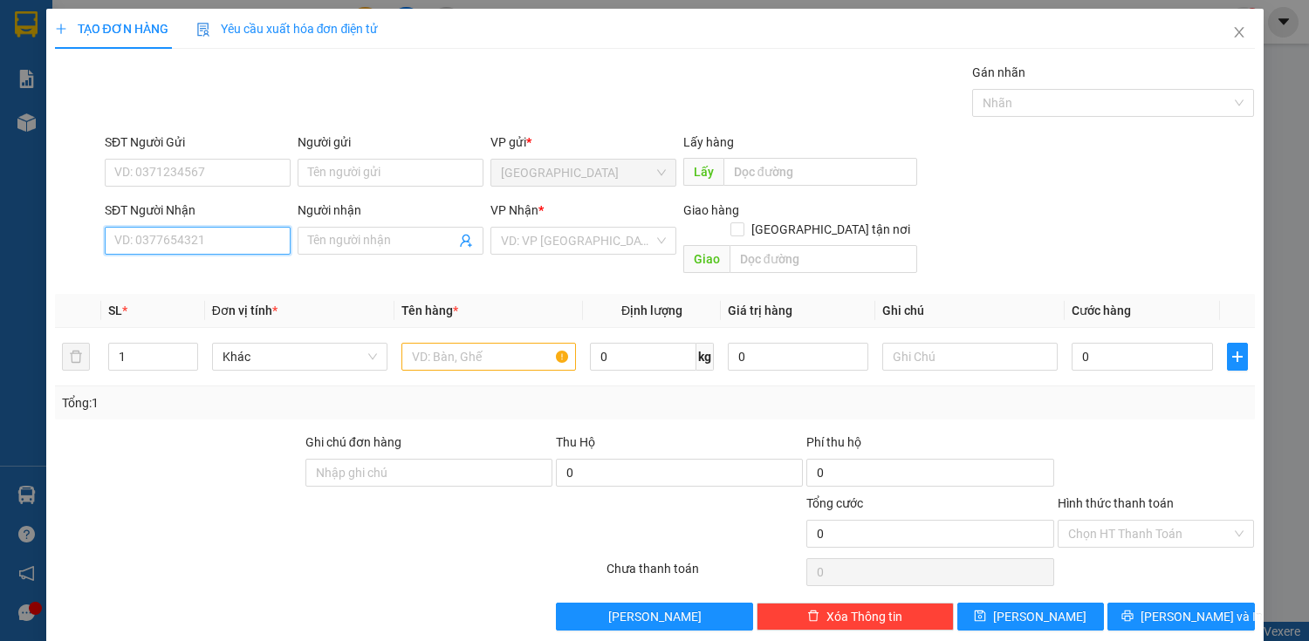
click at [258, 244] on input "SĐT Người Nhận" at bounding box center [198, 241] width 186 height 28
click at [237, 277] on div "0818967234 - KHƯƠNG" at bounding box center [195, 274] width 163 height 19
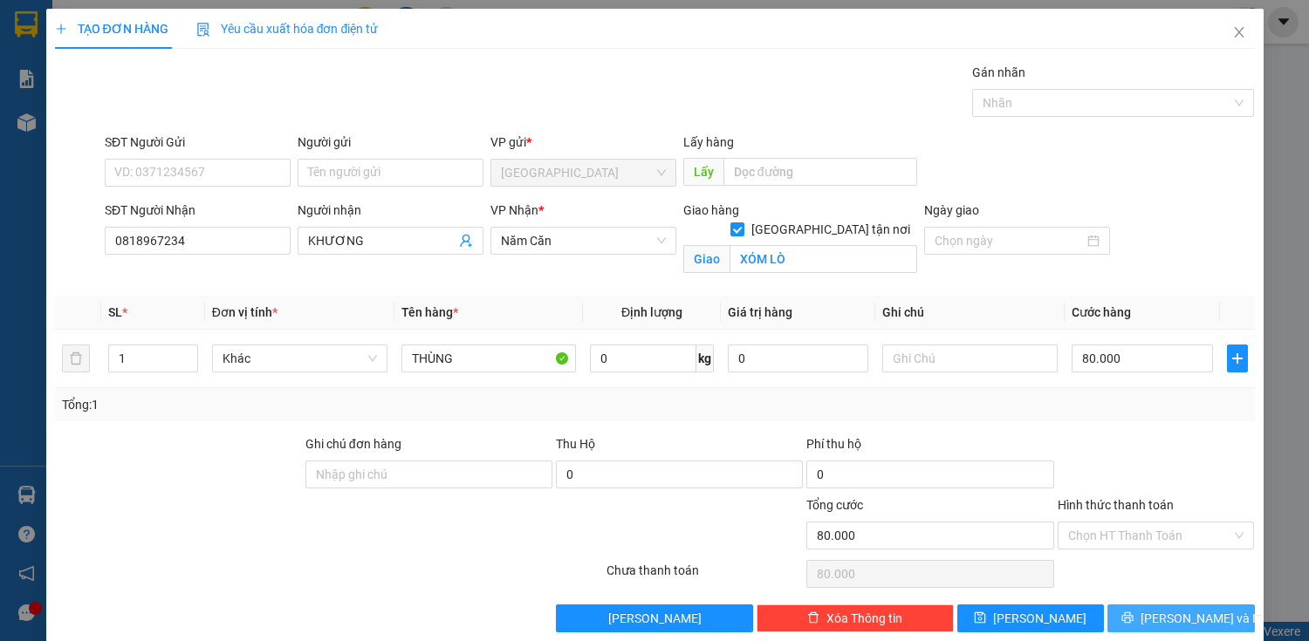
click at [1162, 617] on span "[PERSON_NAME] và In" at bounding box center [1201, 618] width 122 height 19
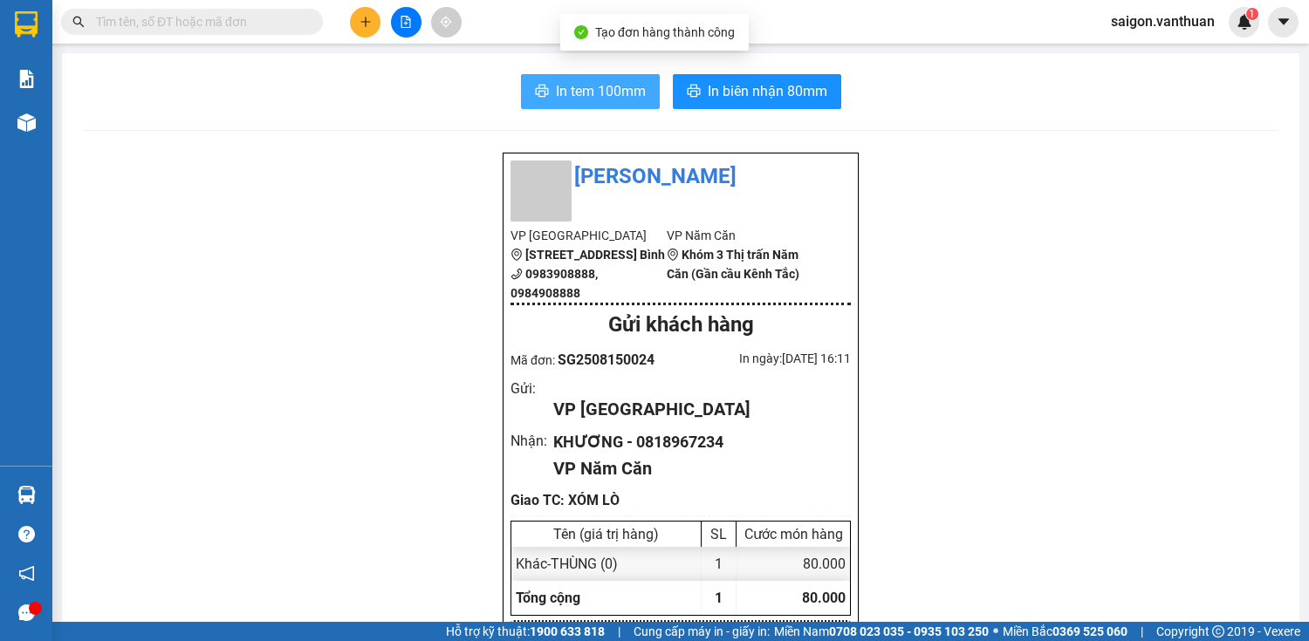
drag, startPoint x: 635, startPoint y: 77, endPoint x: 625, endPoint y: 120, distance: 44.0
click at [635, 78] on button "In tem 100mm" at bounding box center [590, 91] width 139 height 35
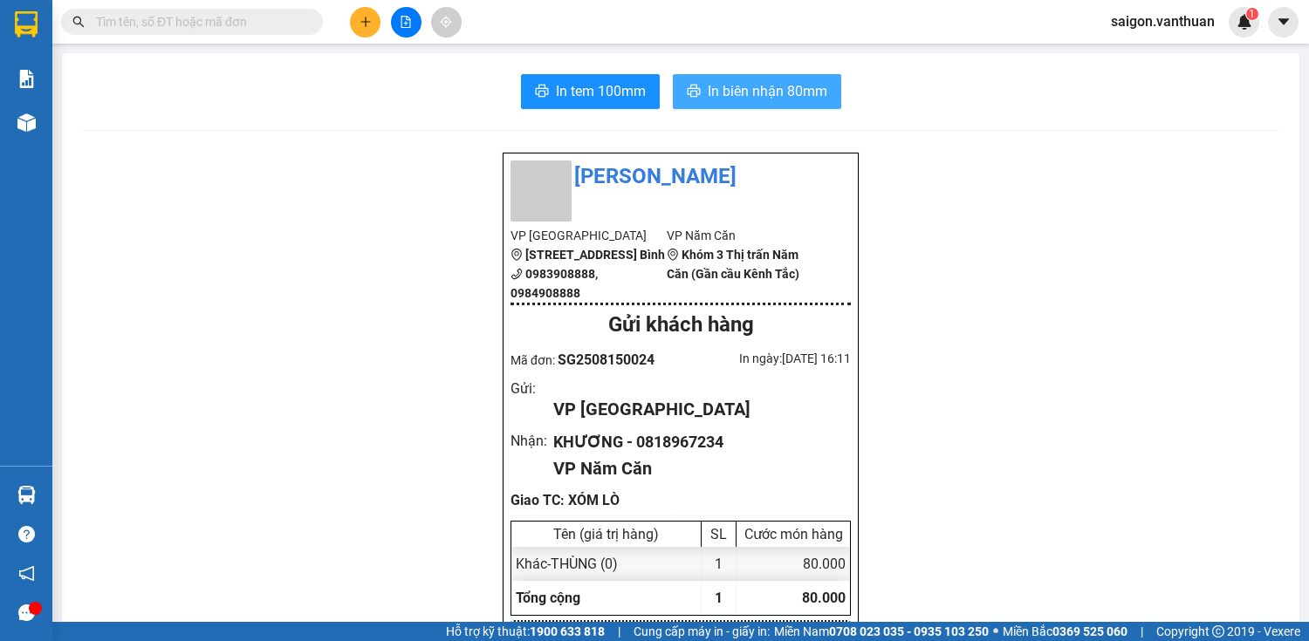
click at [777, 80] on span "In biên nhận 80mm" at bounding box center [768, 91] width 120 height 22
click at [38, 608] on div at bounding box center [35, 608] width 13 height 13
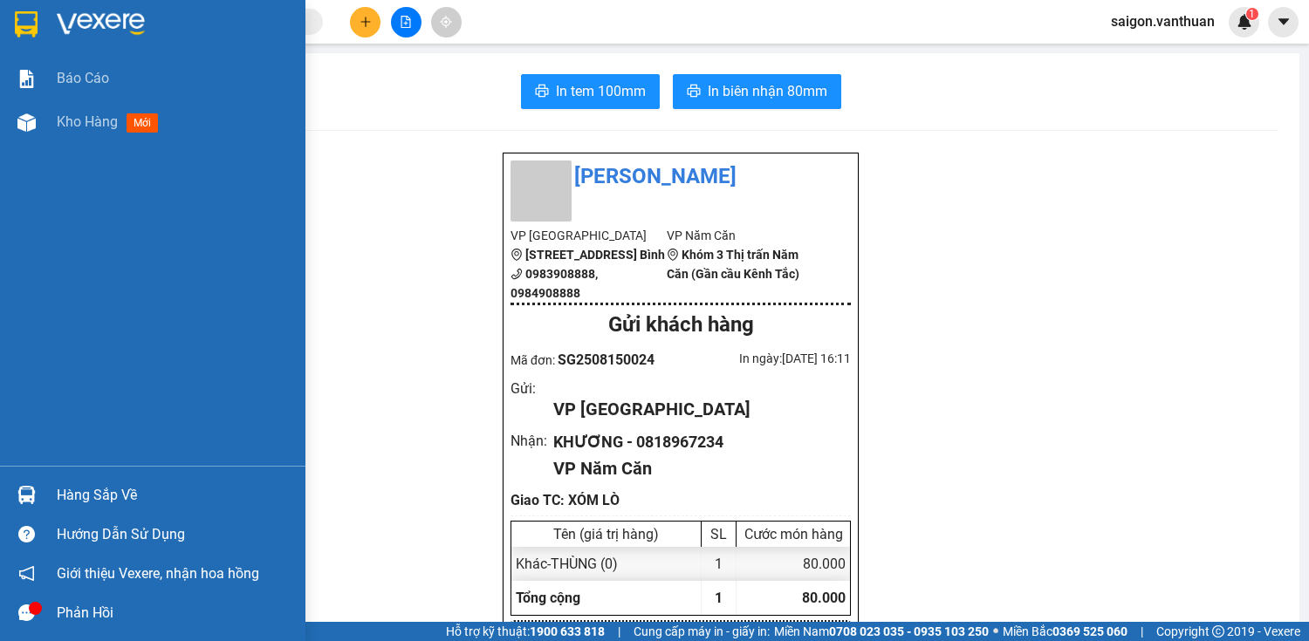
click at [26, 614] on icon "message" at bounding box center [26, 613] width 17 height 17
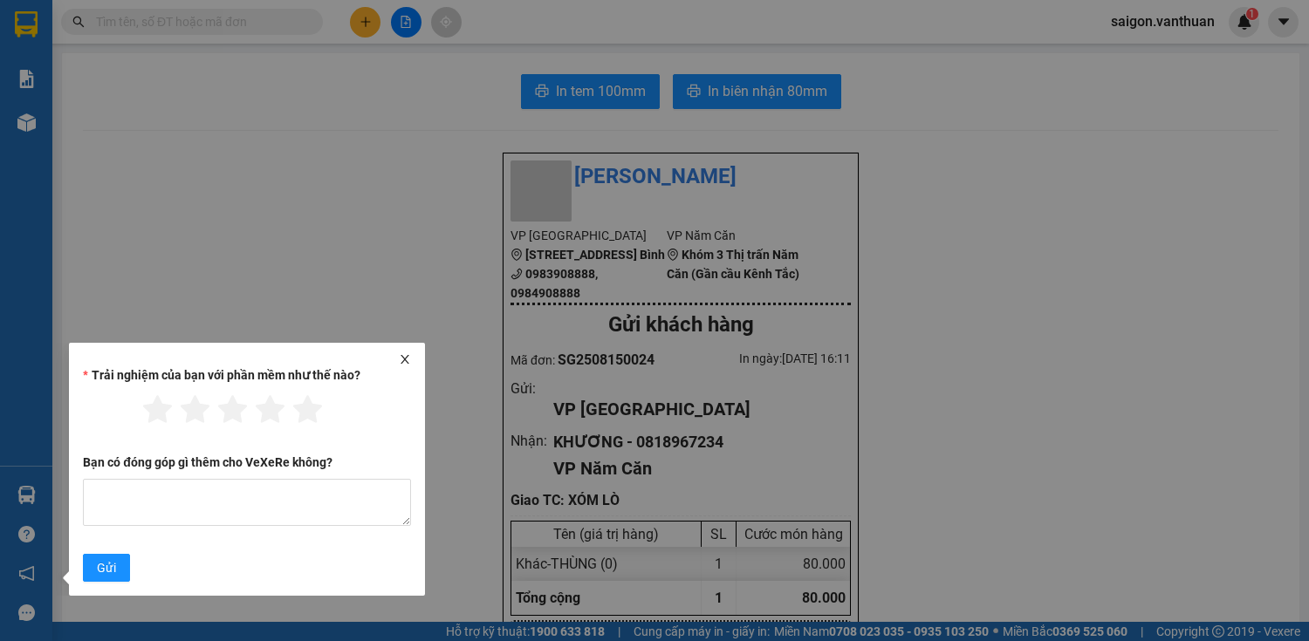
click at [402, 366] on div "Trải nghiệm của bạn với phần mềm như thế nào?" at bounding box center [247, 379] width 328 height 26
drag, startPoint x: 405, startPoint y: 355, endPoint x: 395, endPoint y: 359, distance: 10.2
click at [397, 356] on div at bounding box center [247, 359] width 342 height 12
click at [401, 360] on icon "close" at bounding box center [405, 359] width 12 height 12
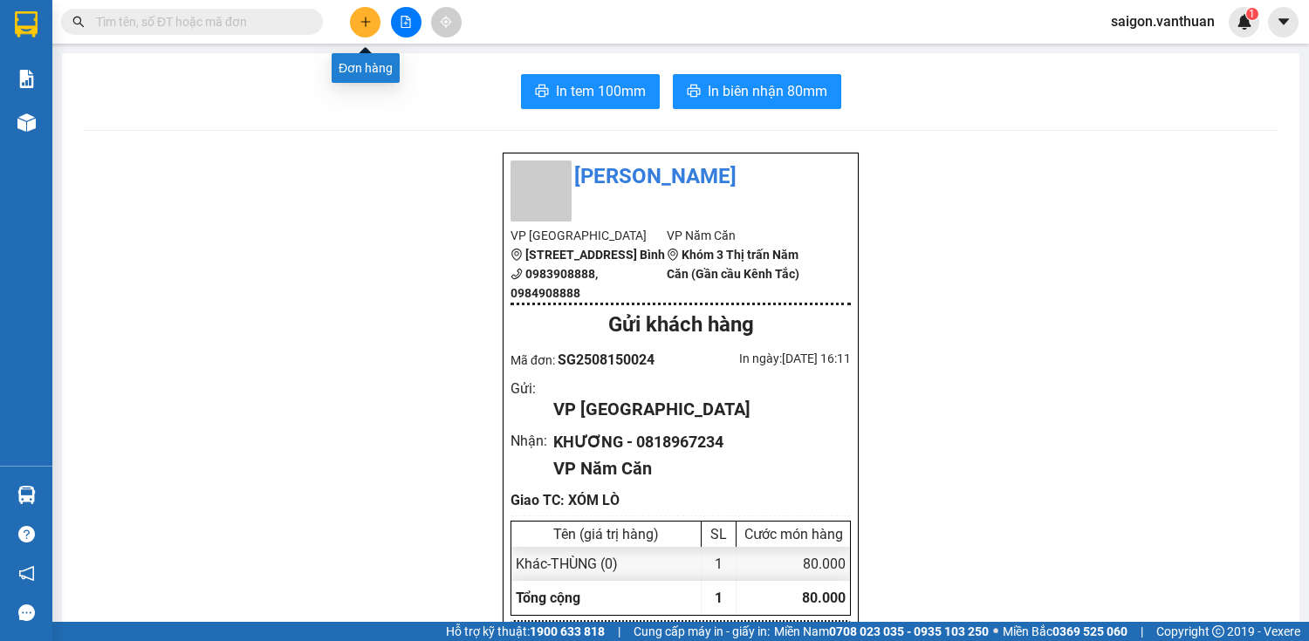
click at [360, 23] on icon "plus" at bounding box center [366, 22] width 12 height 12
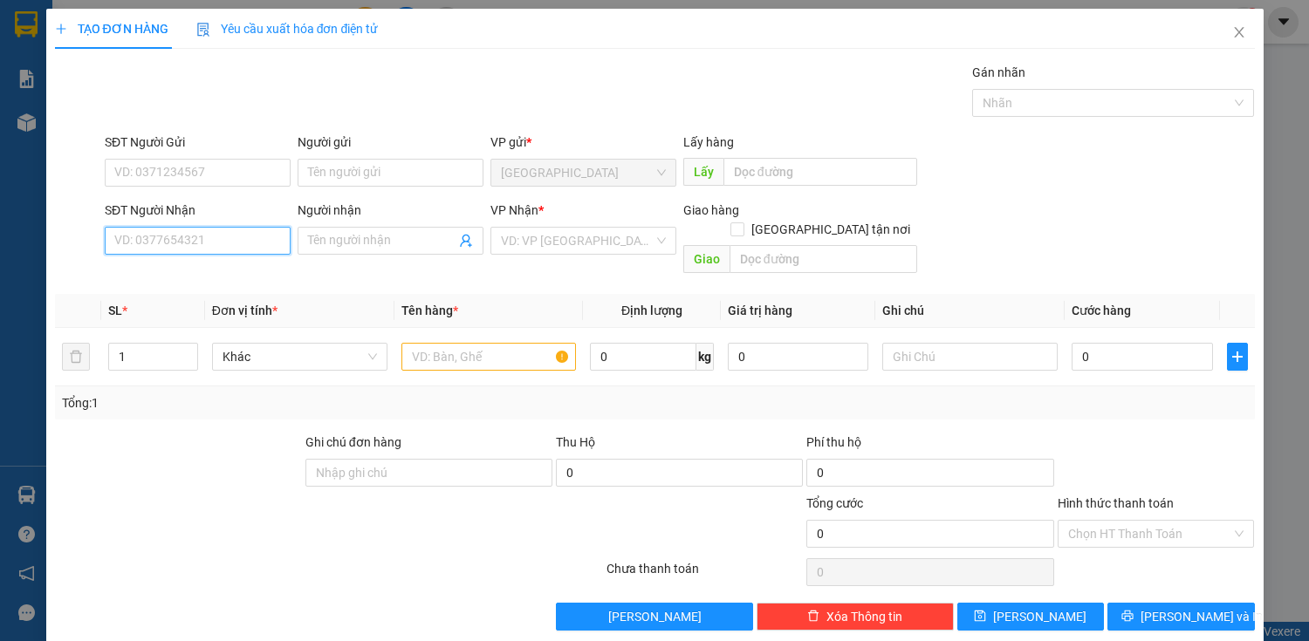
click at [207, 249] on input "SĐT Người Nhận" at bounding box center [198, 241] width 186 height 28
click at [168, 271] on div "0916227739 - THUY" at bounding box center [195, 274] width 163 height 19
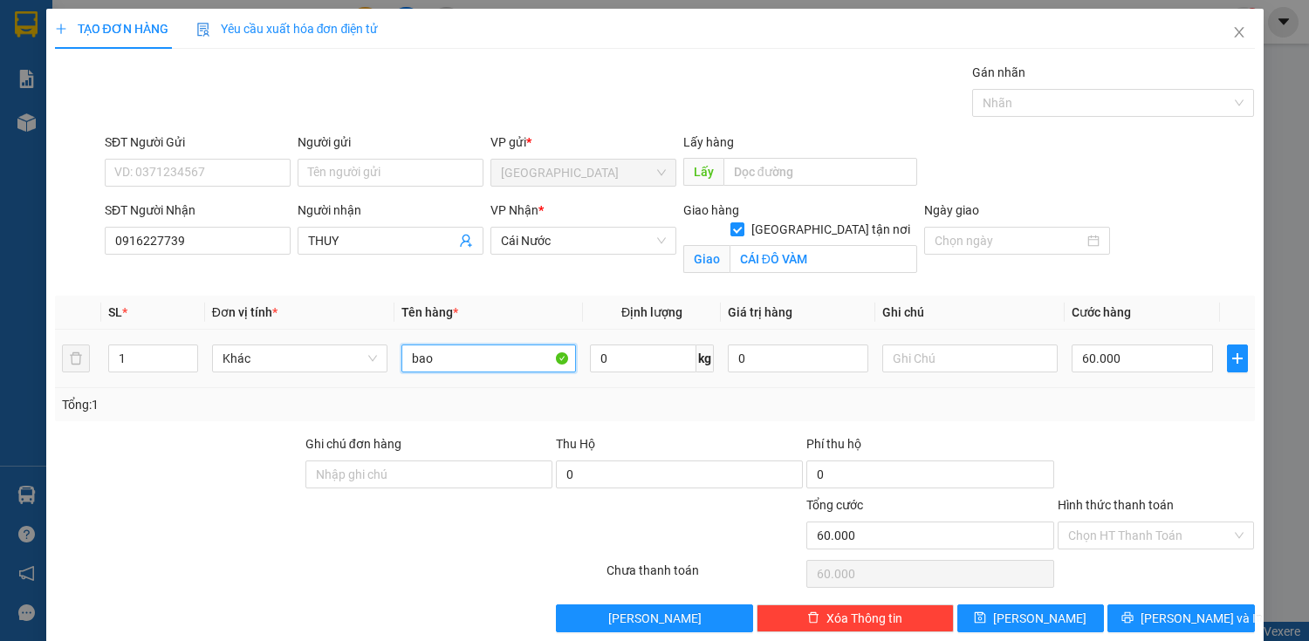
click at [468, 356] on input "bao" at bounding box center [488, 359] width 175 height 28
click at [1103, 359] on input "60.000" at bounding box center [1142, 359] width 140 height 28
click at [1149, 607] on button "[PERSON_NAME] và In" at bounding box center [1180, 619] width 147 height 28
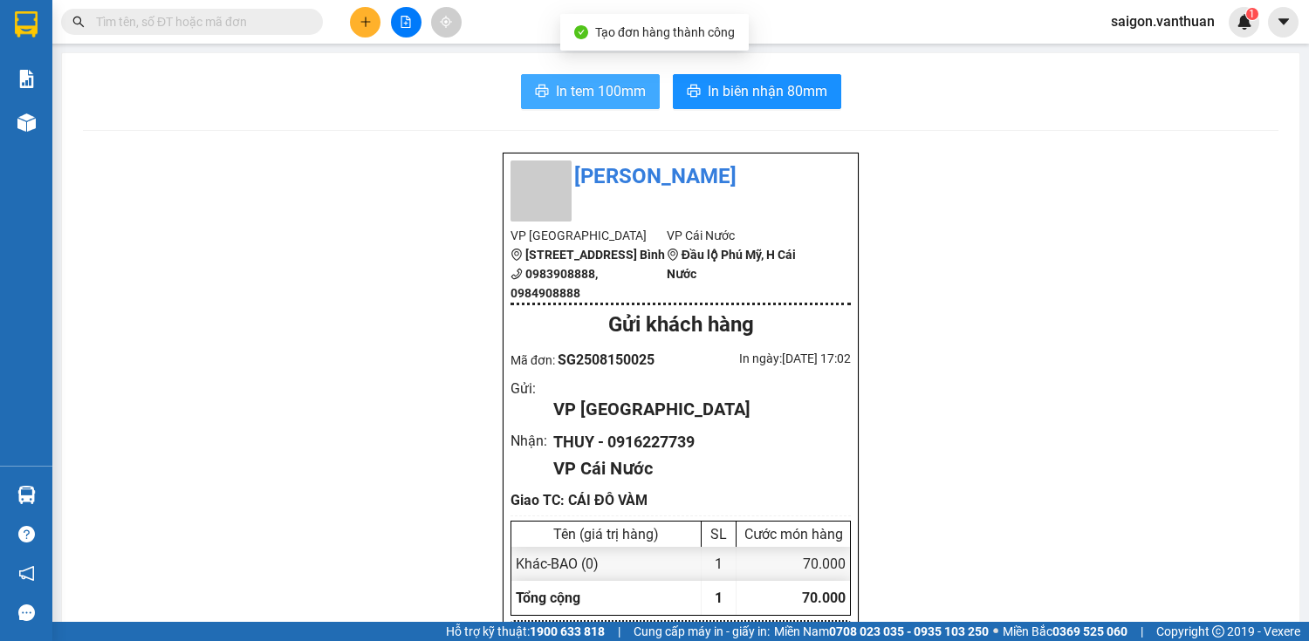
click at [632, 83] on span "In tem 100mm" at bounding box center [601, 91] width 90 height 22
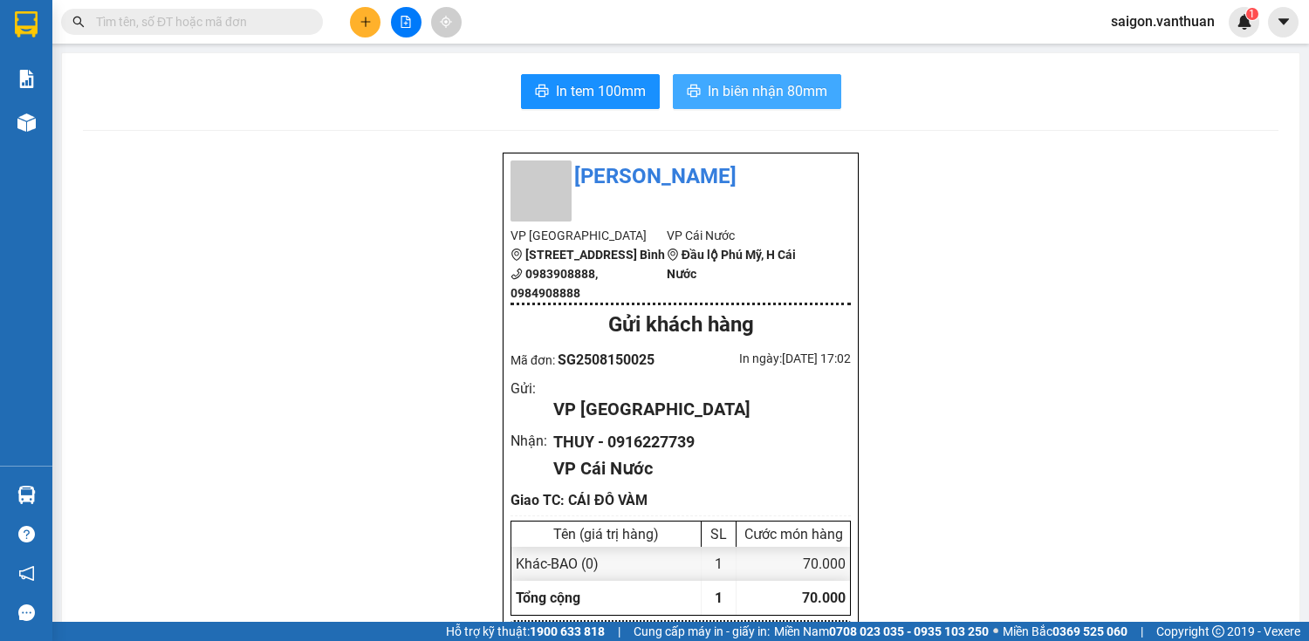
click at [771, 76] on button "In biên nhận 80mm" at bounding box center [757, 91] width 168 height 35
click at [780, 88] on span "In biên nhận 80mm" at bounding box center [768, 91] width 120 height 22
click at [366, 26] on icon "plus" at bounding box center [365, 22] width 1 height 10
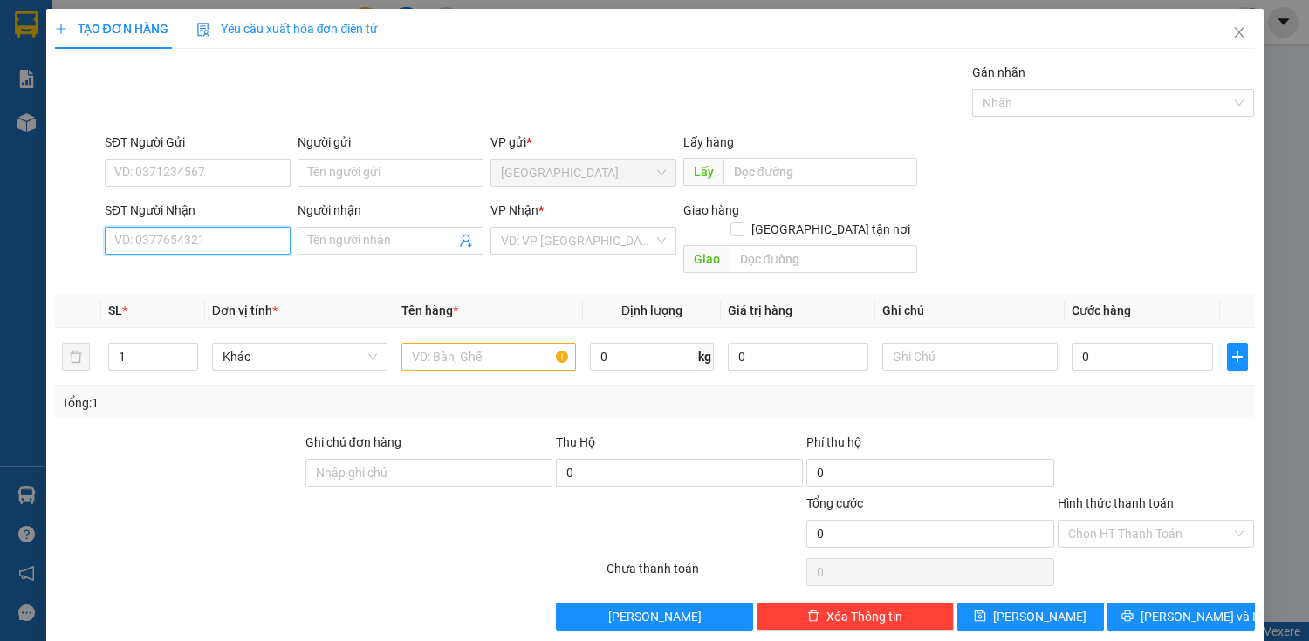
click at [282, 244] on input "SĐT Người Nhận" at bounding box center [198, 241] width 186 height 28
click at [156, 271] on div "0947139185 - NGỌC" at bounding box center [195, 274] width 163 height 19
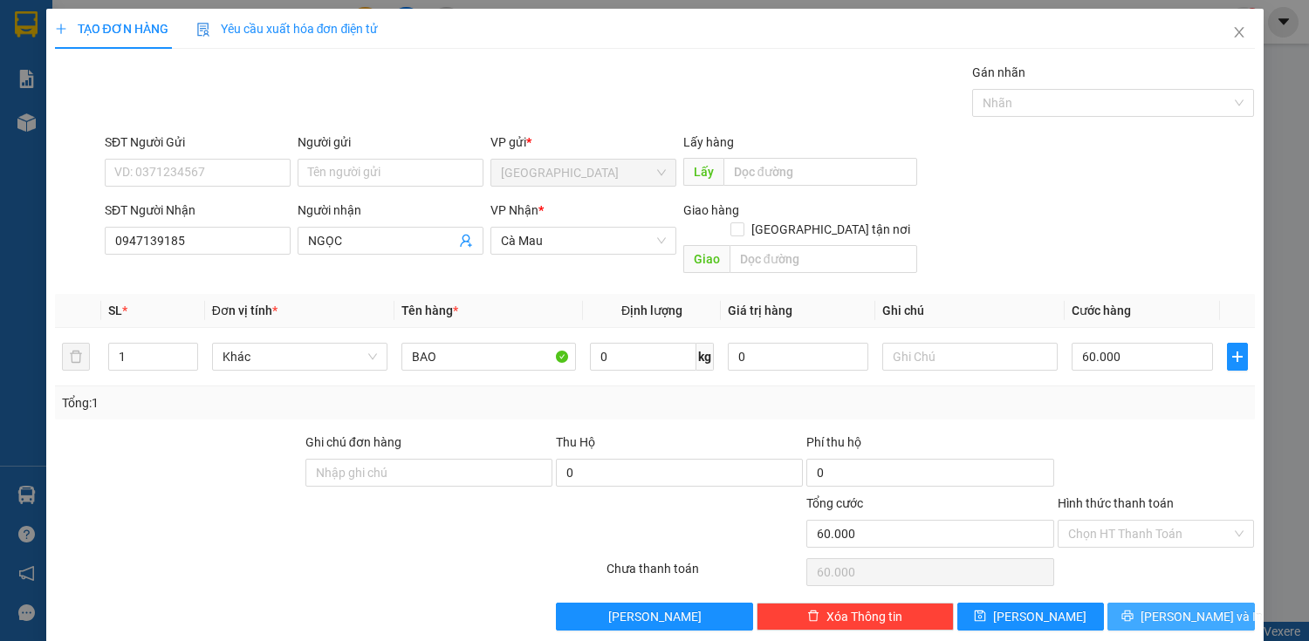
drag, startPoint x: 1166, startPoint y: 599, endPoint x: 1123, endPoint y: 539, distance: 73.1
click at [1167, 607] on span "[PERSON_NAME] và In" at bounding box center [1201, 616] width 122 height 19
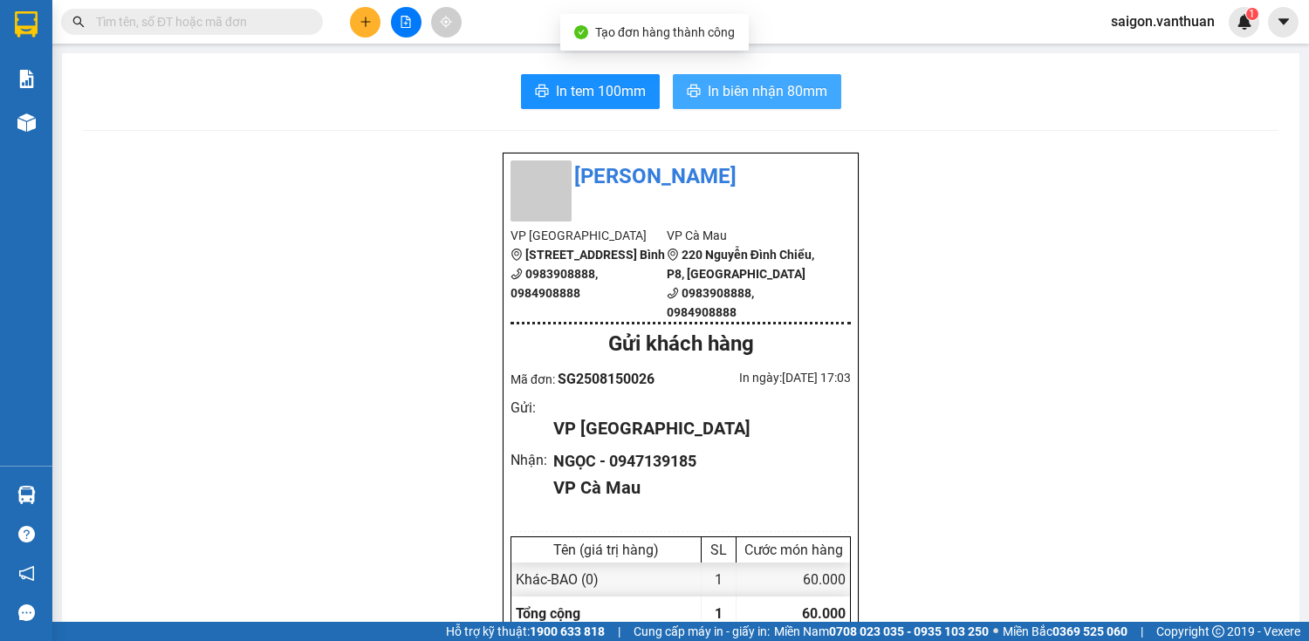
click at [791, 91] on span "In biên nhận 80mm" at bounding box center [768, 91] width 120 height 22
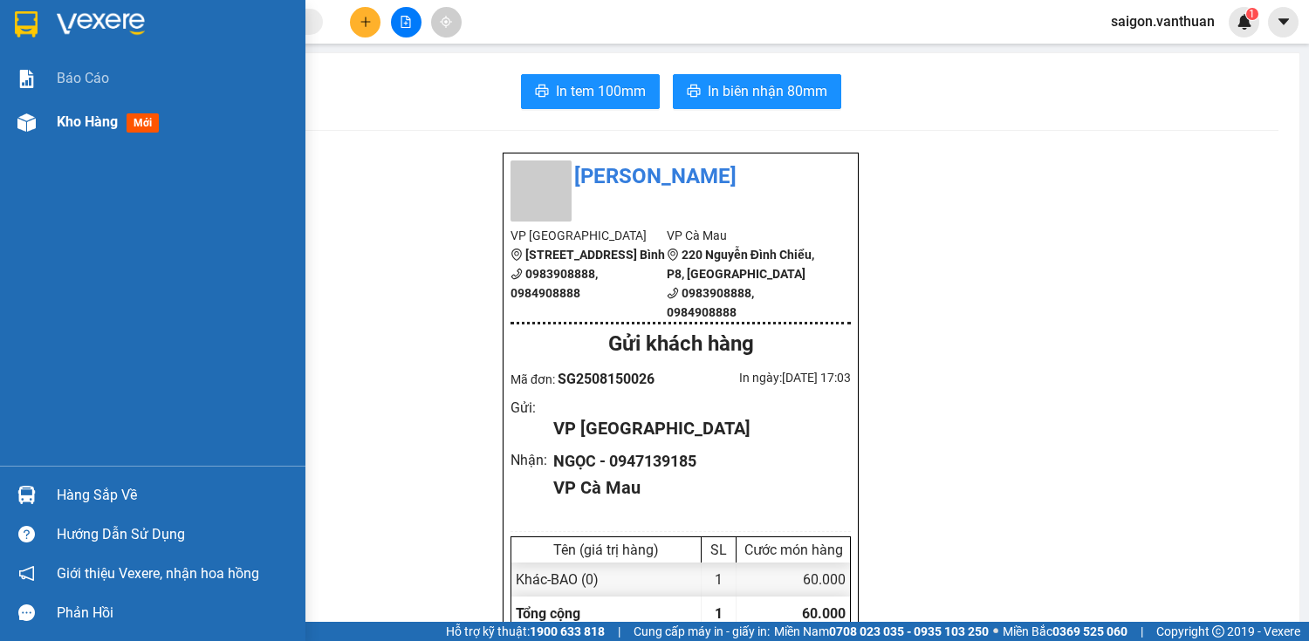
click at [26, 115] on img at bounding box center [26, 122] width 18 height 18
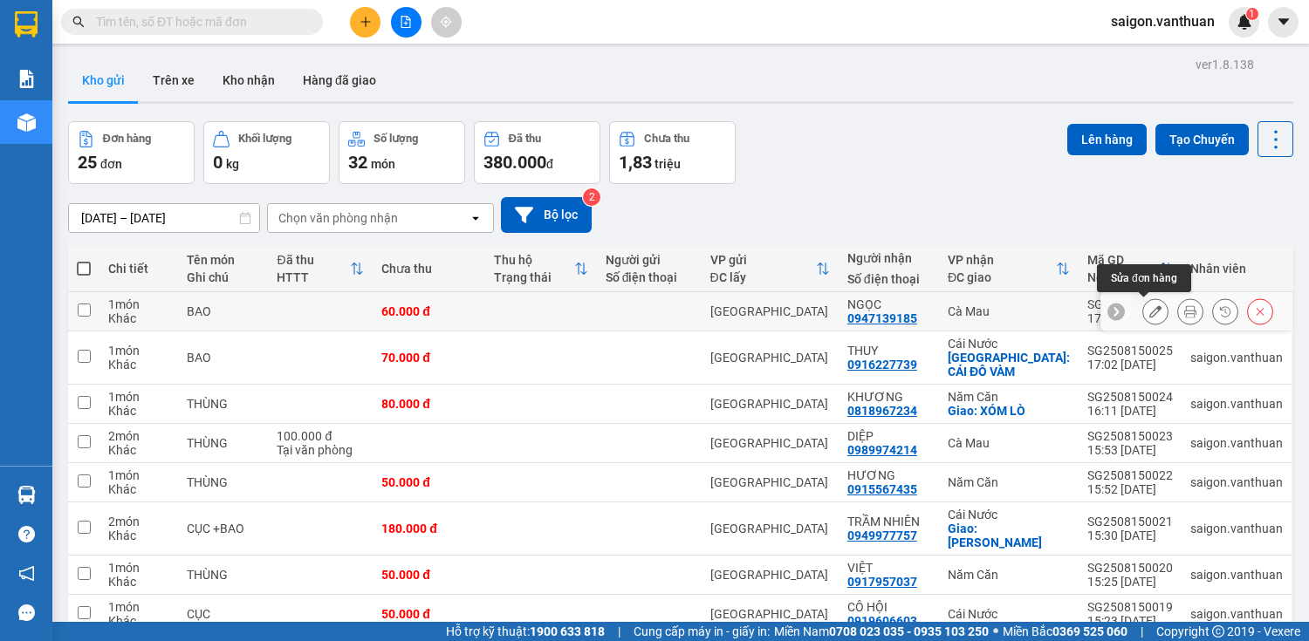
click at [1143, 307] on button at bounding box center [1155, 312] width 24 height 31
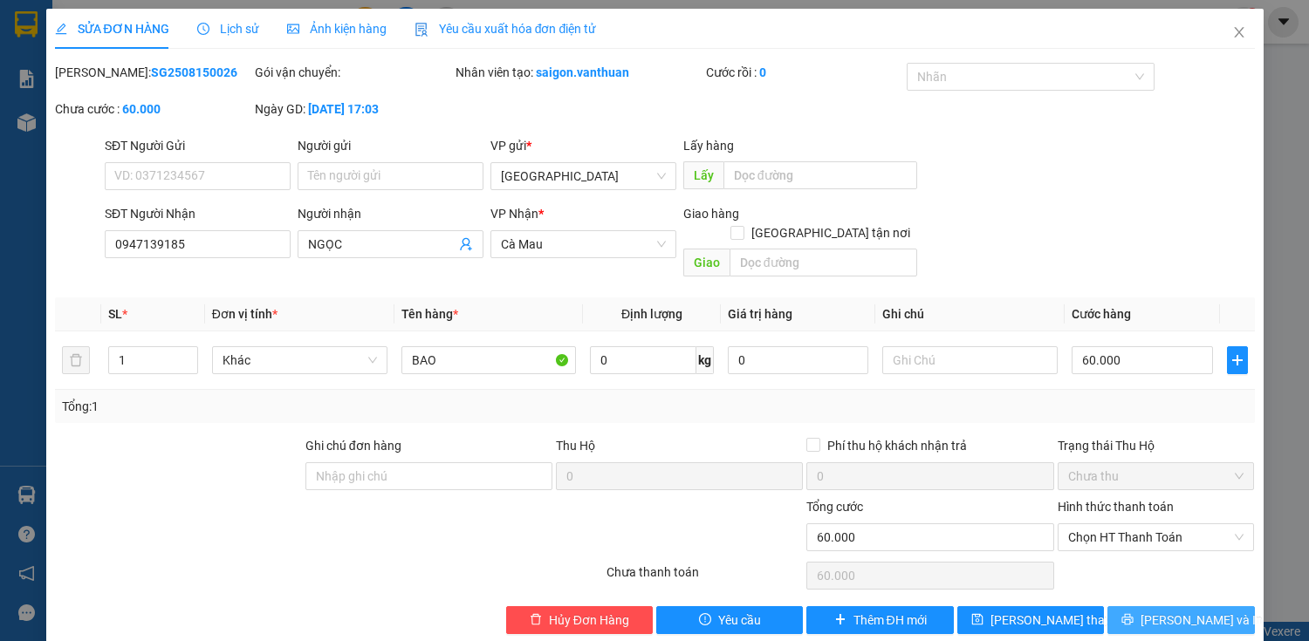
drag, startPoint x: 1174, startPoint y: 601, endPoint x: 1171, endPoint y: 575, distance: 26.4
click at [1174, 611] on span "[PERSON_NAME] và In" at bounding box center [1201, 620] width 122 height 19
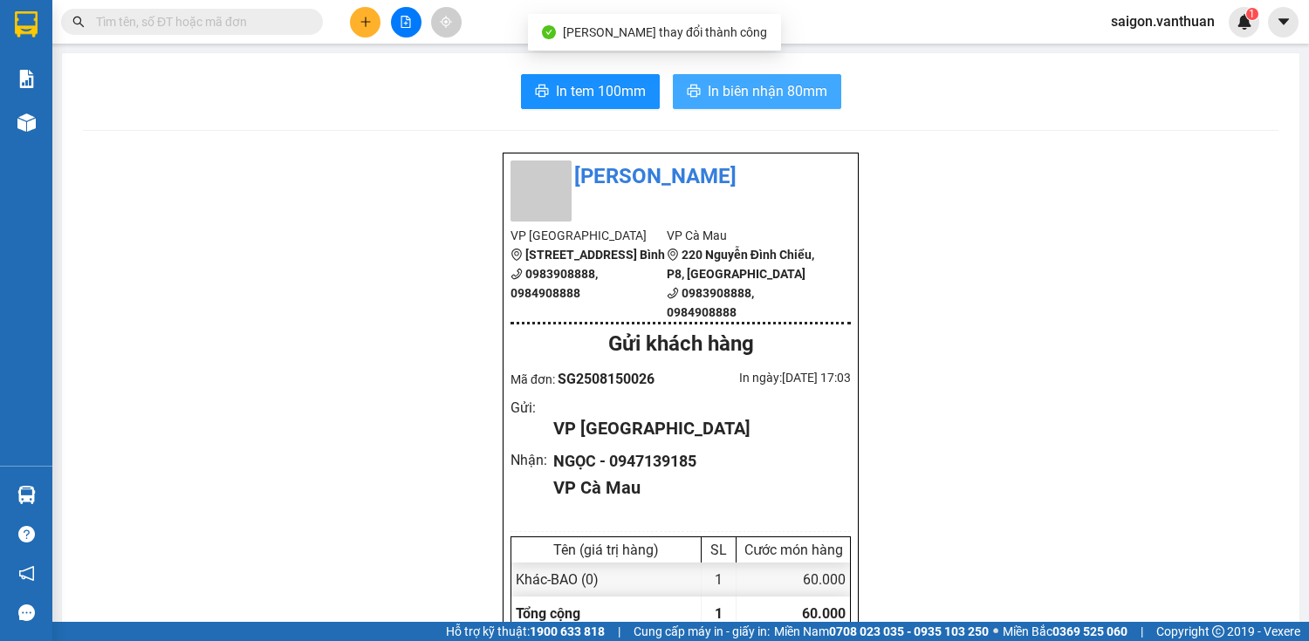
click at [677, 93] on button "In biên nhận 80mm" at bounding box center [757, 91] width 168 height 35
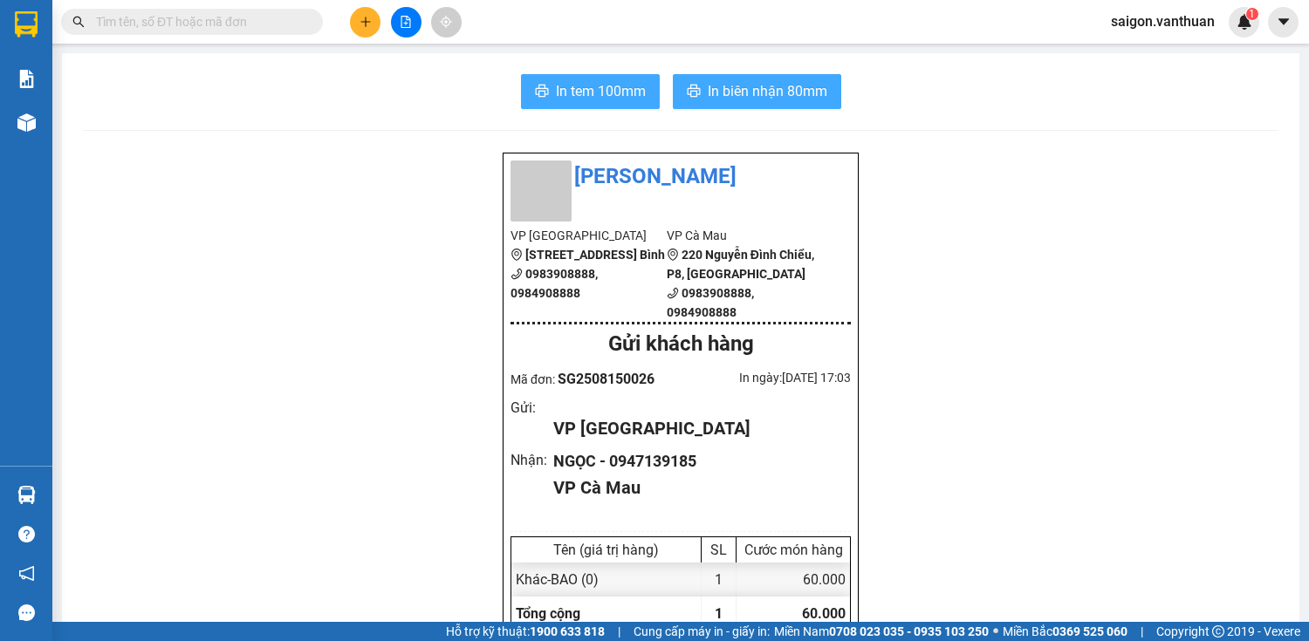
click at [616, 96] on span "In tem 100mm" at bounding box center [601, 91] width 90 height 22
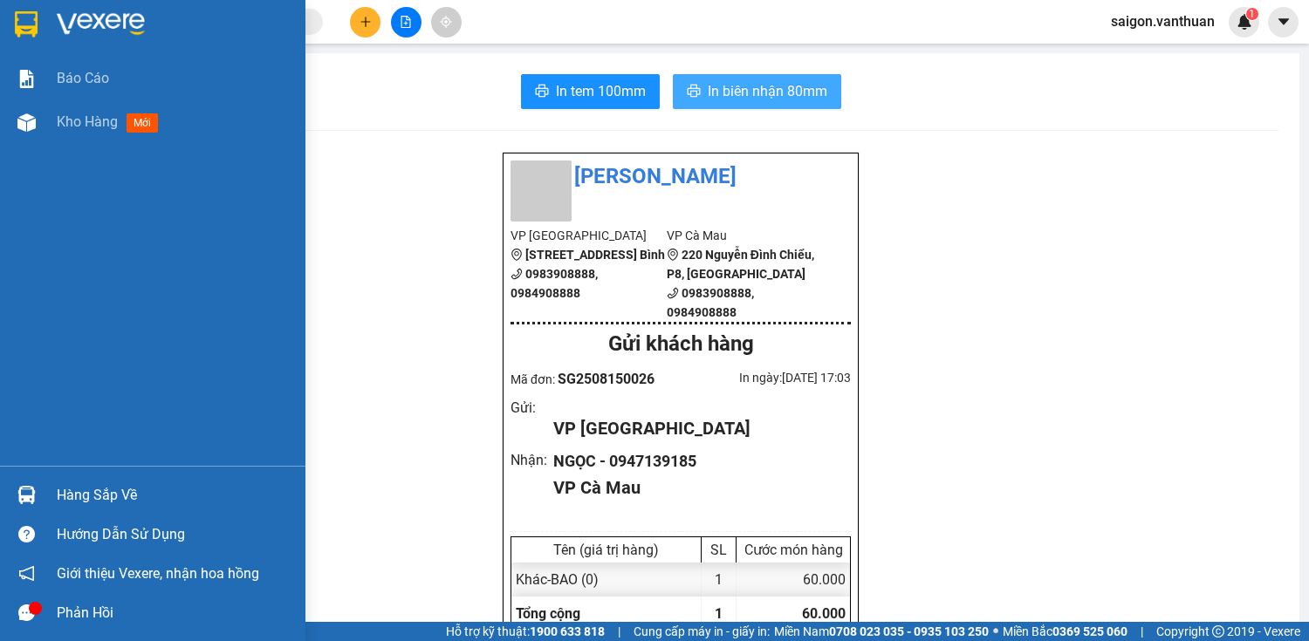
click at [28, 147] on div "Báo cáo Kho hàng mới" at bounding box center [152, 261] width 305 height 409
click at [34, 137] on div "Kho hàng mới" at bounding box center [152, 122] width 305 height 44
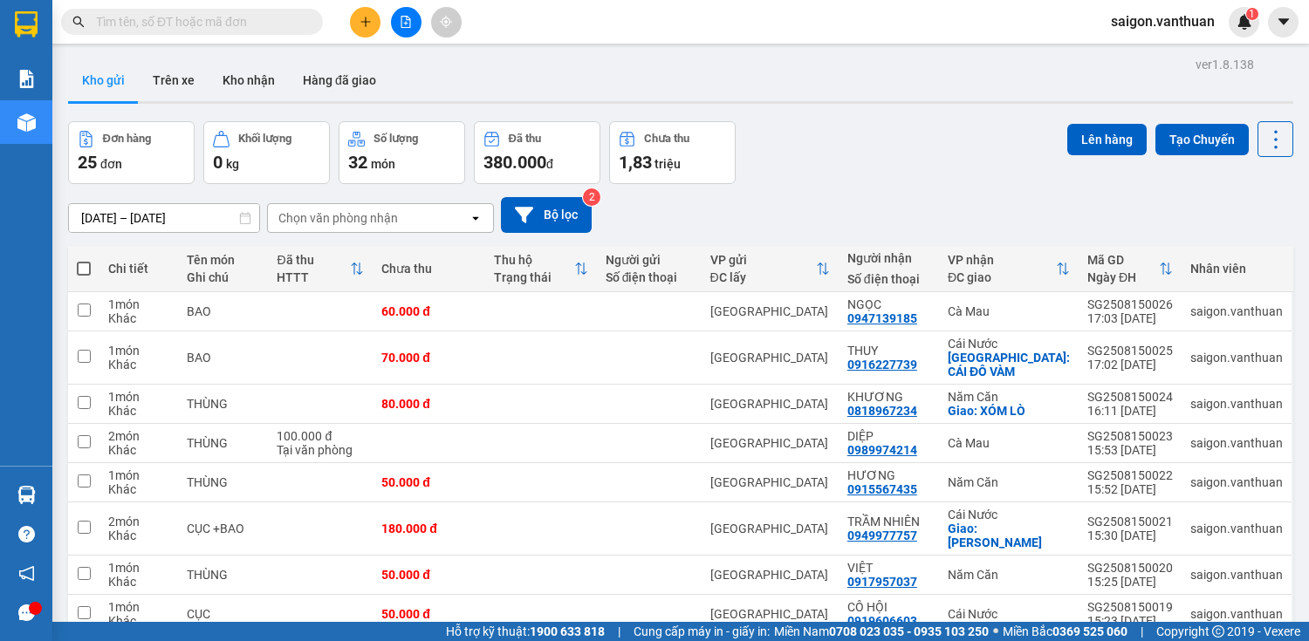
click at [84, 265] on span at bounding box center [84, 269] width 14 height 14
click at [84, 260] on input "checkbox" at bounding box center [84, 260] width 0 height 0
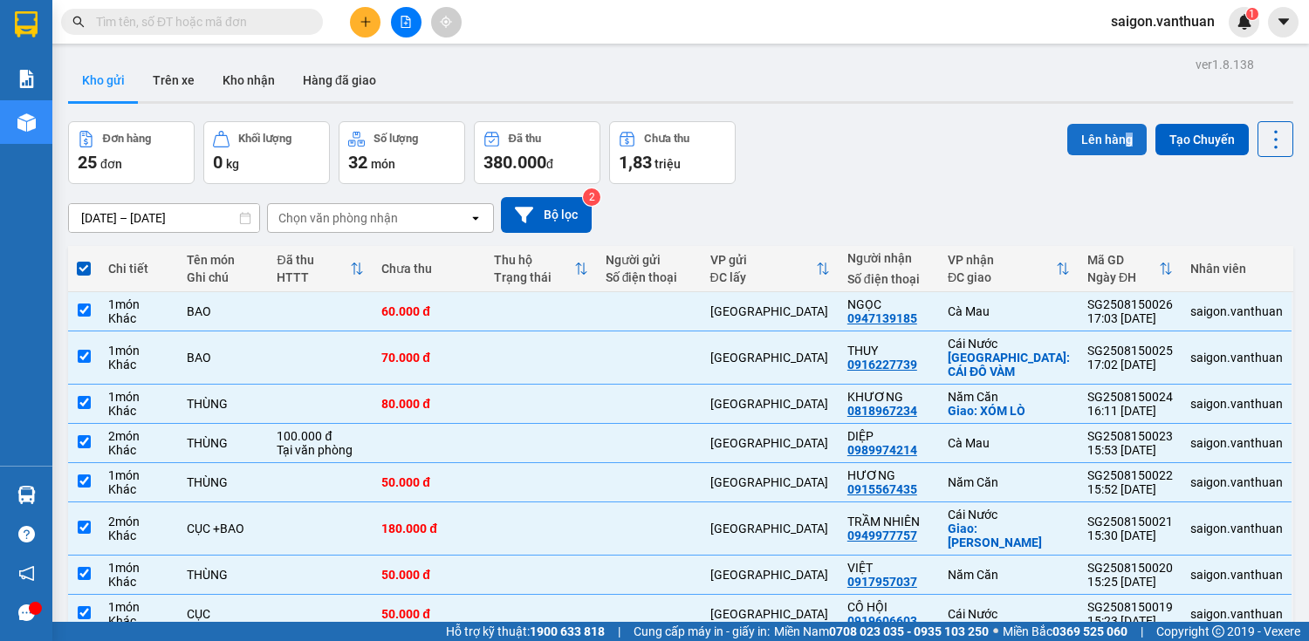
click at [1119, 125] on div "Lên hàng Tạo Chuyến" at bounding box center [1180, 139] width 226 height 36
click at [1115, 134] on button "Lên hàng" at bounding box center [1106, 139] width 79 height 31
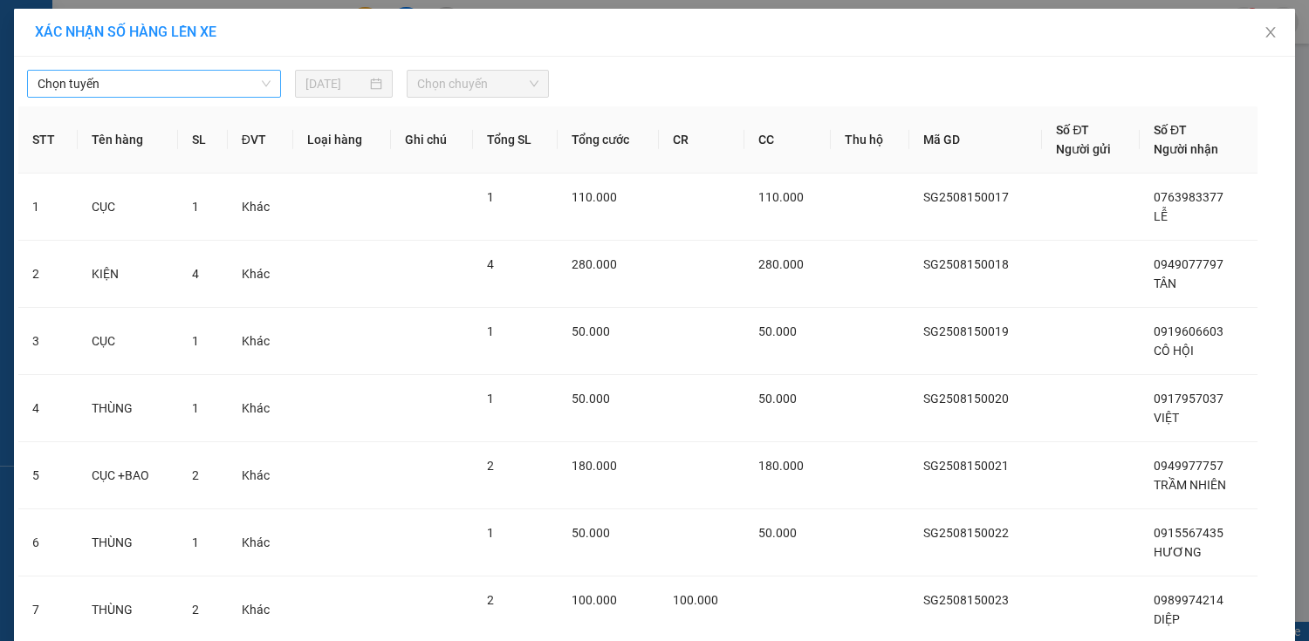
click at [116, 79] on span "Chọn tuyến" at bounding box center [154, 84] width 233 height 26
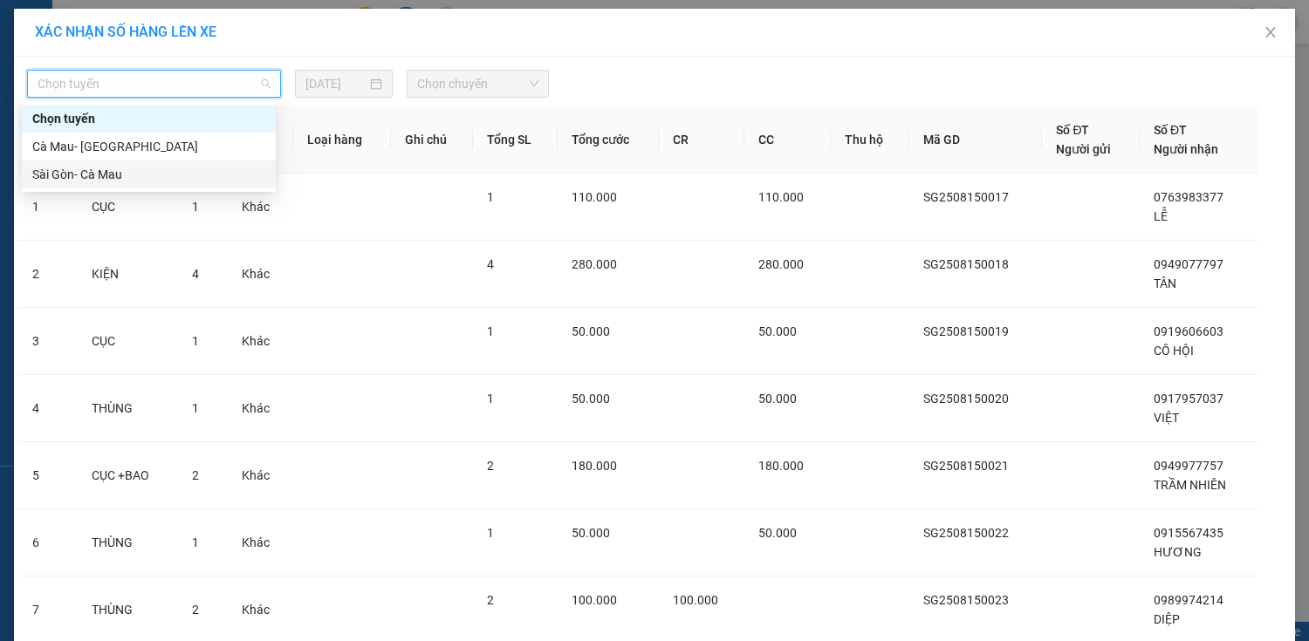
click at [98, 173] on div "Sài Gòn- Cà Mau" at bounding box center [148, 174] width 233 height 19
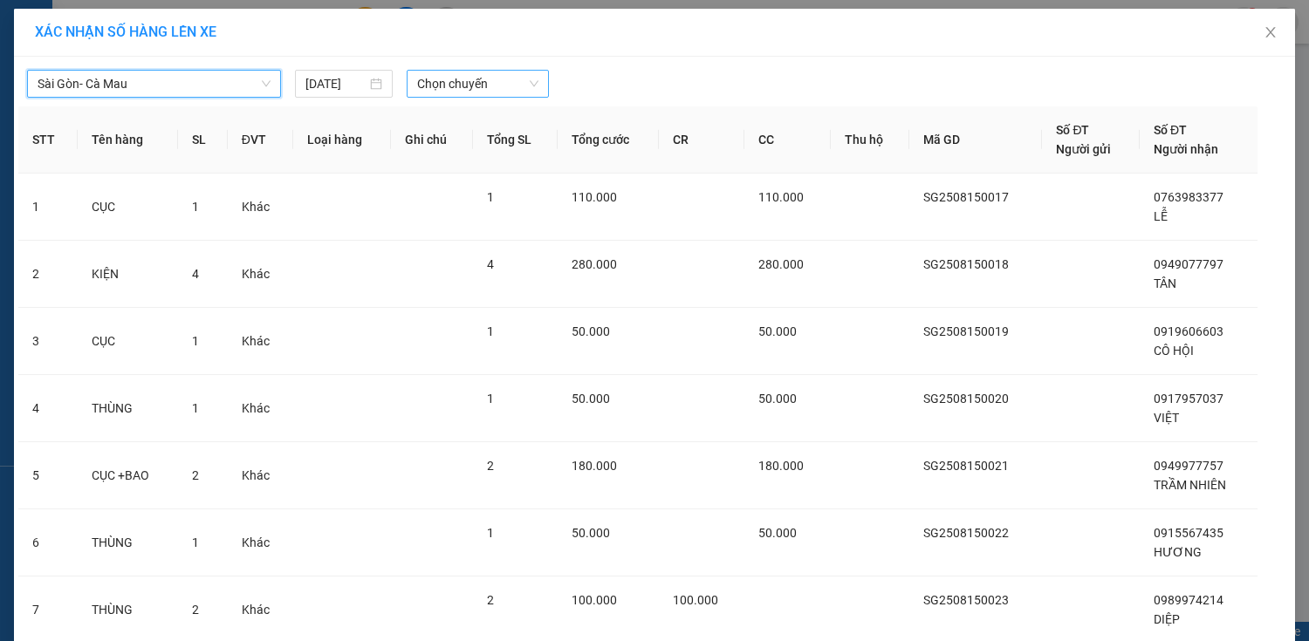
click at [471, 88] on span "Chọn chuyến" at bounding box center [477, 84] width 121 height 26
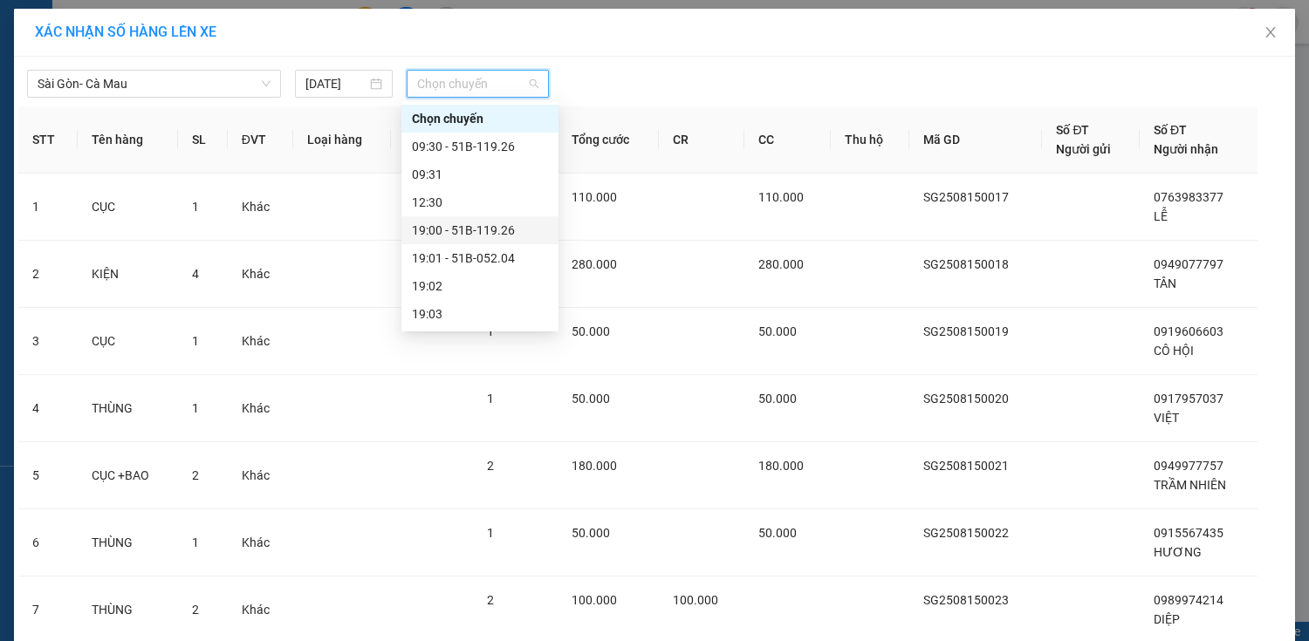
click at [471, 223] on div "19:00 - 51B-119.26" at bounding box center [480, 230] width 136 height 19
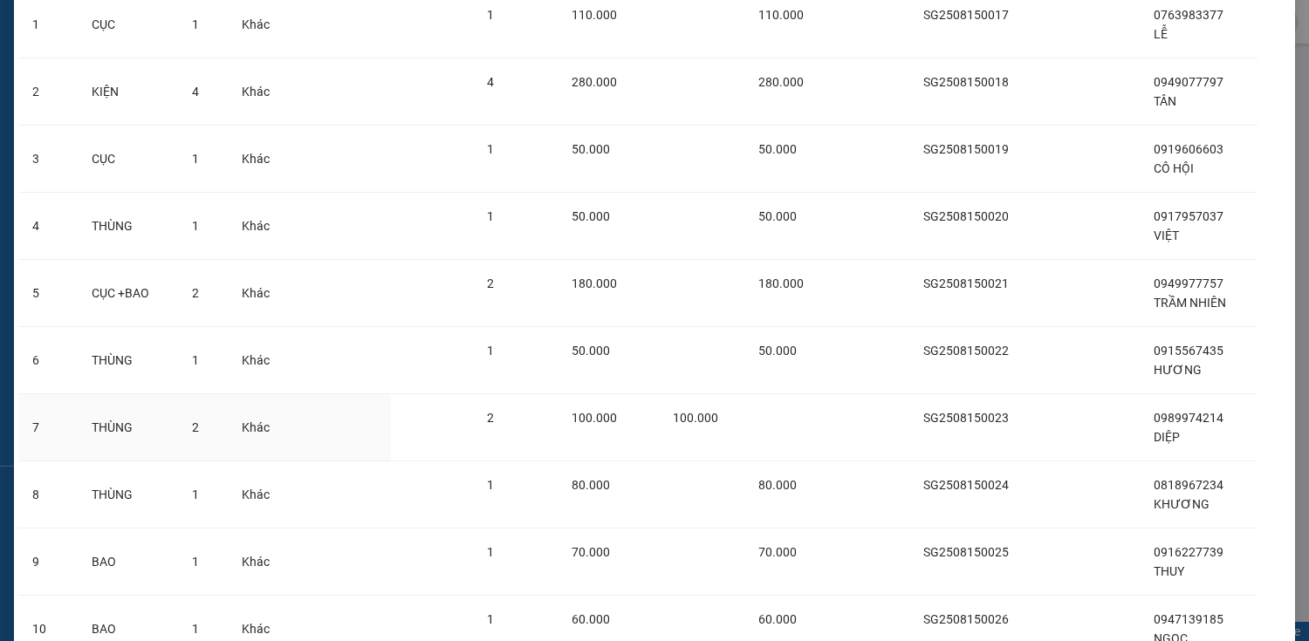
scroll to position [339, 0]
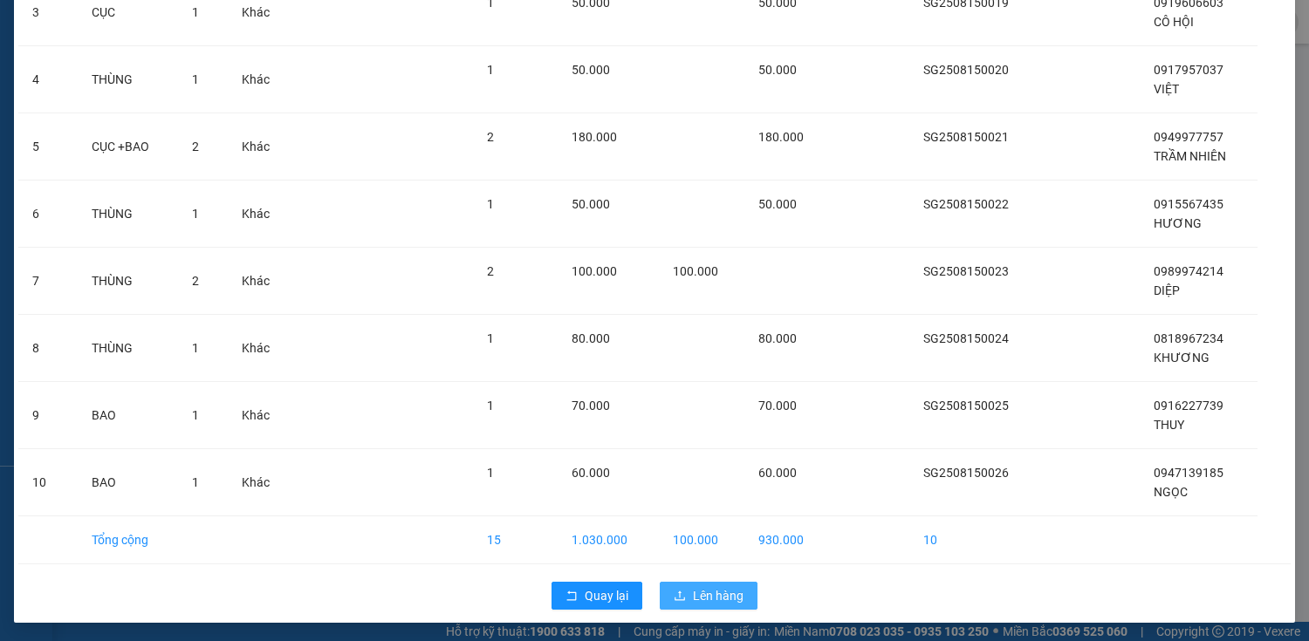
click at [684, 590] on button "Lên hàng" at bounding box center [709, 596] width 98 height 28
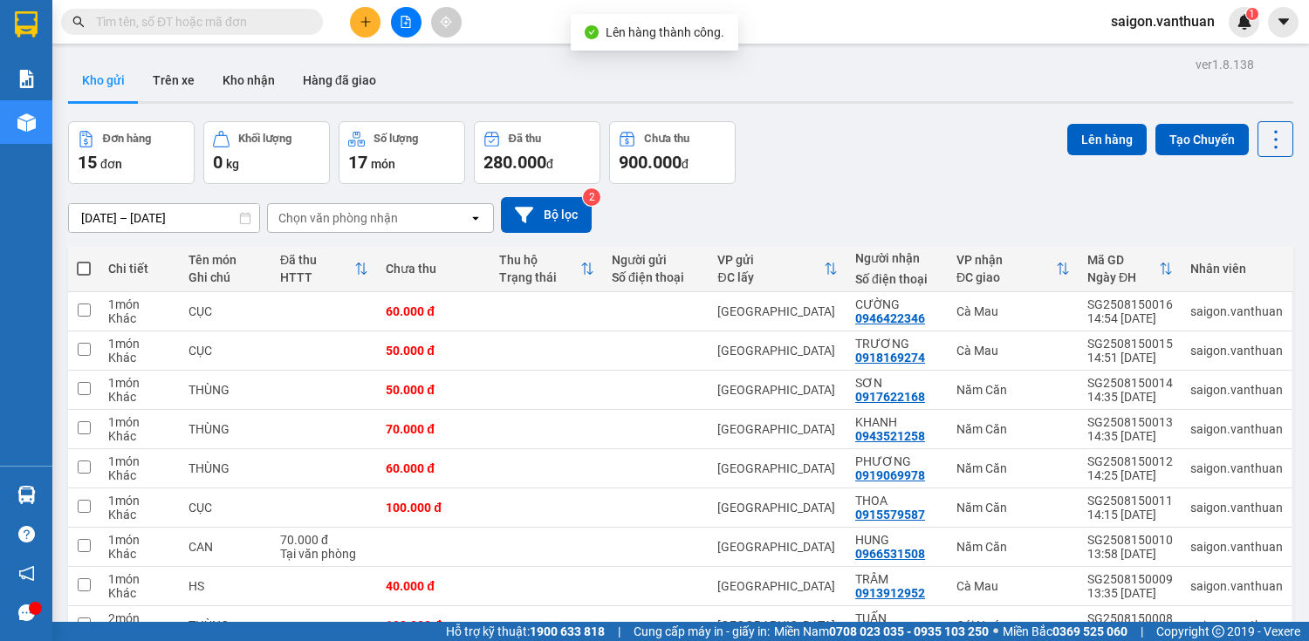
click at [81, 264] on span at bounding box center [84, 269] width 14 height 14
click at [84, 260] on input "checkbox" at bounding box center [84, 260] width 0 height 0
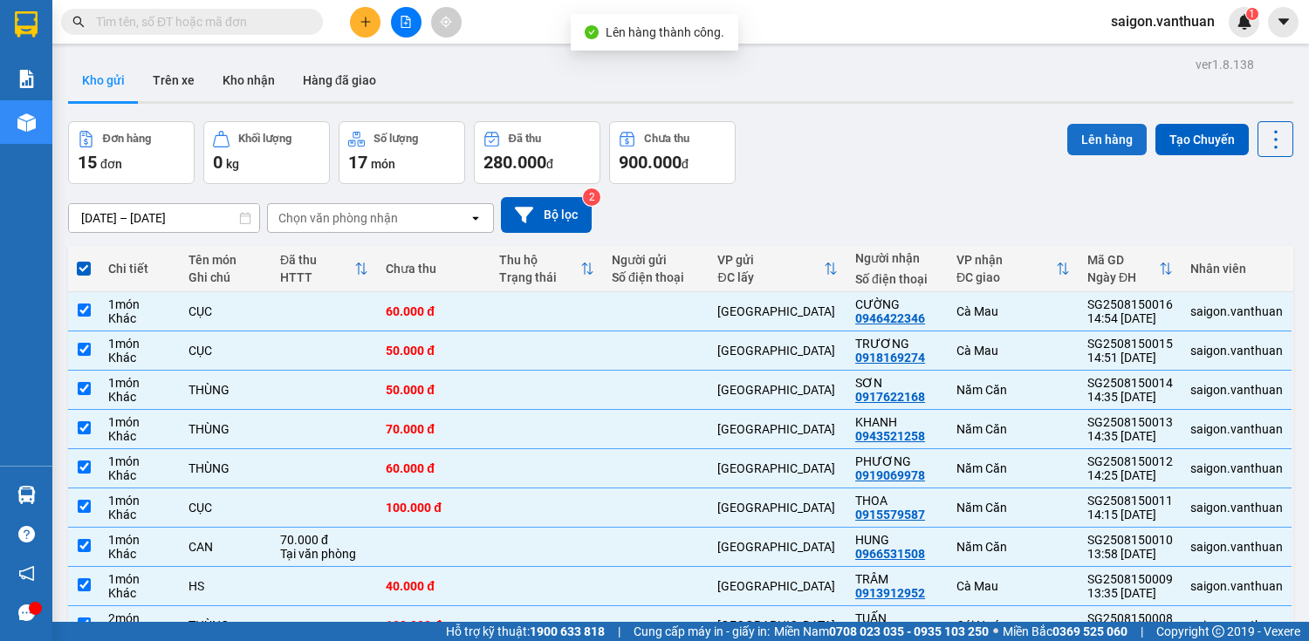
click at [1074, 129] on button "Lên hàng" at bounding box center [1106, 139] width 79 height 31
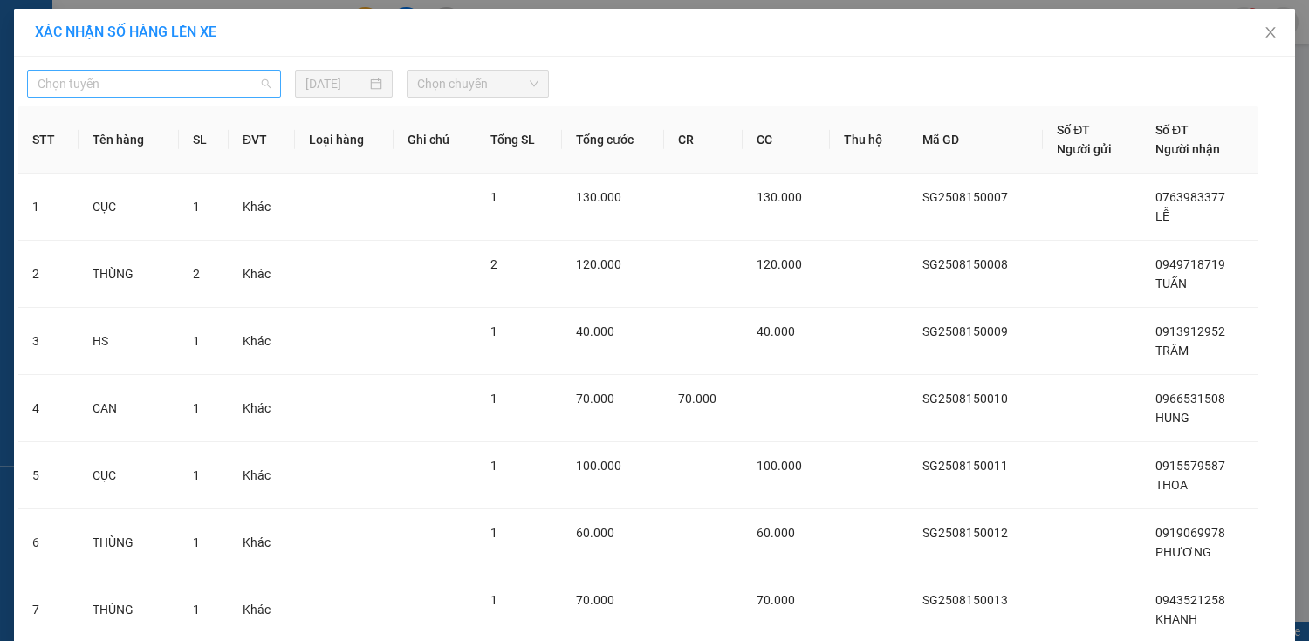
click at [102, 73] on span "Chọn tuyến" at bounding box center [154, 84] width 233 height 26
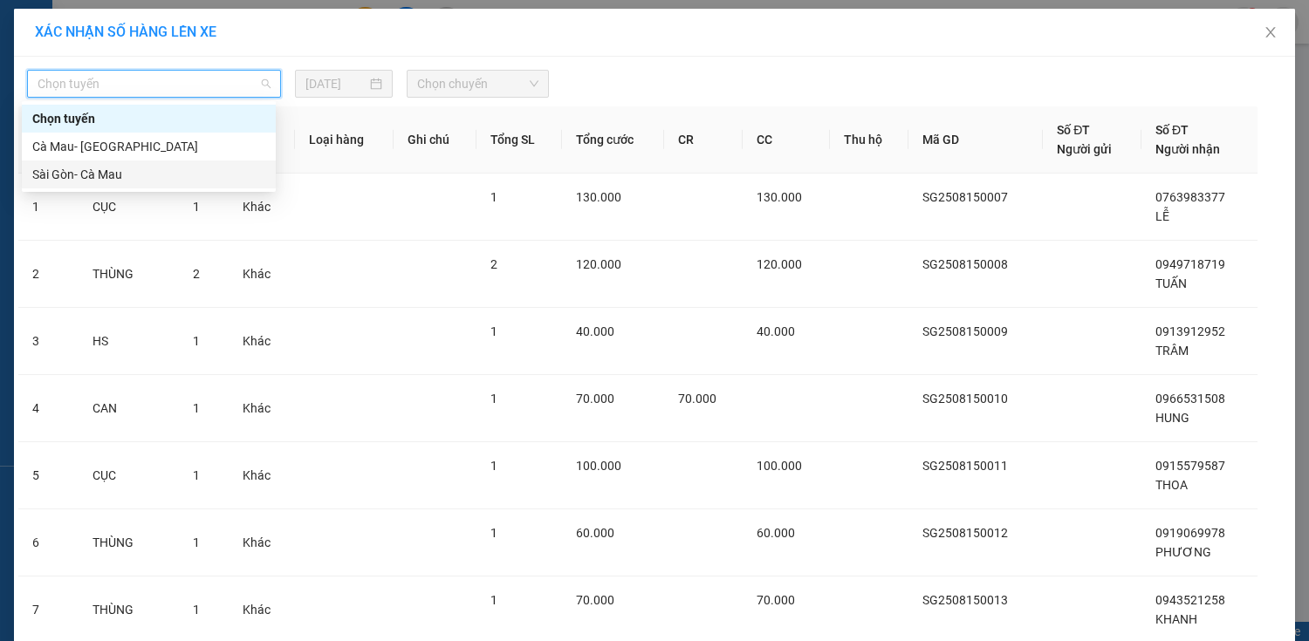
click at [59, 166] on div "Sài Gòn- Cà Mau" at bounding box center [148, 174] width 233 height 19
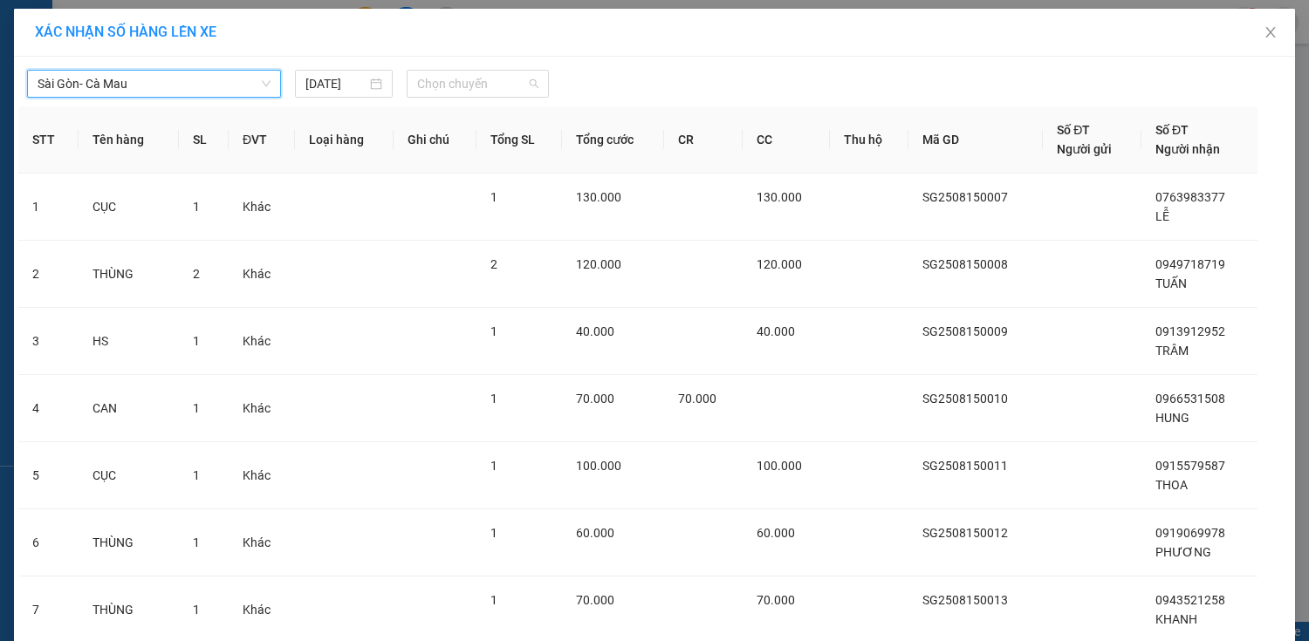
drag, startPoint x: 469, startPoint y: 84, endPoint x: 485, endPoint y: 144, distance: 62.4
click at [474, 88] on span "Chọn chuyến" at bounding box center [477, 84] width 121 height 26
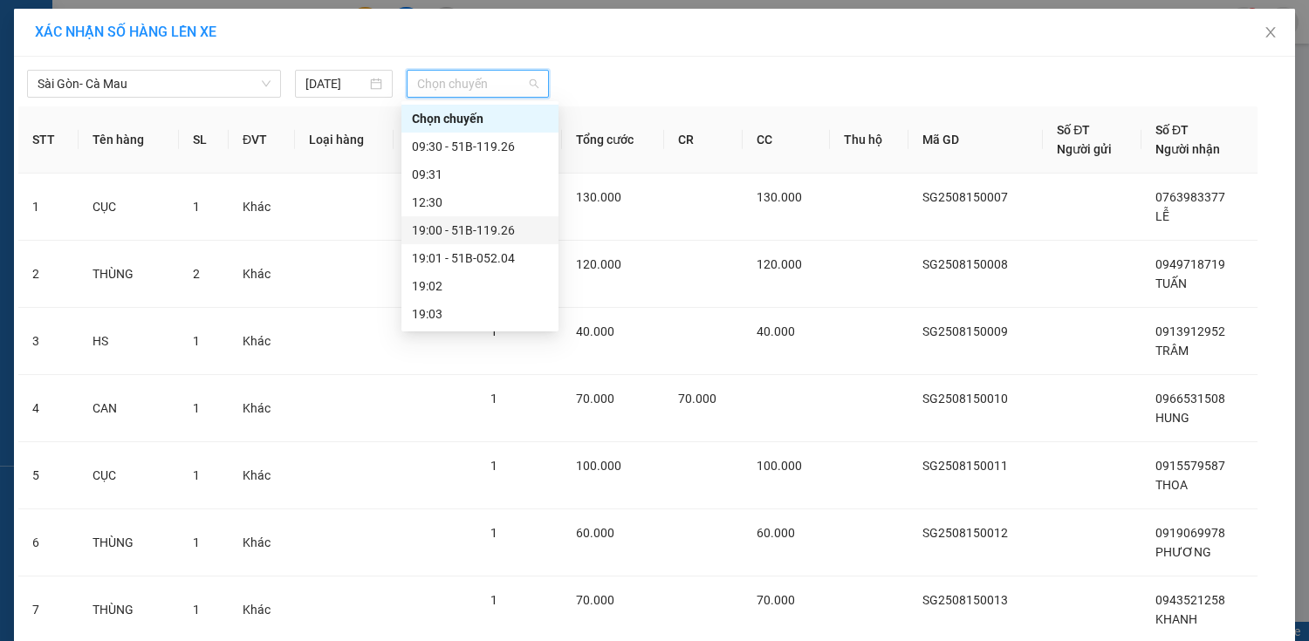
click at [471, 234] on div "19:00 - 51B-119.26" at bounding box center [480, 230] width 136 height 19
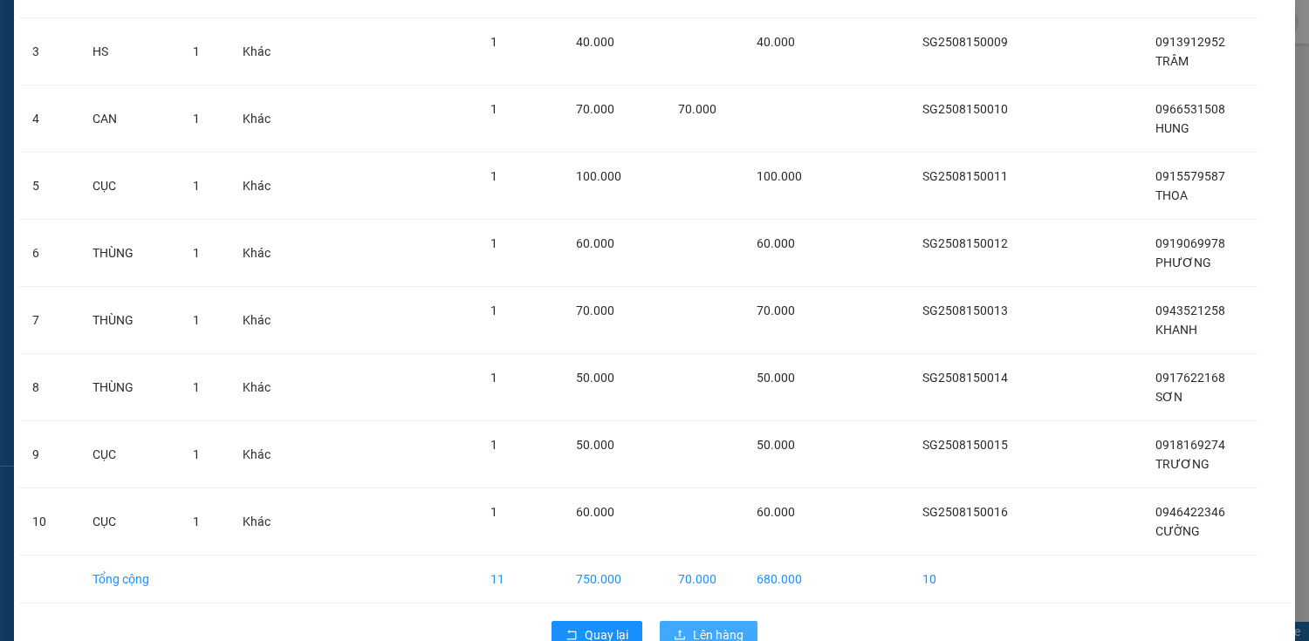
scroll to position [339, 0]
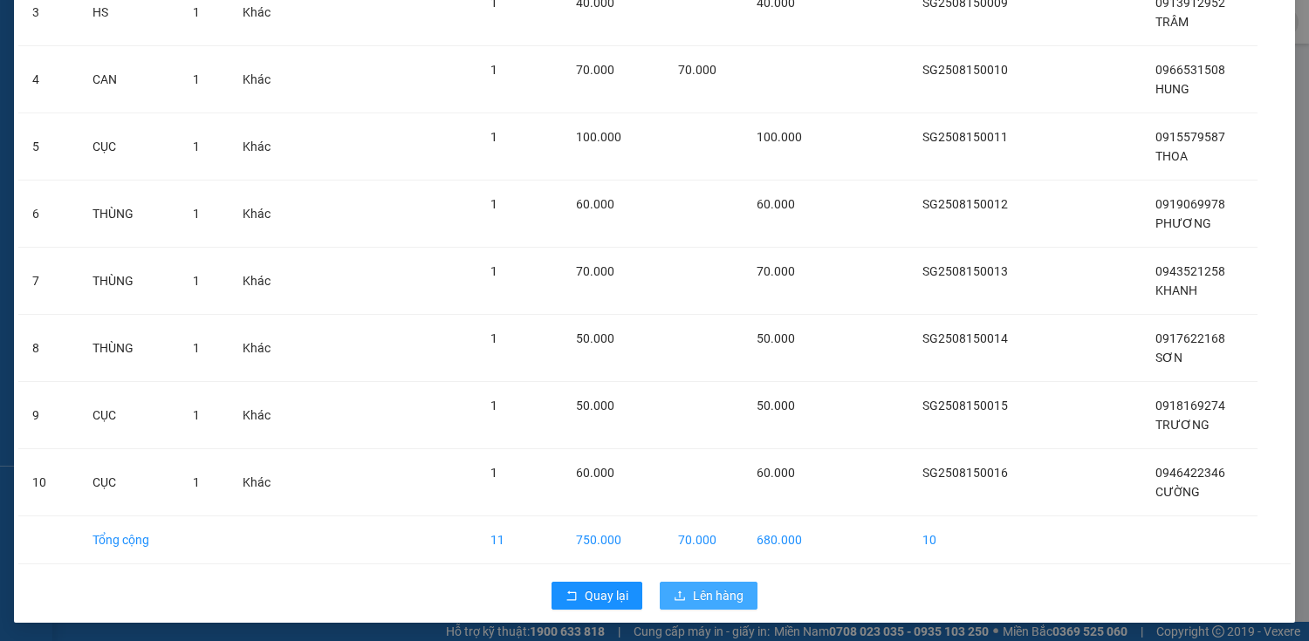
click at [683, 597] on button "Lên hàng" at bounding box center [709, 596] width 98 height 28
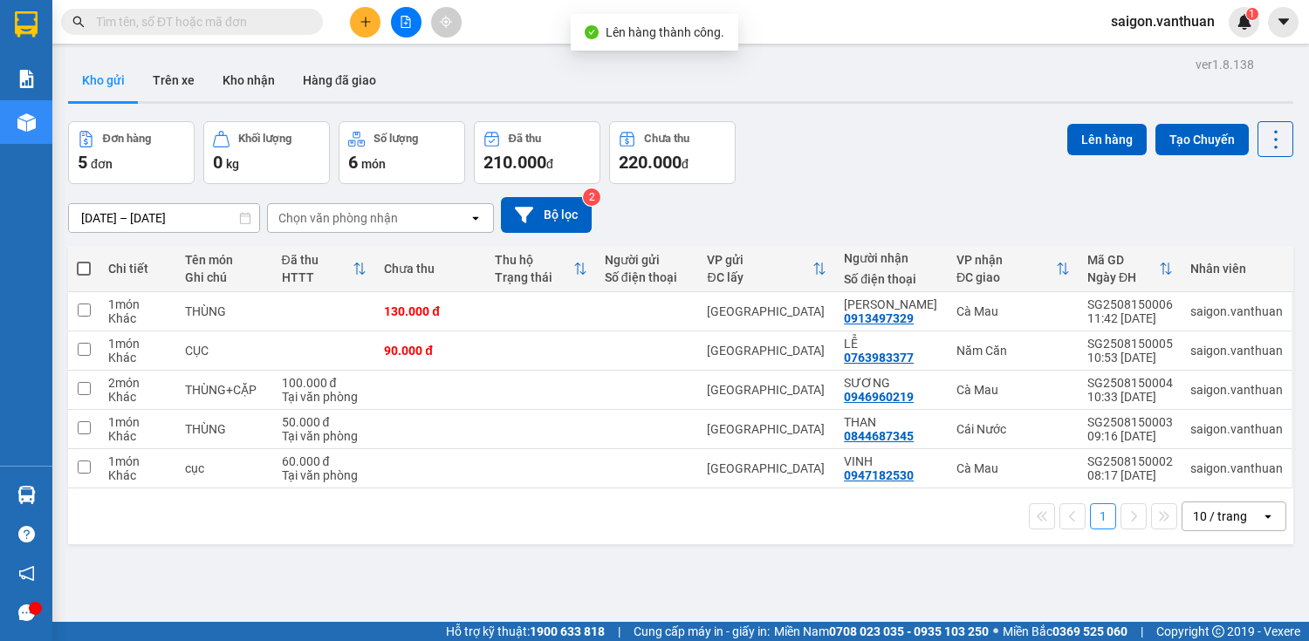
click at [78, 263] on span at bounding box center [84, 269] width 14 height 14
click at [84, 260] on input "checkbox" at bounding box center [84, 260] width 0 height 0
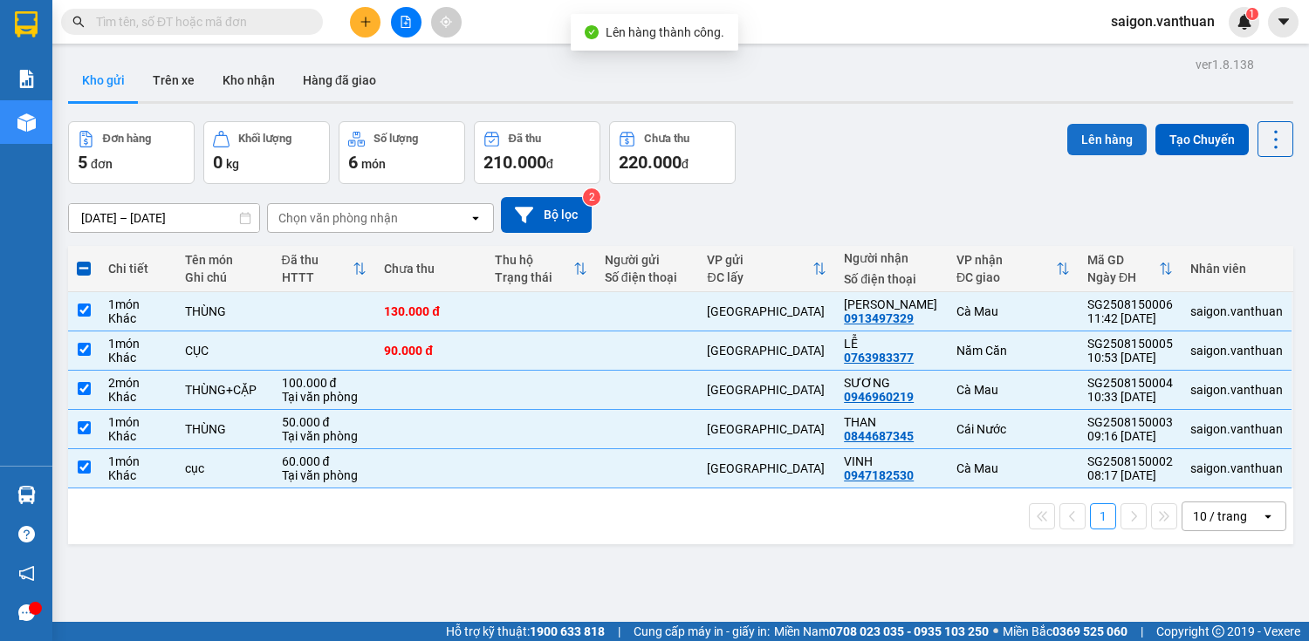
click at [1104, 136] on button "Lên hàng" at bounding box center [1106, 139] width 79 height 31
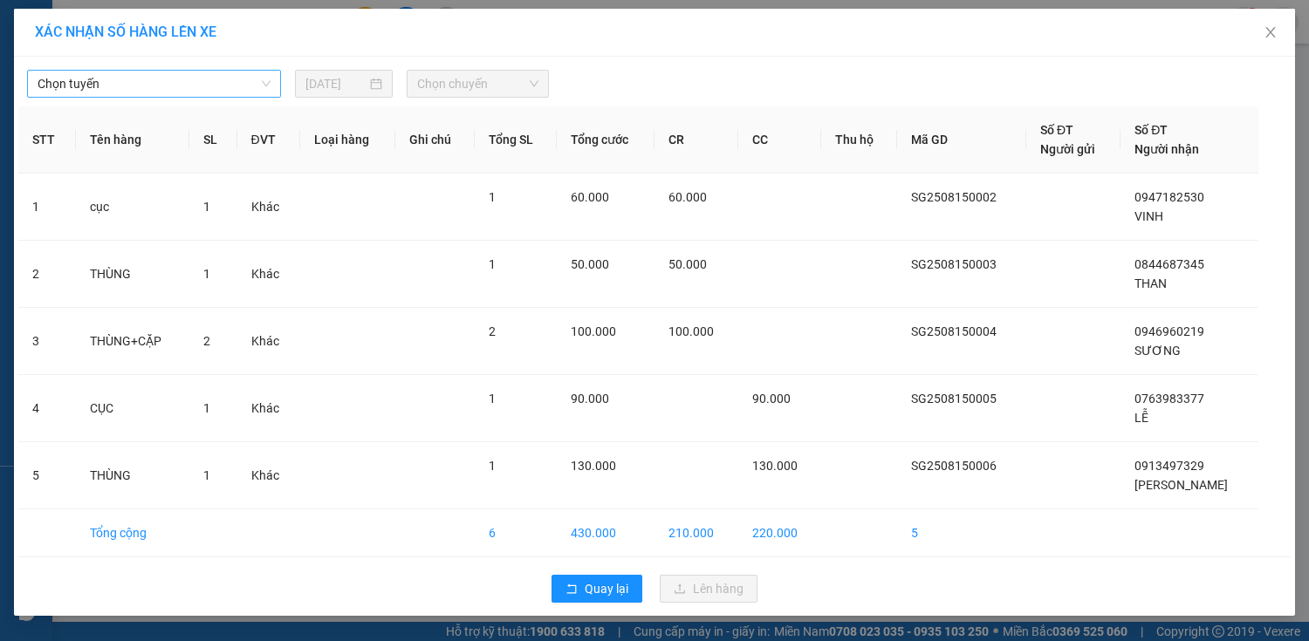
click at [92, 90] on span "Chọn tuyến" at bounding box center [154, 84] width 233 height 26
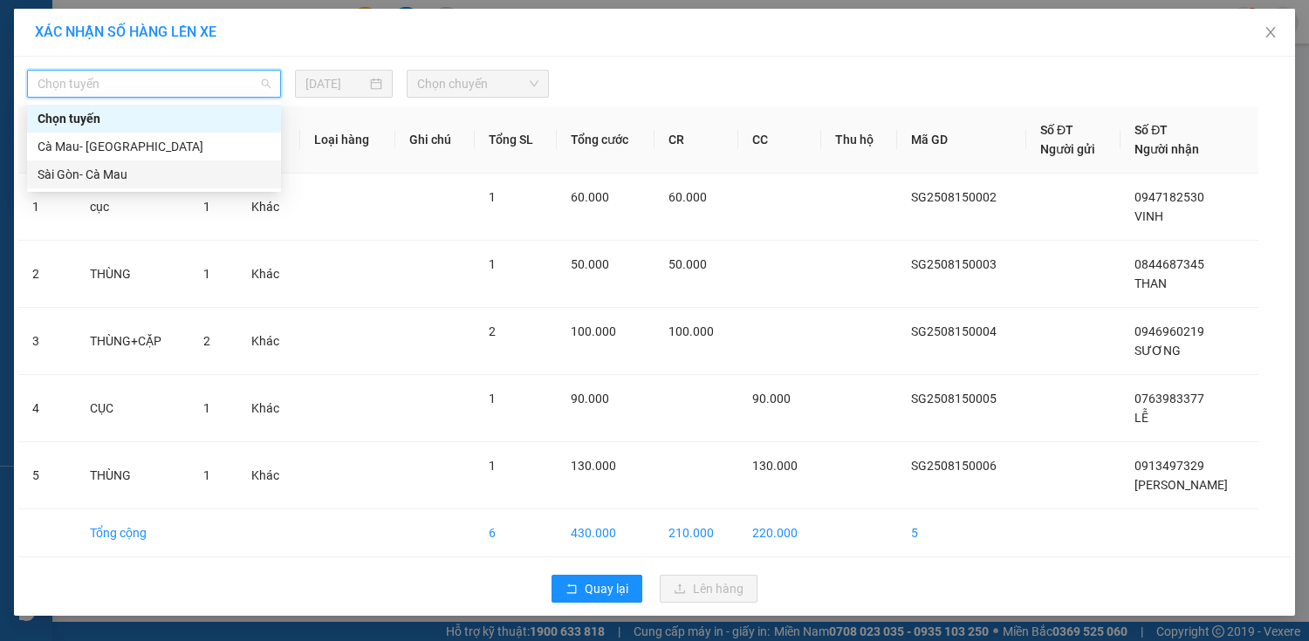
click at [60, 168] on div "Sài Gòn- Cà Mau" at bounding box center [154, 174] width 233 height 19
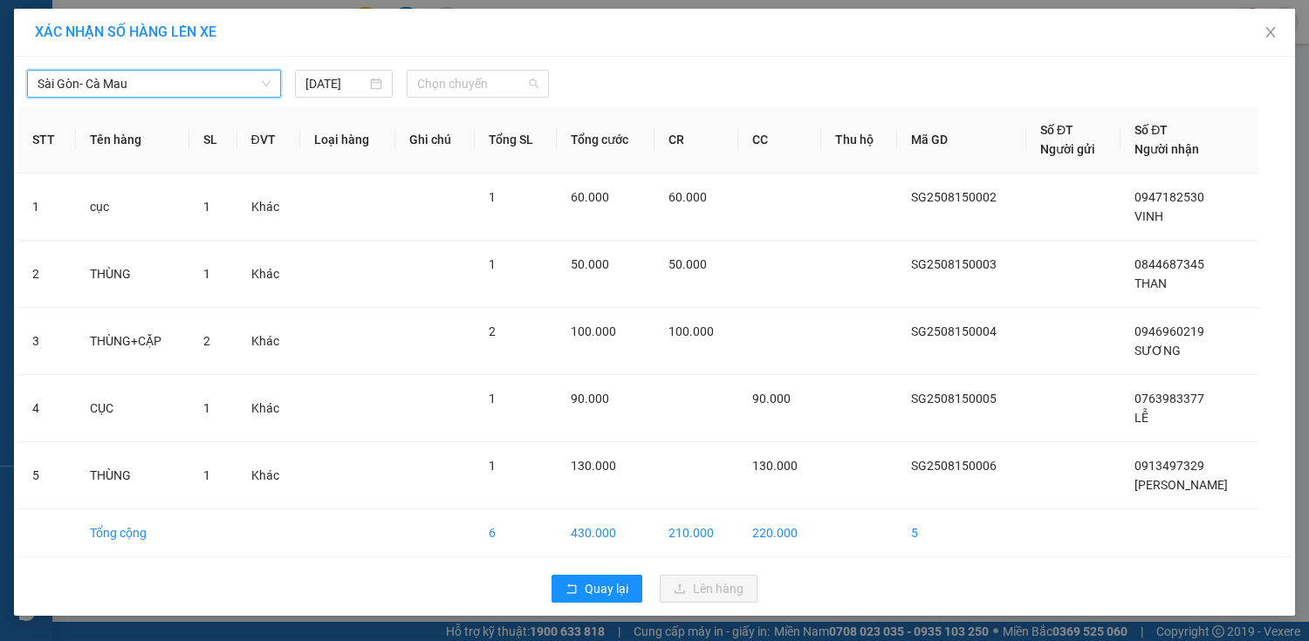
drag, startPoint x: 416, startPoint y: 81, endPoint x: 442, endPoint y: 111, distance: 39.0
click at [419, 81] on span "Chọn chuyến" at bounding box center [477, 84] width 121 height 26
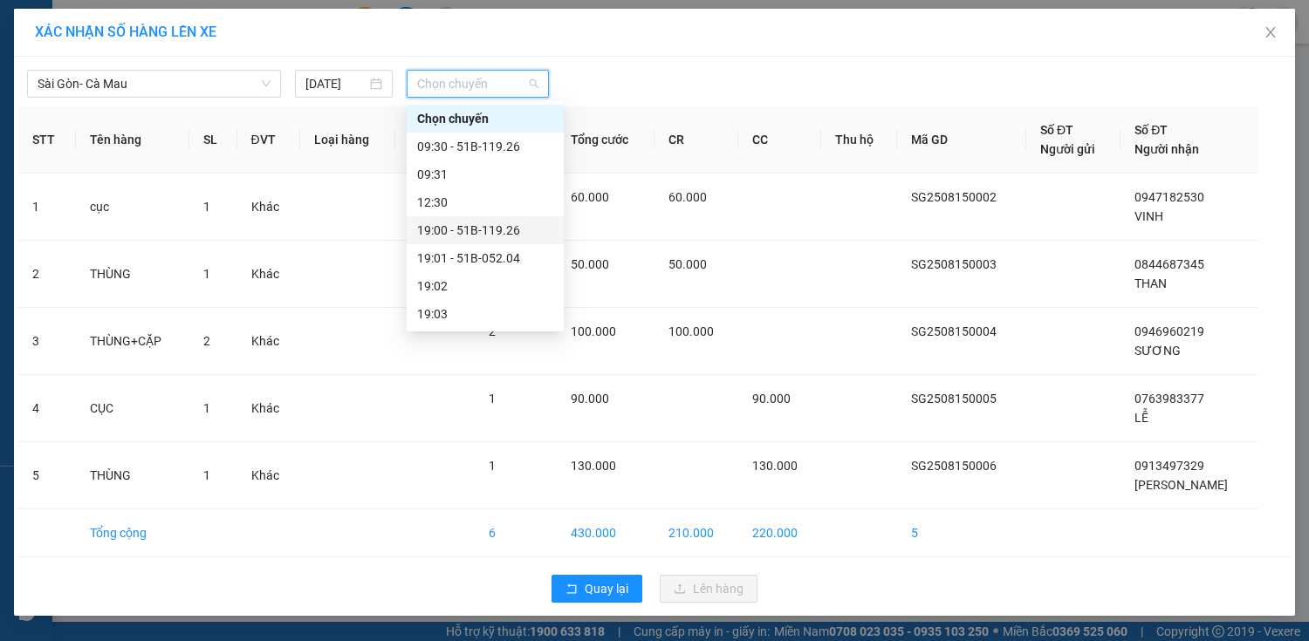
click at [495, 234] on div "19:00 - 51B-119.26" at bounding box center [485, 230] width 136 height 19
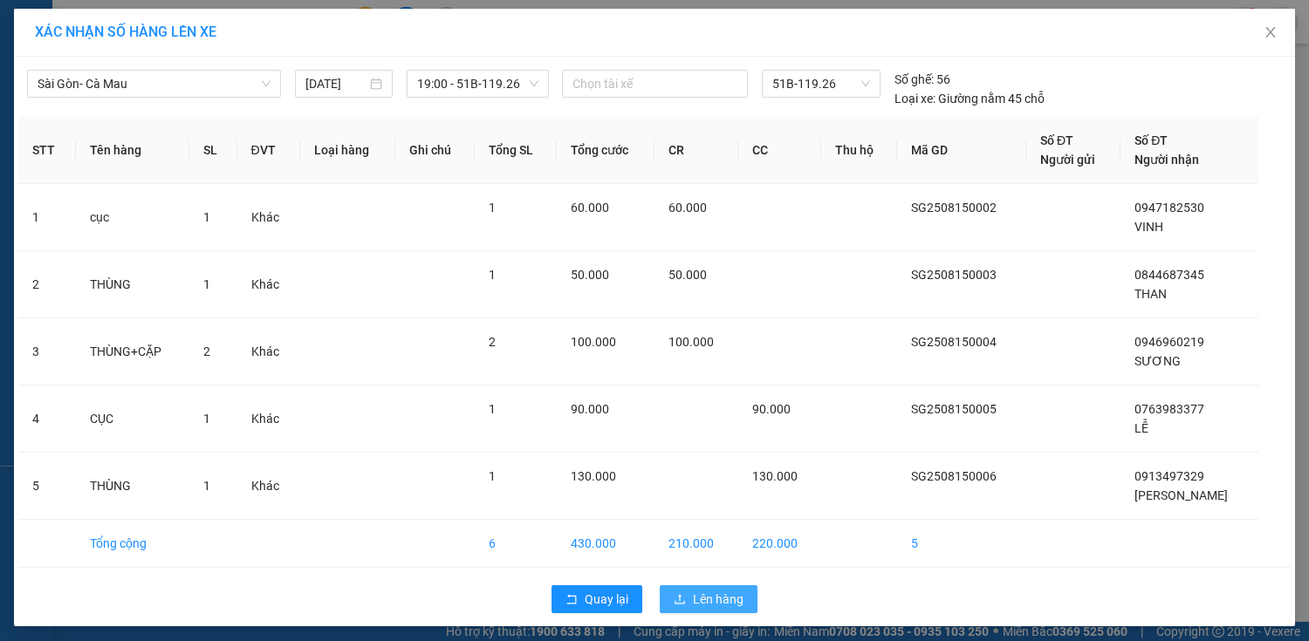
click at [712, 586] on button "Lên hàng" at bounding box center [709, 600] width 98 height 28
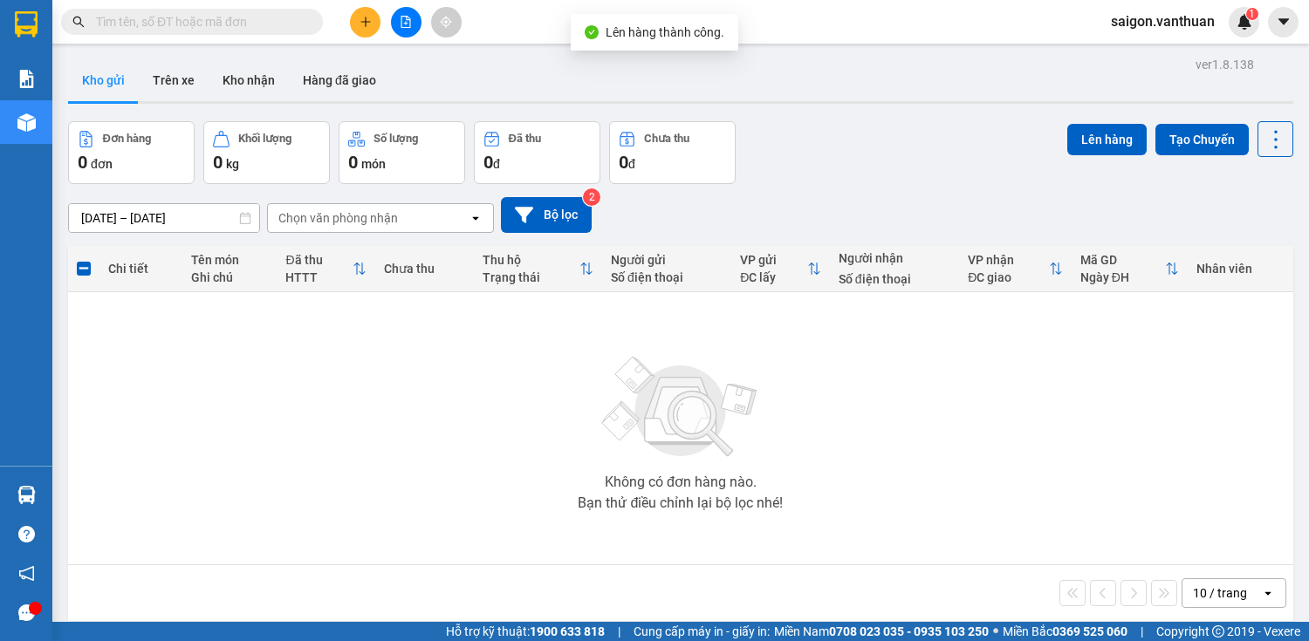
click at [410, 17] on icon "file-add" at bounding box center [406, 22] width 12 height 12
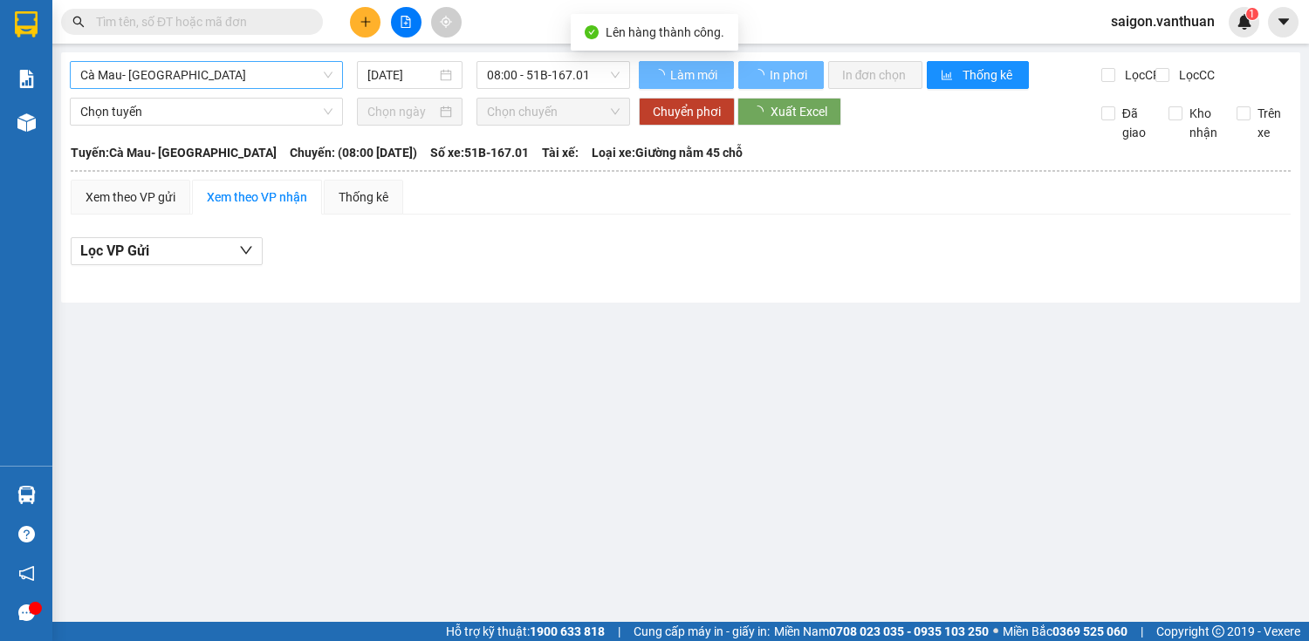
click at [245, 86] on span "Cà Mau- [GEOGRAPHIC_DATA]" at bounding box center [206, 75] width 252 height 26
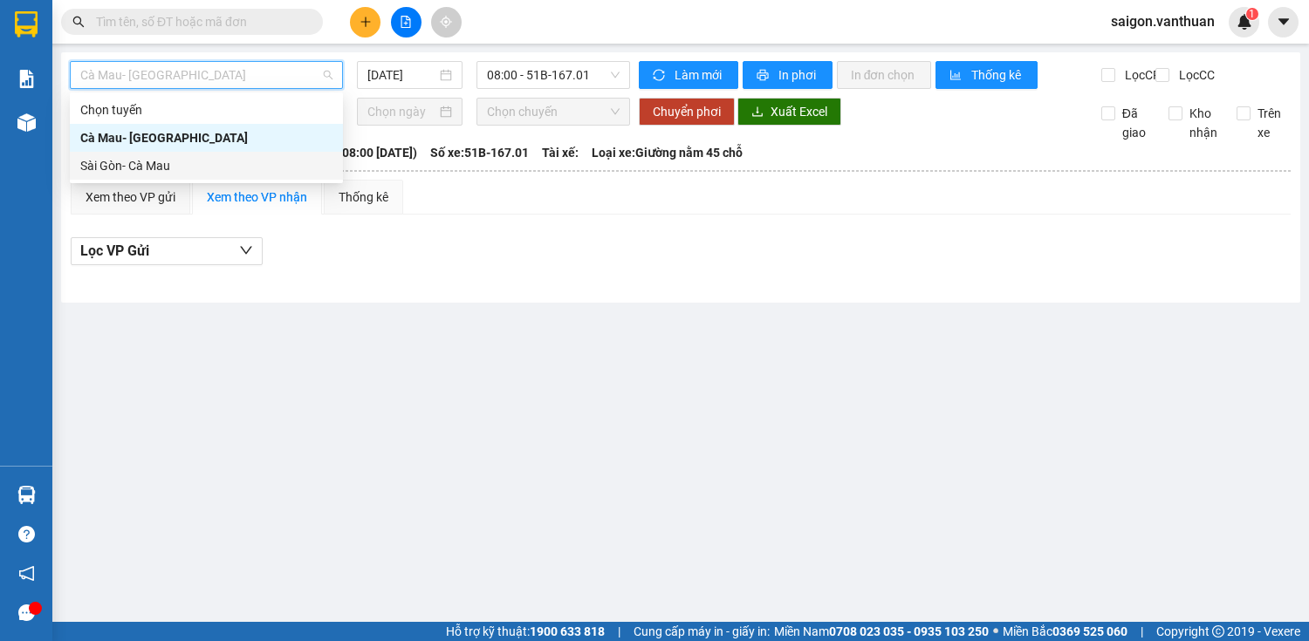
click at [147, 169] on div "Sài Gòn- Cà Mau" at bounding box center [206, 165] width 252 height 19
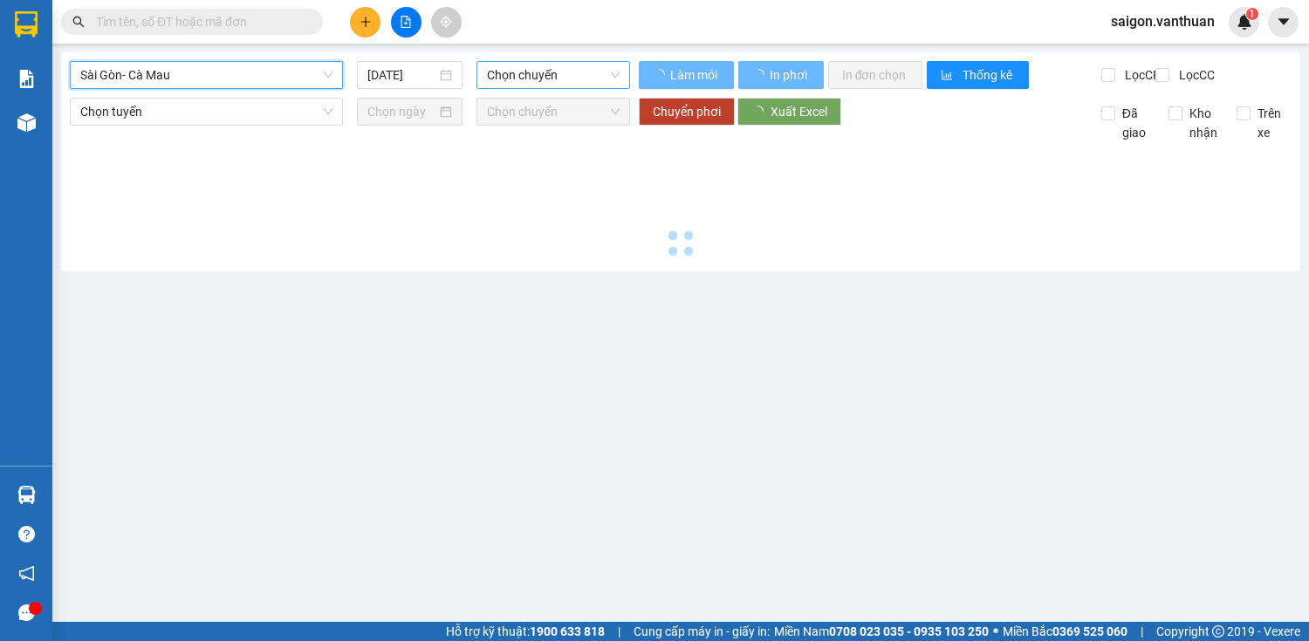
drag, startPoint x: 586, startPoint y: 49, endPoint x: 586, endPoint y: 66, distance: 17.5
click at [586, 49] on main "[GEOGRAPHIC_DATA]- Cà Mau [GEOGRAPHIC_DATA]- Cà Mau [DATE] Chọn chuyến Làm mới …" at bounding box center [654, 311] width 1309 height 622
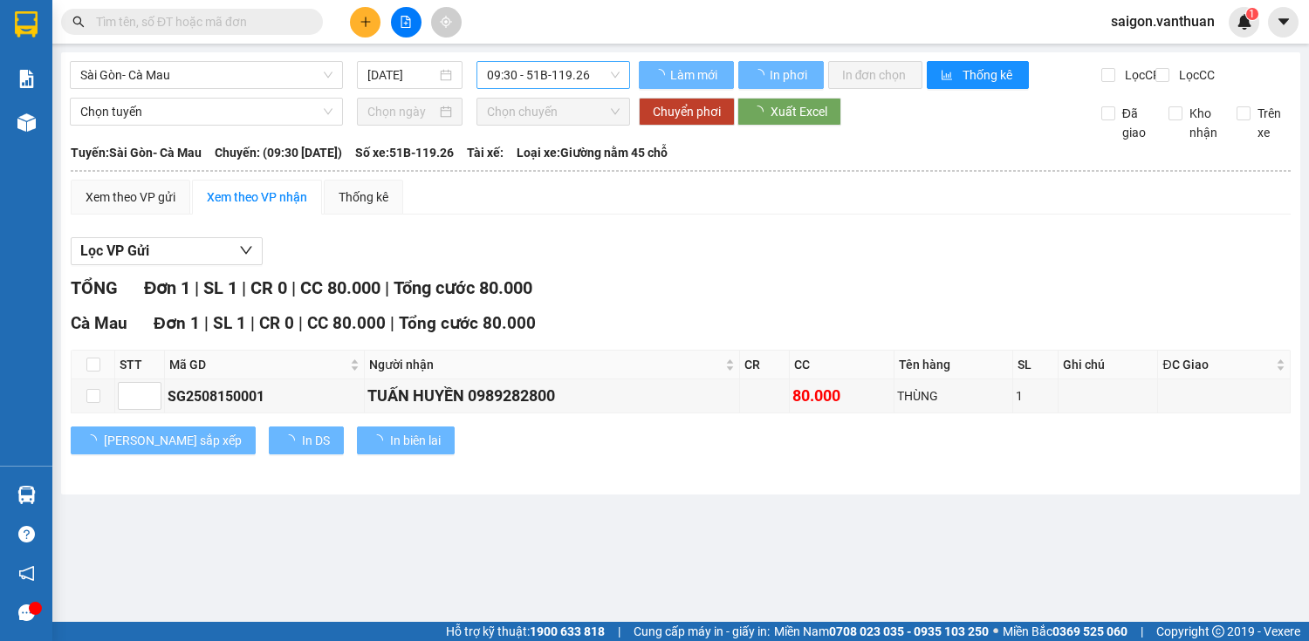
click at [586, 73] on span "09:30 - 51B-119.26" at bounding box center [553, 75] width 133 height 26
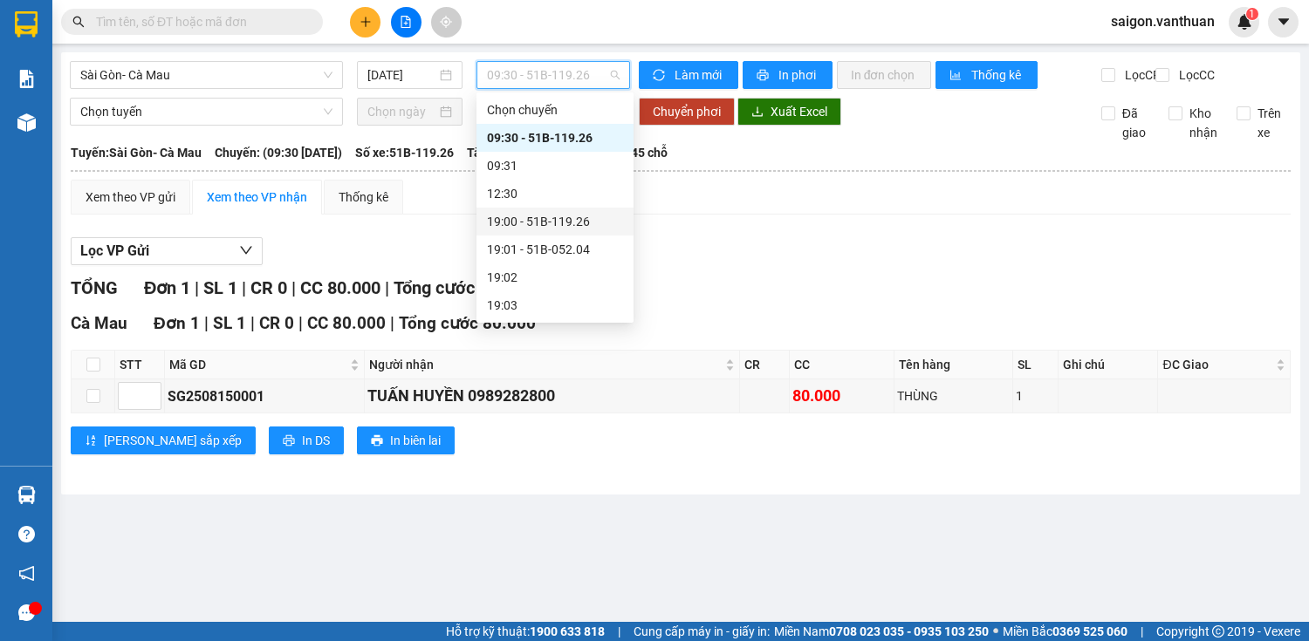
click at [599, 219] on div "19:00 - 51B-119.26" at bounding box center [555, 221] width 136 height 19
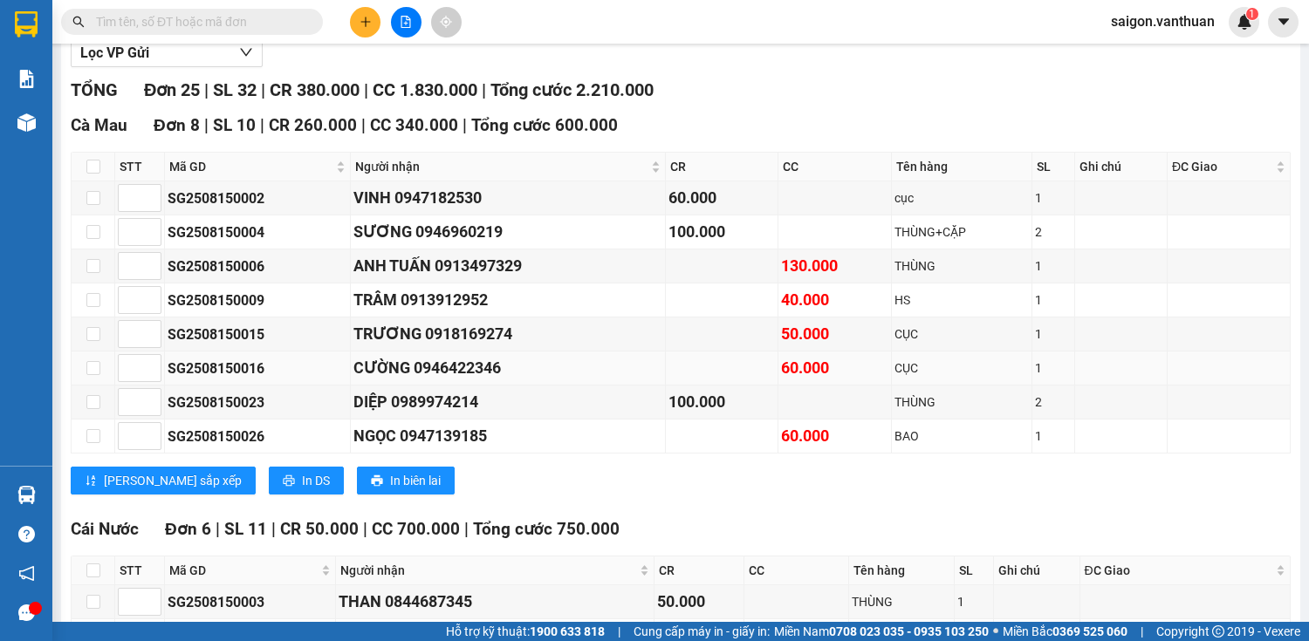
scroll to position [209, 0]
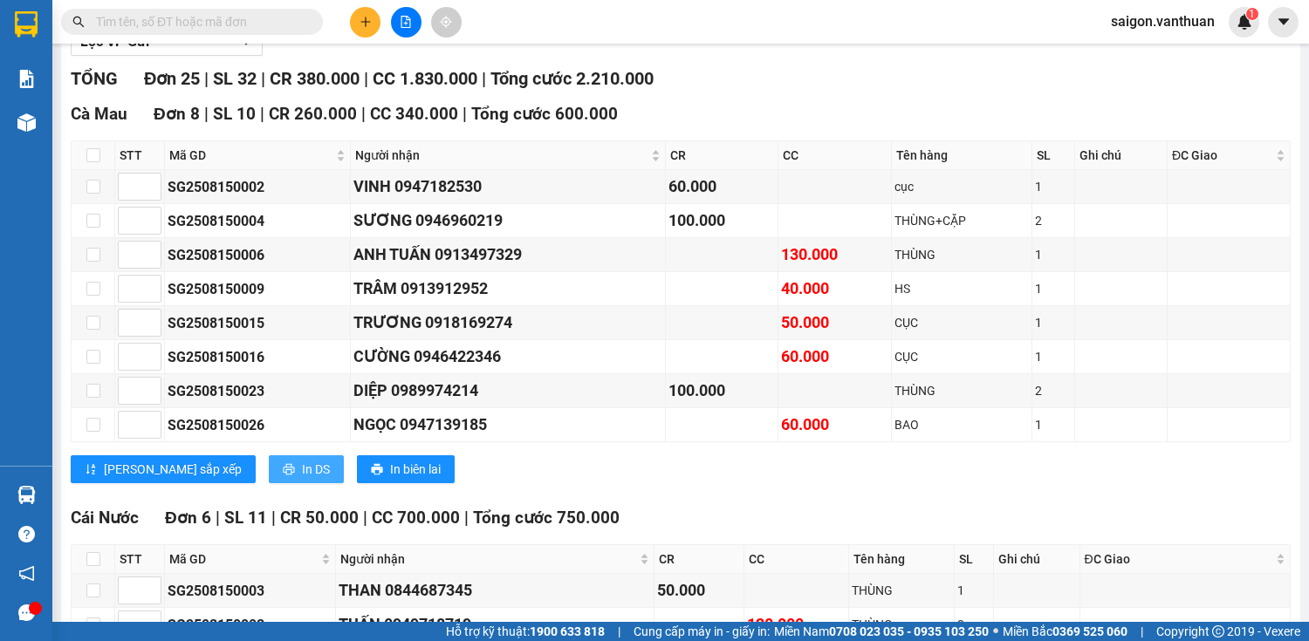
click at [269, 483] on button "In DS" at bounding box center [306, 469] width 75 height 28
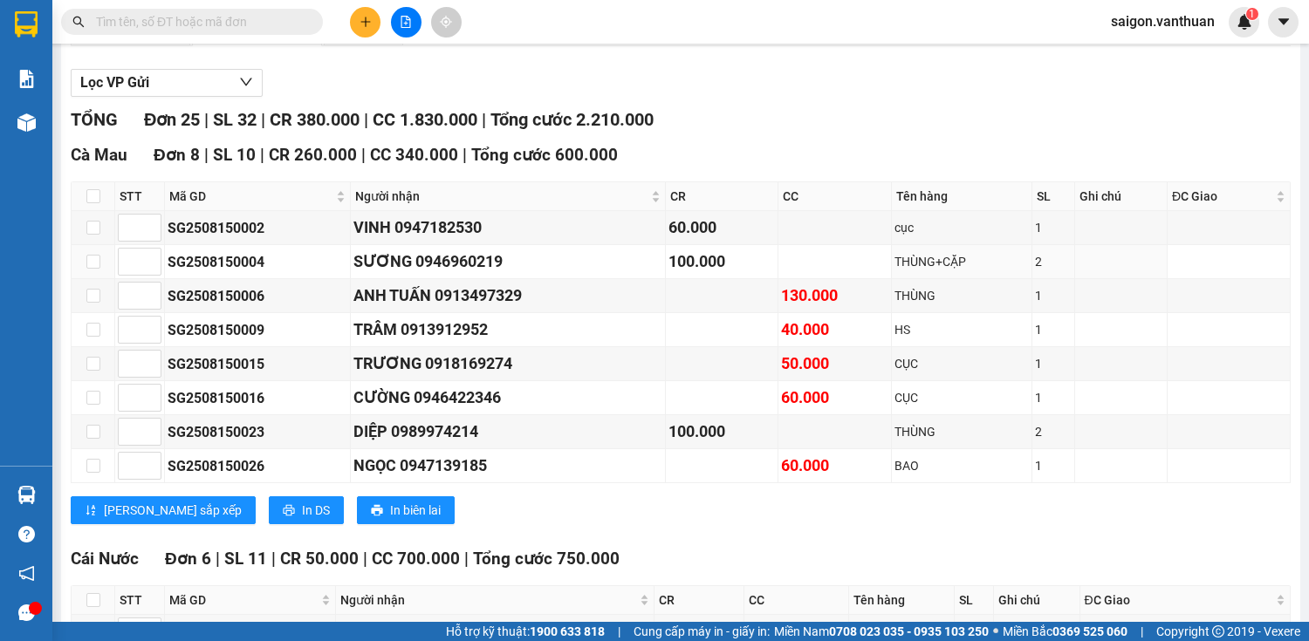
scroll to position [0, 0]
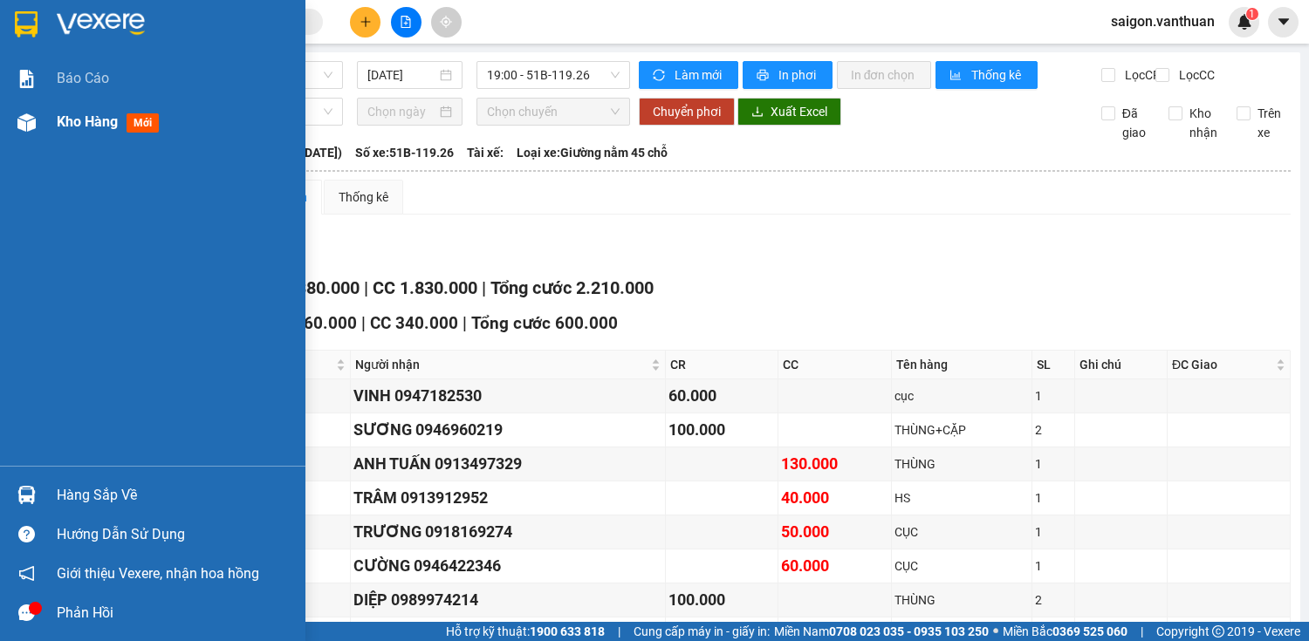
click at [17, 121] on div at bounding box center [26, 122] width 31 height 31
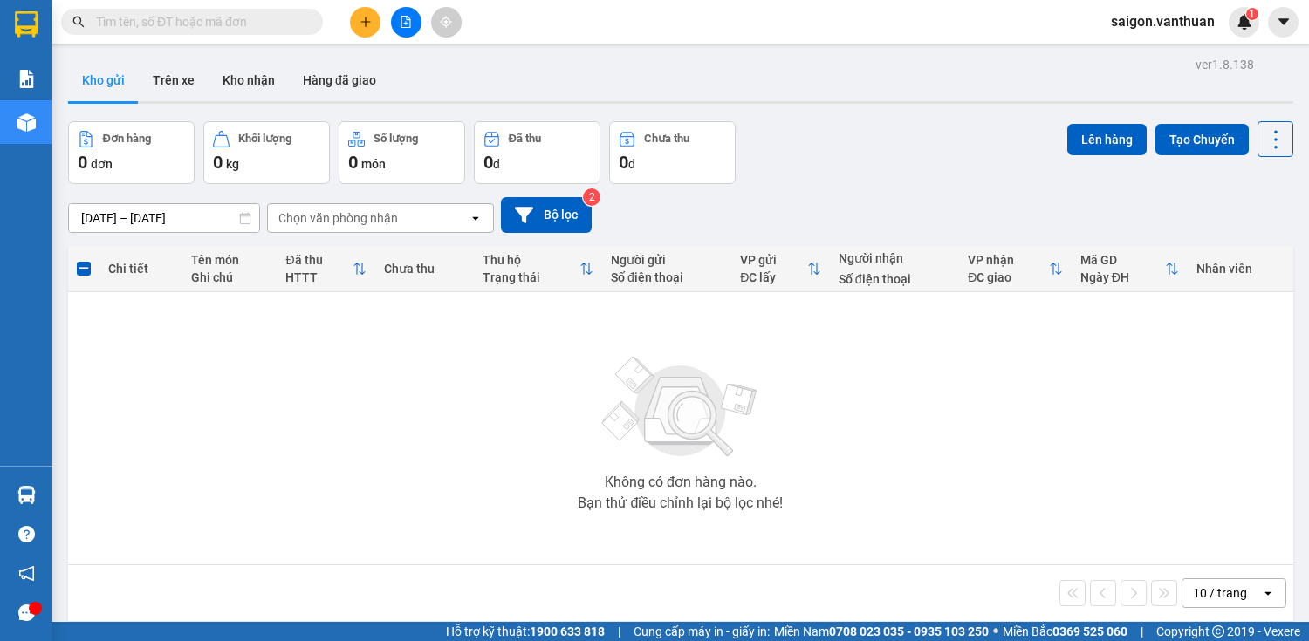
click at [369, 21] on icon "plus" at bounding box center [366, 22] width 12 height 12
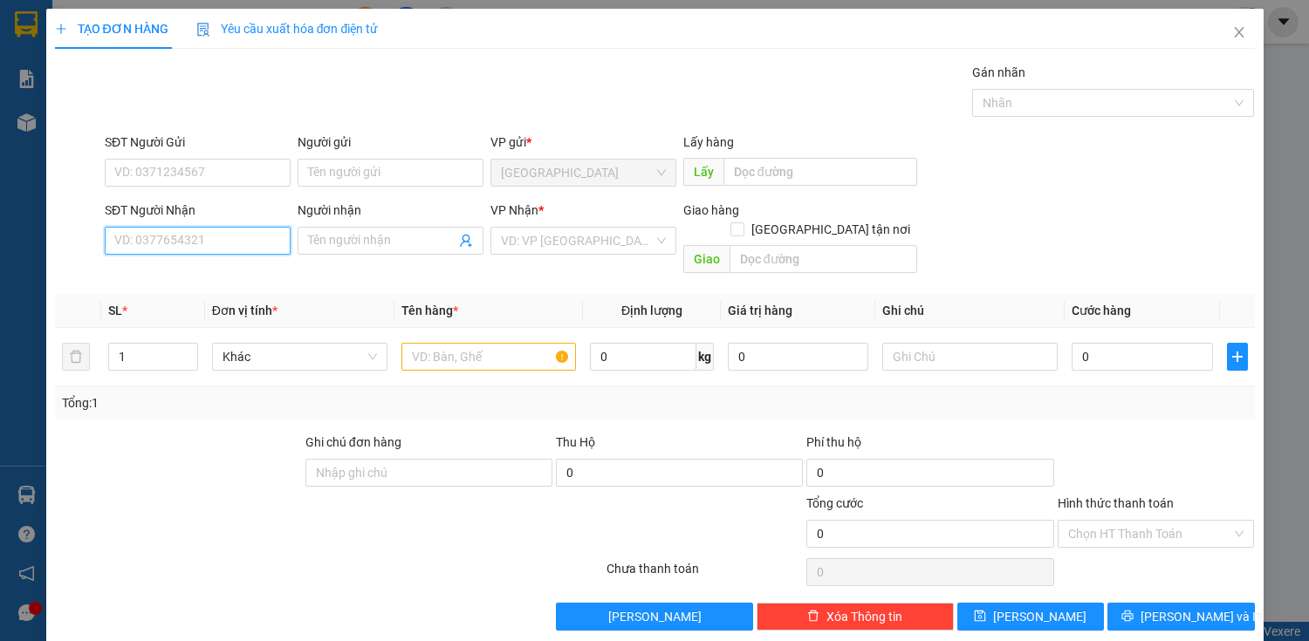
click at [191, 244] on input "SĐT Người Nhận" at bounding box center [198, 241] width 186 height 28
click at [196, 265] on div "0913686051 - HIỂN" at bounding box center [195, 274] width 163 height 19
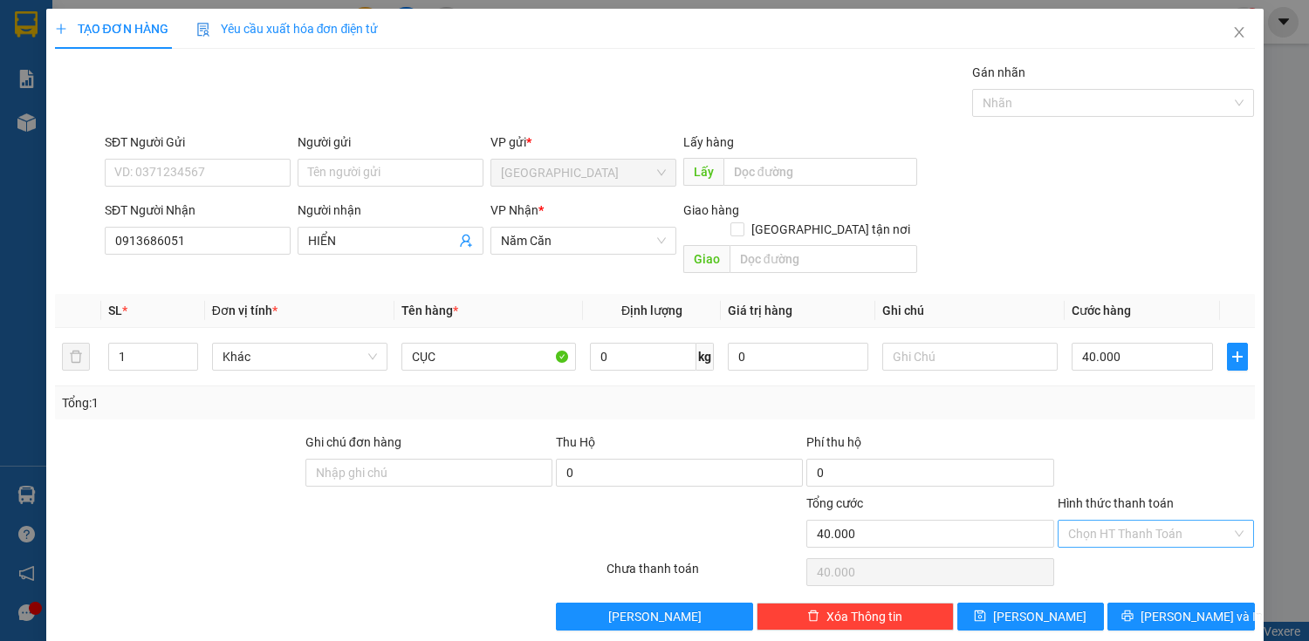
click at [1134, 521] on input "Hình thức thanh toán" at bounding box center [1150, 534] width 164 height 26
drag, startPoint x: 1136, startPoint y: 540, endPoint x: 1140, endPoint y: 594, distance: 54.3
click at [1136, 541] on div "Tại văn phòng" at bounding box center [1145, 547] width 175 height 19
click at [1133, 611] on icon "printer" at bounding box center [1127, 616] width 11 height 11
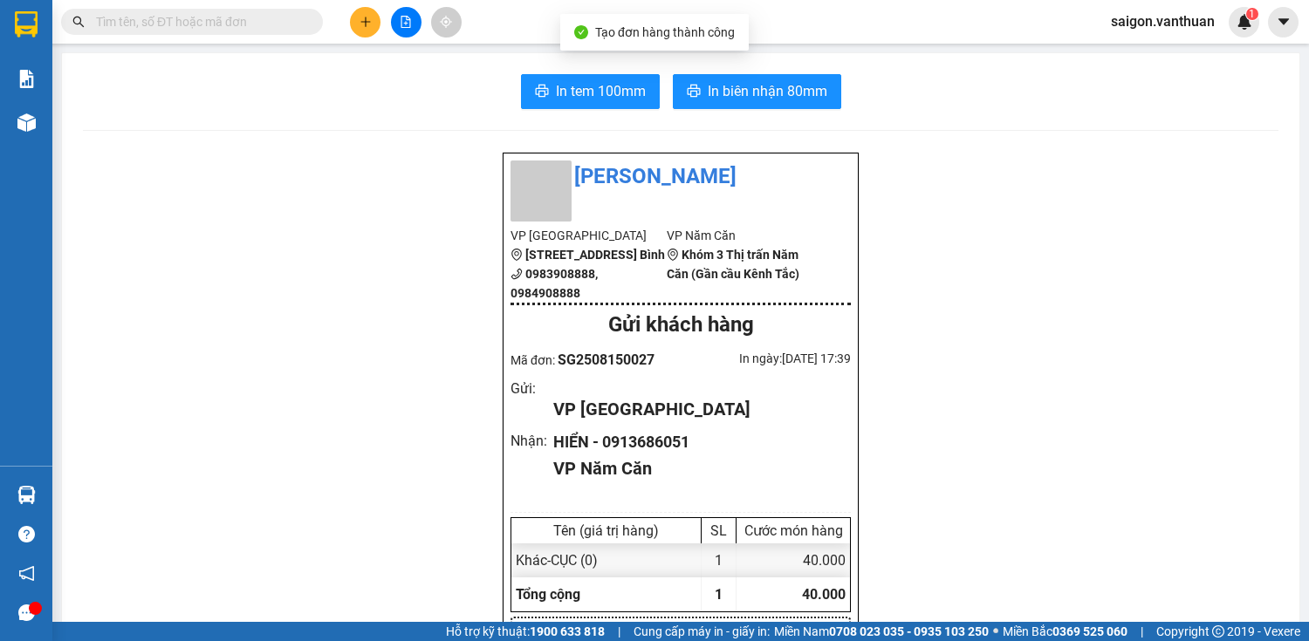
drag, startPoint x: 568, startPoint y: 66, endPoint x: 574, endPoint y: 87, distance: 21.8
click at [574, 87] on span "In tem 100mm" at bounding box center [601, 91] width 90 height 22
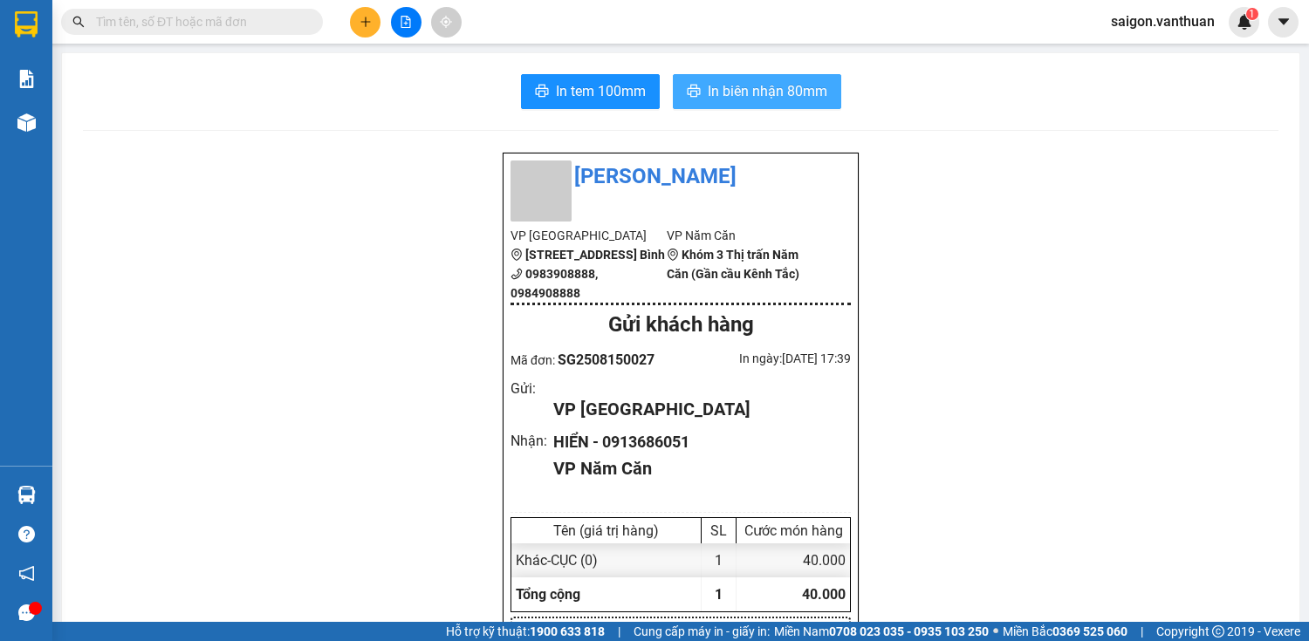
click at [717, 86] on span "In biên nhận 80mm" at bounding box center [768, 91] width 120 height 22
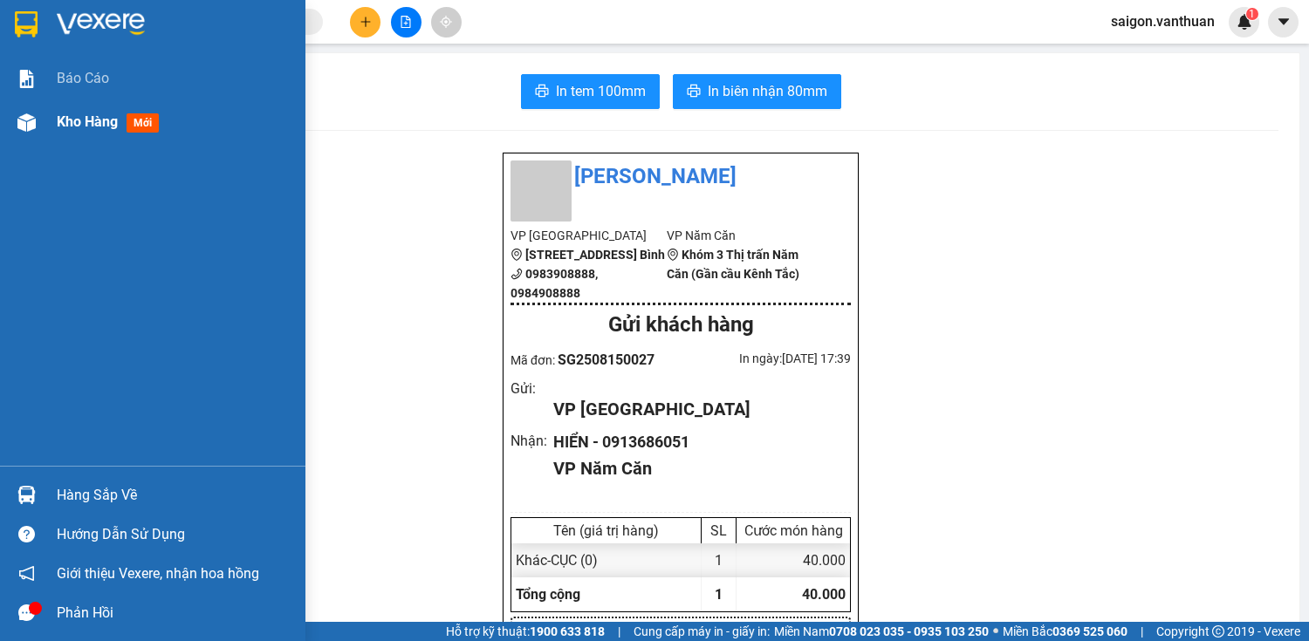
click at [70, 102] on div "Kho hàng mới" at bounding box center [175, 122] width 236 height 44
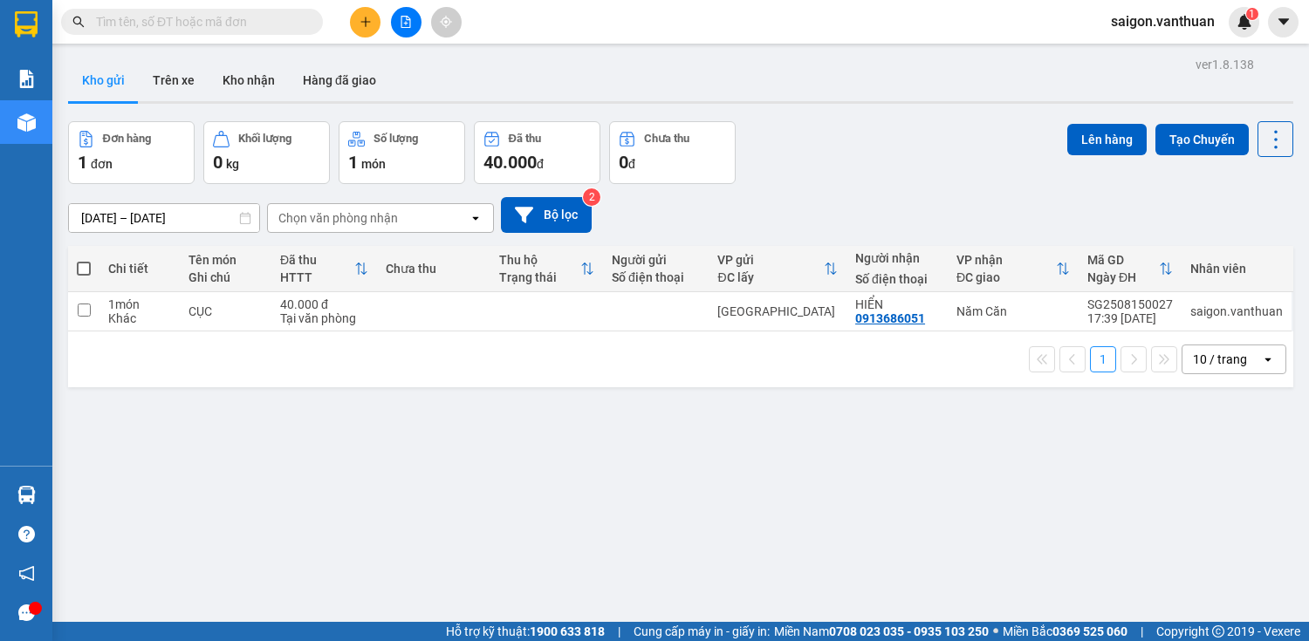
click at [83, 262] on span at bounding box center [84, 269] width 14 height 14
click at [84, 260] on input "checkbox" at bounding box center [84, 260] width 0 height 0
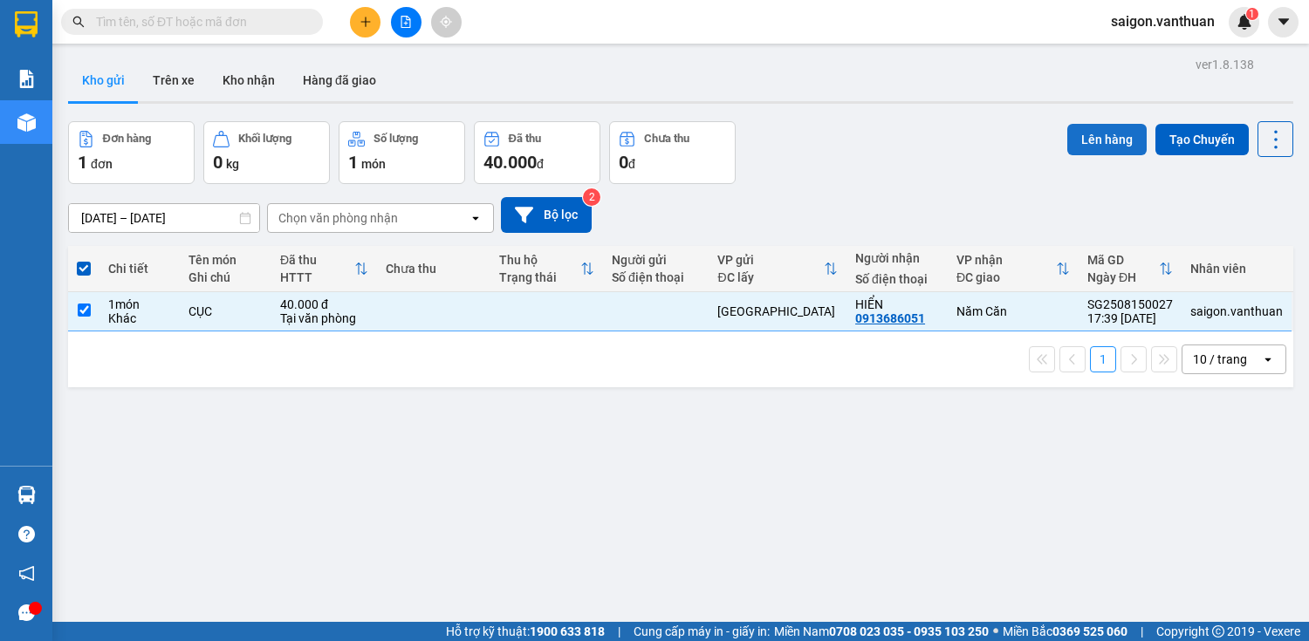
click at [1102, 142] on button "Lên hàng" at bounding box center [1106, 139] width 79 height 31
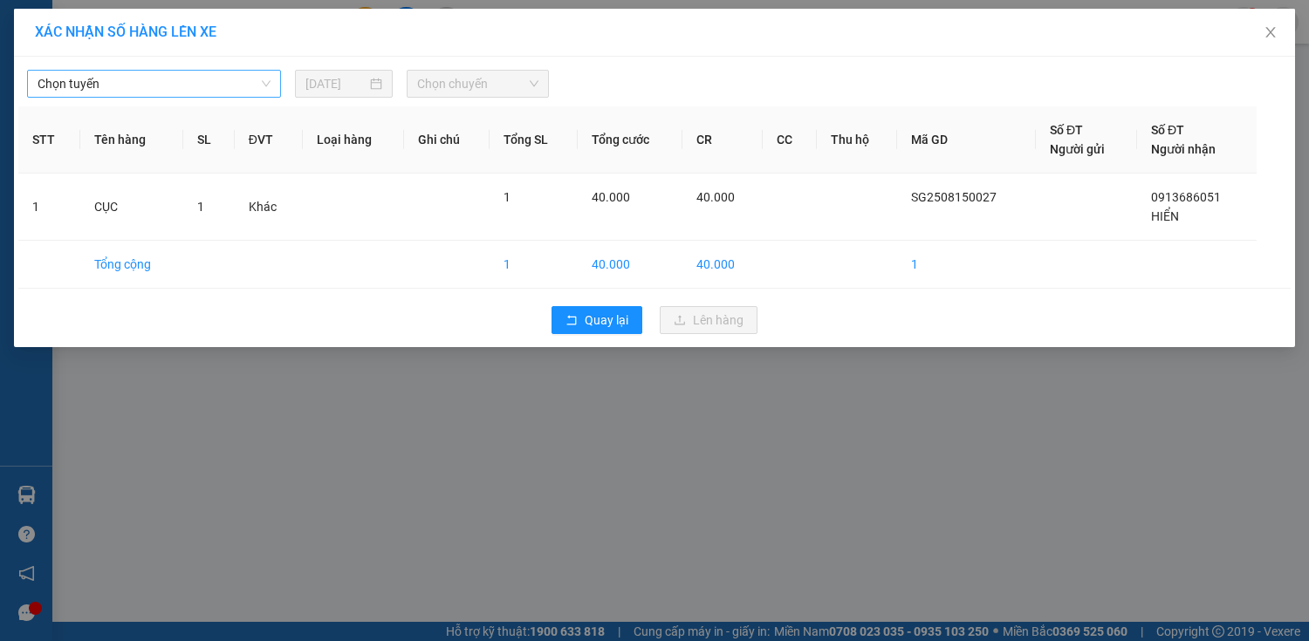
click at [96, 87] on span "Chọn tuyến" at bounding box center [154, 84] width 233 height 26
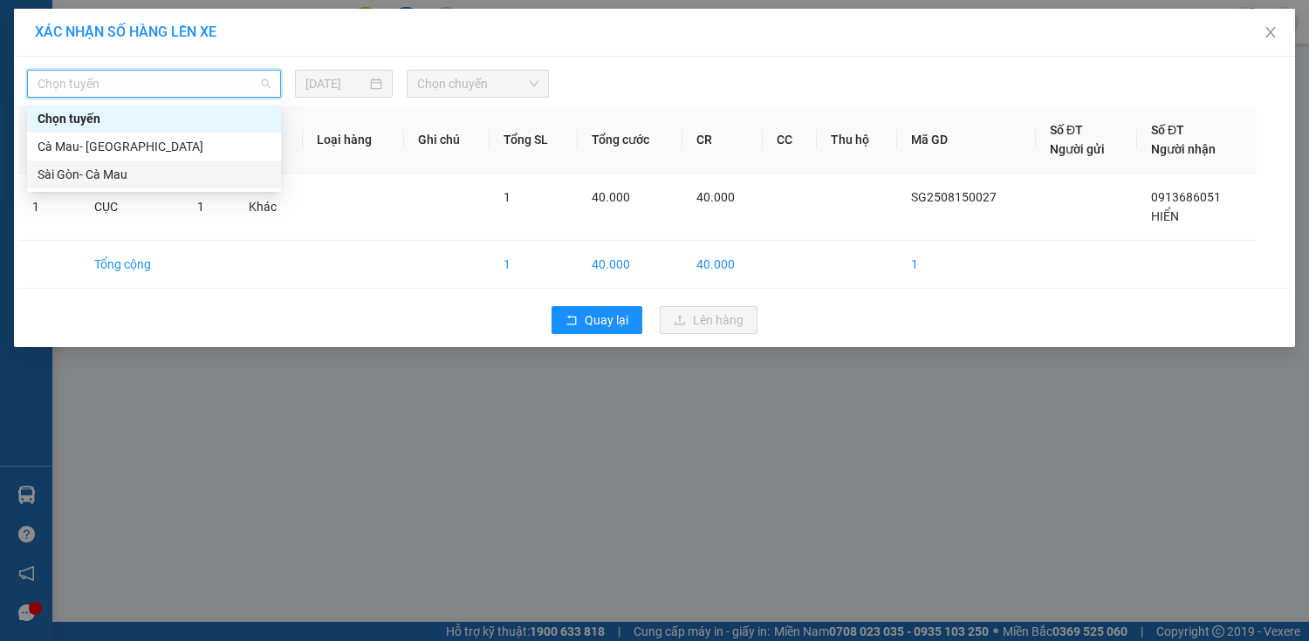
click at [94, 161] on div "Sài Gòn- Cà Mau" at bounding box center [154, 175] width 254 height 28
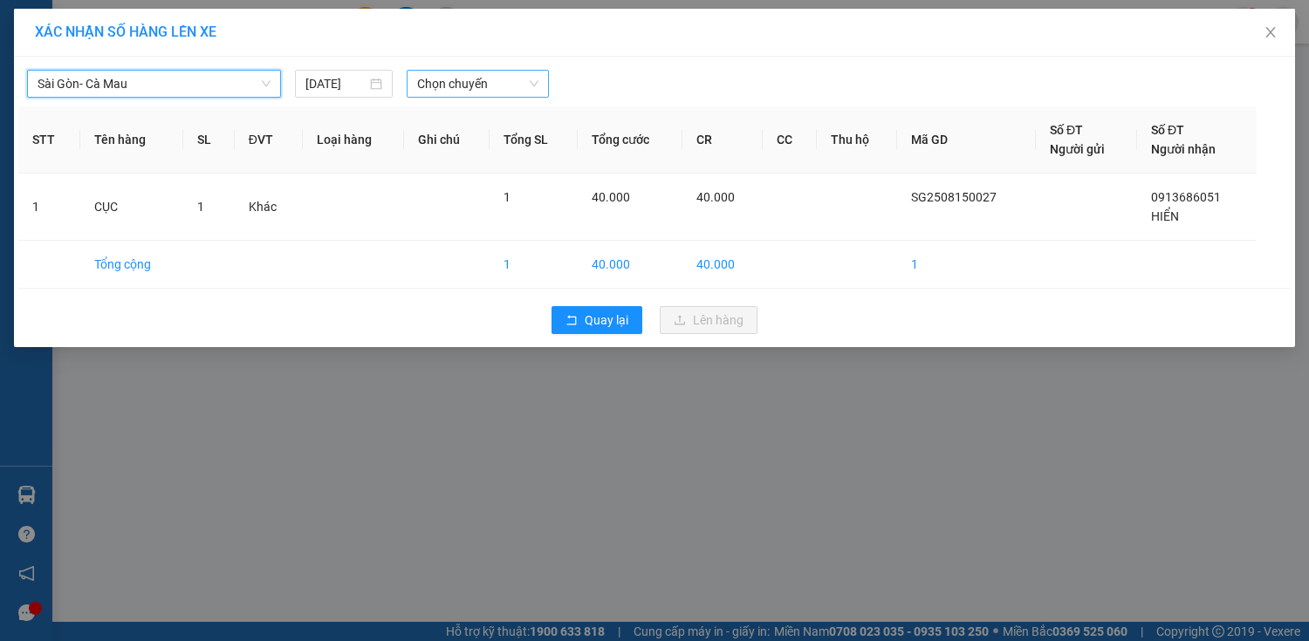
click at [455, 75] on span "Chọn chuyến" at bounding box center [477, 84] width 121 height 26
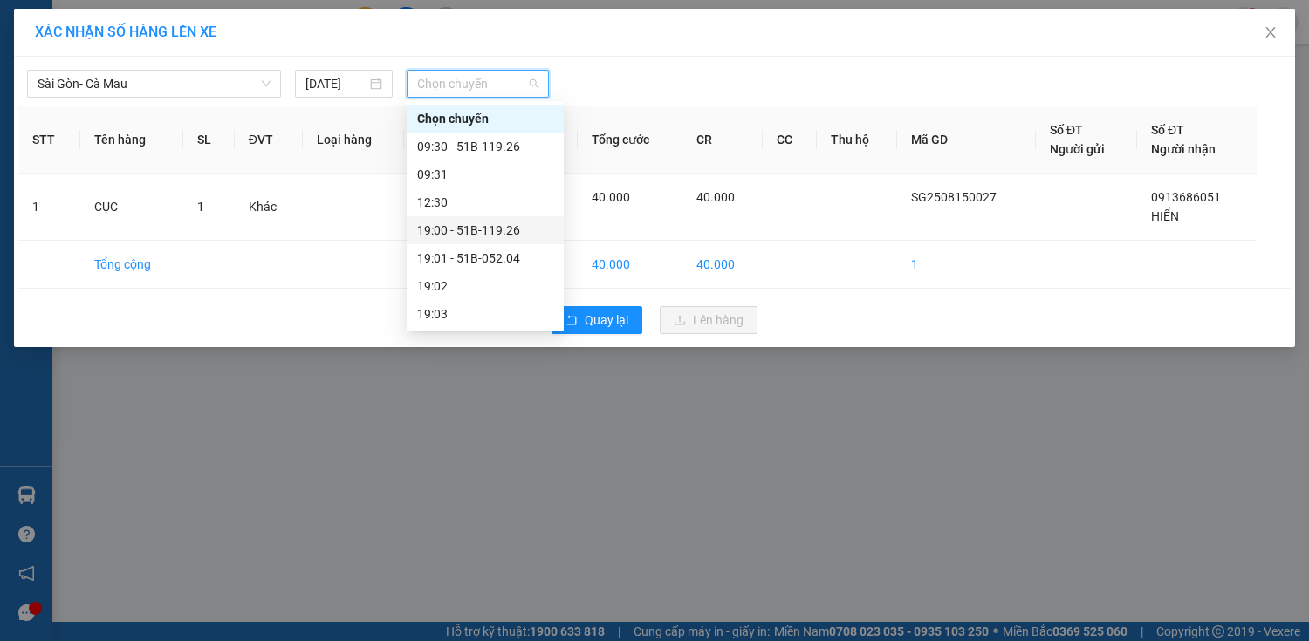
click at [521, 227] on div "19:00 - 51B-119.26" at bounding box center [485, 230] width 136 height 19
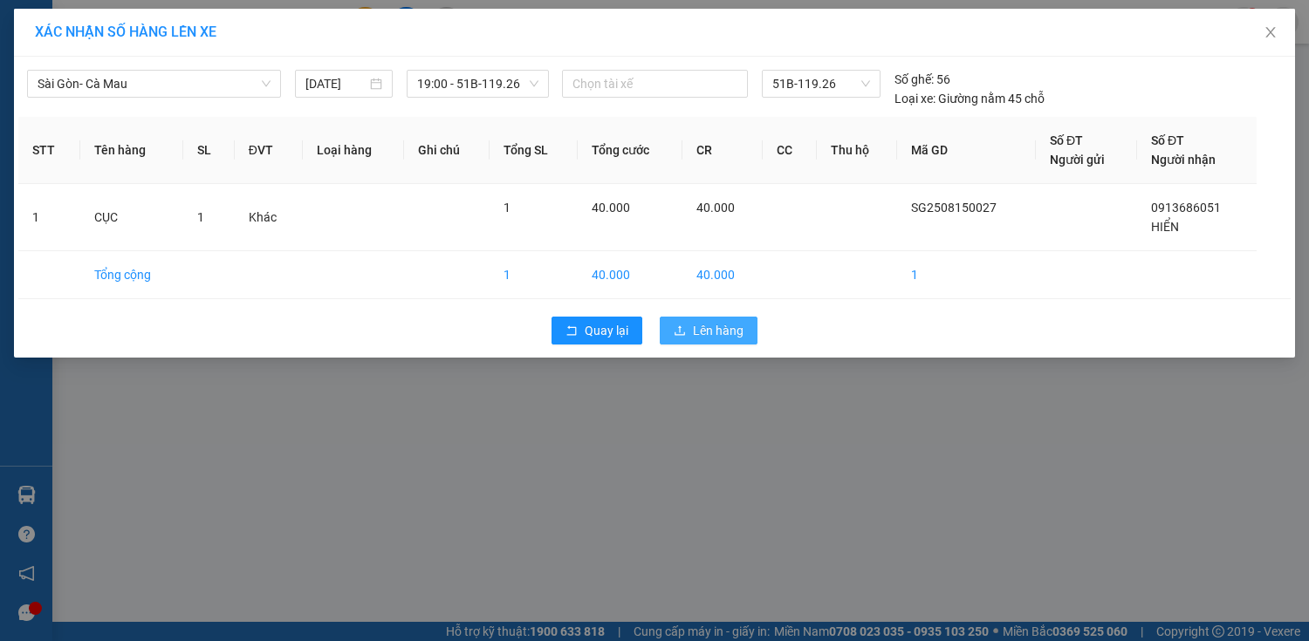
click at [698, 328] on span "Lên hàng" at bounding box center [718, 330] width 51 height 19
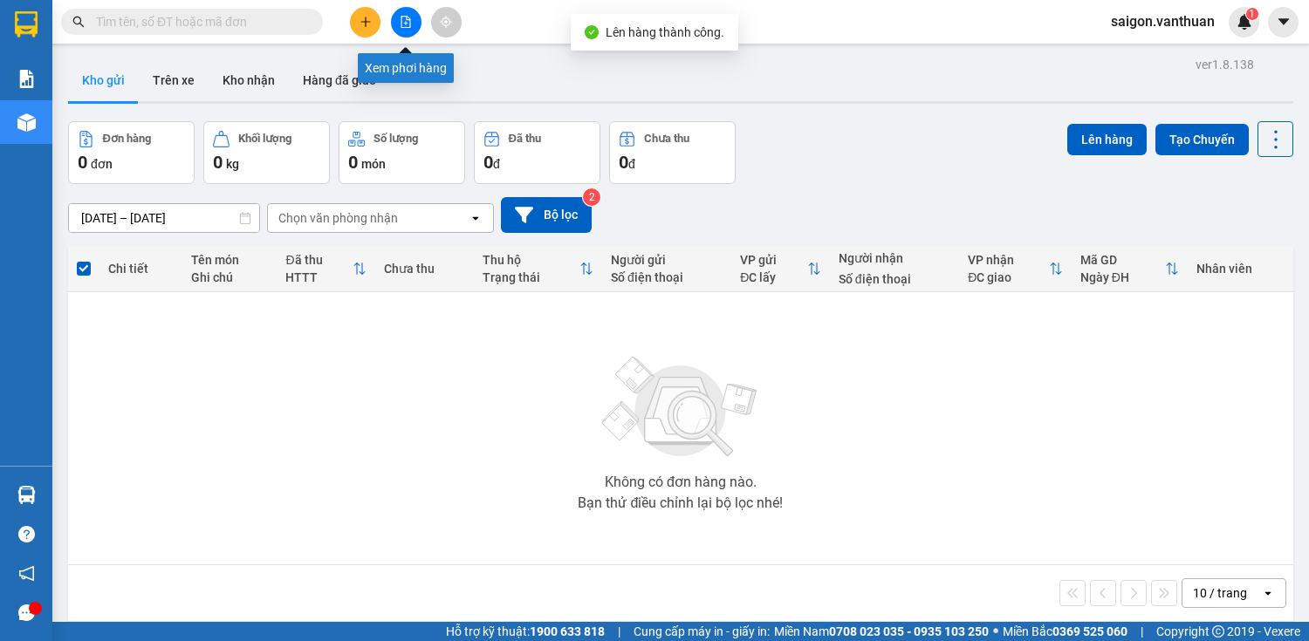
click at [391, 30] on div at bounding box center [405, 22] width 131 height 31
click at [401, 21] on icon "file-add" at bounding box center [406, 22] width 12 height 12
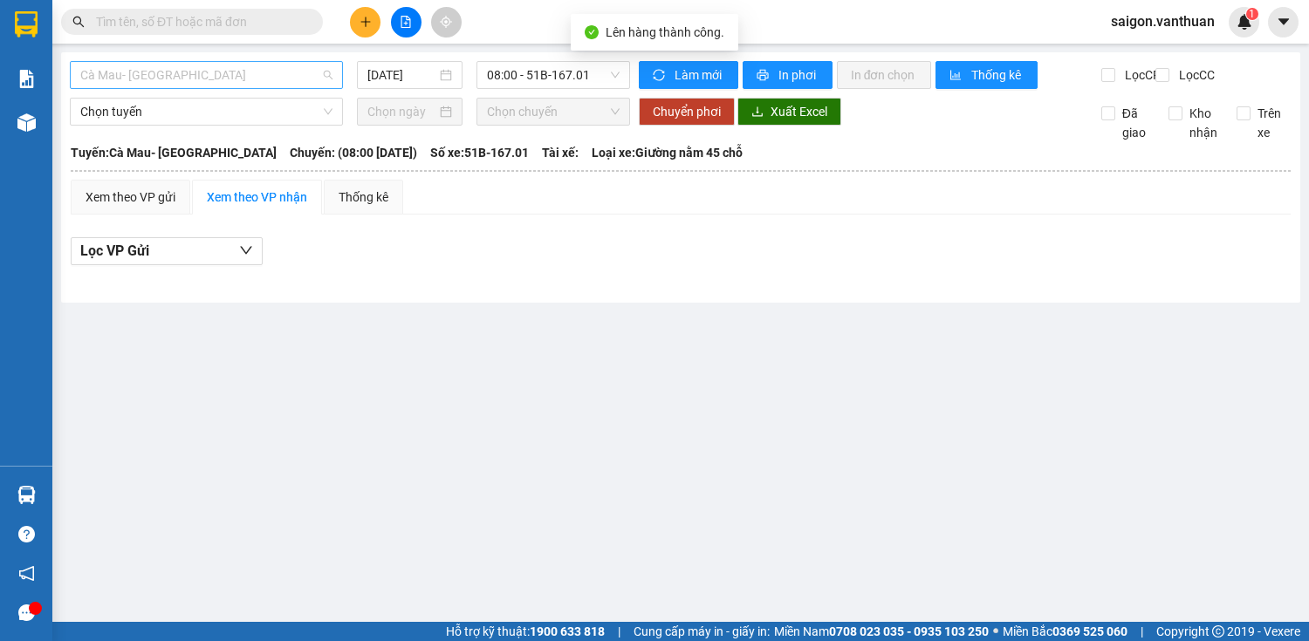
click at [188, 72] on span "Cà Mau- [GEOGRAPHIC_DATA]" at bounding box center [206, 75] width 252 height 26
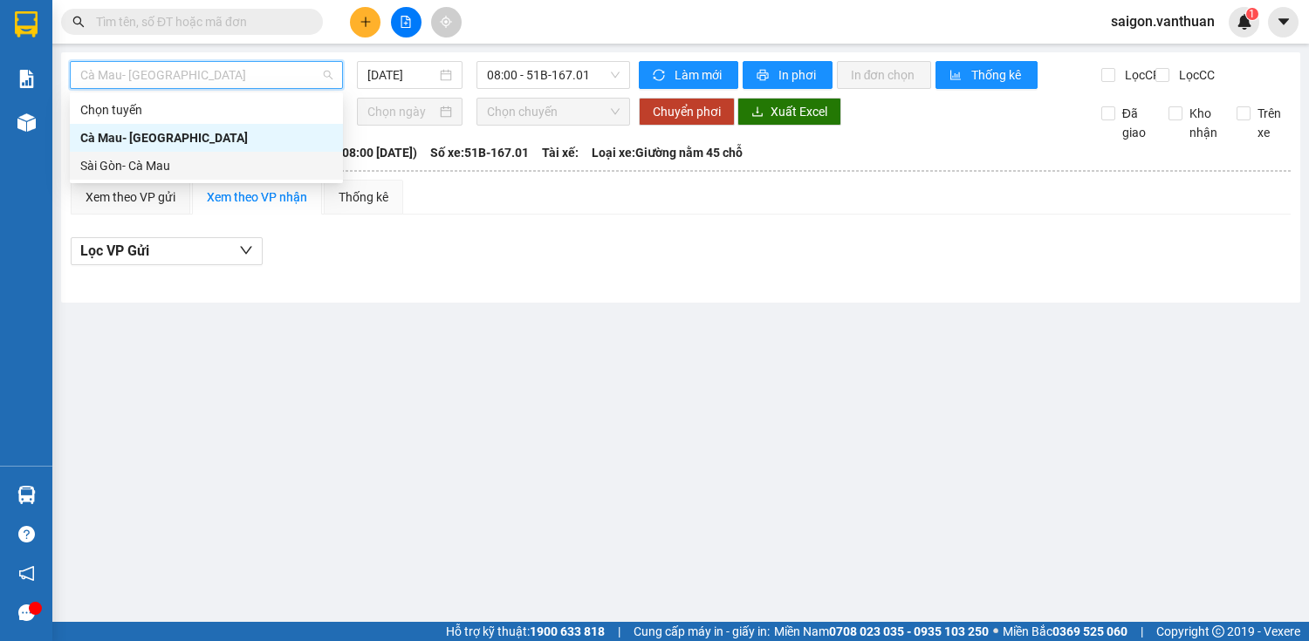
click at [147, 166] on div "Sài Gòn- Cà Mau" at bounding box center [206, 165] width 252 height 19
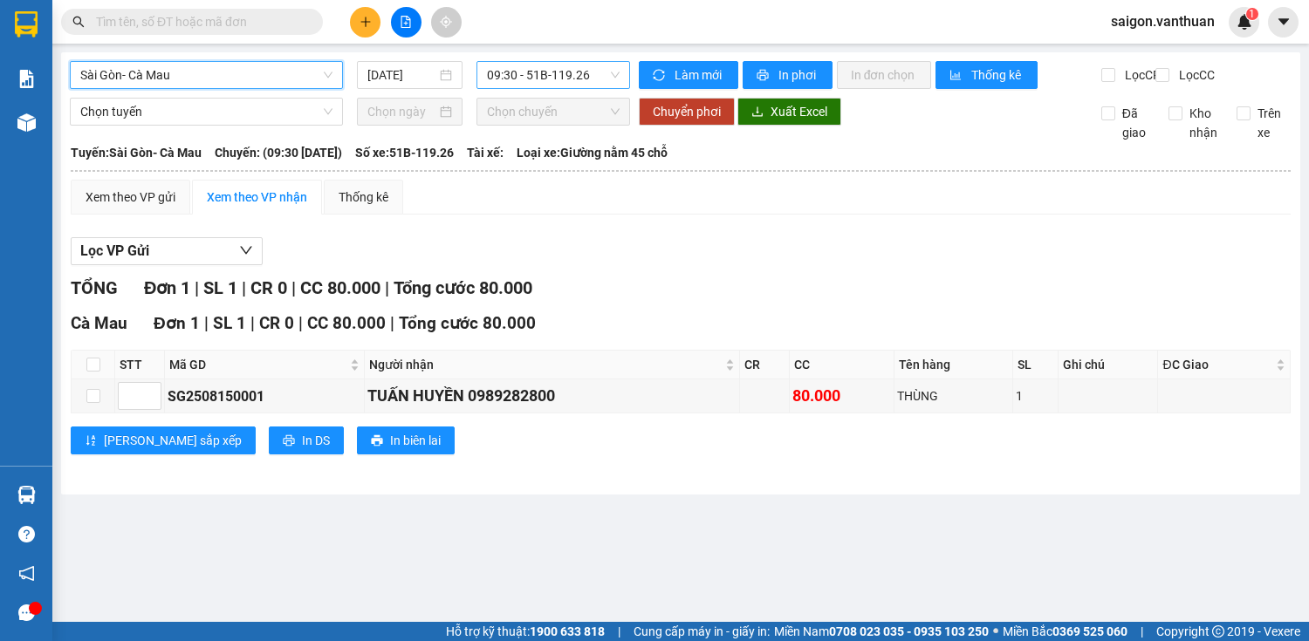
click at [557, 76] on span "09:30 - 51B-119.26" at bounding box center [553, 75] width 133 height 26
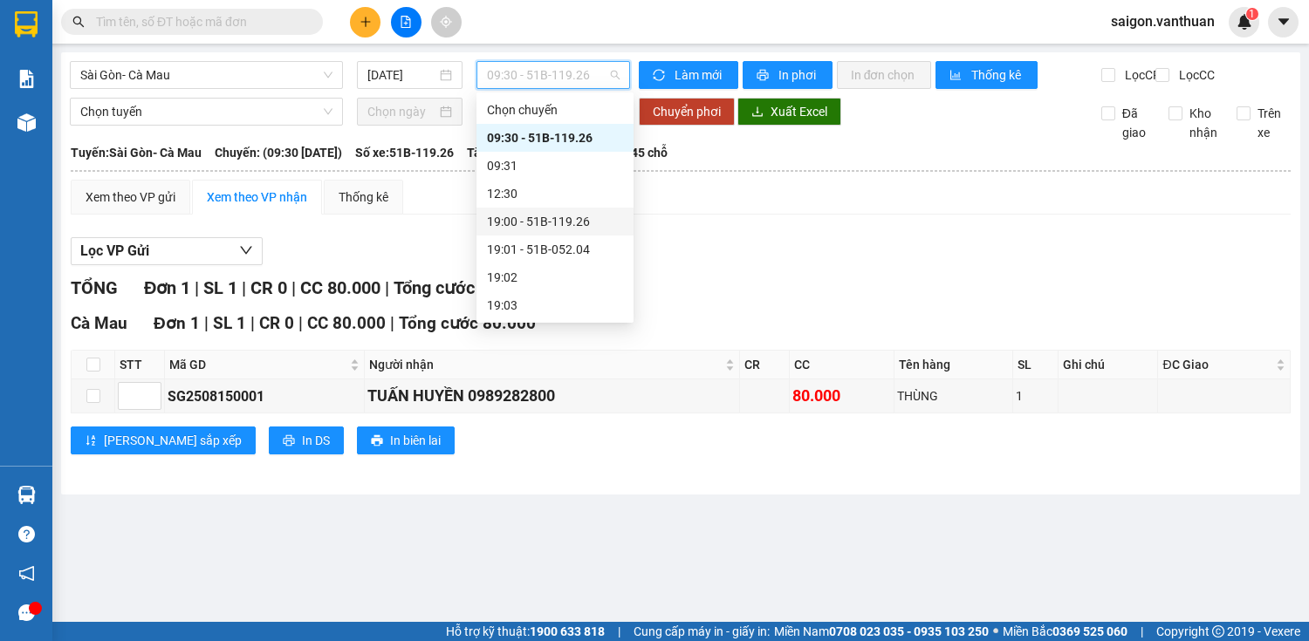
click at [598, 220] on div "19:00 - 51B-119.26" at bounding box center [555, 221] width 136 height 19
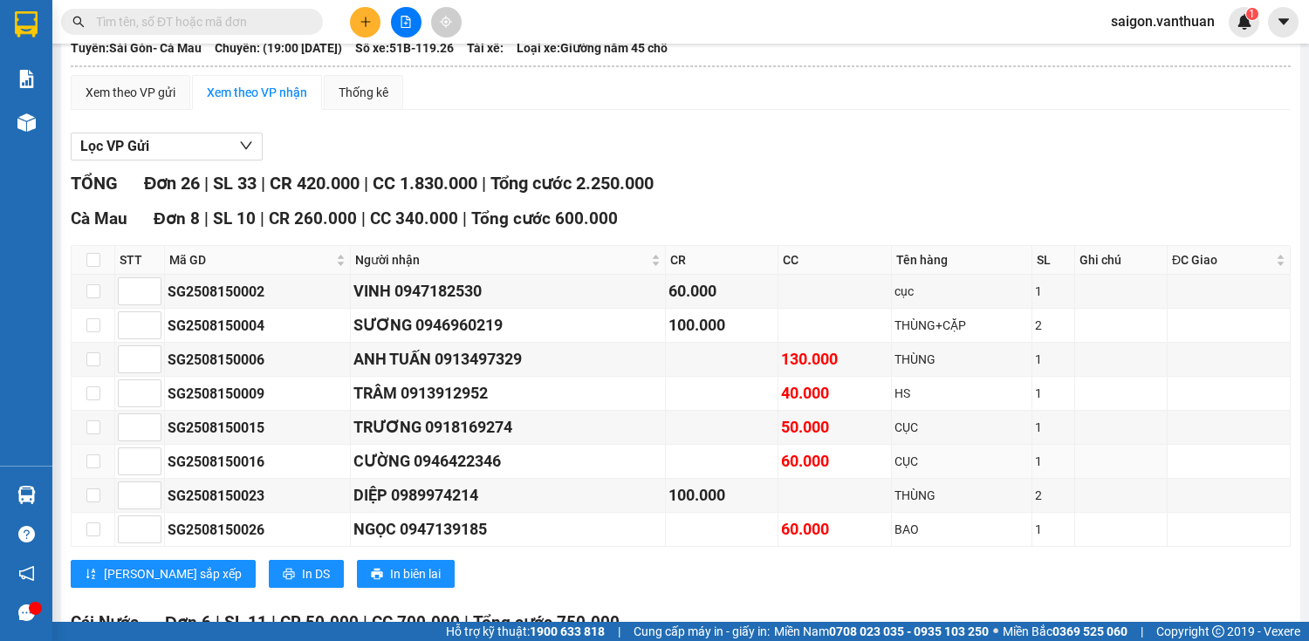
scroll to position [279, 0]
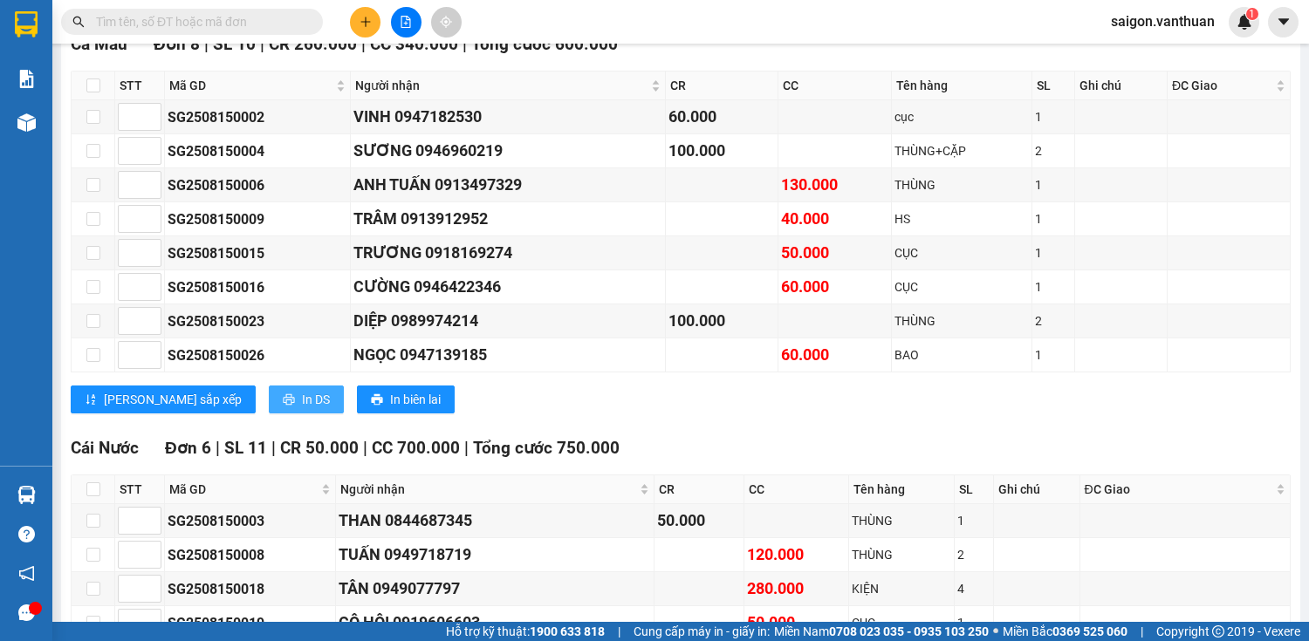
click at [302, 409] on span "In DS" at bounding box center [316, 399] width 28 height 19
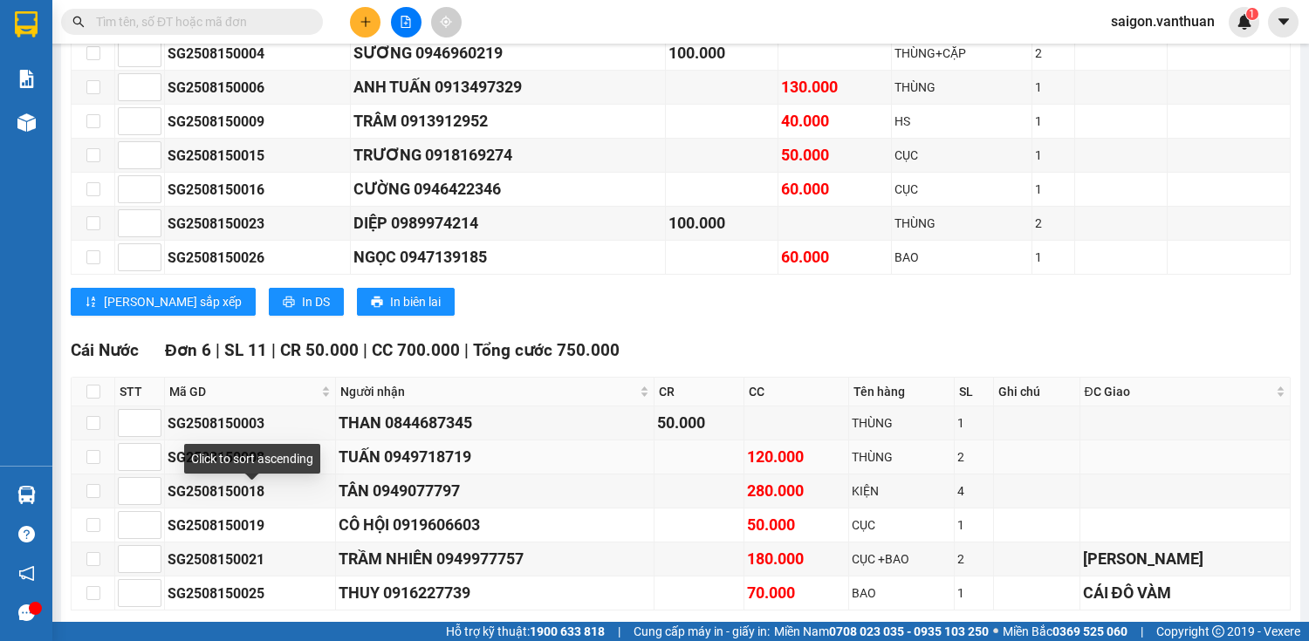
scroll to position [628, 0]
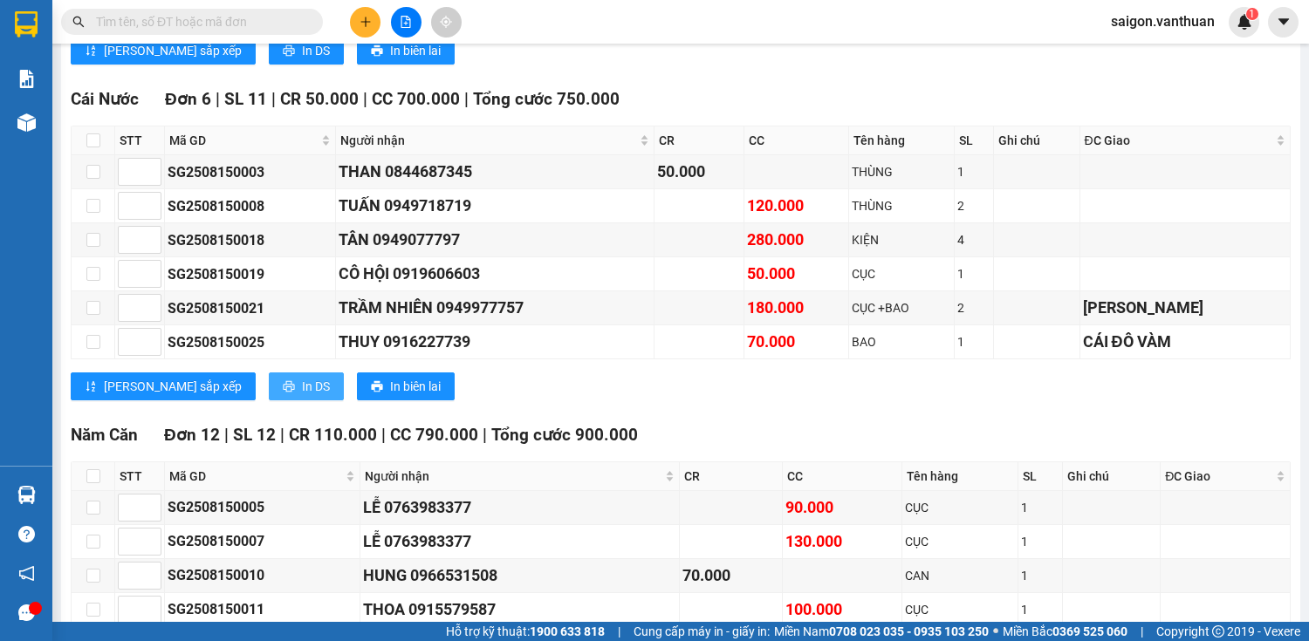
click at [302, 387] on span "In DS" at bounding box center [316, 386] width 28 height 19
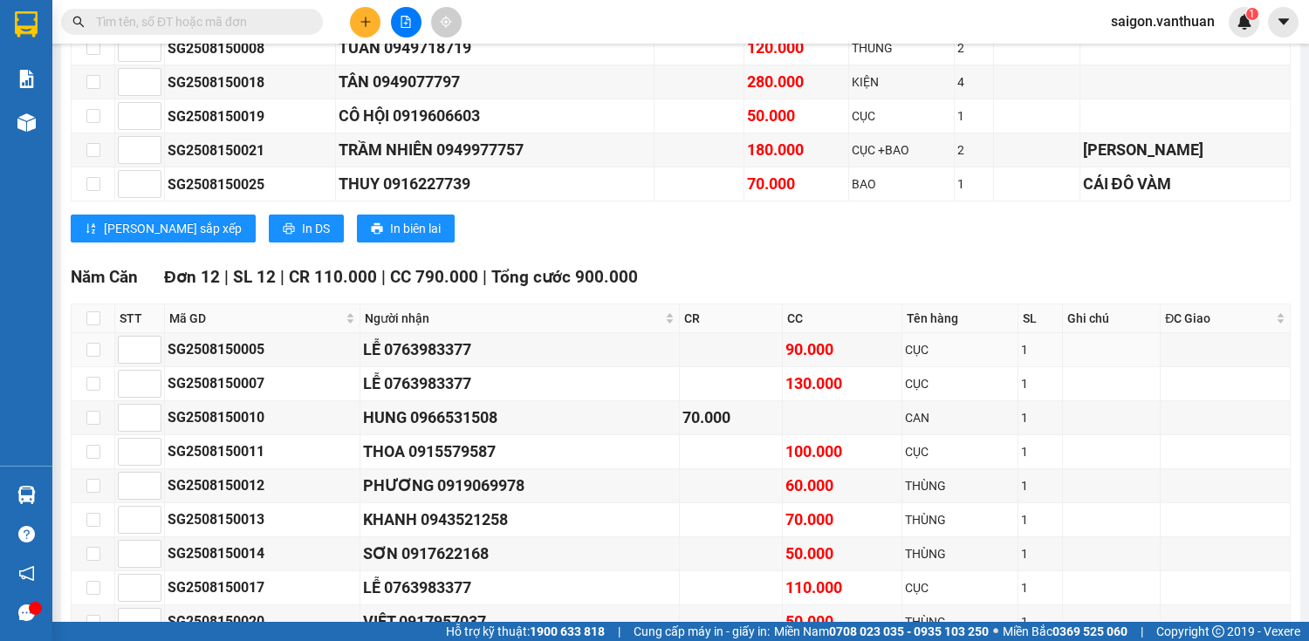
scroll to position [995, 0]
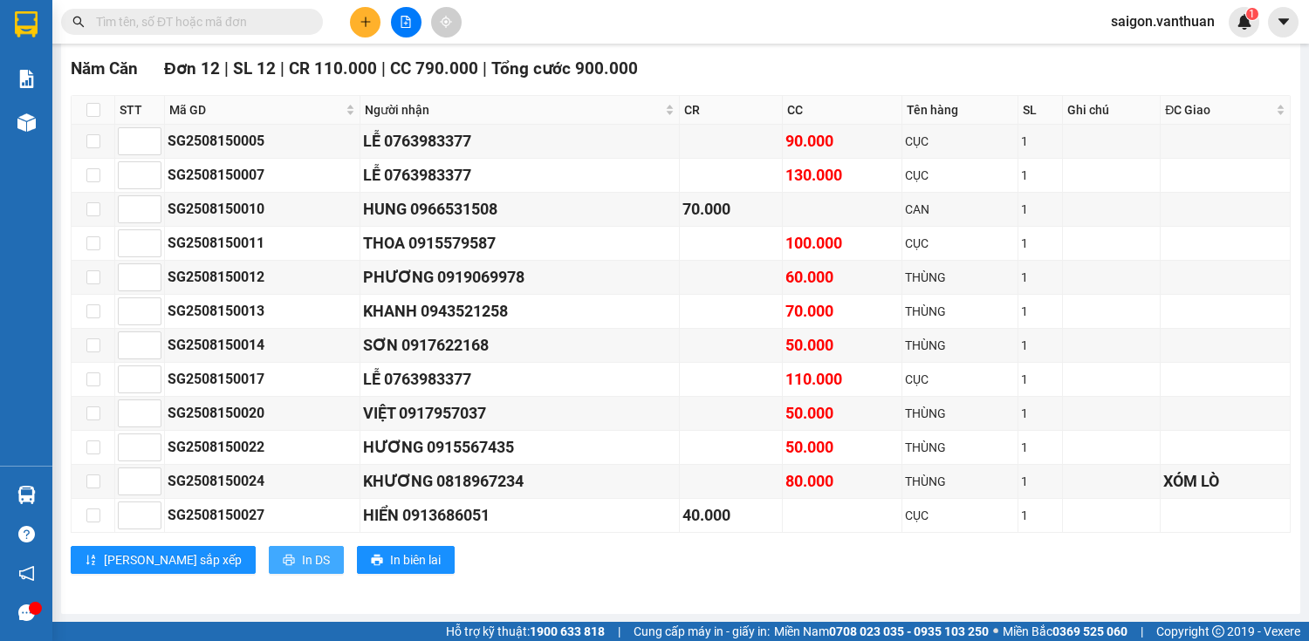
click at [302, 563] on span "In DS" at bounding box center [316, 560] width 28 height 19
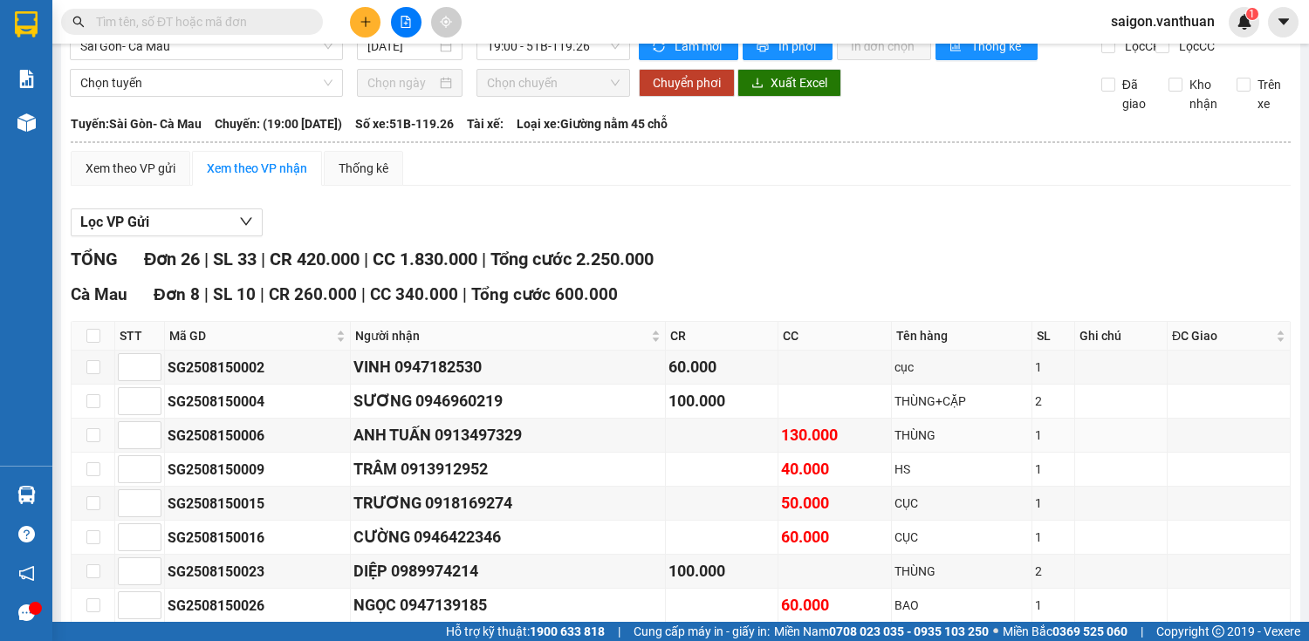
scroll to position [0, 0]
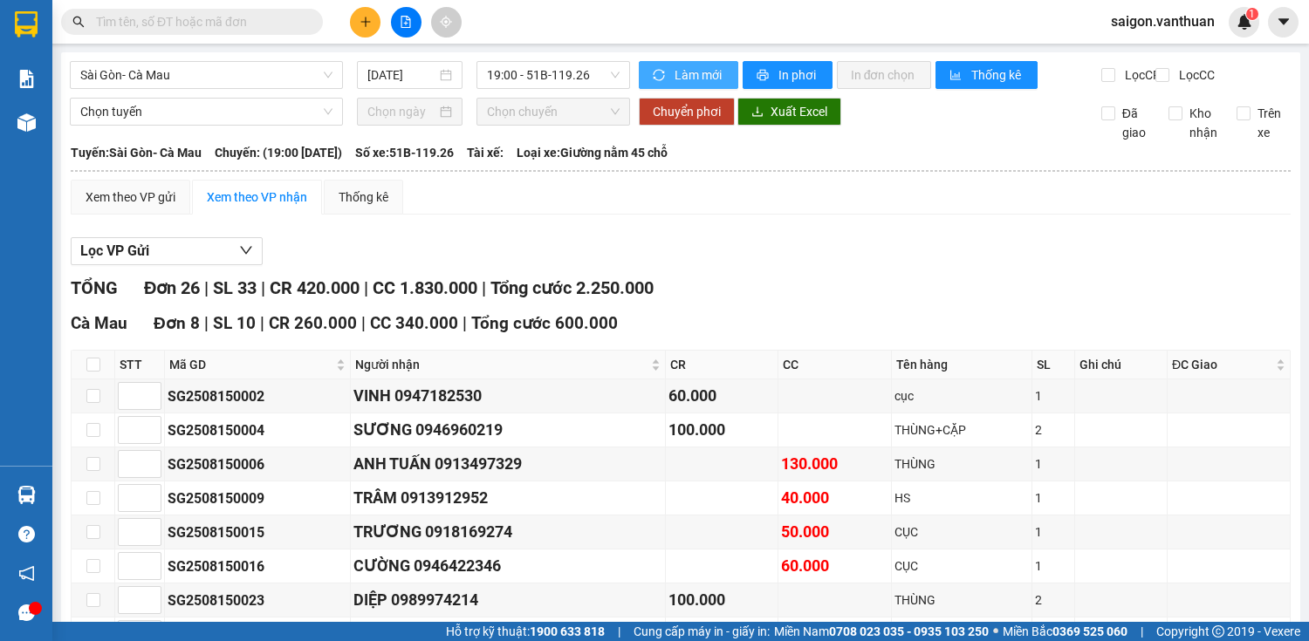
click at [707, 80] on span "Làm mới" at bounding box center [700, 74] width 50 height 19
click at [1101, 79] on input "Lọc CR" at bounding box center [1109, 75] width 17 height 14
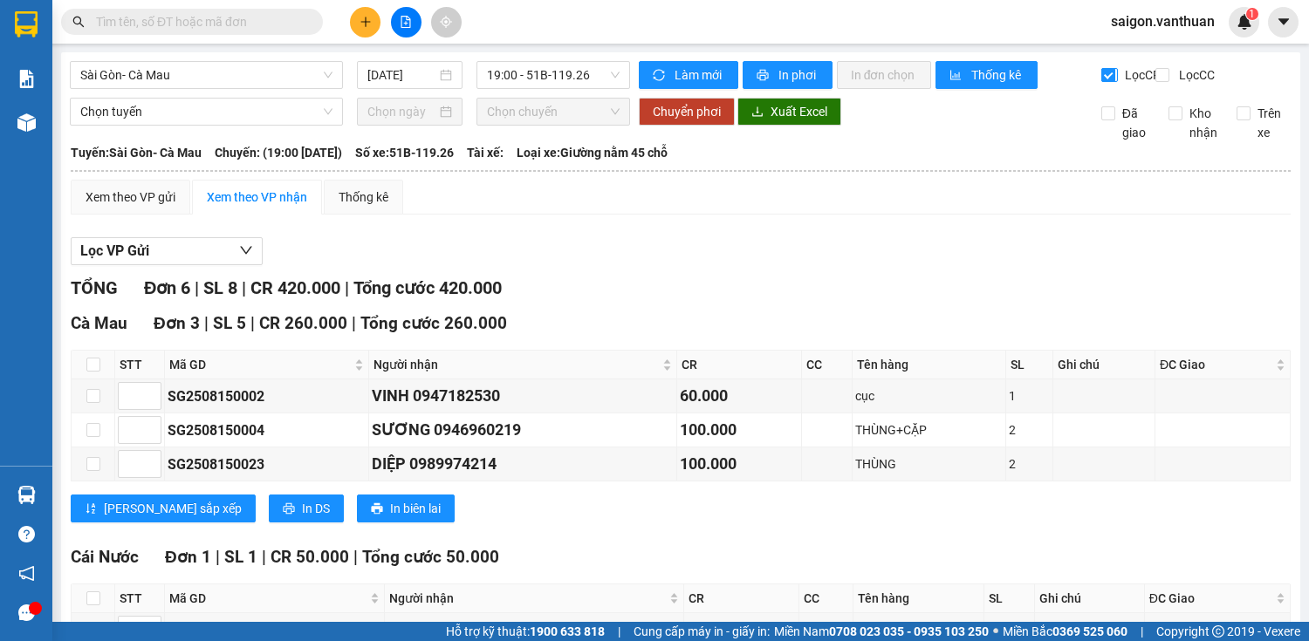
click at [1101, 75] on input "Lọc CR" at bounding box center [1109, 75] width 17 height 14
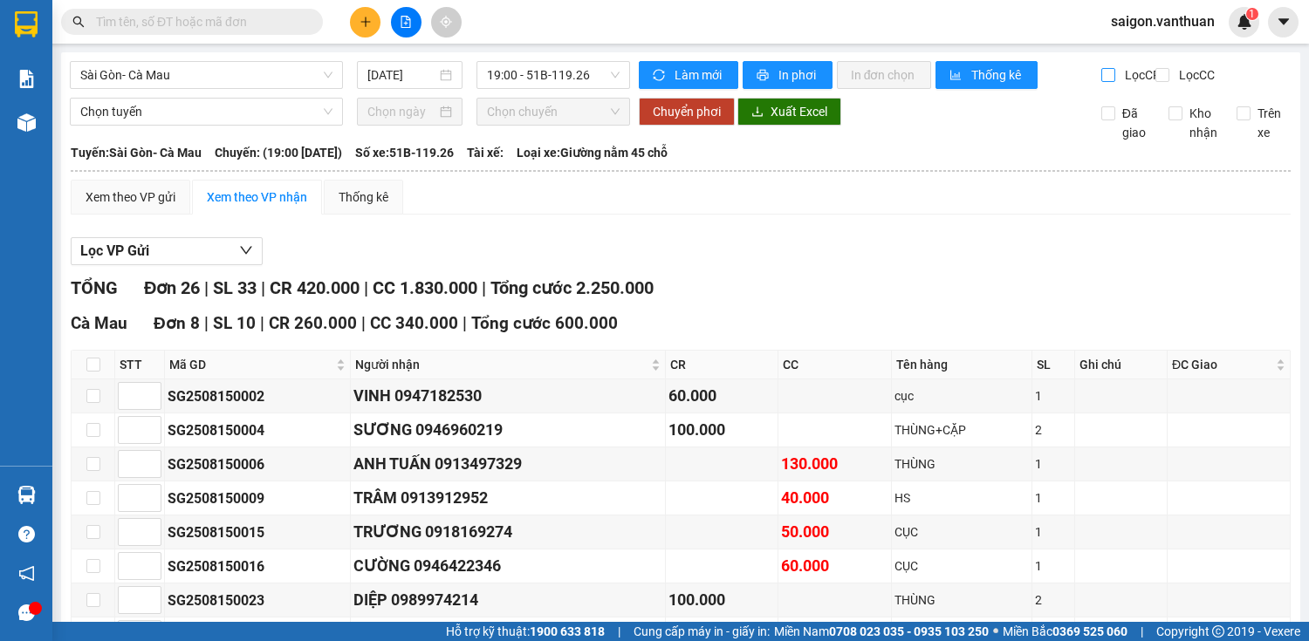
click at [1101, 75] on input "Lọc CR" at bounding box center [1109, 75] width 17 height 14
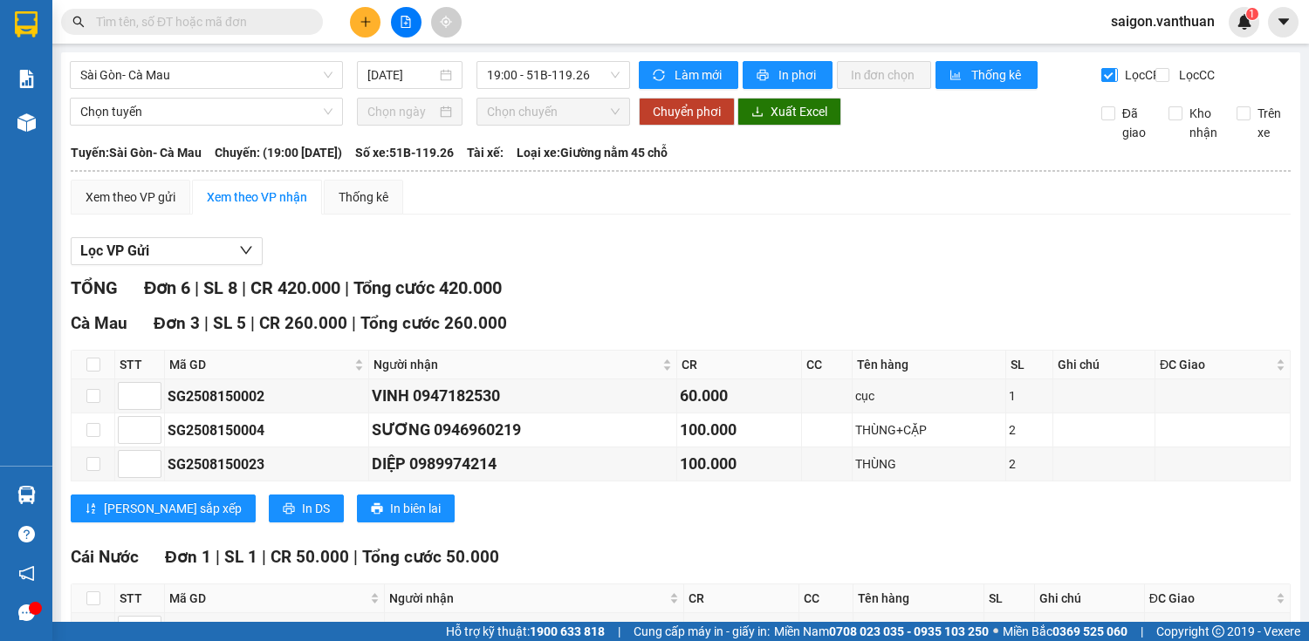
click at [1101, 74] on input "Lọc CR" at bounding box center [1109, 75] width 17 height 14
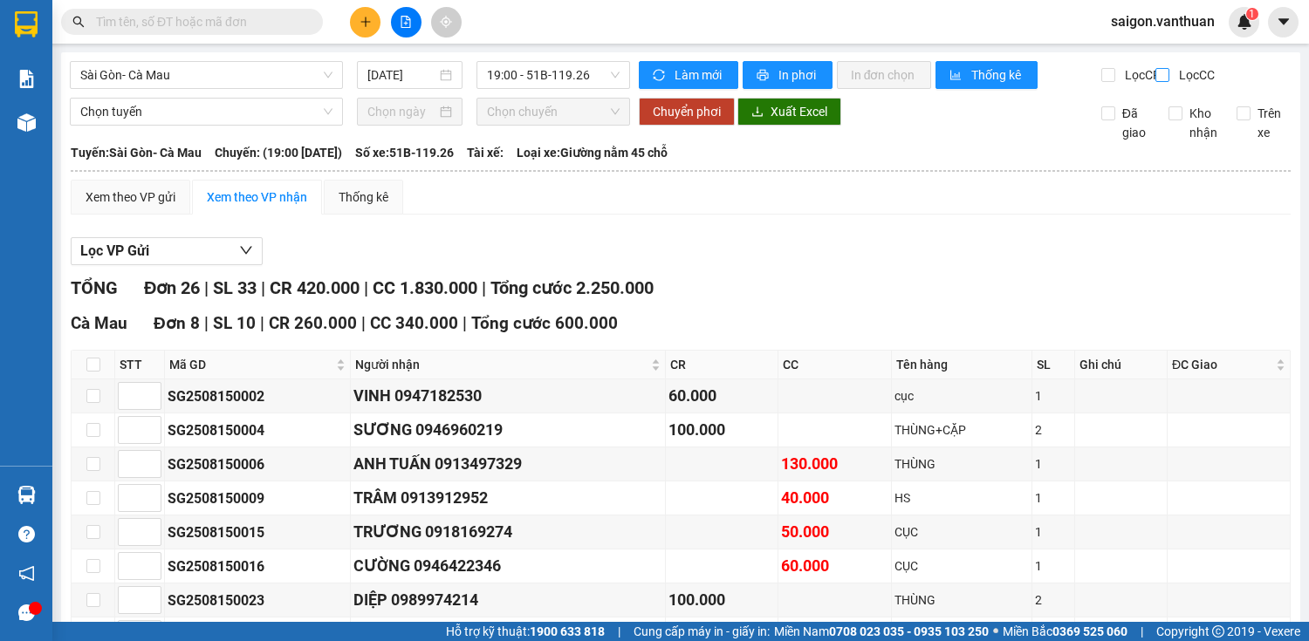
click at [1157, 69] on input "Lọc CC" at bounding box center [1163, 75] width 17 height 14
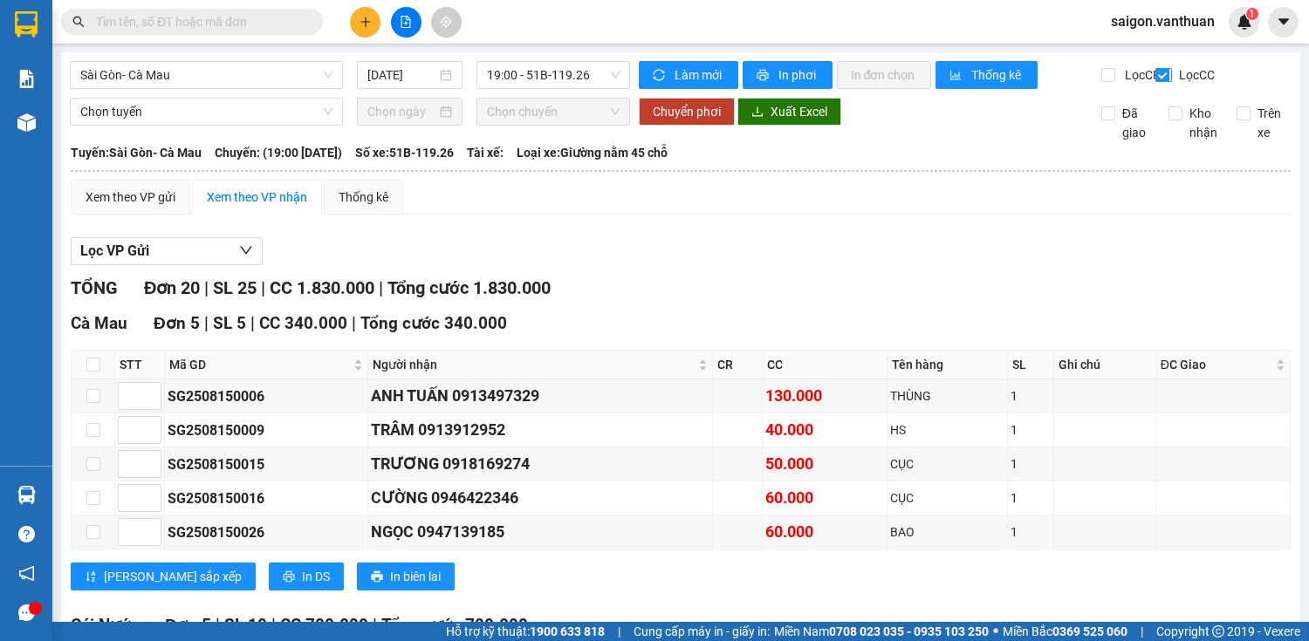
click at [1155, 80] on input "Lọc CC" at bounding box center [1163, 75] width 17 height 14
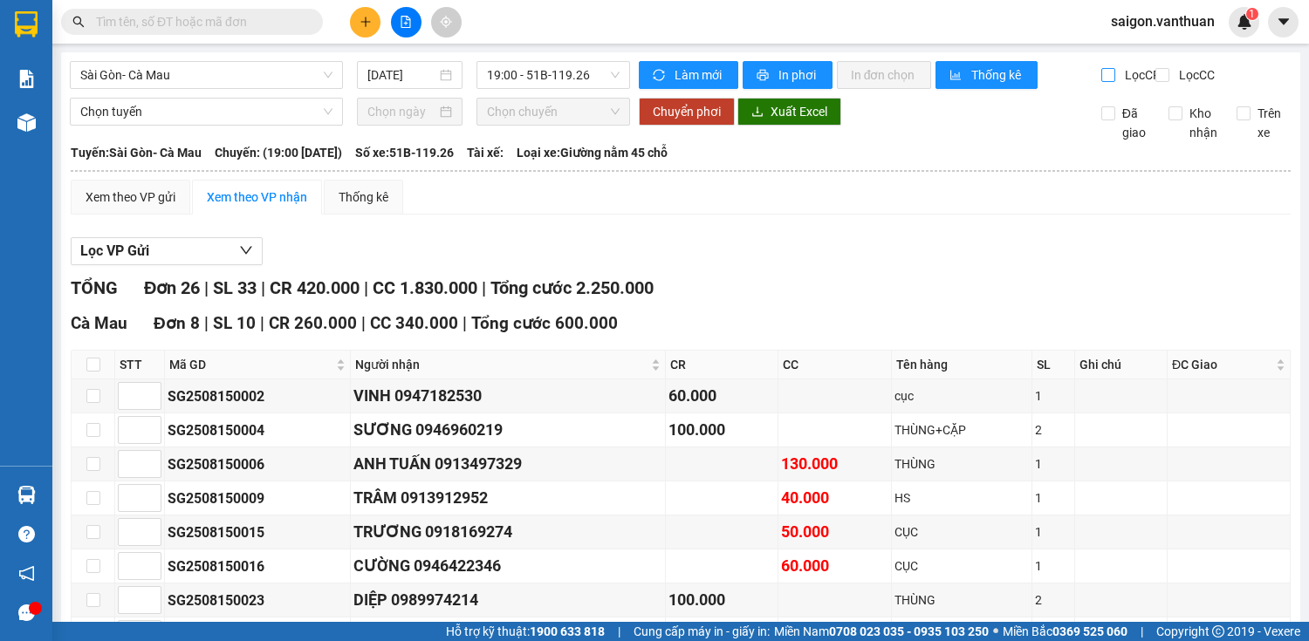
click at [1101, 84] on label "Lọc CR" at bounding box center [1132, 74] width 62 height 19
click at [1101, 82] on input "Lọc CR" at bounding box center [1109, 75] width 17 height 14
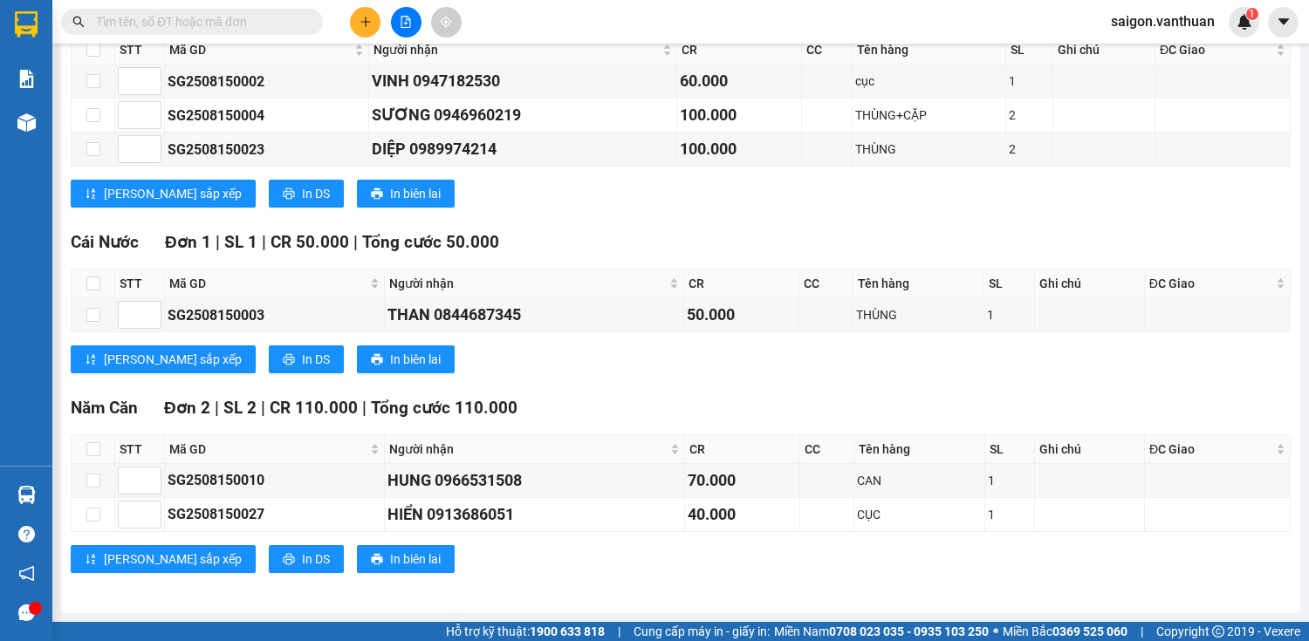
scroll to position [325, 0]
click at [353, 12] on button at bounding box center [365, 22] width 31 height 31
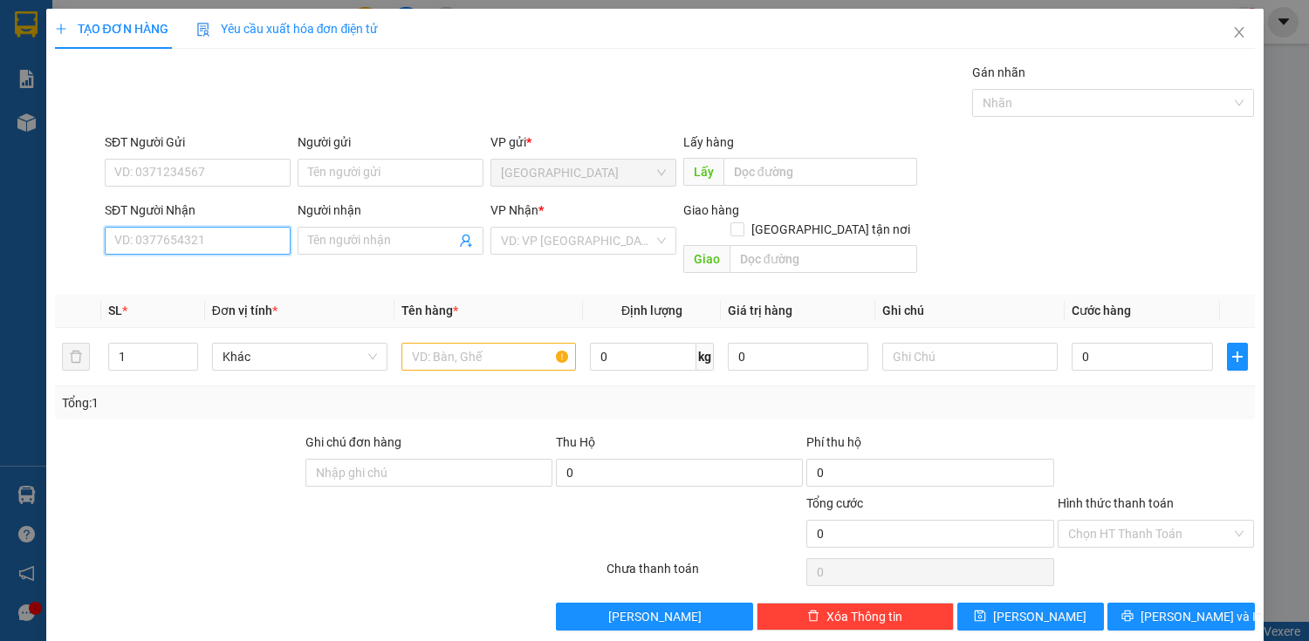
click at [265, 248] on input "SĐT Người Nhận" at bounding box center [198, 241] width 186 height 28
click at [204, 276] on div "0919606603 - CÔ HỘI" at bounding box center [195, 274] width 163 height 19
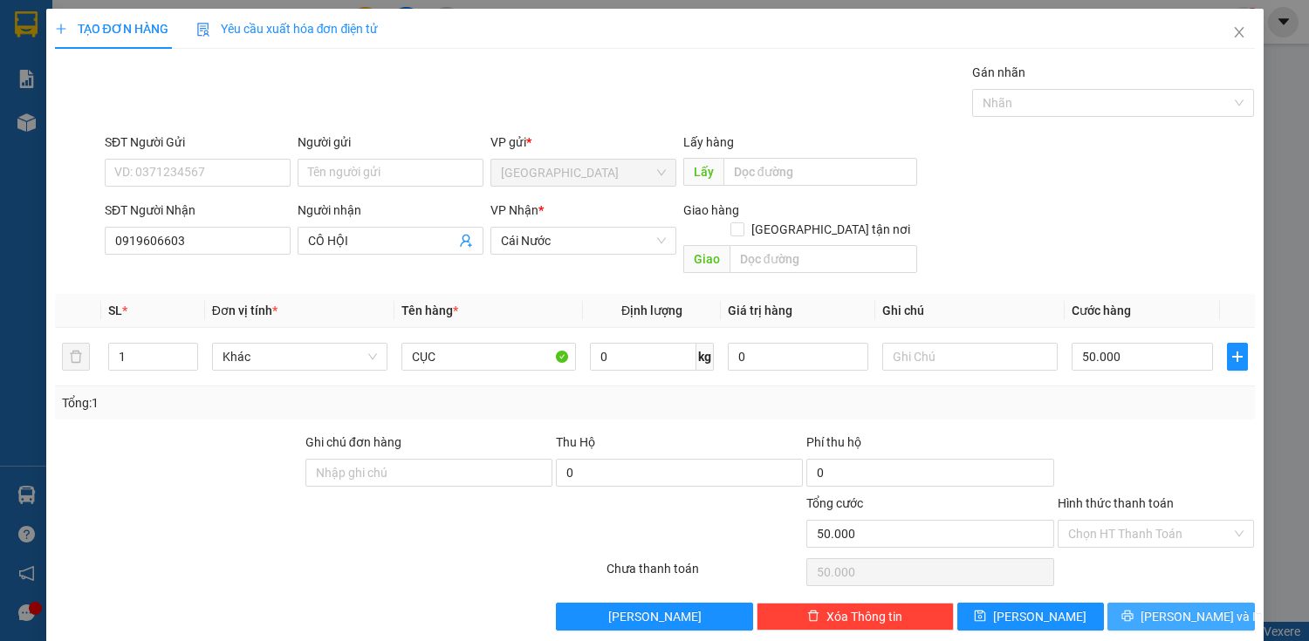
click at [1240, 603] on button "[PERSON_NAME] và In" at bounding box center [1180, 617] width 147 height 28
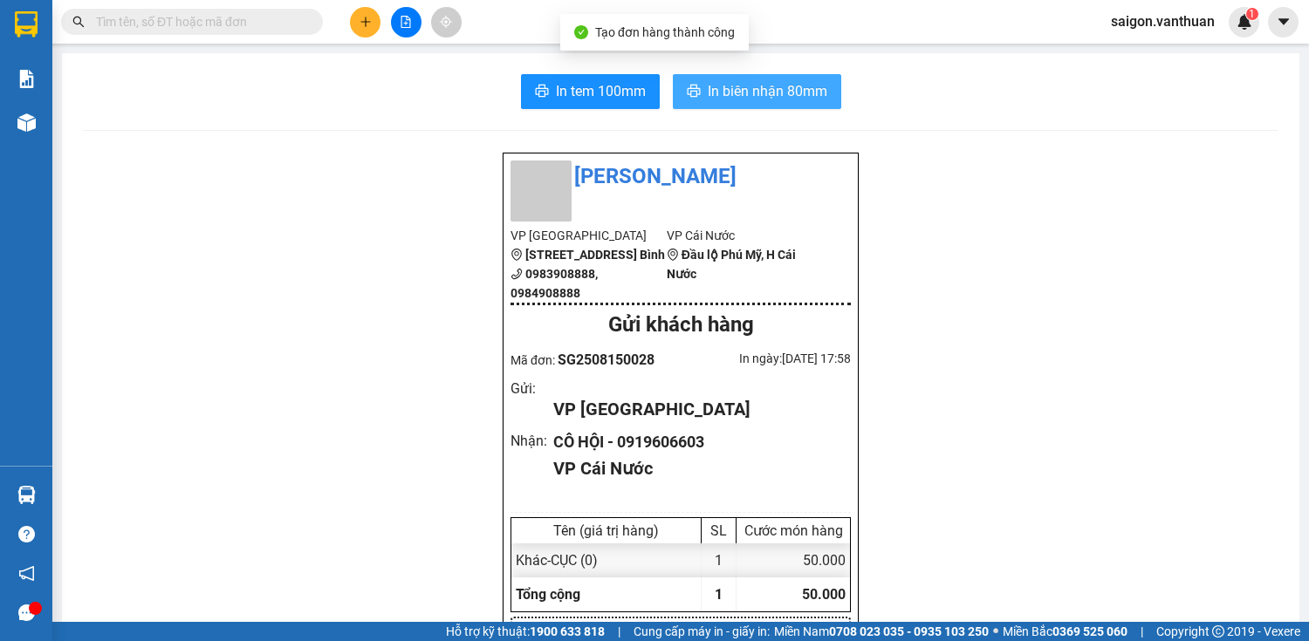
click at [793, 100] on span "In biên nhận 80mm" at bounding box center [768, 91] width 120 height 22
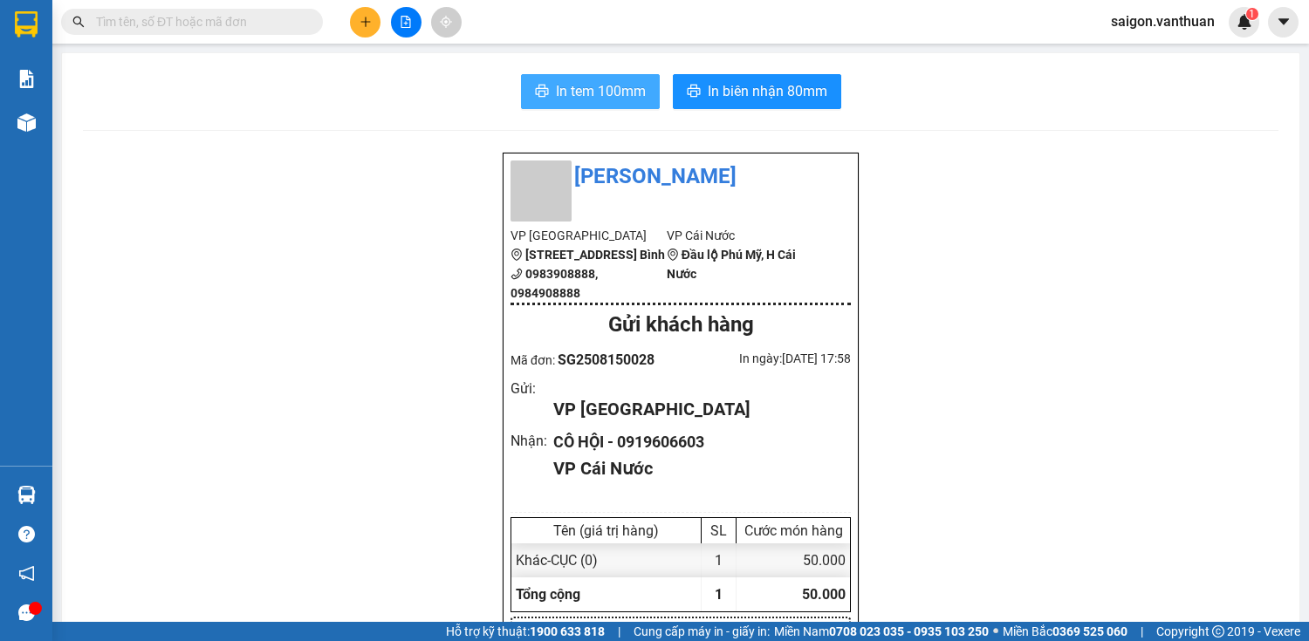
click at [541, 92] on icon "printer" at bounding box center [542, 91] width 14 height 14
click at [584, 98] on span "In tem 100mm" at bounding box center [601, 91] width 90 height 22
click at [365, 31] on button at bounding box center [365, 22] width 31 height 31
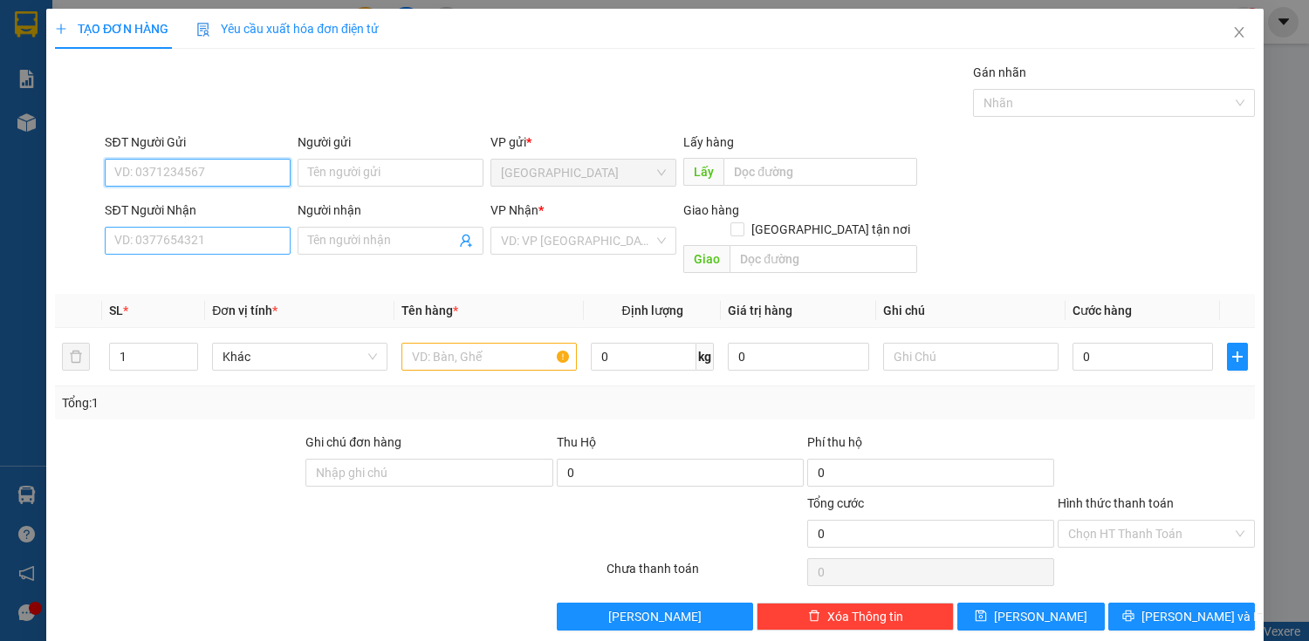
click at [222, 244] on input "SĐT Người Nhận" at bounding box center [198, 241] width 186 height 28
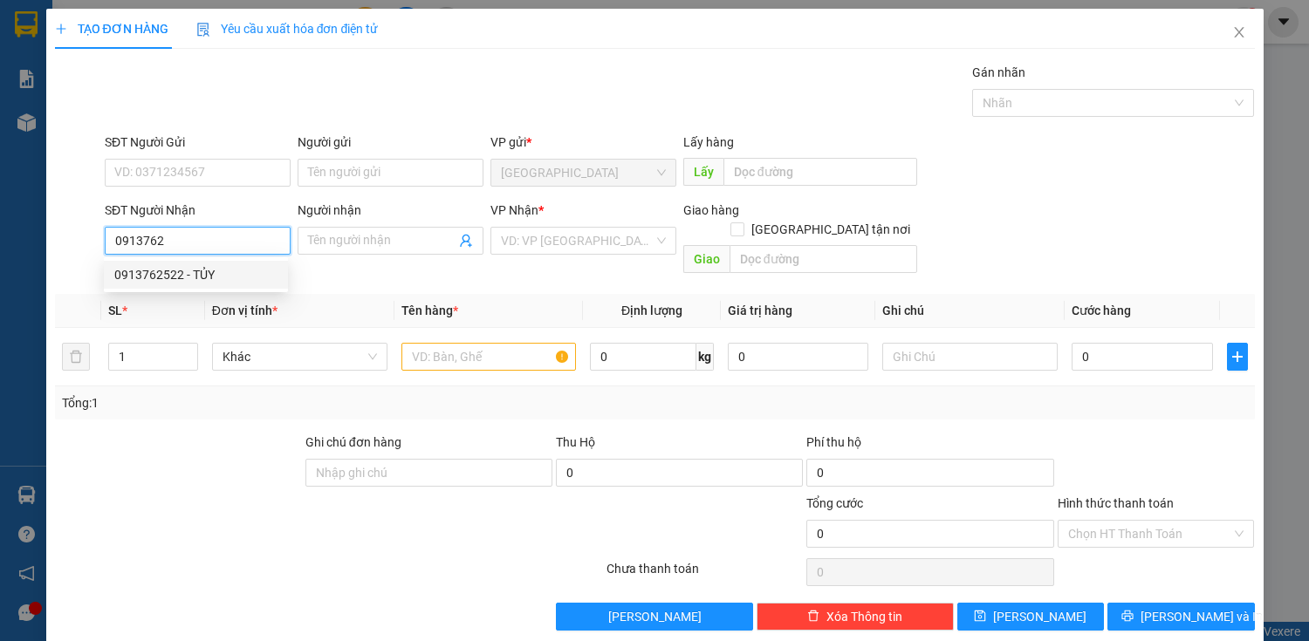
click at [224, 271] on div "0913762522 - TỦY" at bounding box center [195, 274] width 163 height 19
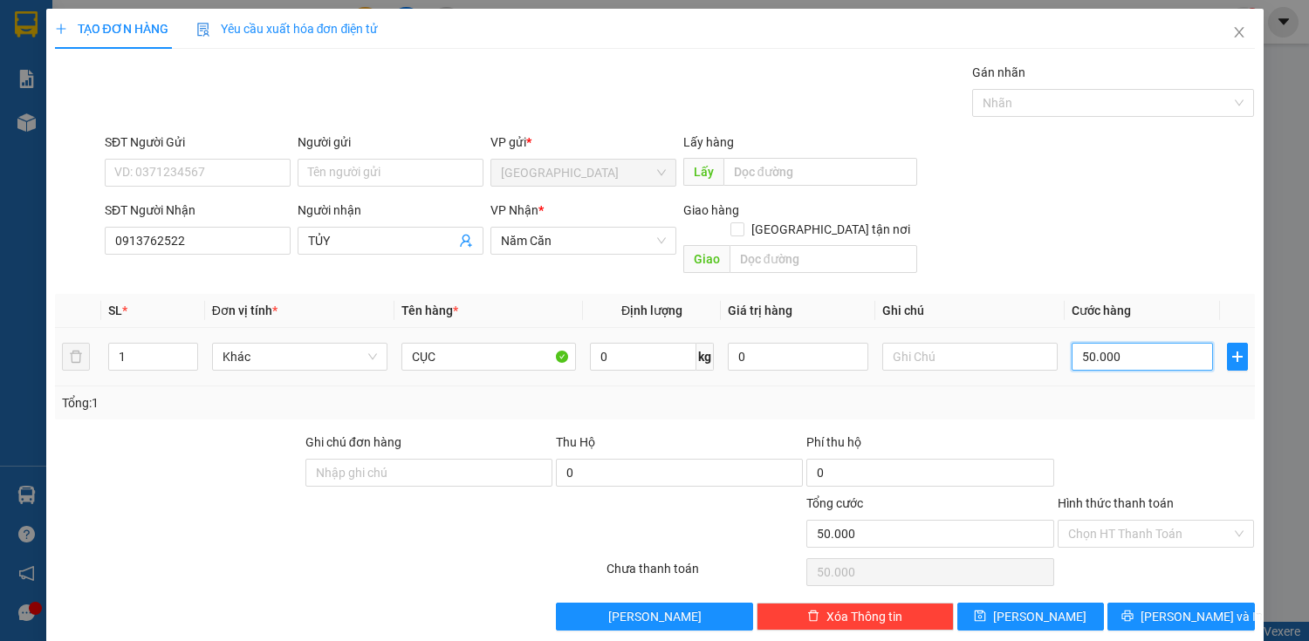
drag, startPoint x: 1088, startPoint y: 339, endPoint x: 1085, endPoint y: 349, distance: 10.2
click at [1088, 343] on input "50.000" at bounding box center [1142, 357] width 140 height 28
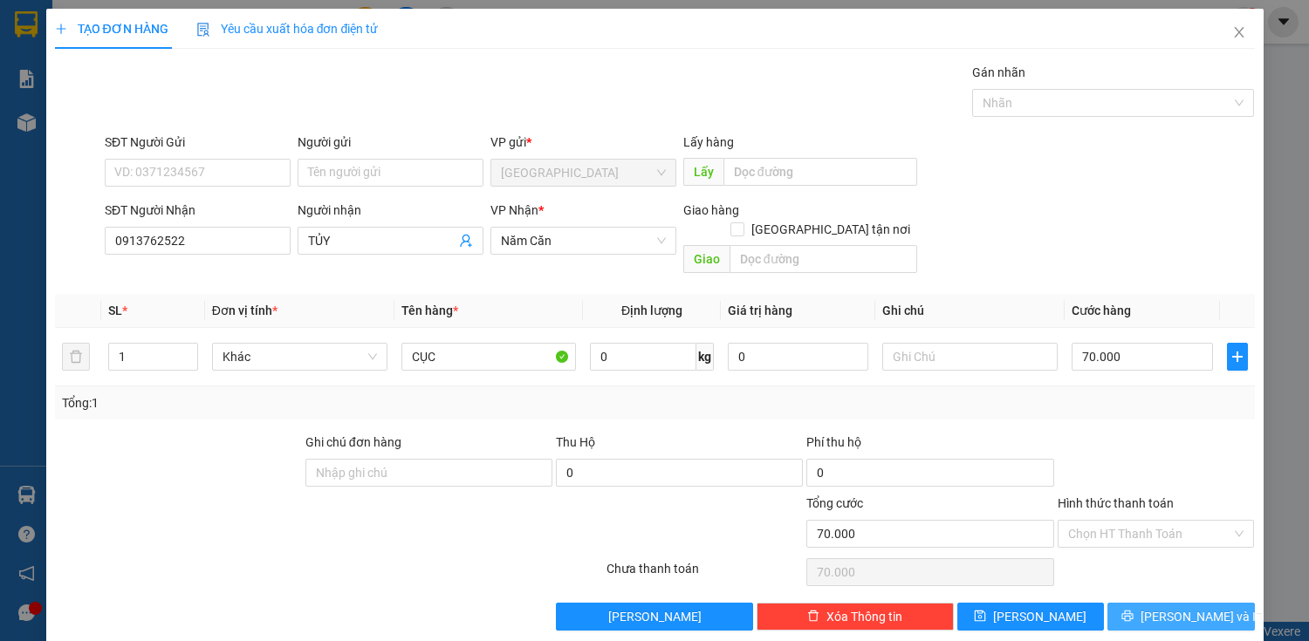
click at [1210, 603] on button "[PERSON_NAME] và In" at bounding box center [1180, 617] width 147 height 28
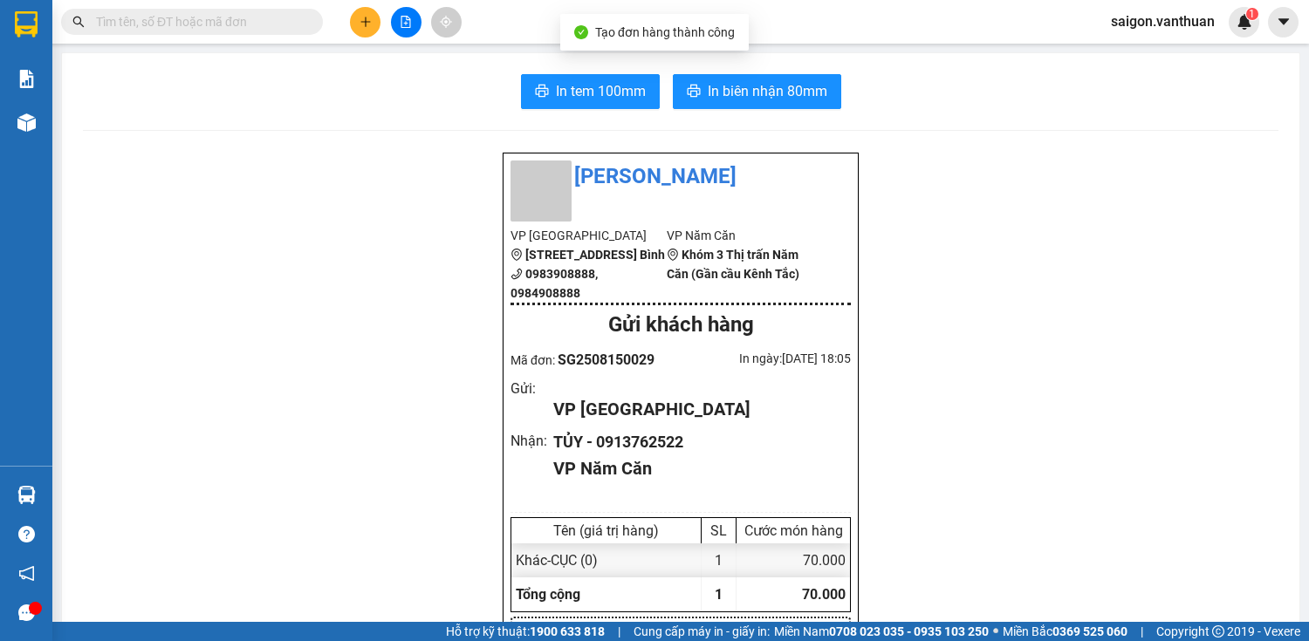
click at [565, 77] on button "In tem 100mm" at bounding box center [590, 91] width 139 height 35
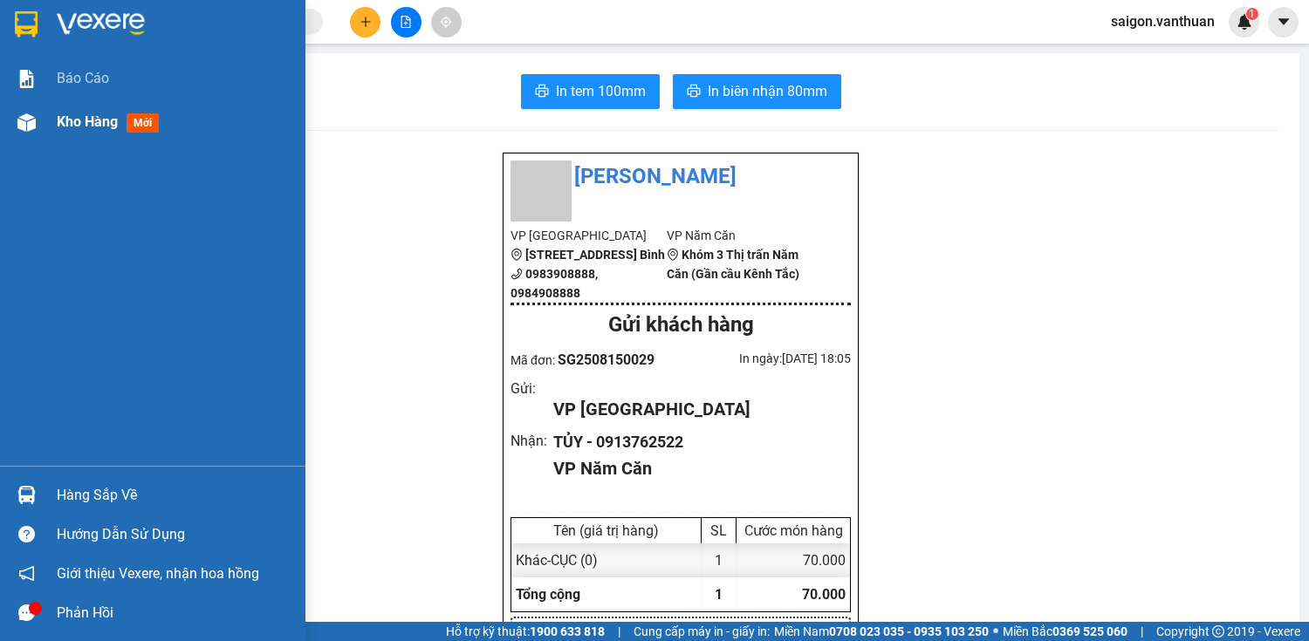
click at [40, 116] on div at bounding box center [26, 122] width 31 height 31
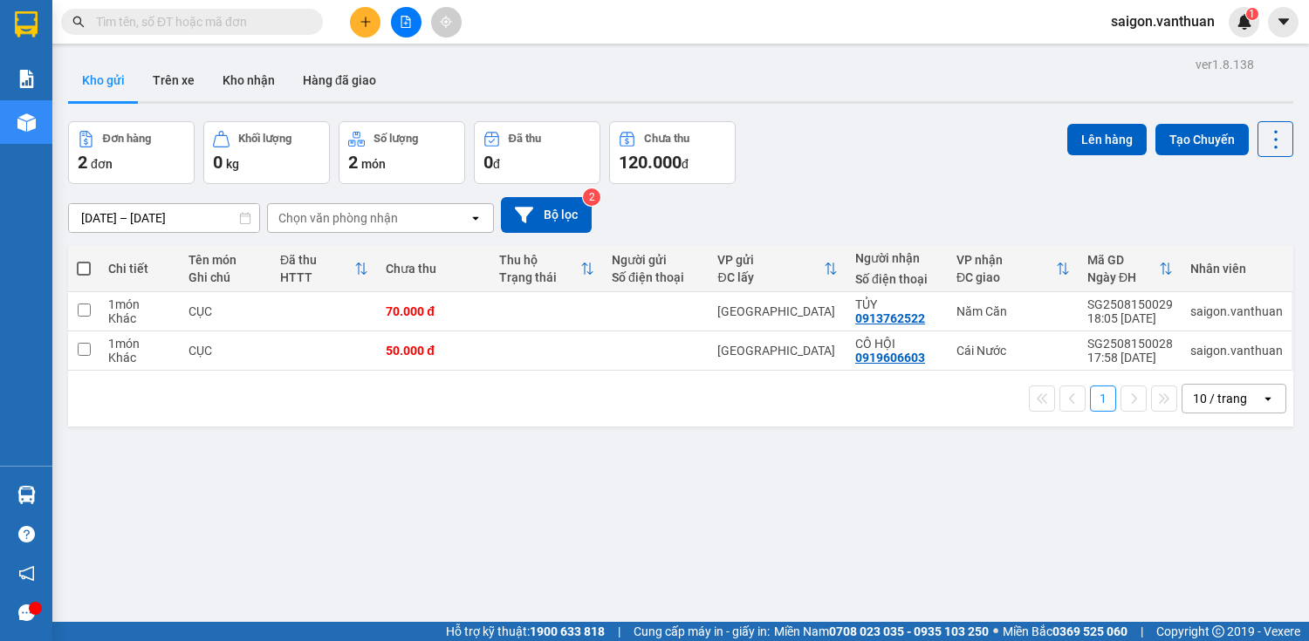
click at [87, 265] on span at bounding box center [84, 269] width 14 height 14
click at [84, 260] on input "checkbox" at bounding box center [84, 260] width 0 height 0
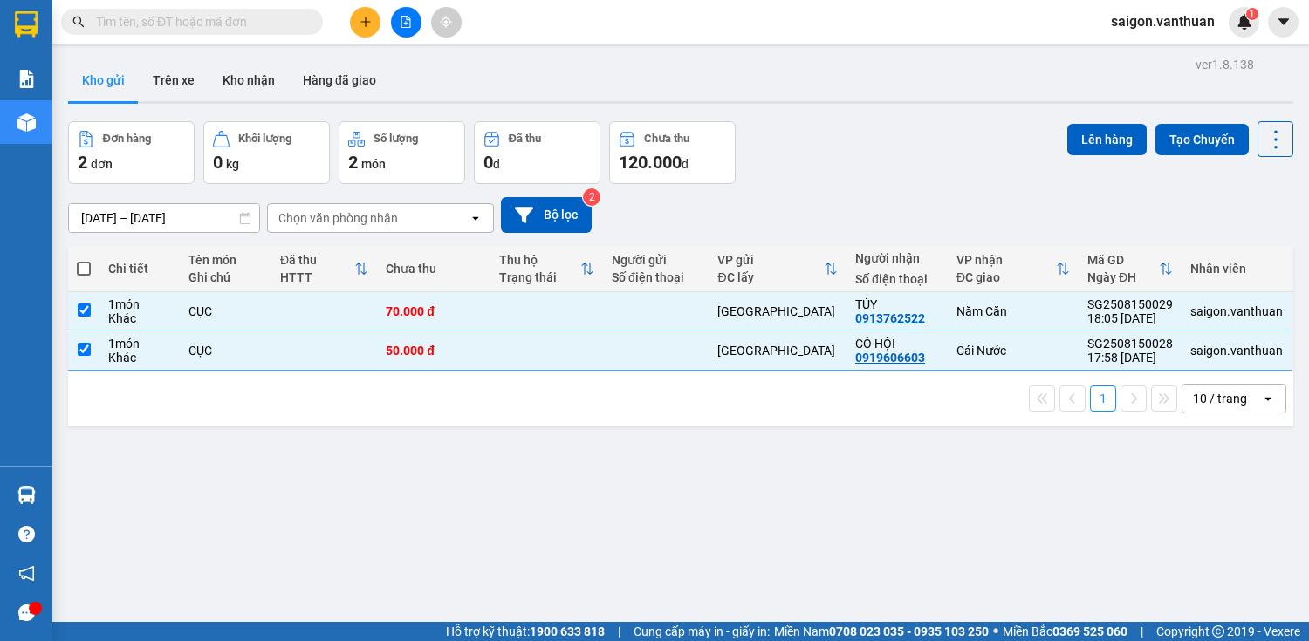
checkbox input "true"
click at [900, 353] on div "0919606603" at bounding box center [890, 358] width 70 height 14
click at [89, 351] on input "checkbox" at bounding box center [84, 349] width 13 height 13
checkbox input "false"
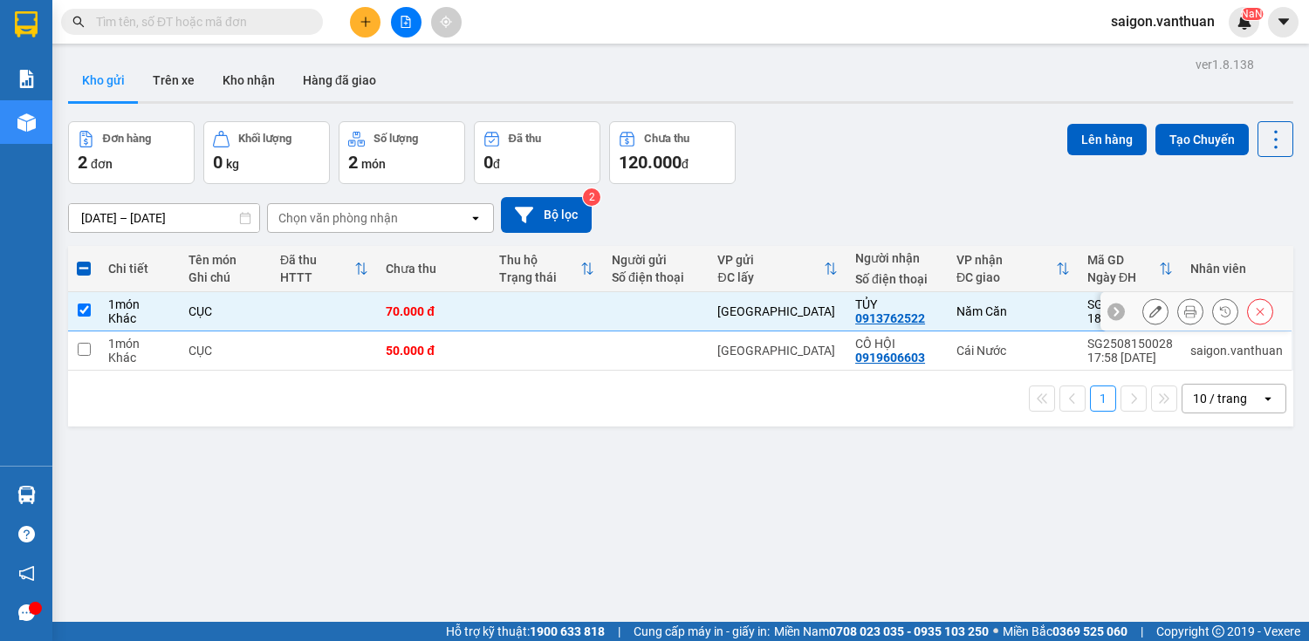
drag, startPoint x: 941, startPoint y: 307, endPoint x: 862, endPoint y: 349, distance: 89.0
click at [941, 307] on td "TỦY 0913762522" at bounding box center [896, 311] width 101 height 39
checkbox input "false"
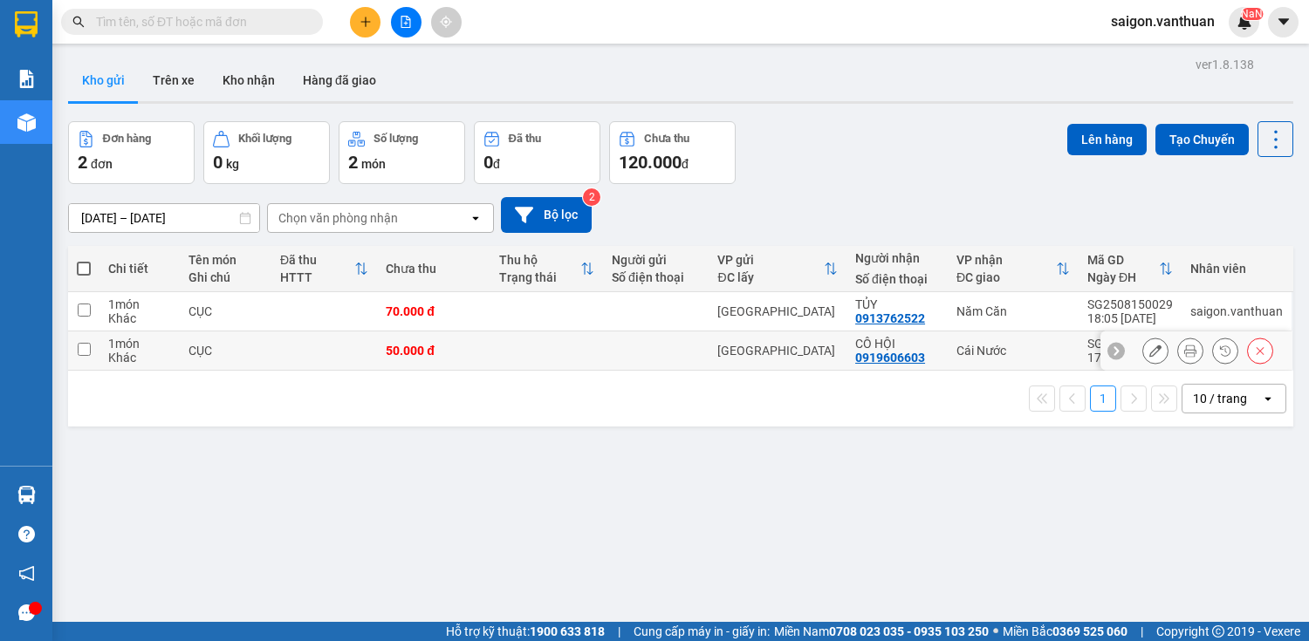
click at [782, 341] on td "[GEOGRAPHIC_DATA]" at bounding box center [778, 351] width 138 height 39
checkbox input "true"
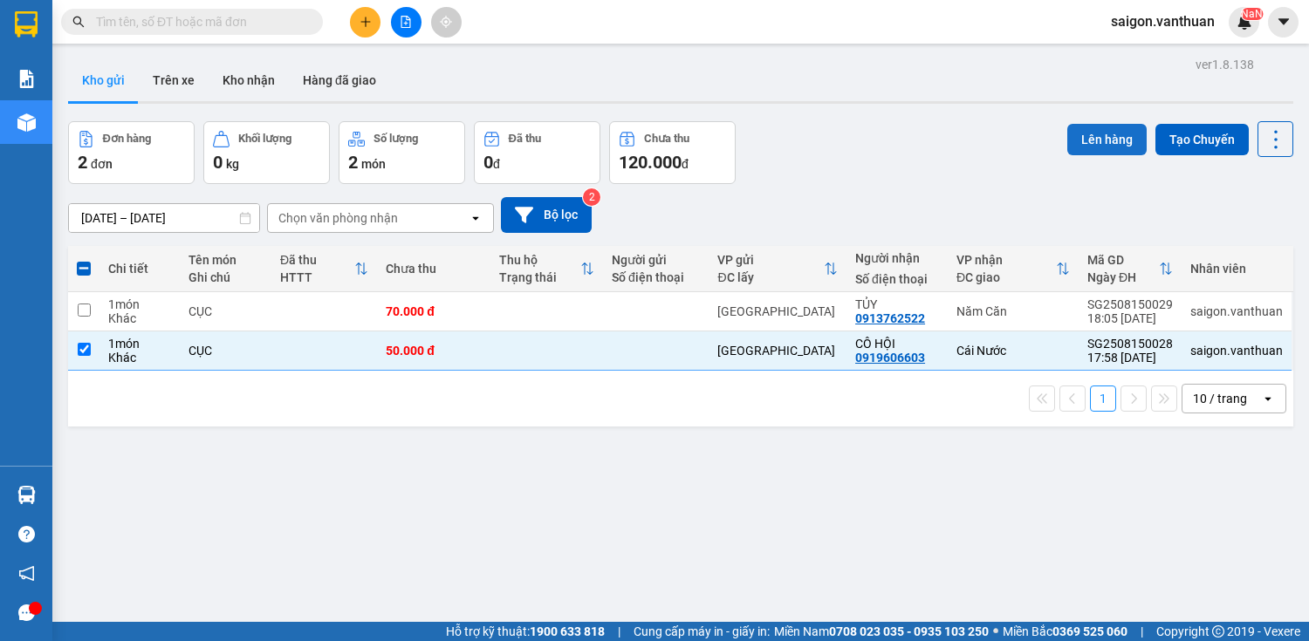
click at [1101, 147] on button "Lên hàng" at bounding box center [1106, 139] width 79 height 31
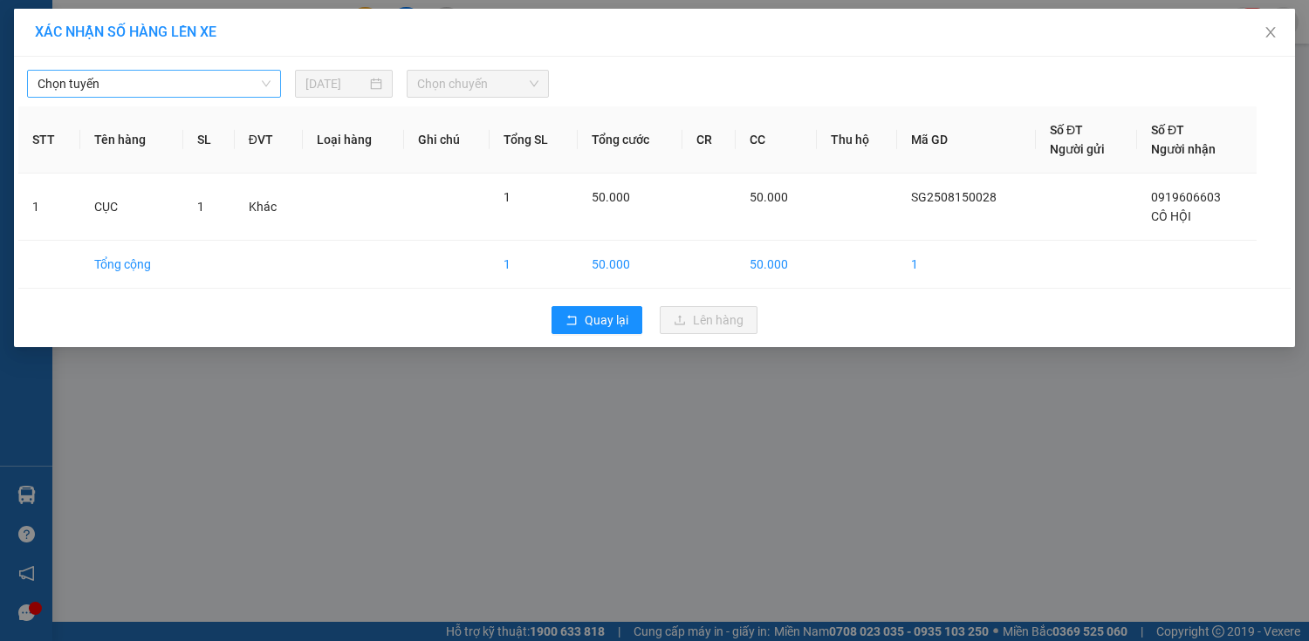
drag, startPoint x: 138, startPoint y: 99, endPoint x: 148, endPoint y: 84, distance: 18.2
click at [140, 98] on div "Chọn tuyến 15/08/2025 Chọn chuyến STT Tên hàng SL ĐVT Loại hàng Ghi chú Tổng SL…" at bounding box center [654, 202] width 1281 height 291
drag, startPoint x: 148, startPoint y: 83, endPoint x: 150, endPoint y: 96, distance: 13.2
click at [150, 84] on span "Chọn tuyến" at bounding box center [154, 84] width 233 height 26
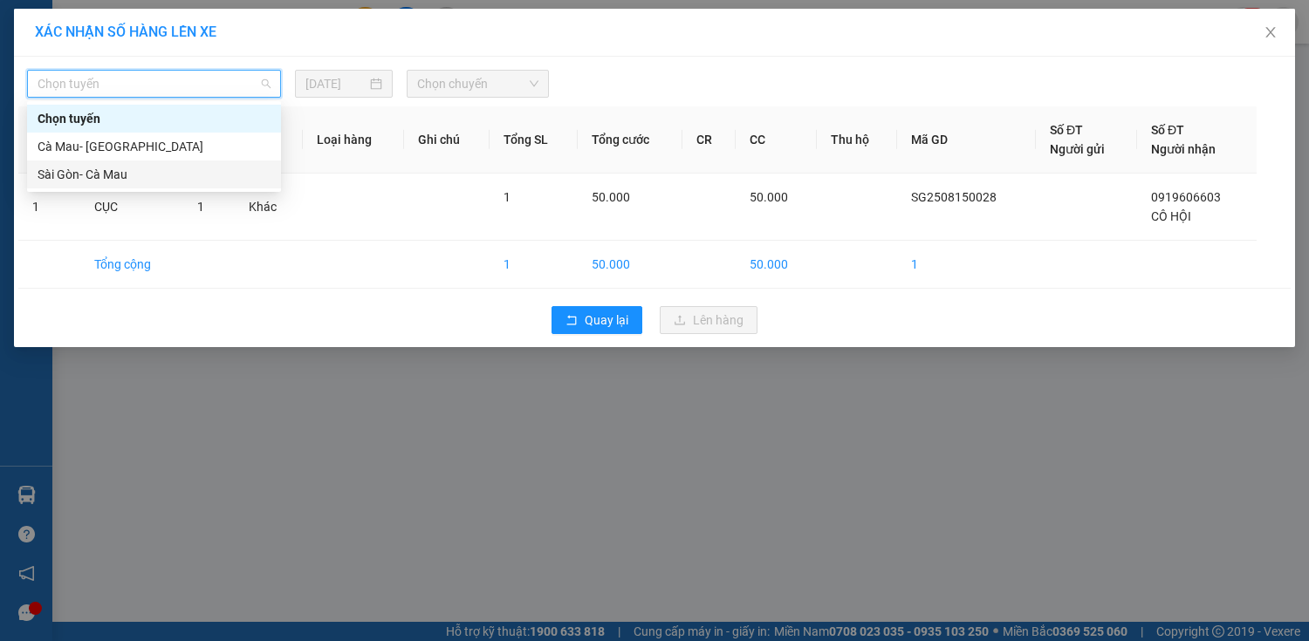
click at [147, 167] on div "Sài Gòn- Cà Mau" at bounding box center [154, 174] width 233 height 19
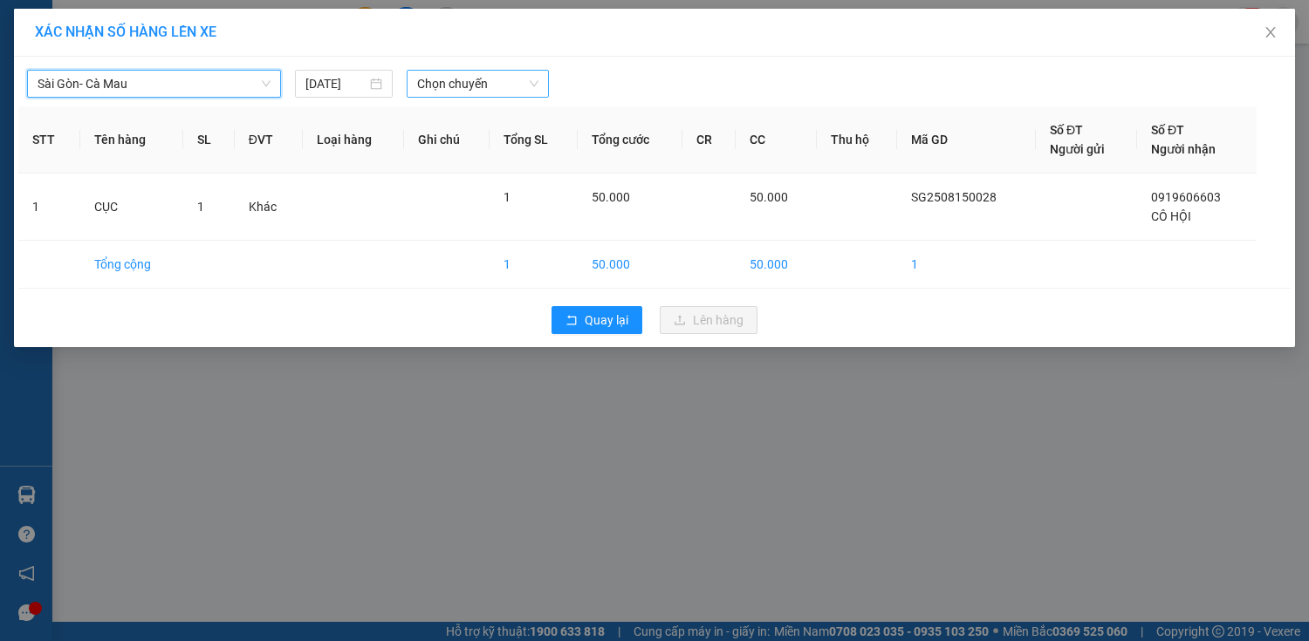
click at [452, 85] on span "Chọn chuyến" at bounding box center [477, 84] width 121 height 26
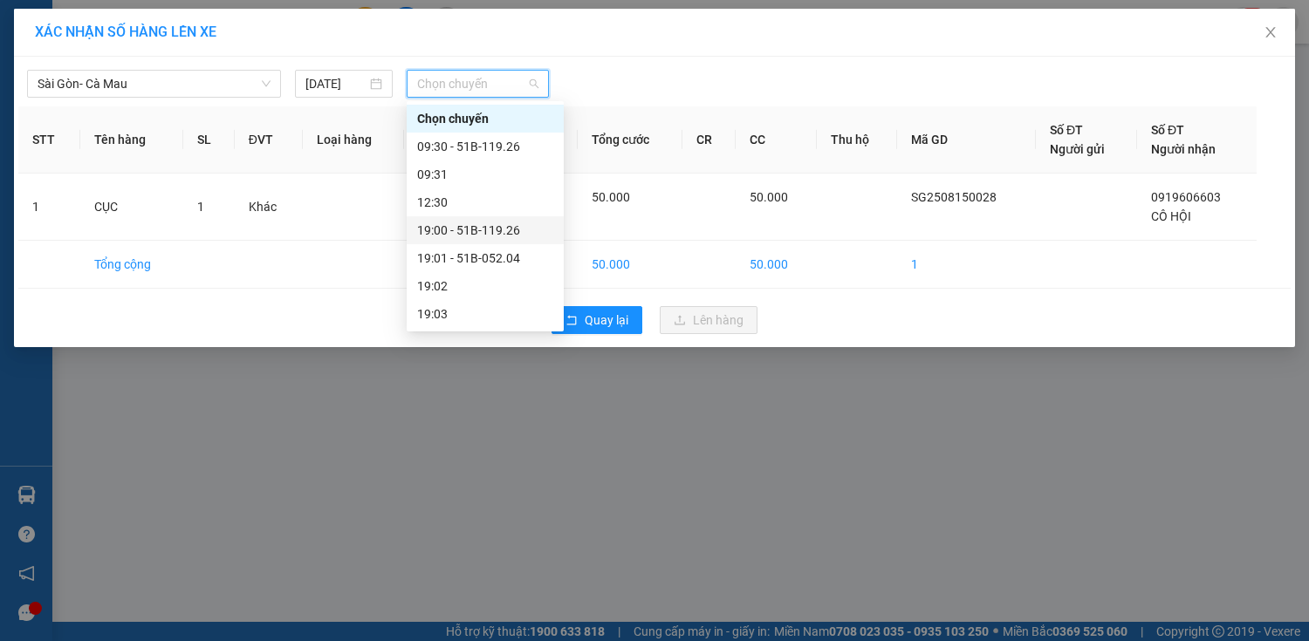
click at [502, 228] on div "19:00 - 51B-119.26" at bounding box center [485, 230] width 136 height 19
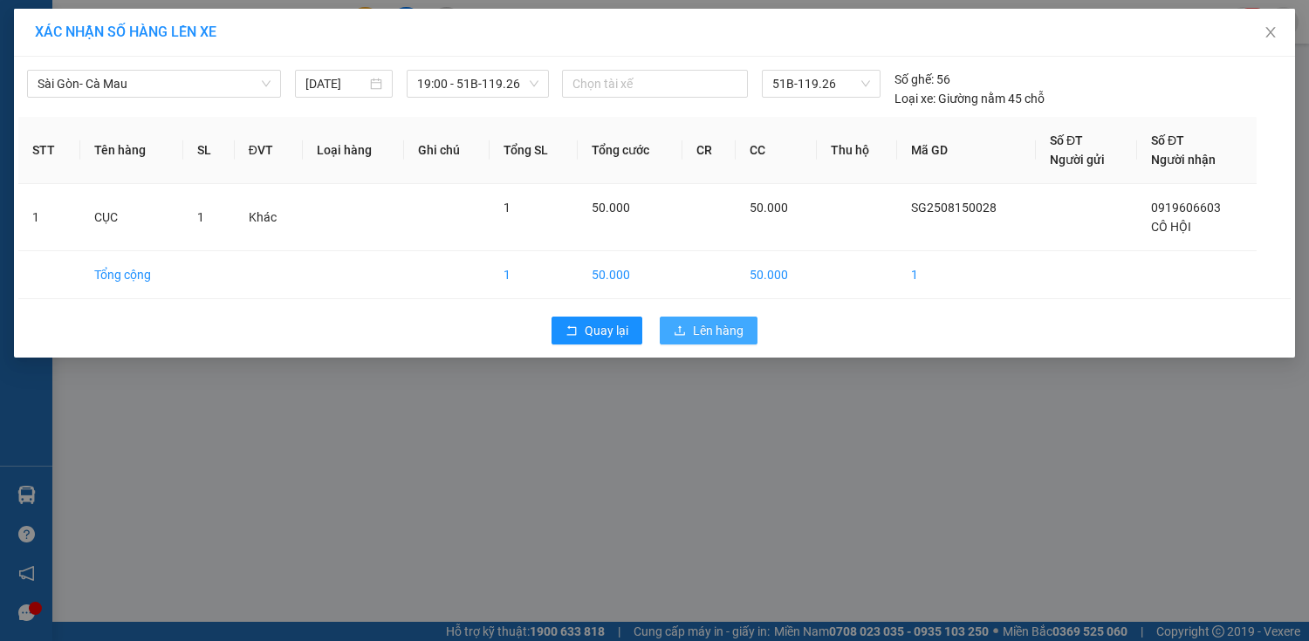
click at [705, 337] on span "Lên hàng" at bounding box center [718, 330] width 51 height 19
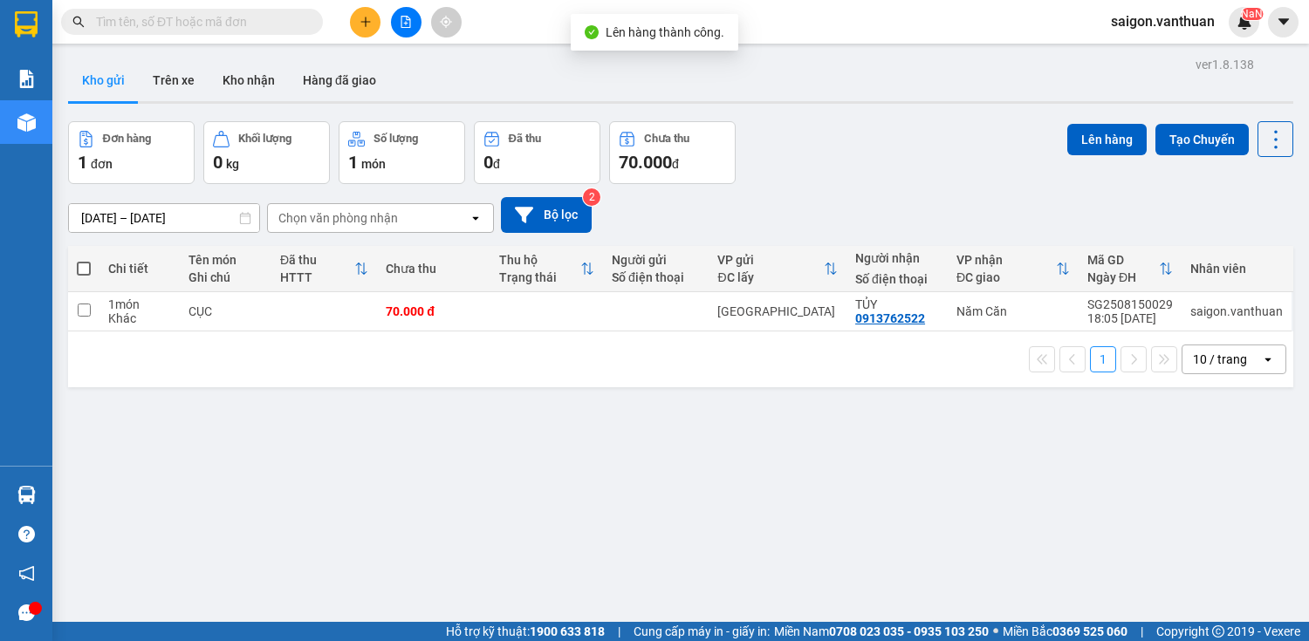
click at [406, 24] on icon "file-add" at bounding box center [406, 22] width 12 height 12
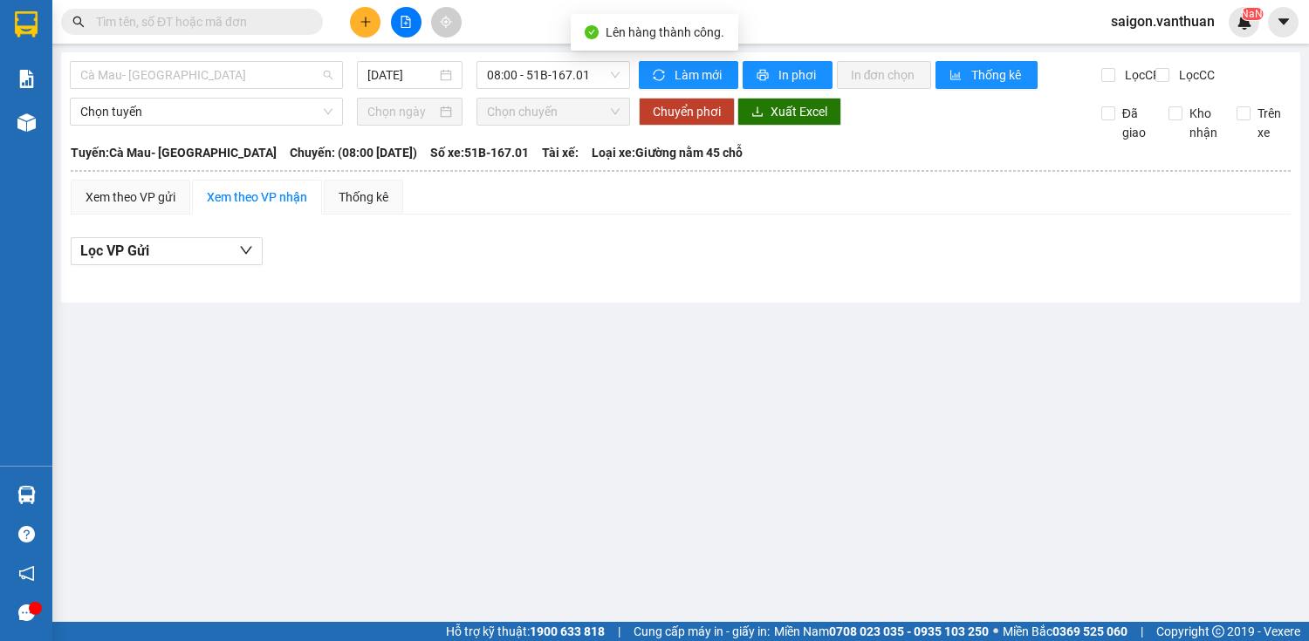
drag, startPoint x: 188, startPoint y: 74, endPoint x: 188, endPoint y: 94, distance: 20.1
click at [188, 77] on span "Cà Mau- [GEOGRAPHIC_DATA]" at bounding box center [206, 75] width 252 height 26
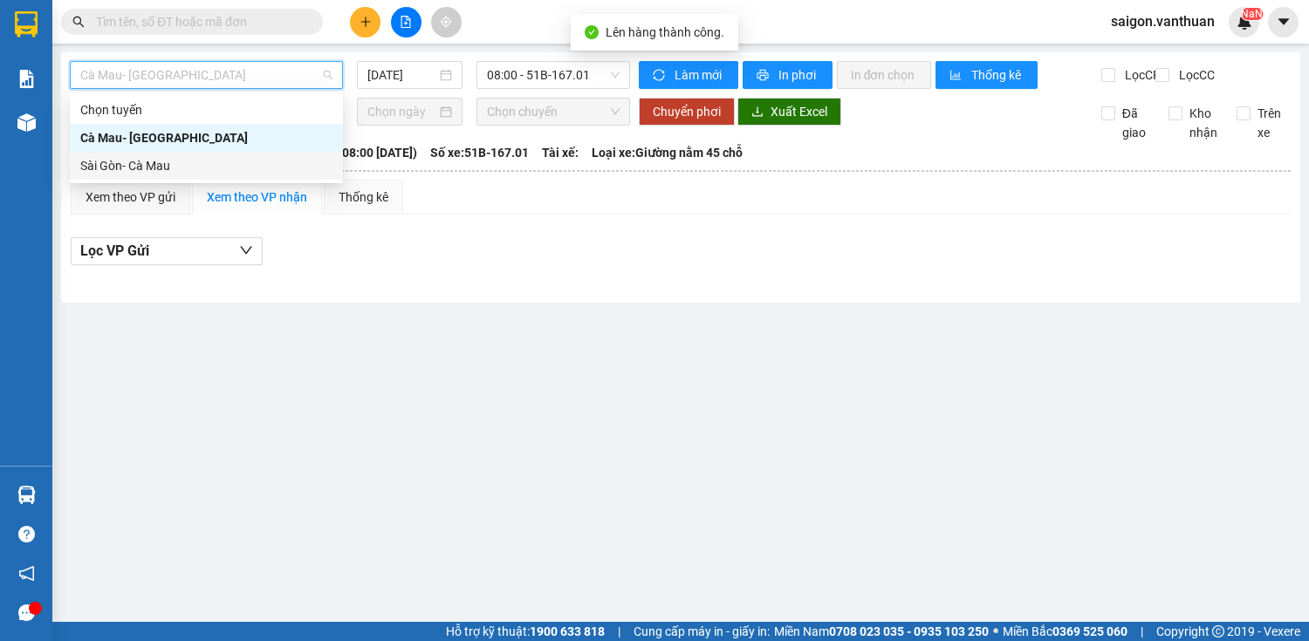
click at [173, 166] on div "Sài Gòn- Cà Mau" at bounding box center [206, 165] width 252 height 19
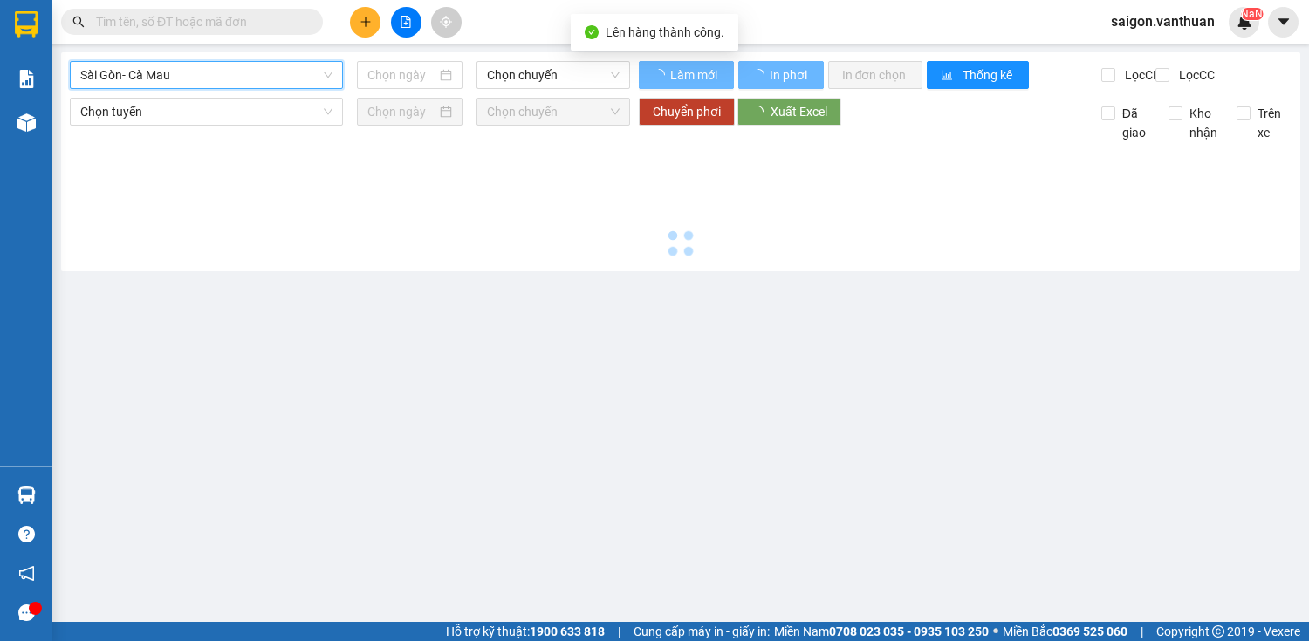
type input "[DATE]"
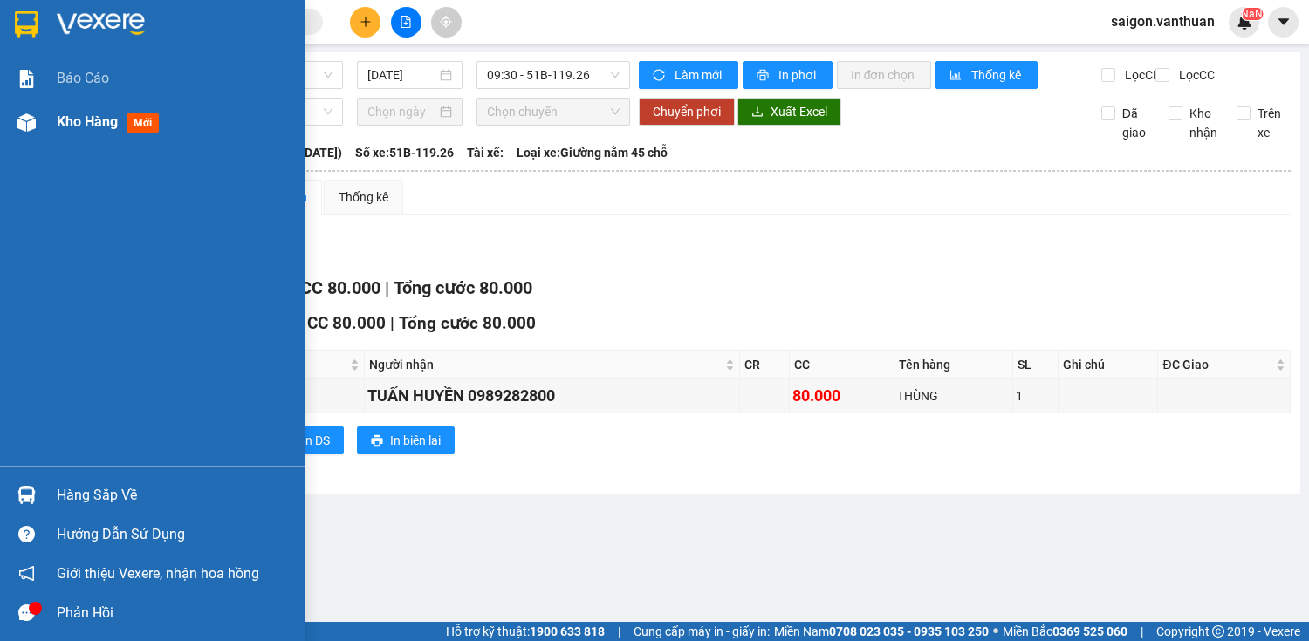
drag, startPoint x: 38, startPoint y: 120, endPoint x: 278, endPoint y: 45, distance: 252.0
click at [38, 120] on div at bounding box center [26, 122] width 31 height 31
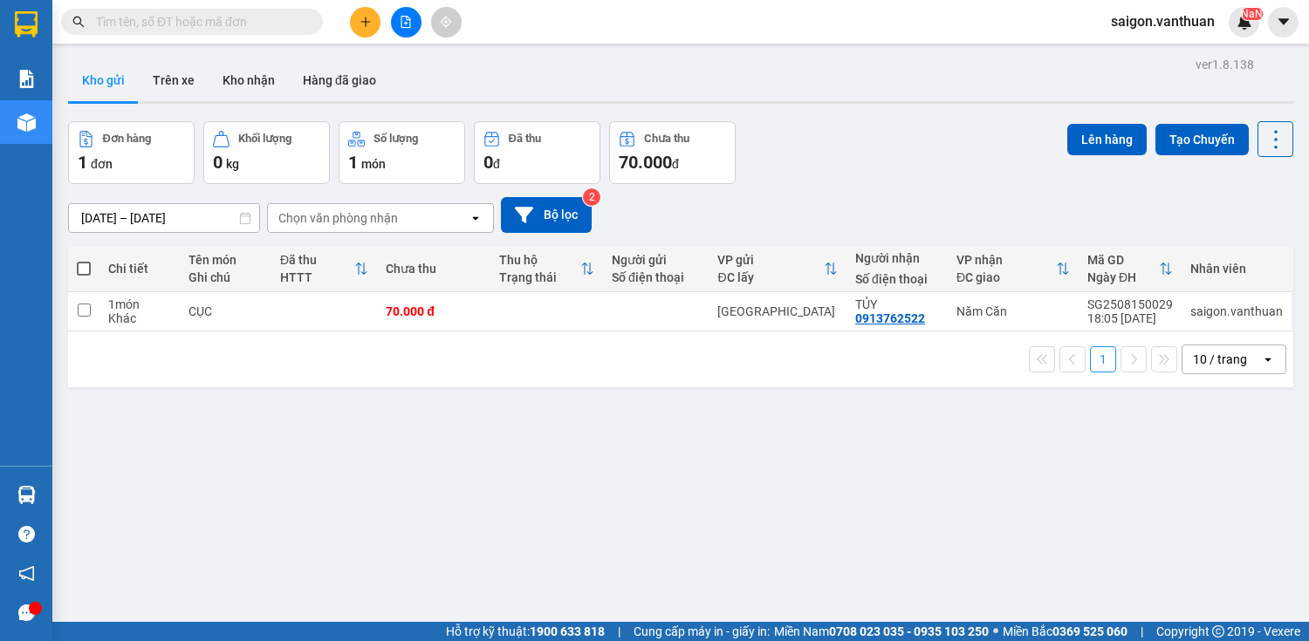
click at [370, 27] on icon "plus" at bounding box center [366, 22] width 12 height 12
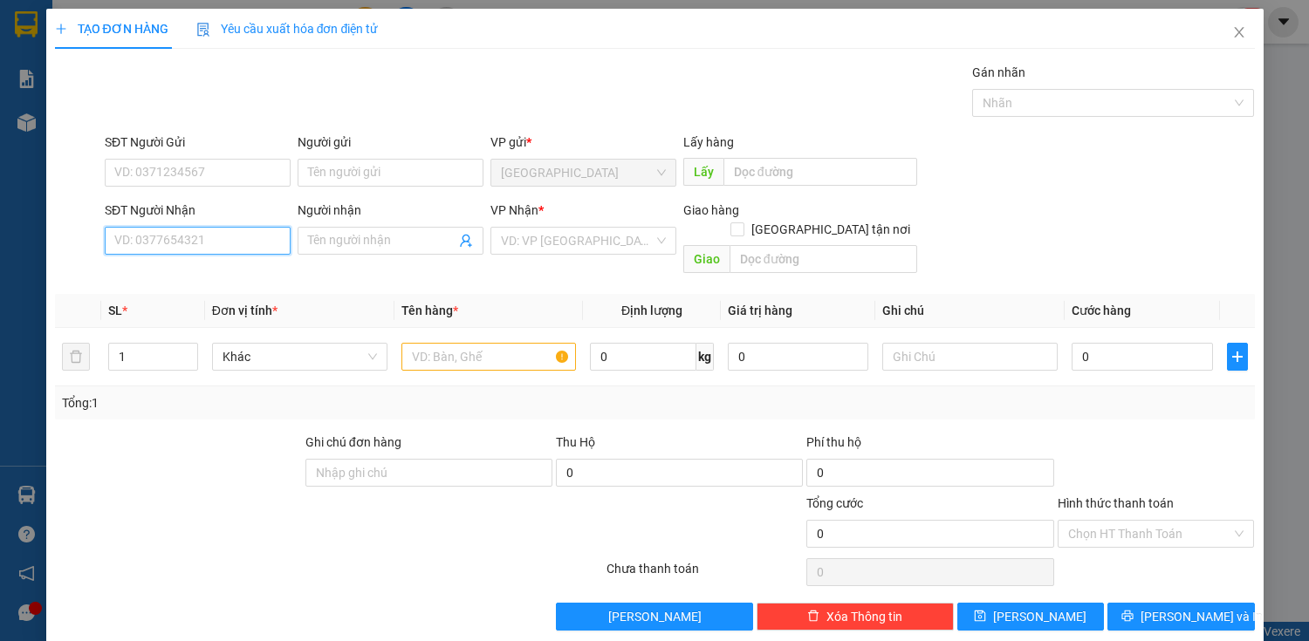
click at [239, 243] on input "SĐT Người Nhận" at bounding box center [198, 241] width 186 height 28
type input "1"
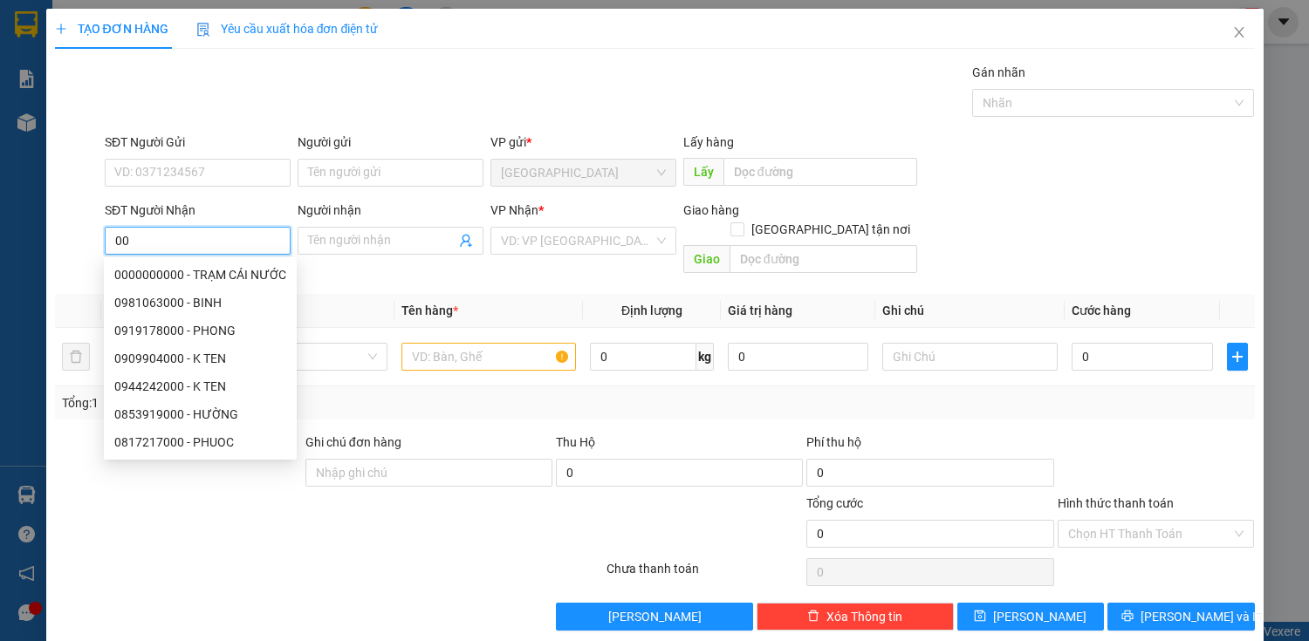
type input "0"
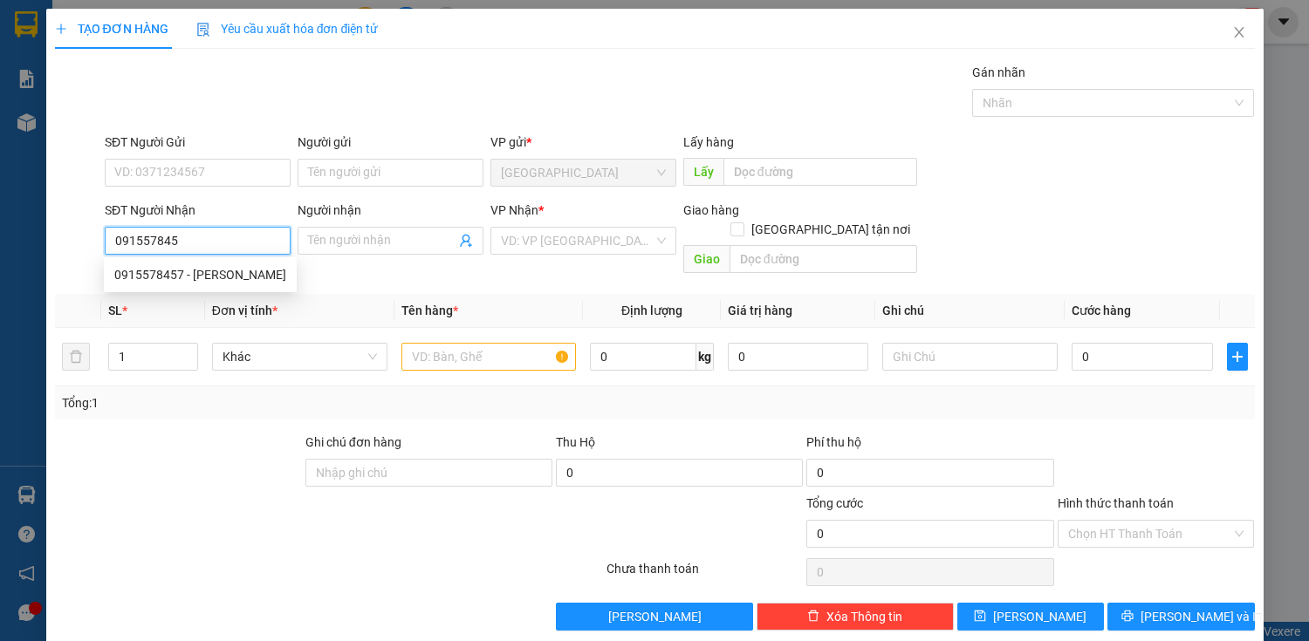
type input "0915578457"
click at [206, 271] on div "0915578457 - [PERSON_NAME]" at bounding box center [200, 274] width 172 height 19
type input "NGUYỄN"
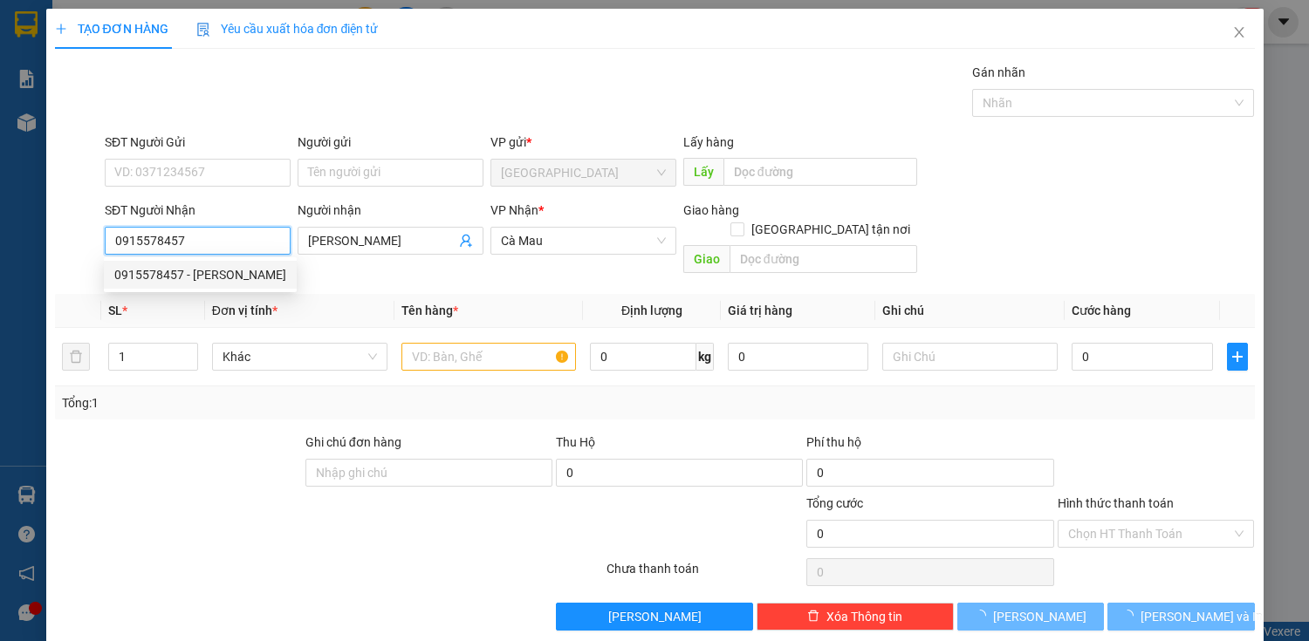
type input "70.000"
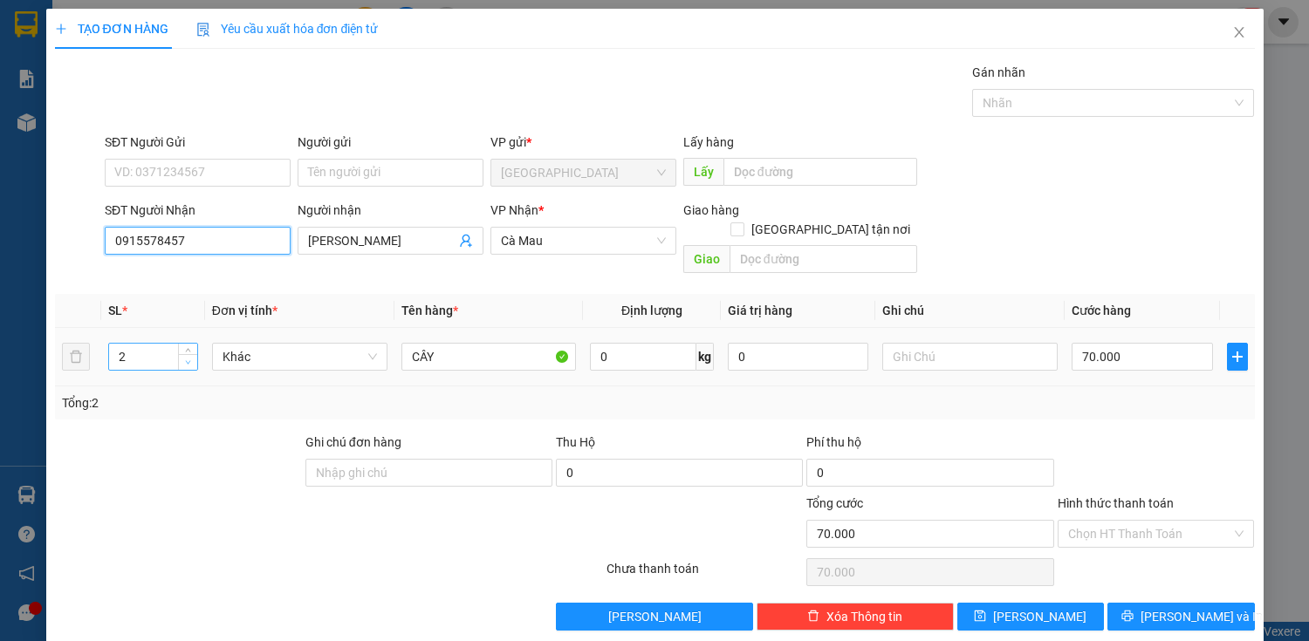
type input "0915578457"
type input "1"
click at [185, 360] on icon "down" at bounding box center [188, 363] width 6 height 6
click at [1150, 603] on button "[PERSON_NAME] và In" at bounding box center [1180, 617] width 147 height 28
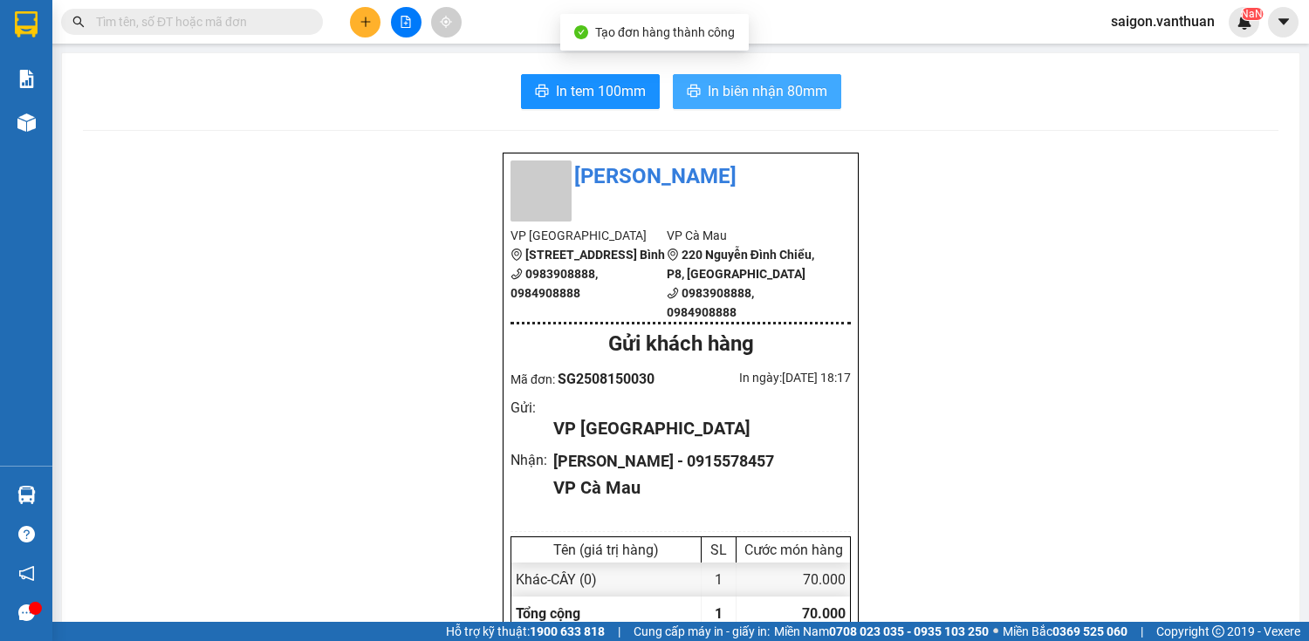
click at [732, 89] on span "In biên nhận 80mm" at bounding box center [768, 91] width 120 height 22
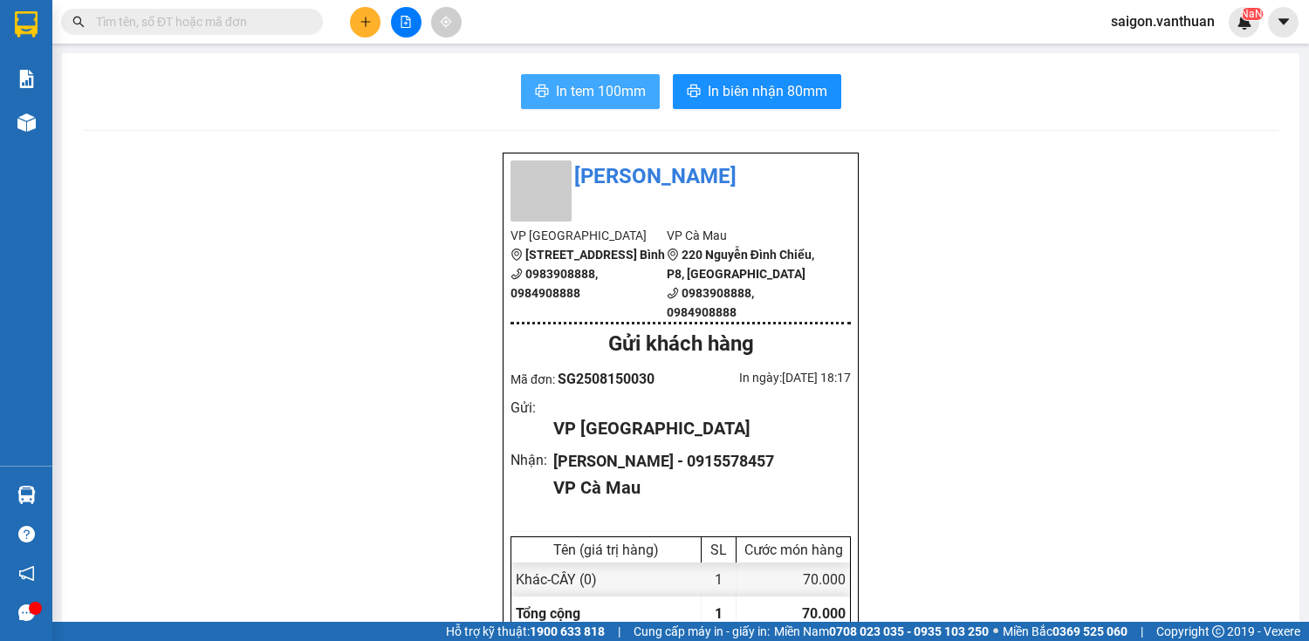
click at [535, 99] on span "printer" at bounding box center [542, 92] width 14 height 17
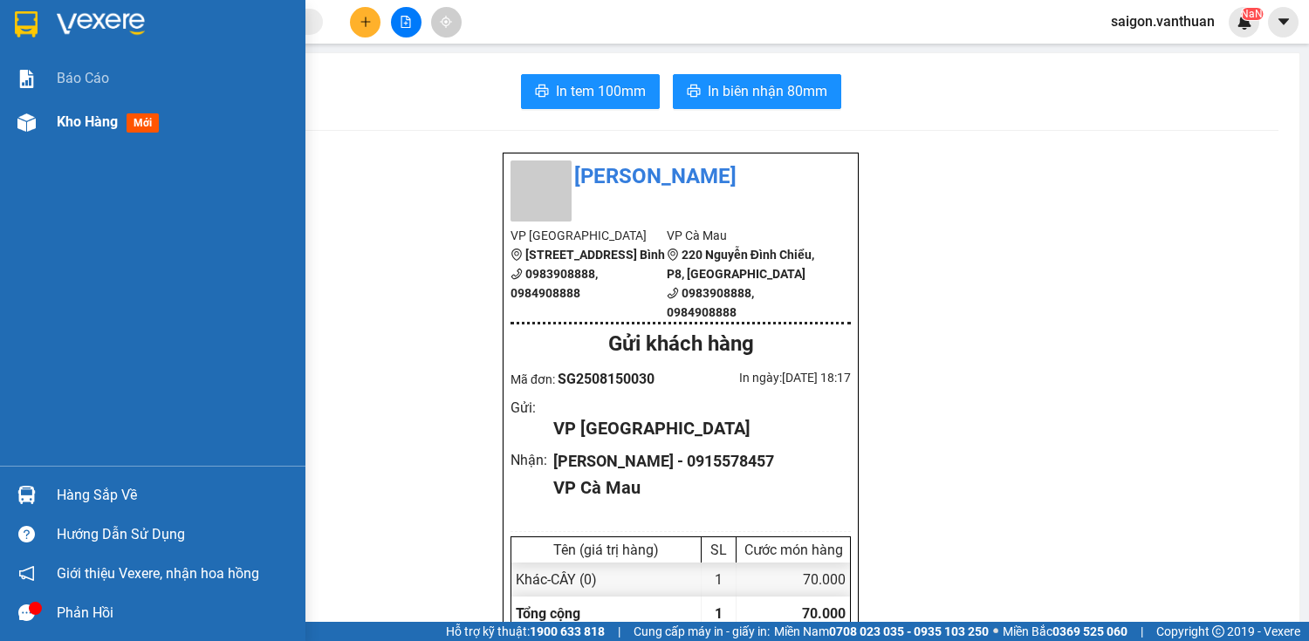
click at [15, 122] on div at bounding box center [26, 122] width 31 height 31
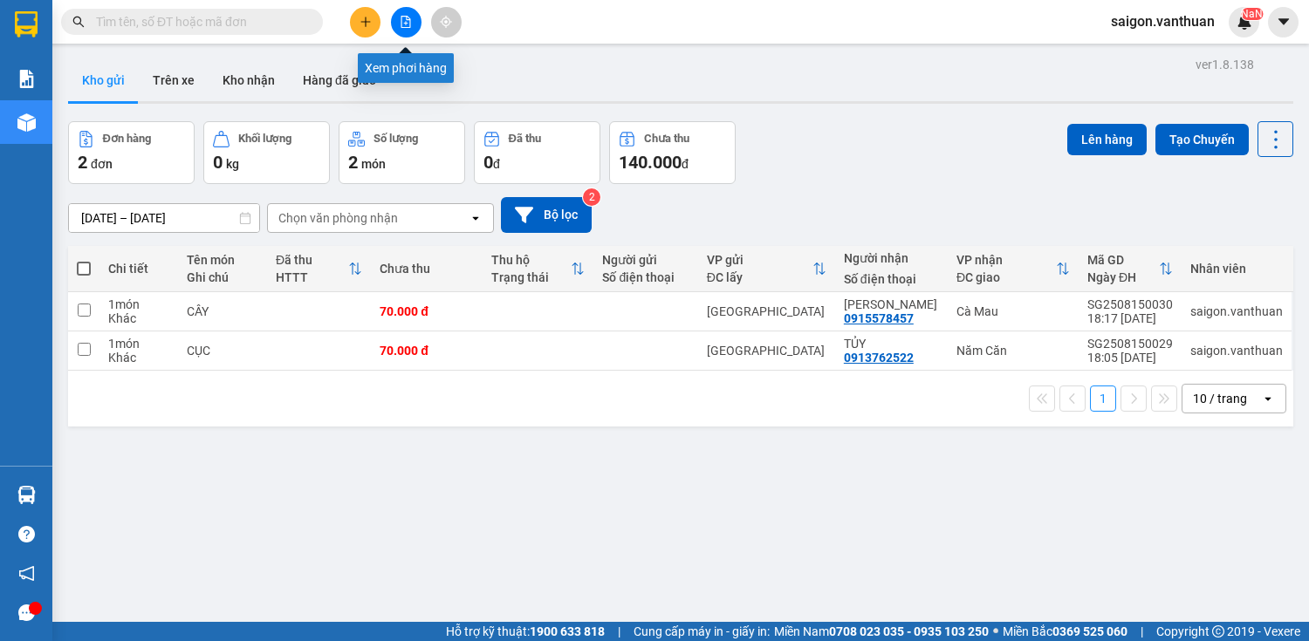
click at [419, 24] on button at bounding box center [406, 22] width 31 height 31
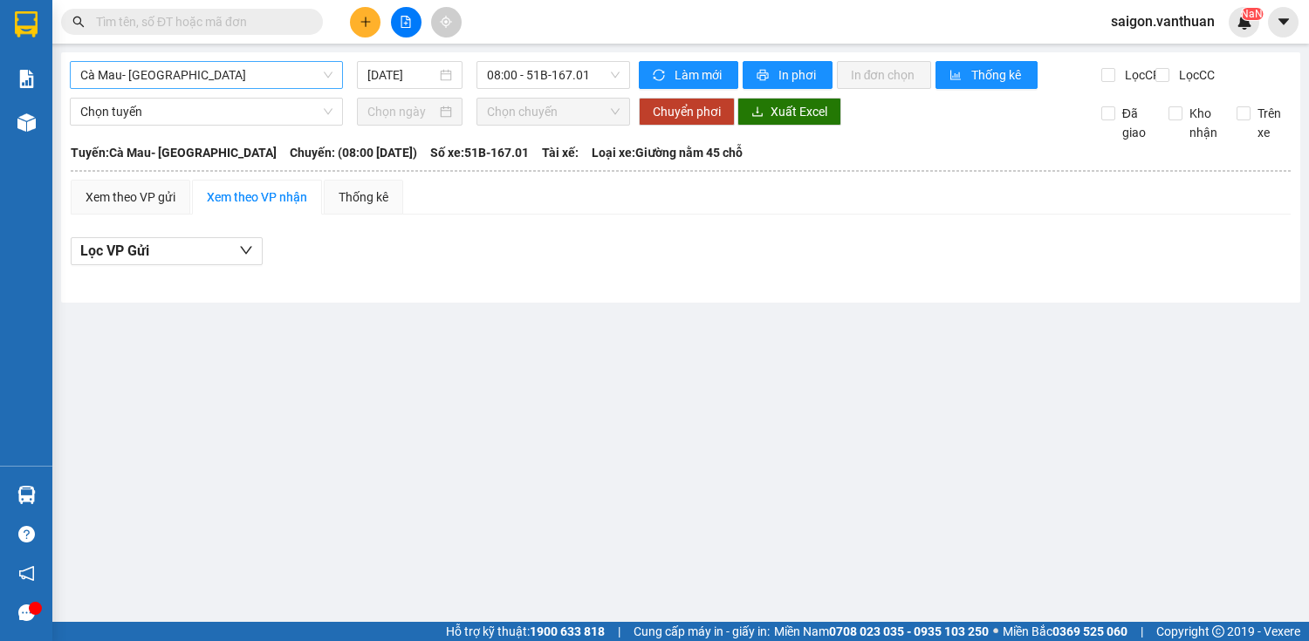
click at [145, 73] on span "Cà Mau- [GEOGRAPHIC_DATA]" at bounding box center [206, 75] width 252 height 26
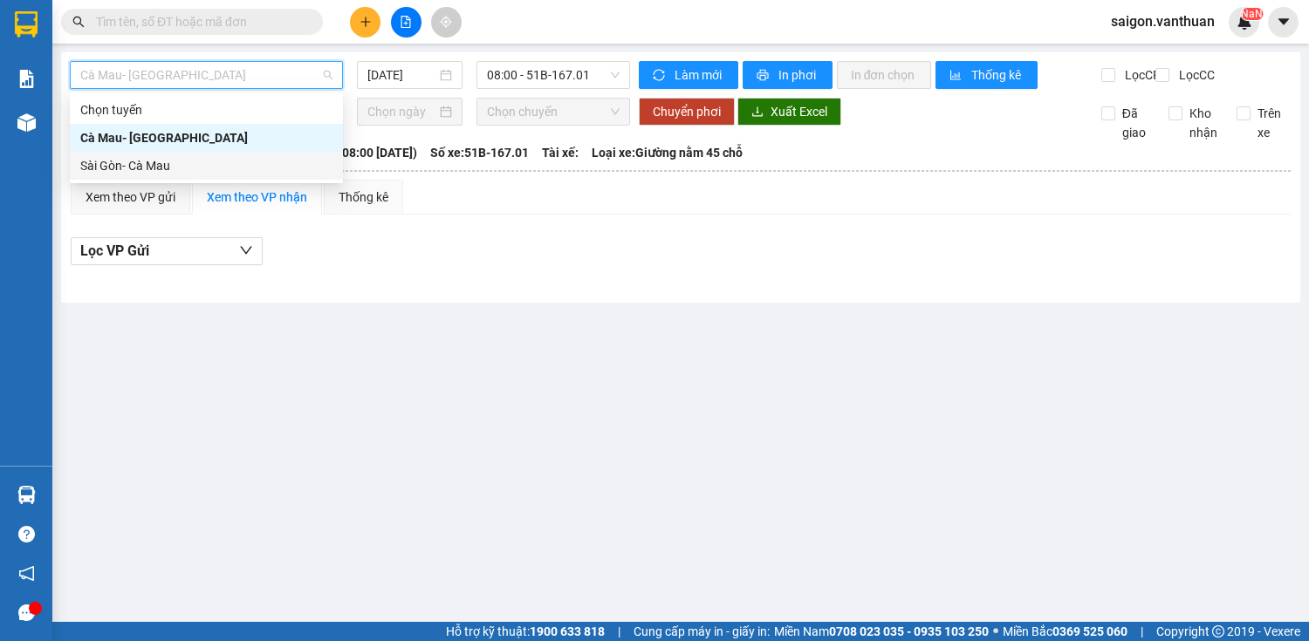
click at [115, 156] on div "Sài Gòn- Cà Mau" at bounding box center [206, 165] width 252 height 19
type input "[DATE]"
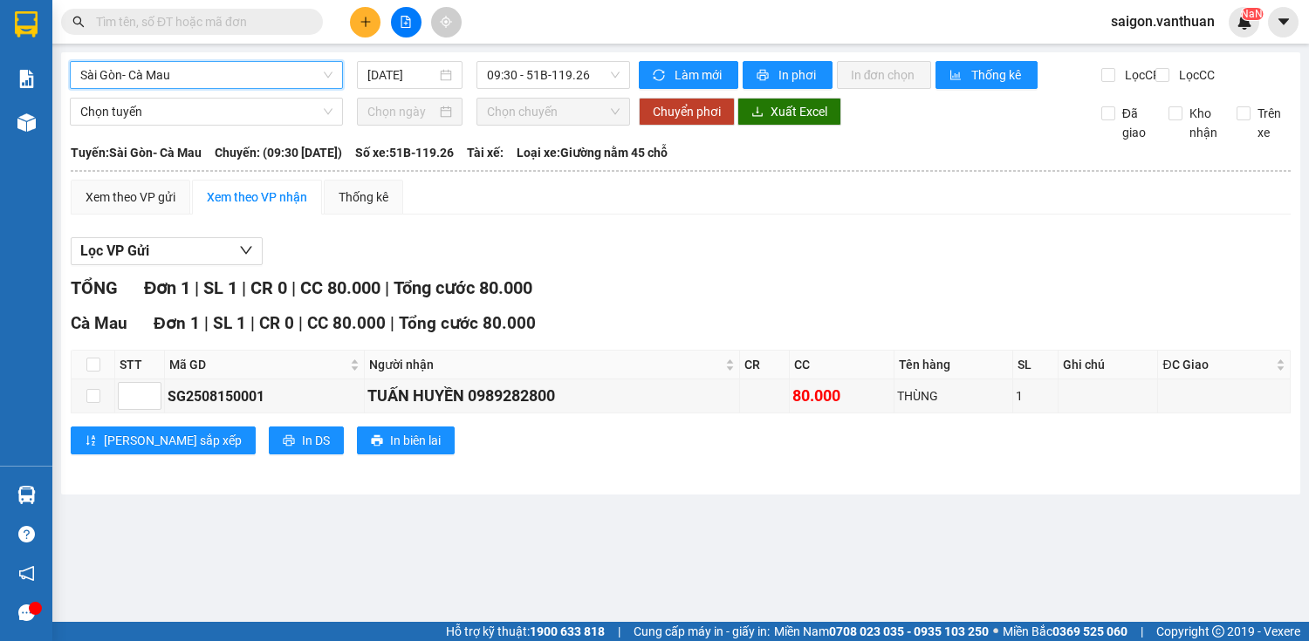
click at [551, 89] on div "Sài Gòn- Cà Mau Sài Gòn- Cà Mau 15/08/2025 09:30 - 51B-119.26" at bounding box center [350, 75] width 560 height 28
click at [561, 89] on div "Sài Gòn- Cà Mau 15/08/2025 09:30 - 51B-119.26" at bounding box center [350, 75] width 560 height 28
click at [567, 79] on span "09:30 - 51B-119.26" at bounding box center [553, 75] width 133 height 26
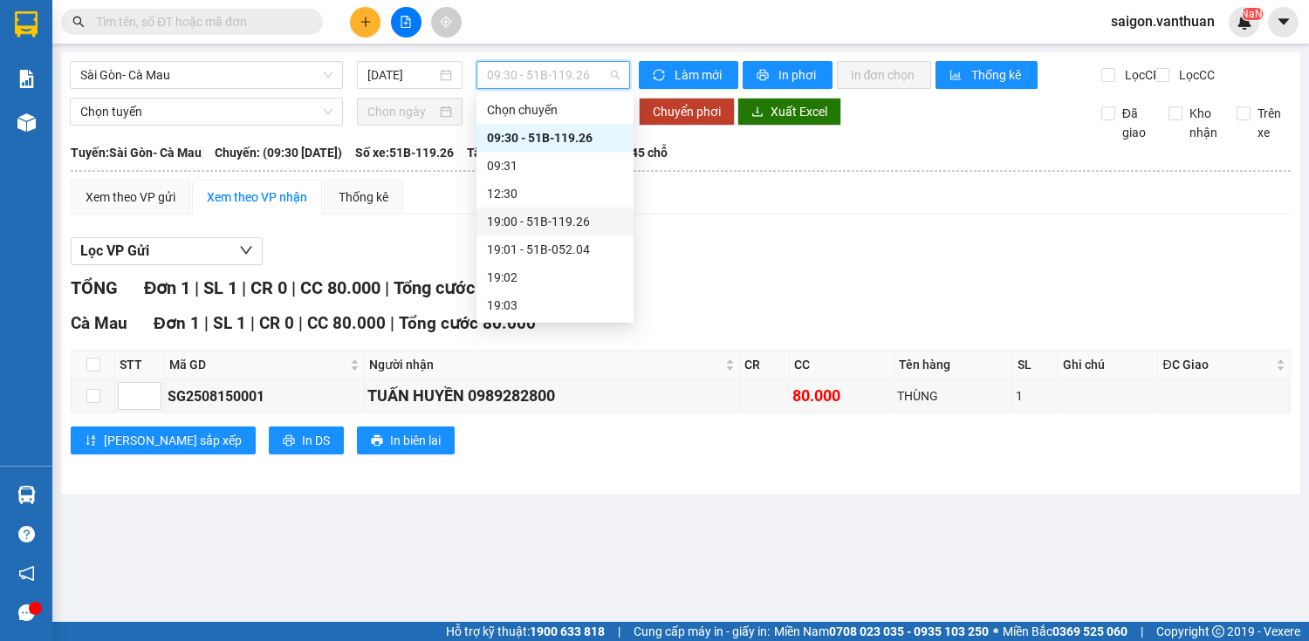
click at [577, 214] on div "19:00 - 51B-119.26" at bounding box center [555, 221] width 136 height 19
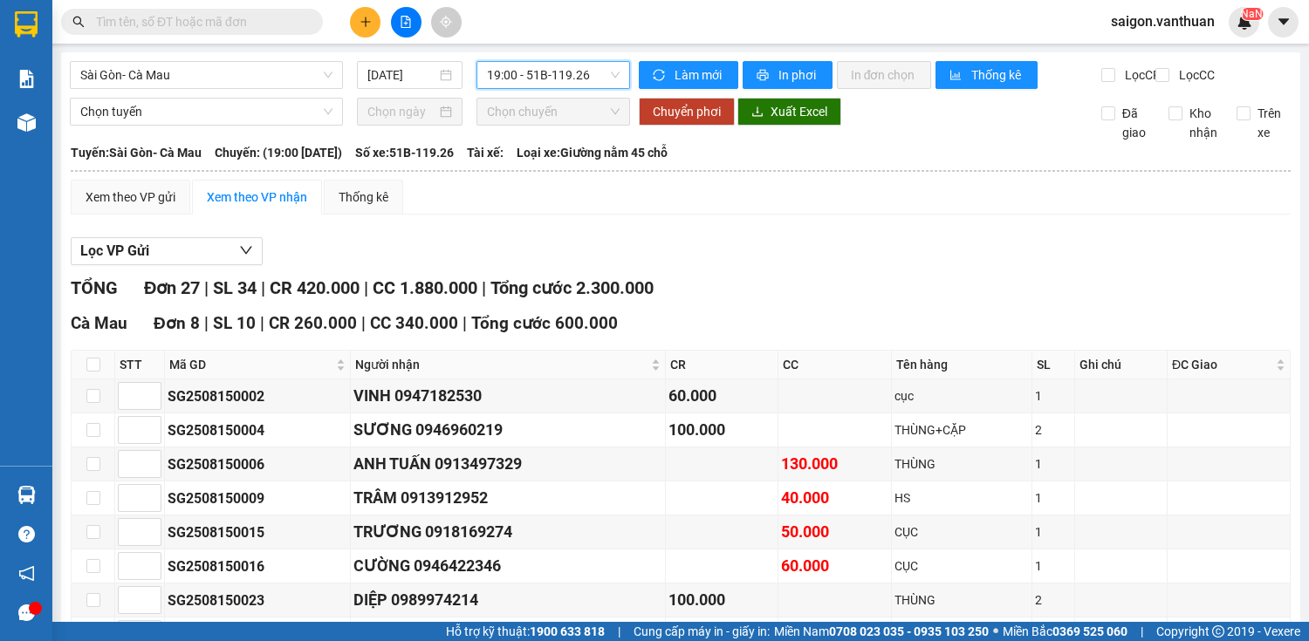
click at [589, 73] on span "19:00 - 51B-119.26" at bounding box center [553, 75] width 133 height 26
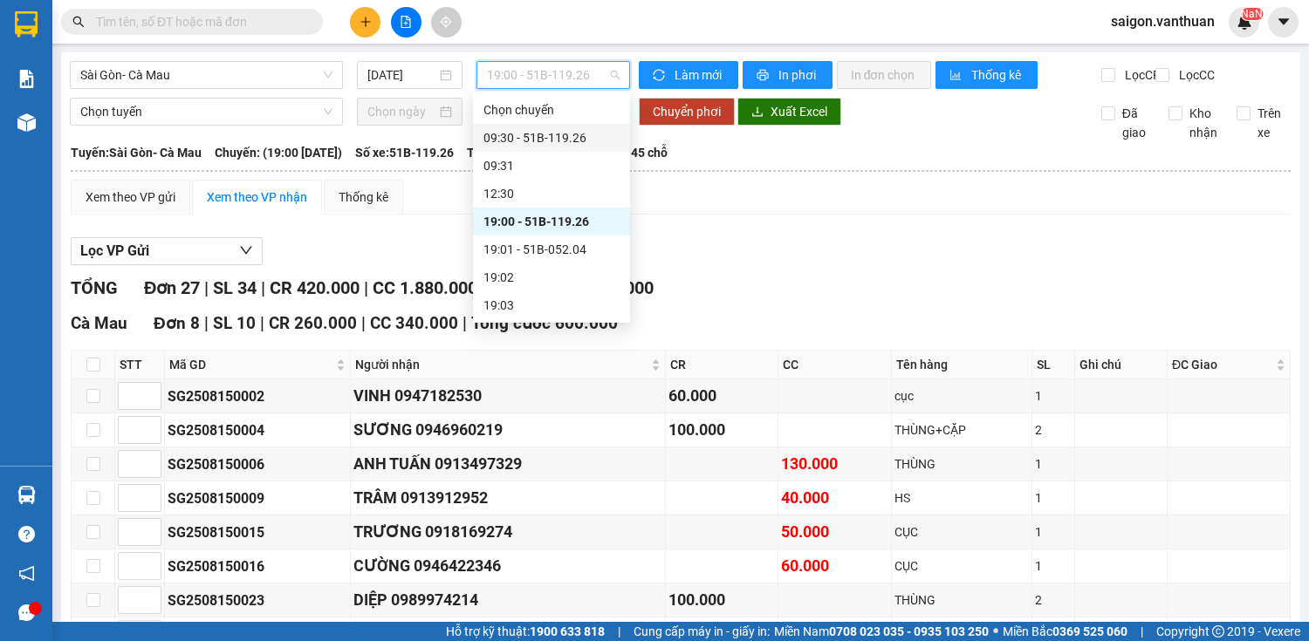
click at [565, 138] on div "09:30 - 51B-119.26" at bounding box center [551, 137] width 136 height 19
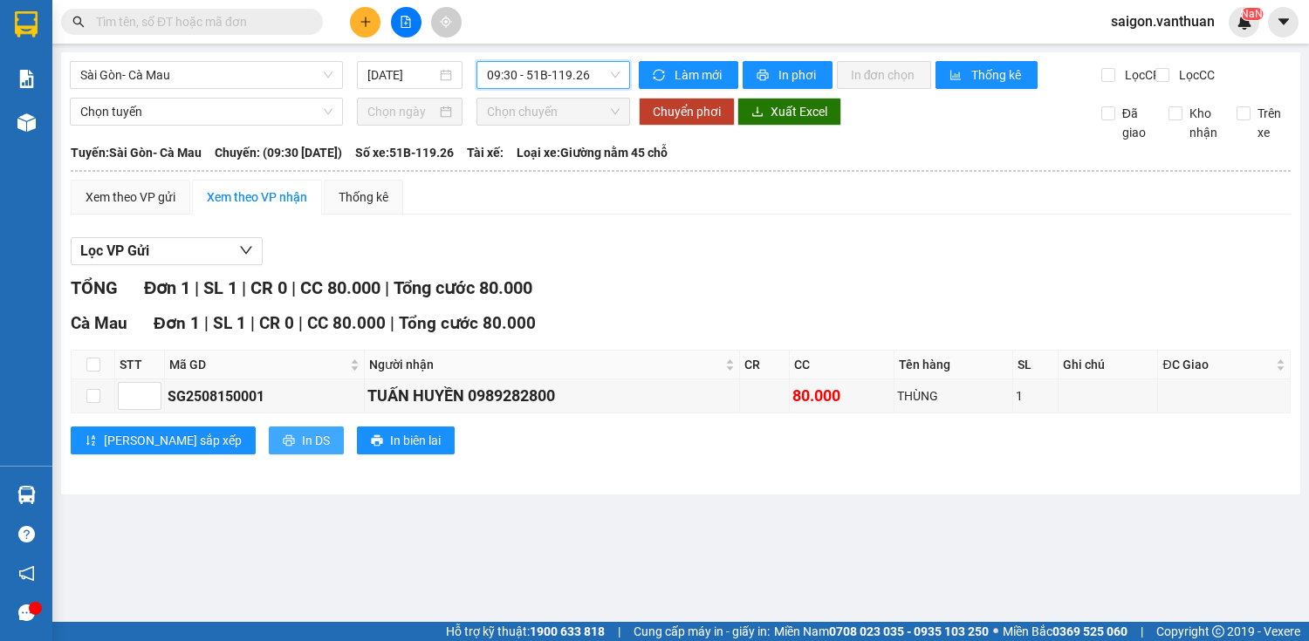
click at [302, 450] on span "In DS" at bounding box center [316, 440] width 28 height 19
click at [531, 81] on span "09:30 - 51B-119.26" at bounding box center [553, 75] width 133 height 26
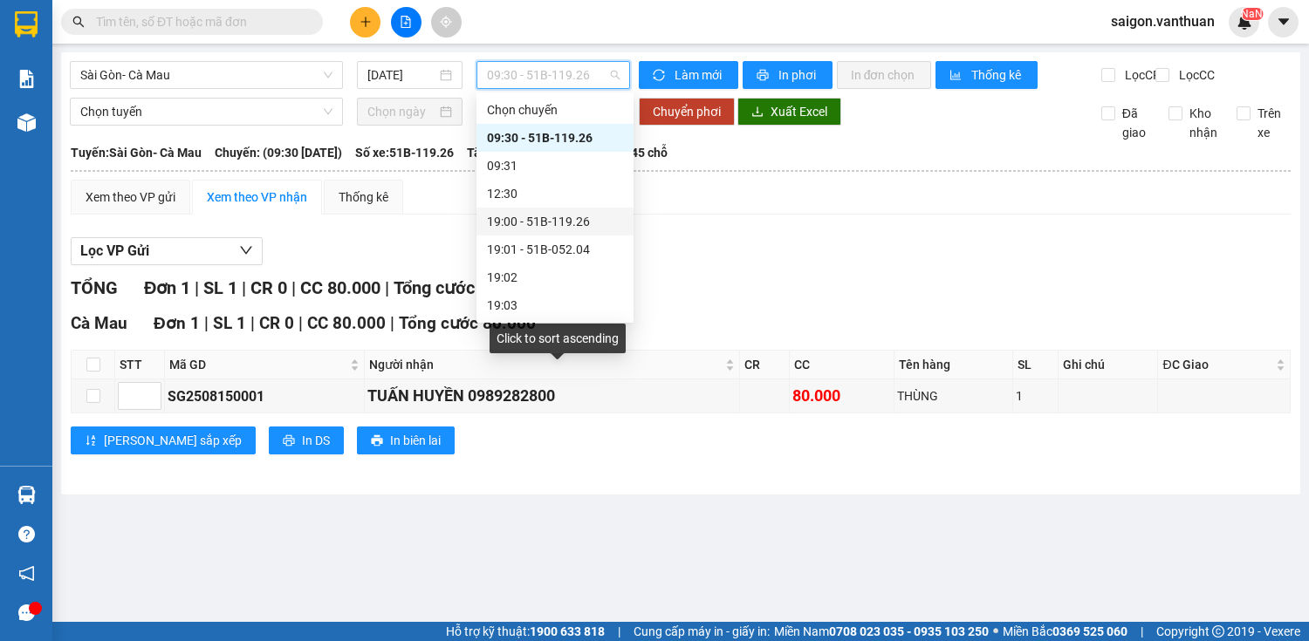
click at [575, 218] on div "19:00 - 51B-119.26" at bounding box center [555, 221] width 136 height 19
